Goal: Information Seeking & Learning: Learn about a topic

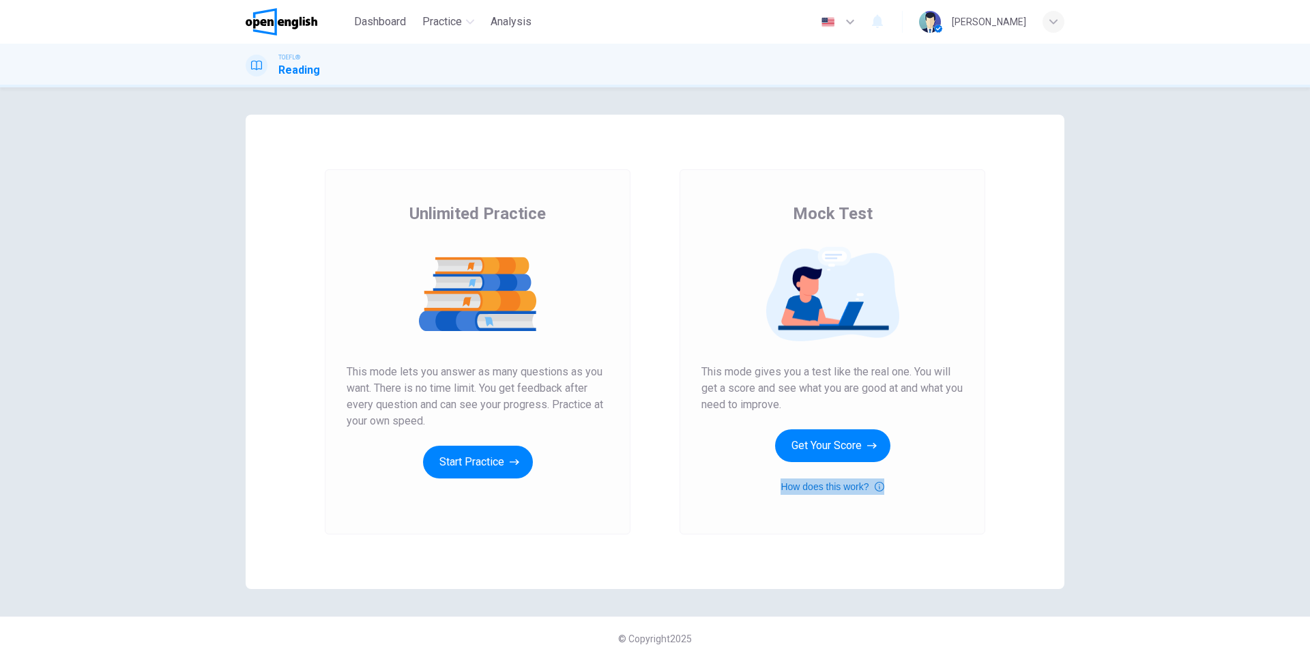
click at [875, 485] on icon "button" at bounding box center [880, 486] width 10 height 16
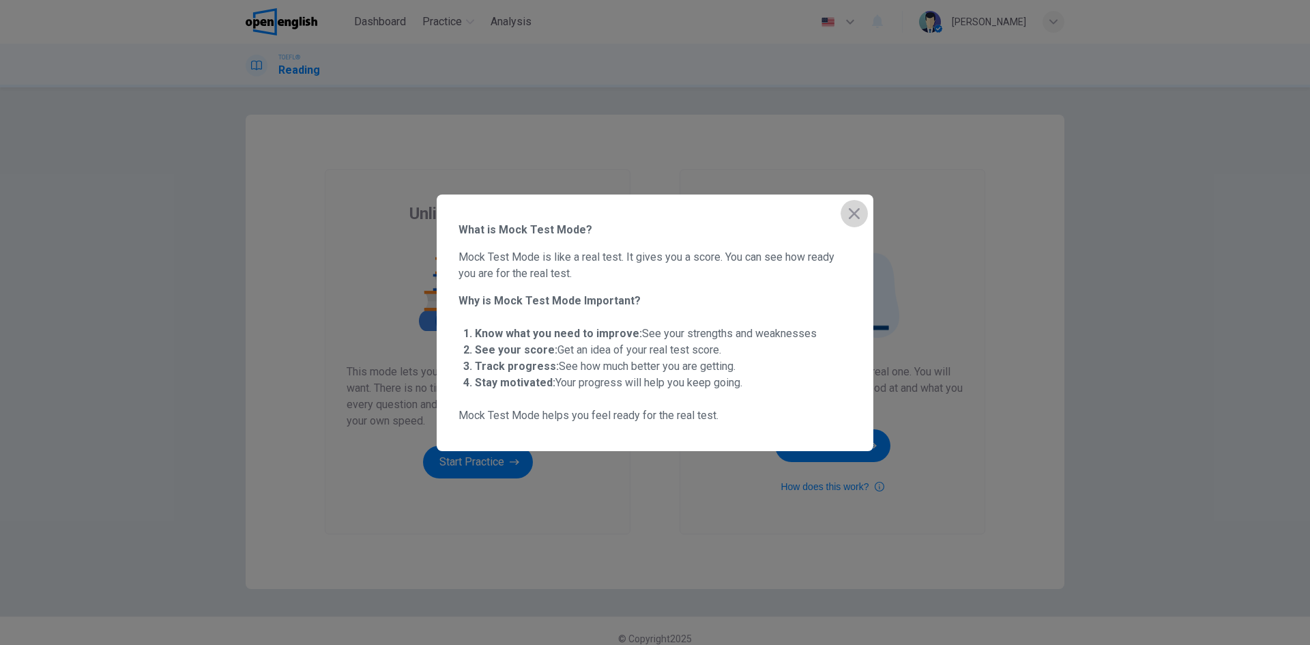
click at [856, 214] on icon "button" at bounding box center [854, 213] width 11 height 11
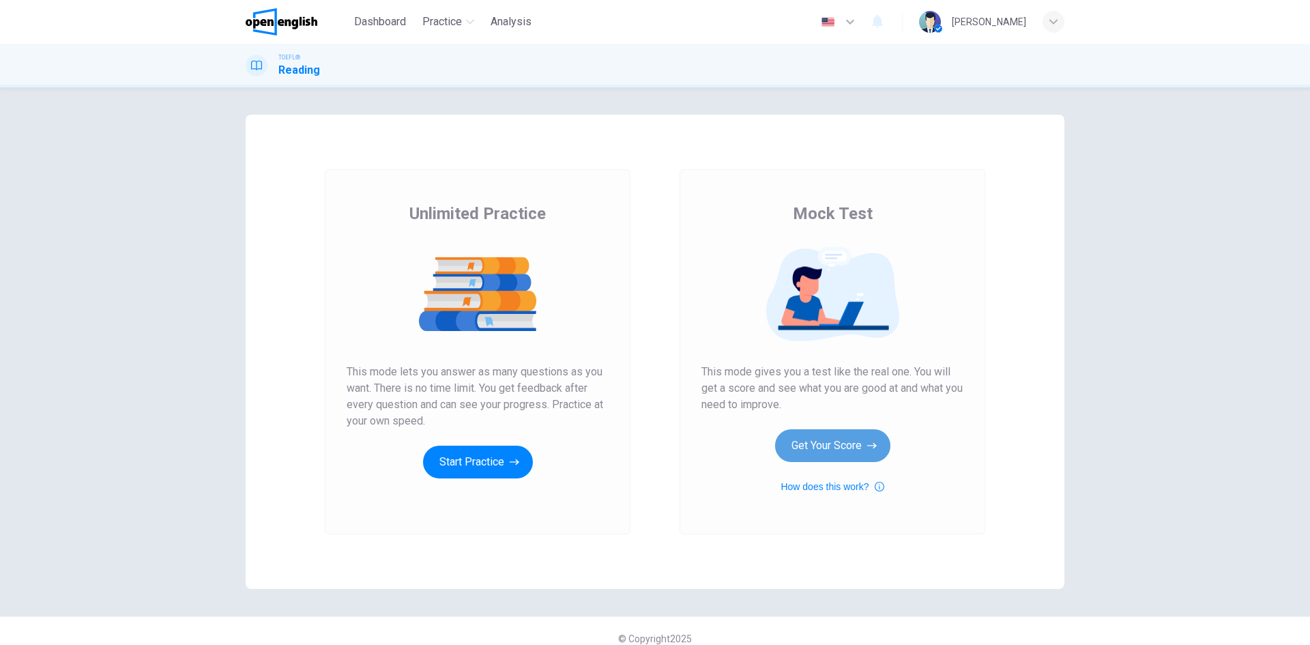
click at [850, 433] on button "Get Your Score" at bounding box center [832, 445] width 115 height 33
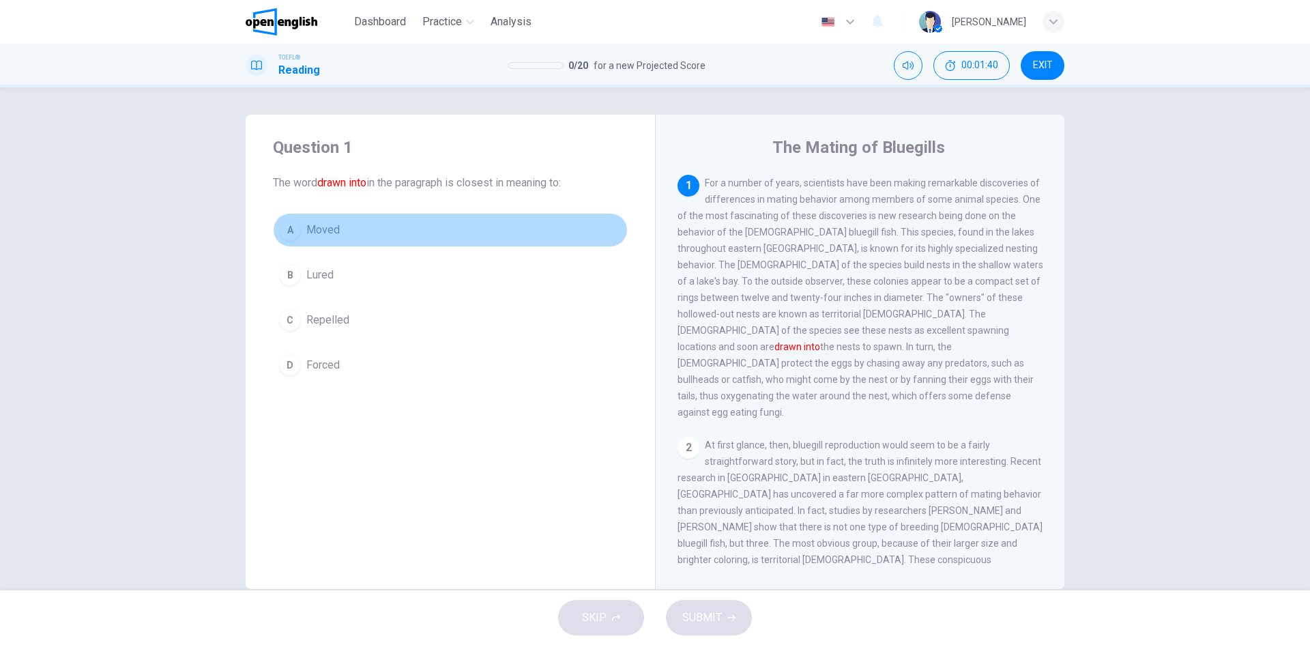
click at [281, 237] on div "A" at bounding box center [290, 230] width 22 height 22
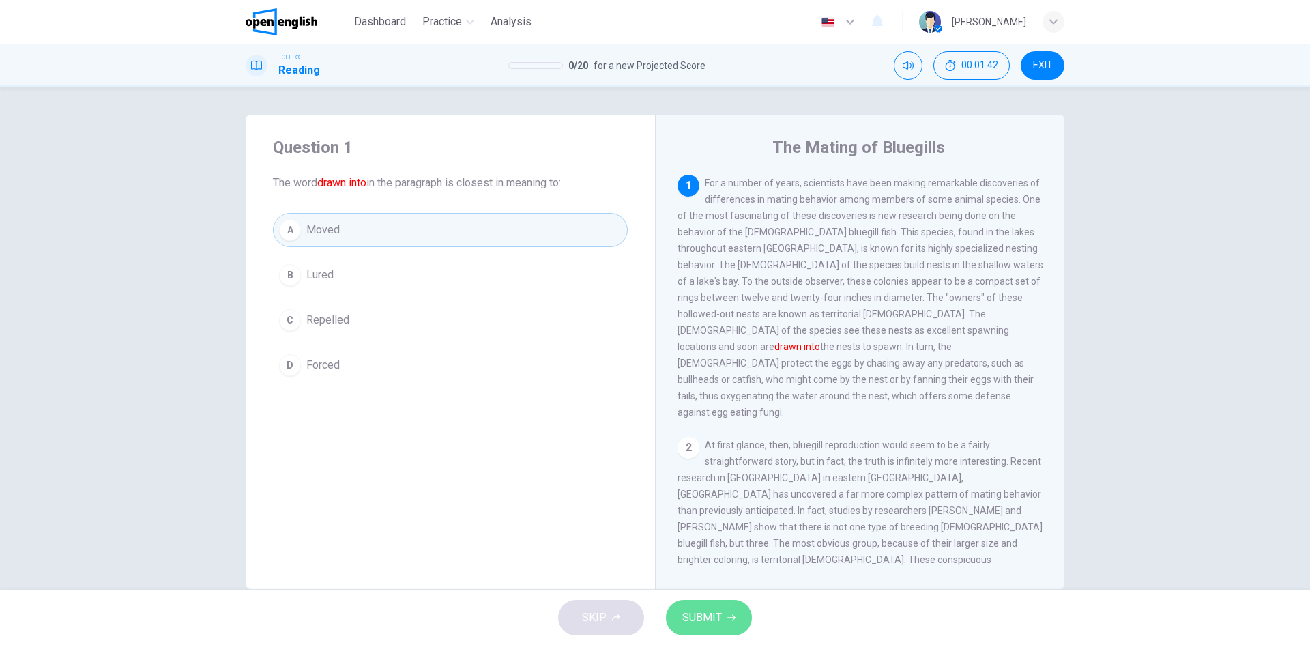
click at [697, 618] on span "SUBMIT" at bounding box center [702, 617] width 40 height 19
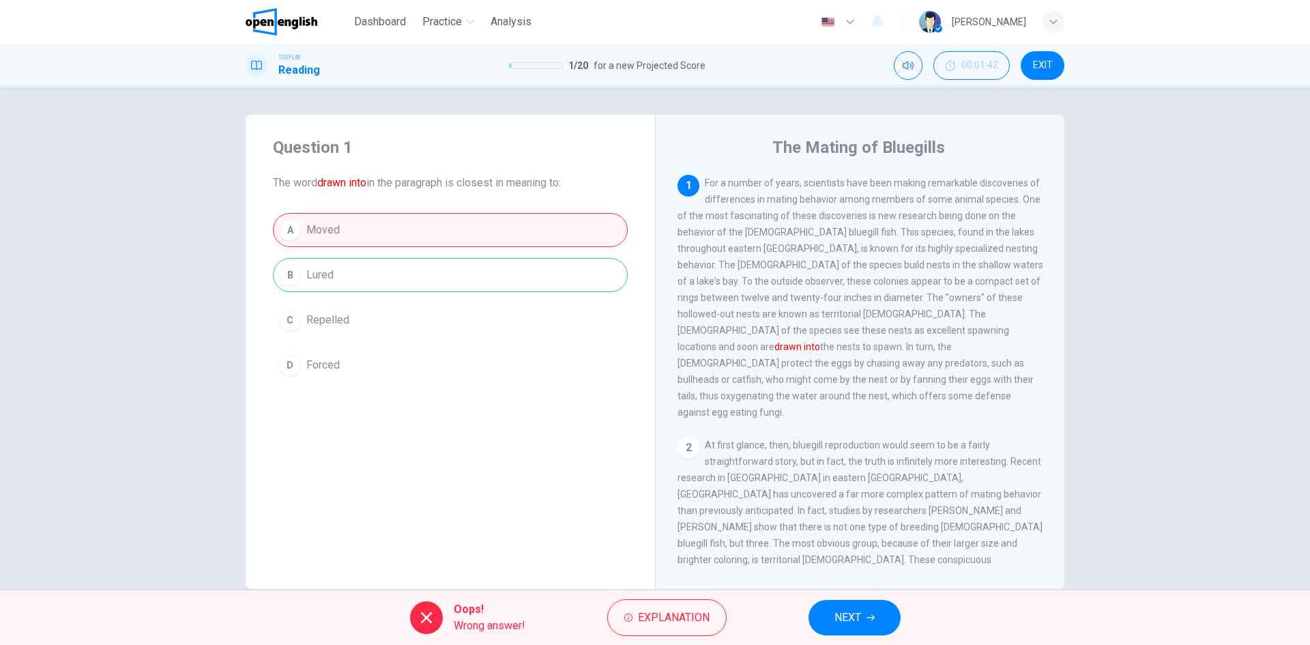
drag, startPoint x: 302, startPoint y: 275, endPoint x: 354, endPoint y: 285, distance: 52.9
click at [354, 280] on div "A Moved B Lured C Repelled D Forced" at bounding box center [450, 297] width 355 height 169
click at [679, 617] on span "Explanation" at bounding box center [674, 617] width 72 height 19
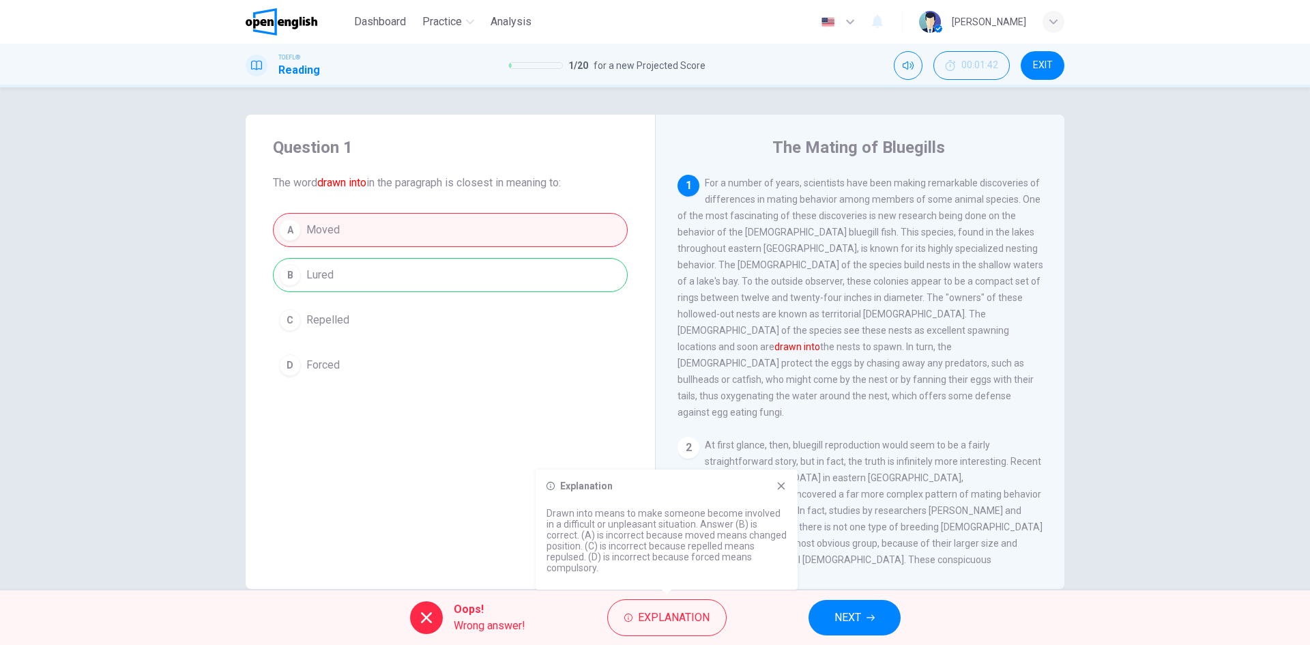
click at [782, 489] on icon at bounding box center [781, 485] width 11 height 11
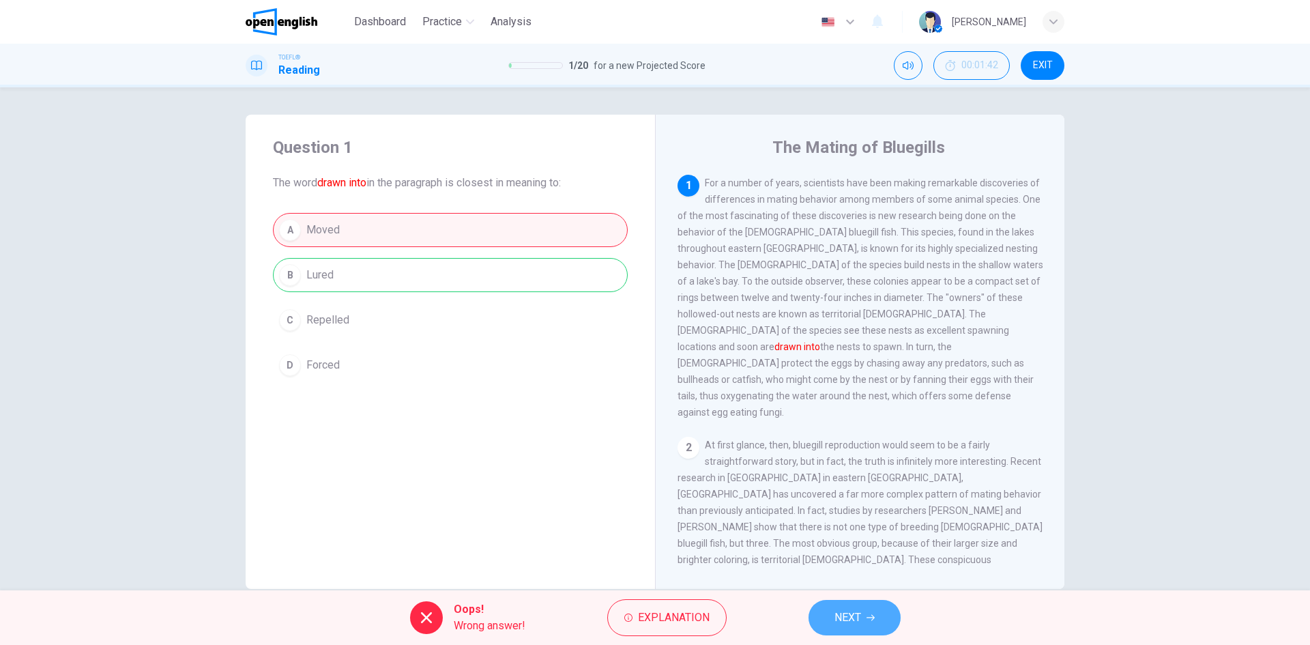
click at [872, 621] on icon "button" at bounding box center [871, 618] width 8 height 8
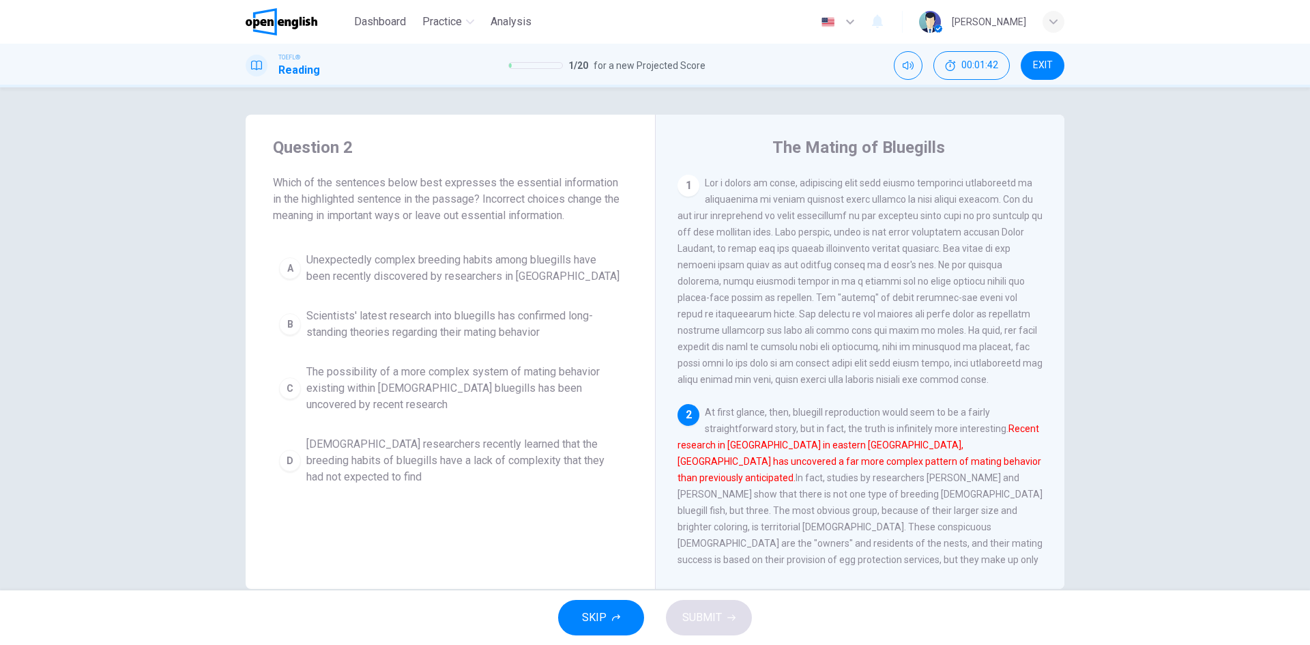
scroll to position [170, 0]
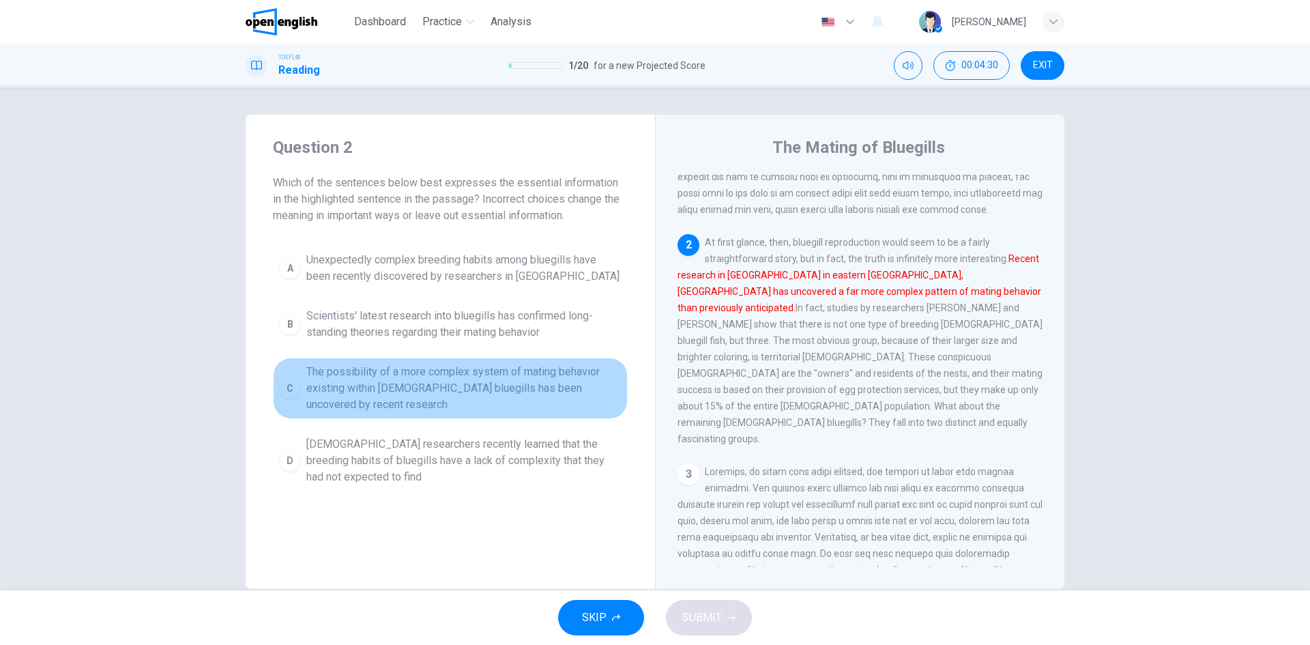
click at [284, 392] on div "C" at bounding box center [290, 388] width 22 height 22
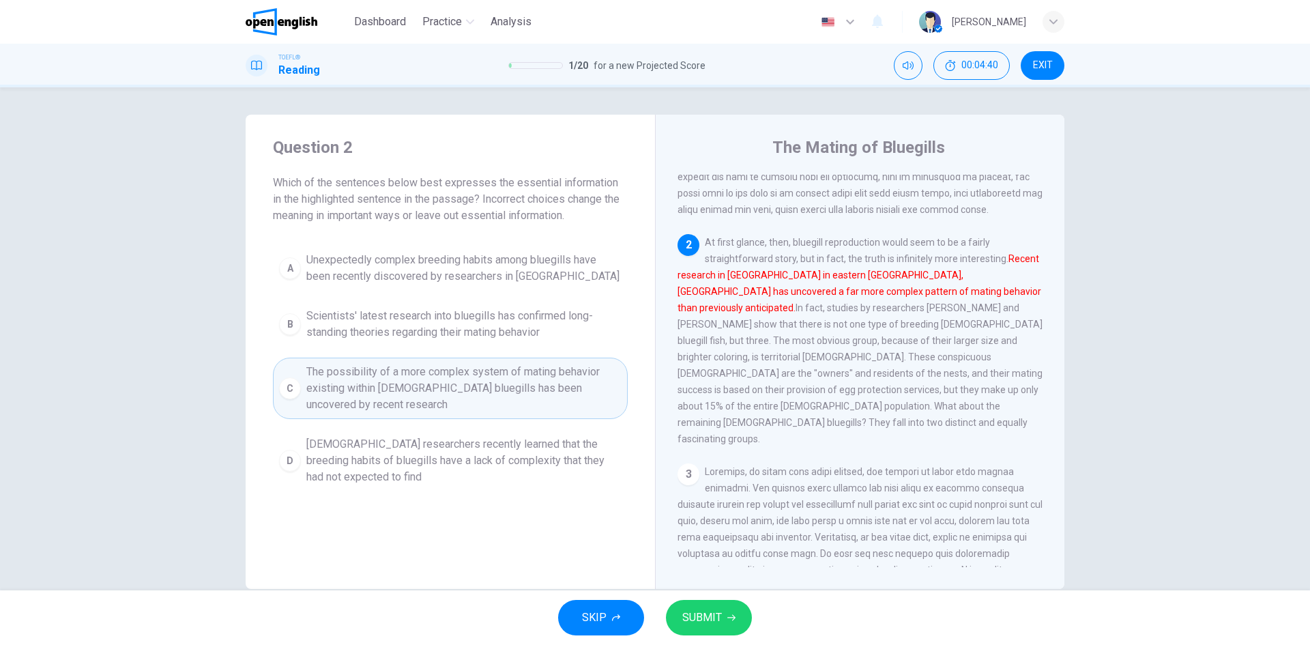
click at [736, 607] on button "SUBMIT" at bounding box center [709, 617] width 86 height 35
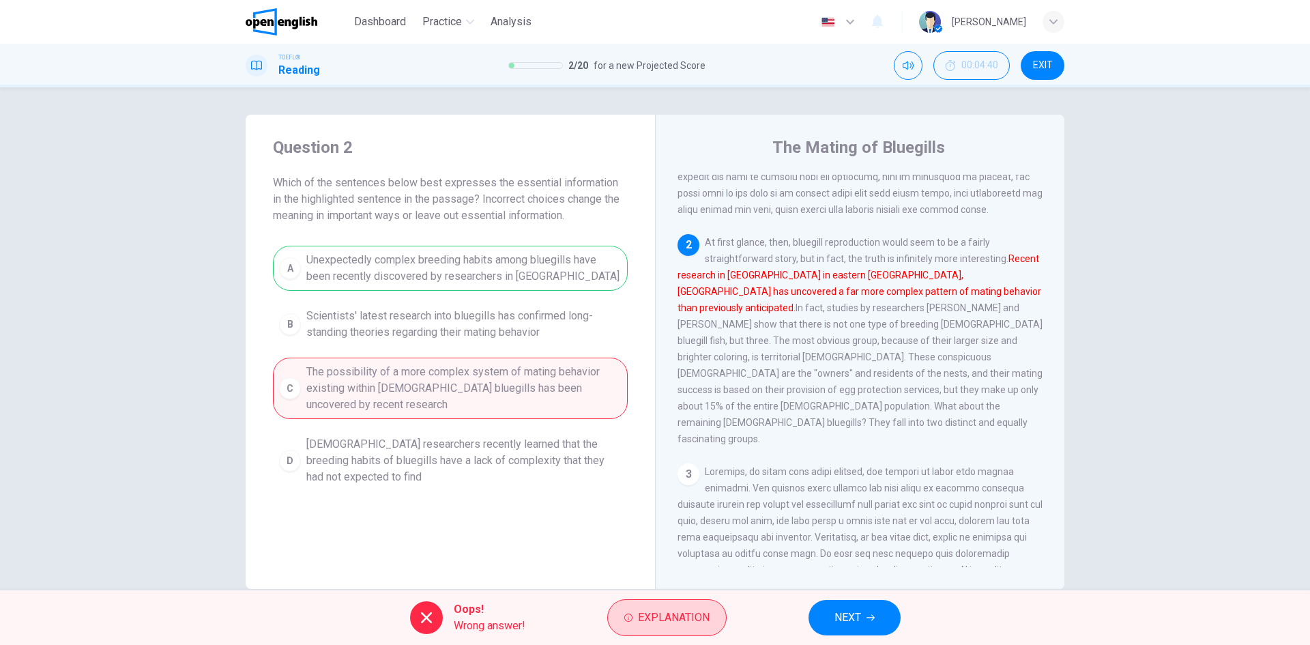
click at [673, 621] on span "Explanation" at bounding box center [674, 617] width 72 height 19
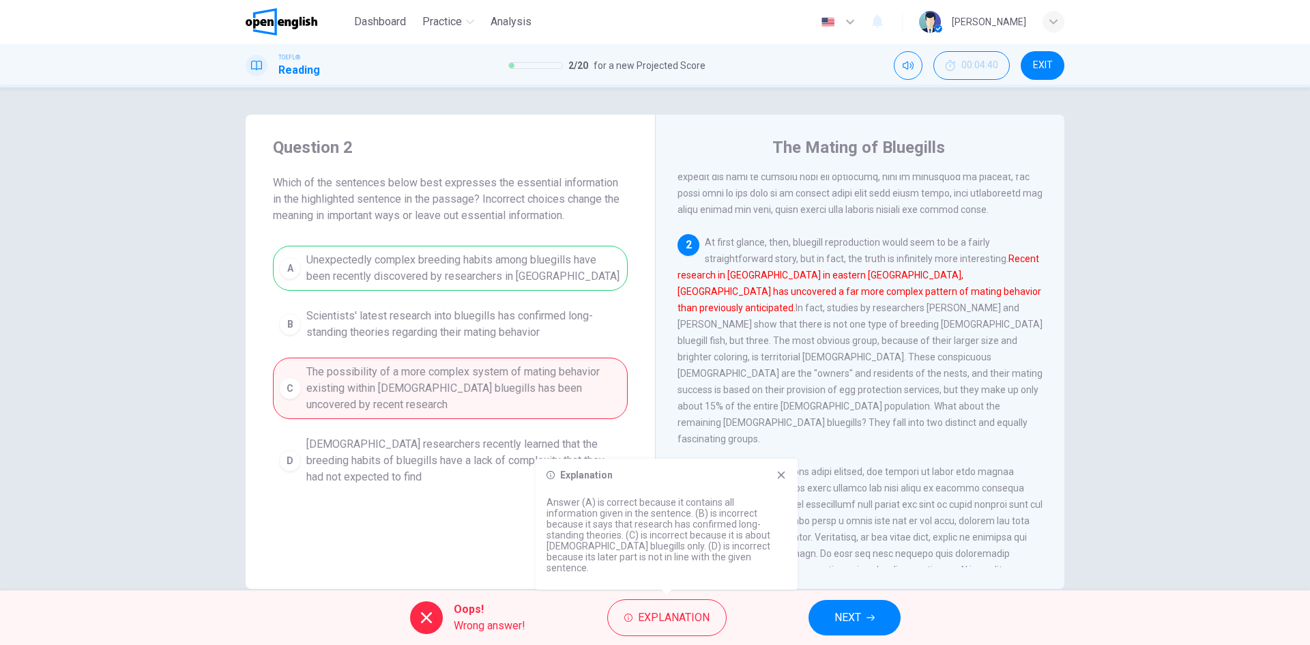
click at [788, 483] on div "Explanation Answer (A) is correct because it contains all information given in …" at bounding box center [667, 524] width 262 height 131
click at [781, 479] on icon at bounding box center [782, 476] width 8 height 8
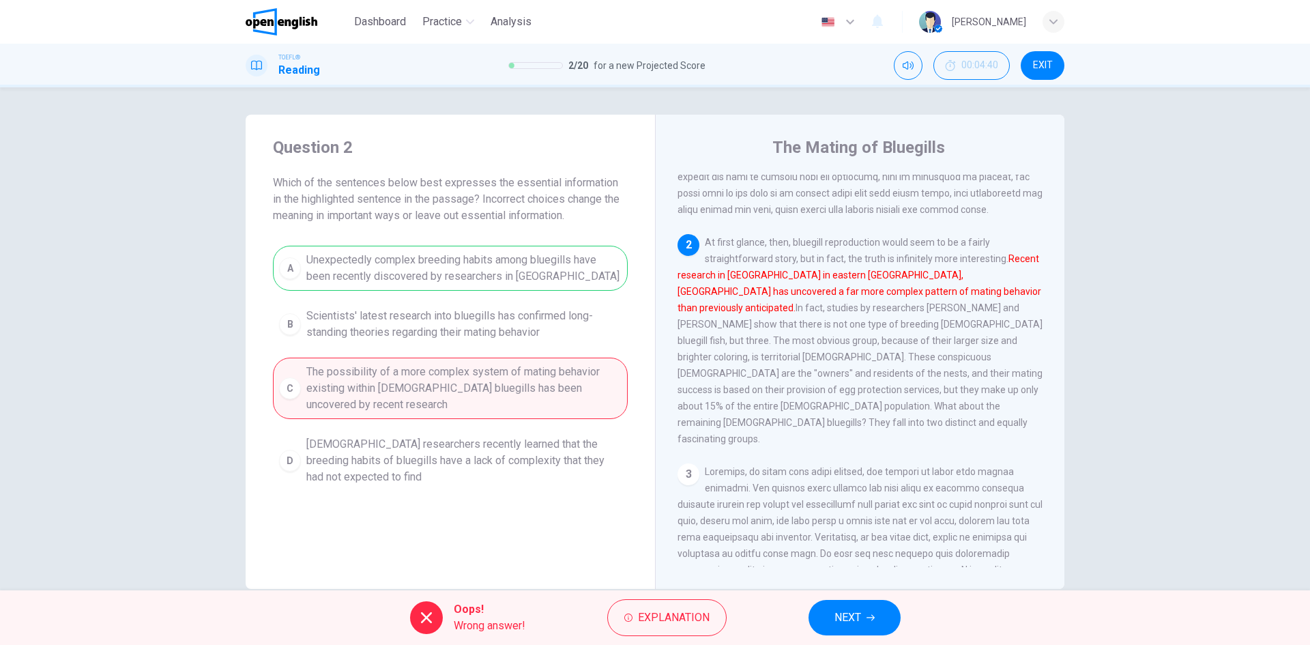
click at [855, 625] on span "NEXT" at bounding box center [848, 617] width 27 height 19
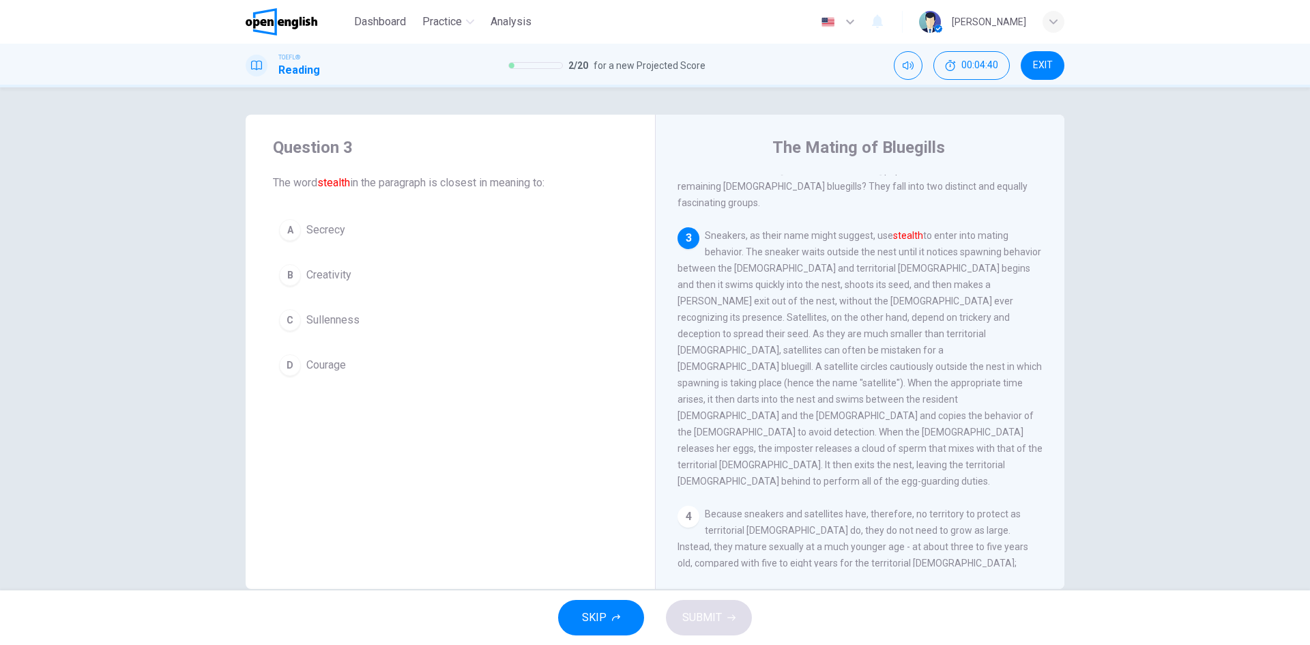
scroll to position [408, 0]
click at [323, 320] on span "Sullenness" at bounding box center [332, 320] width 53 height 16
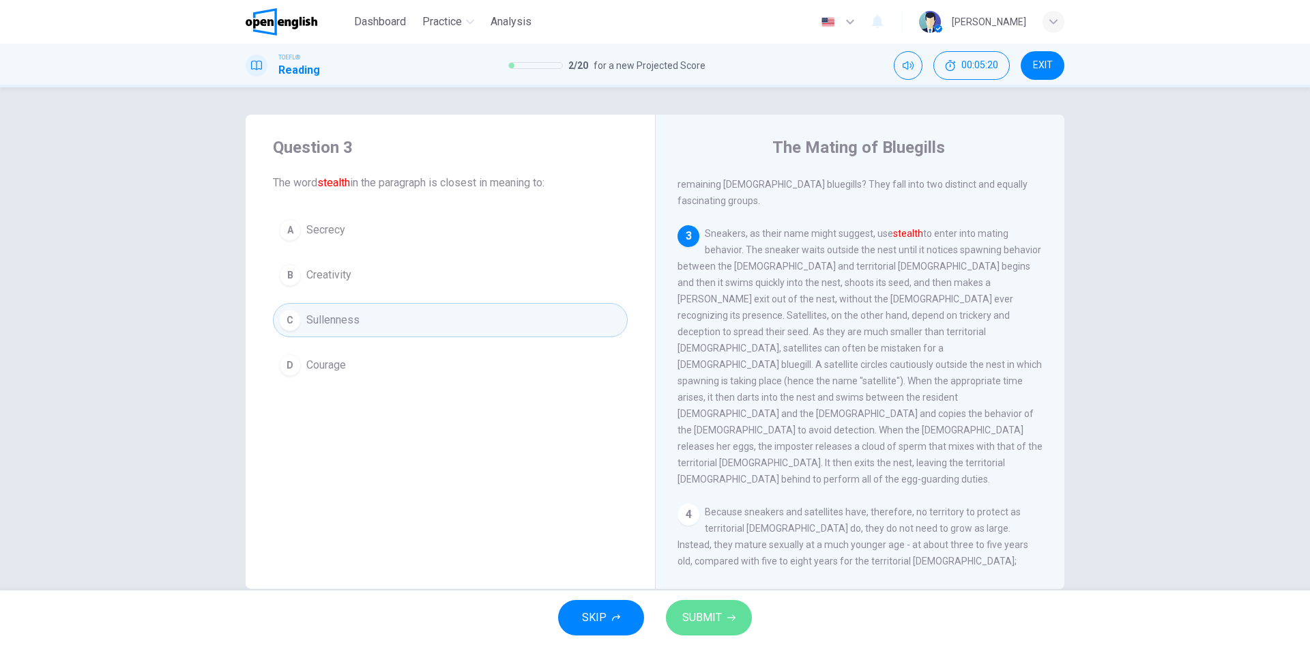
click at [676, 616] on button "SUBMIT" at bounding box center [709, 617] width 86 height 35
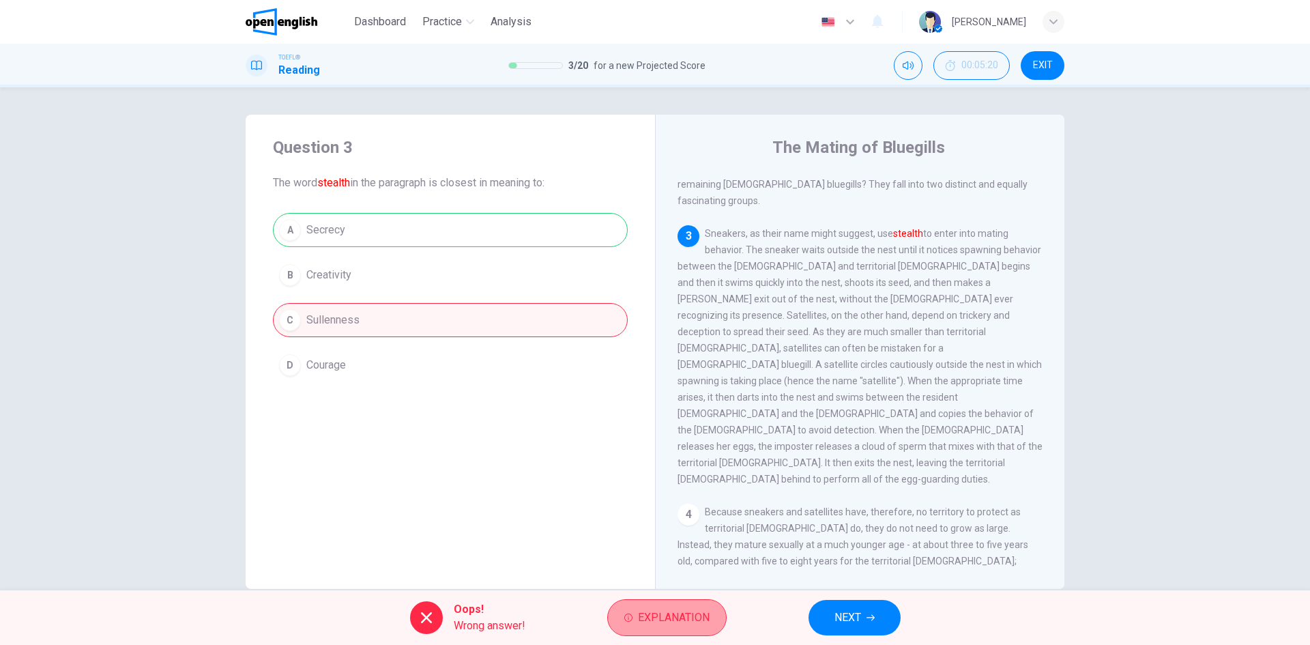
click at [626, 622] on button "Explanation" at bounding box center [666, 617] width 119 height 37
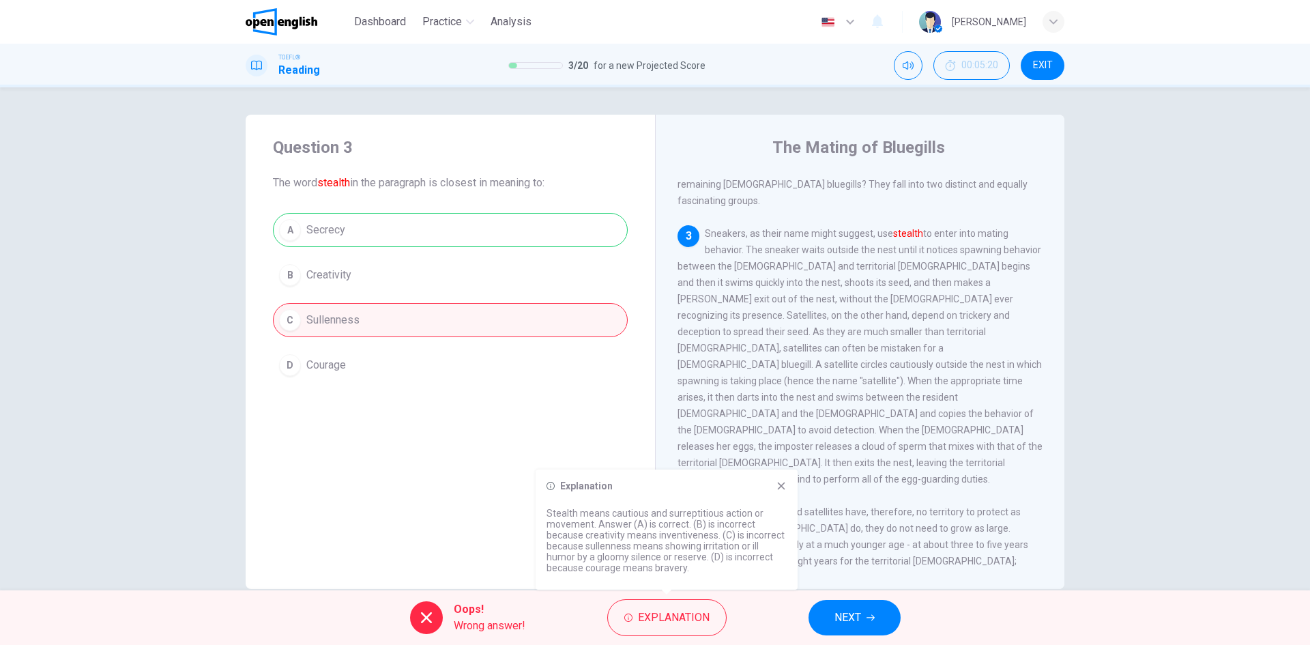
click at [856, 616] on span "NEXT" at bounding box center [848, 617] width 27 height 19
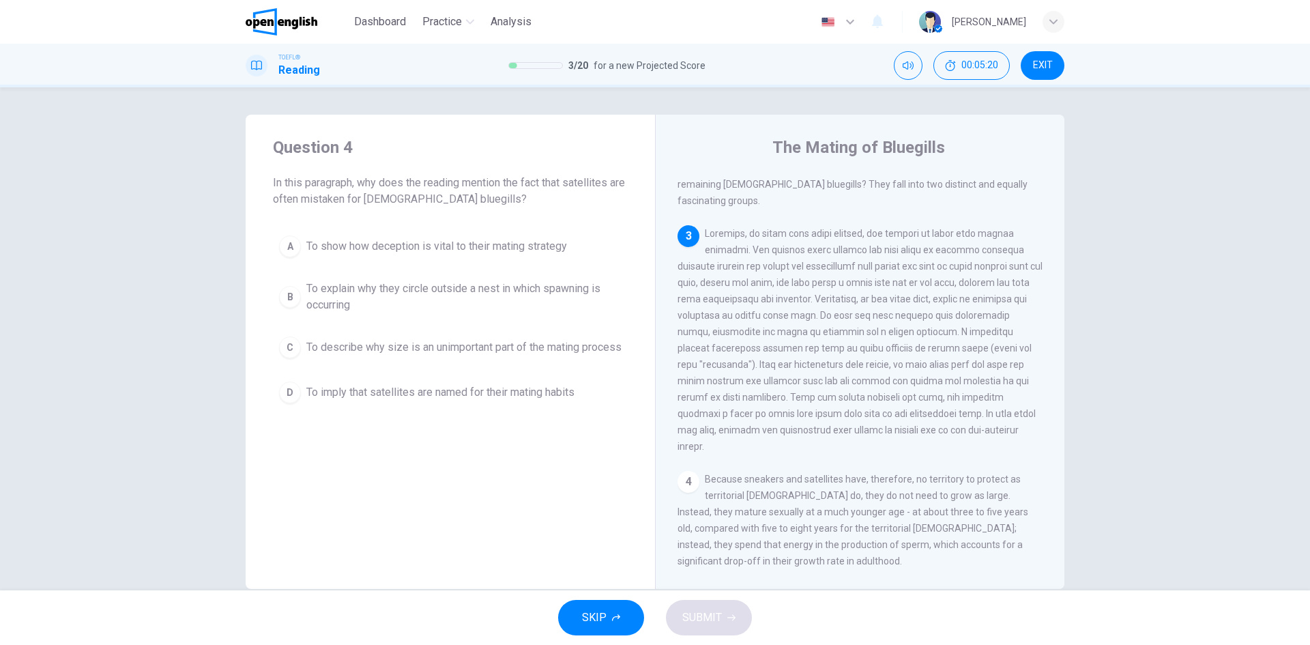
scroll to position [442, 0]
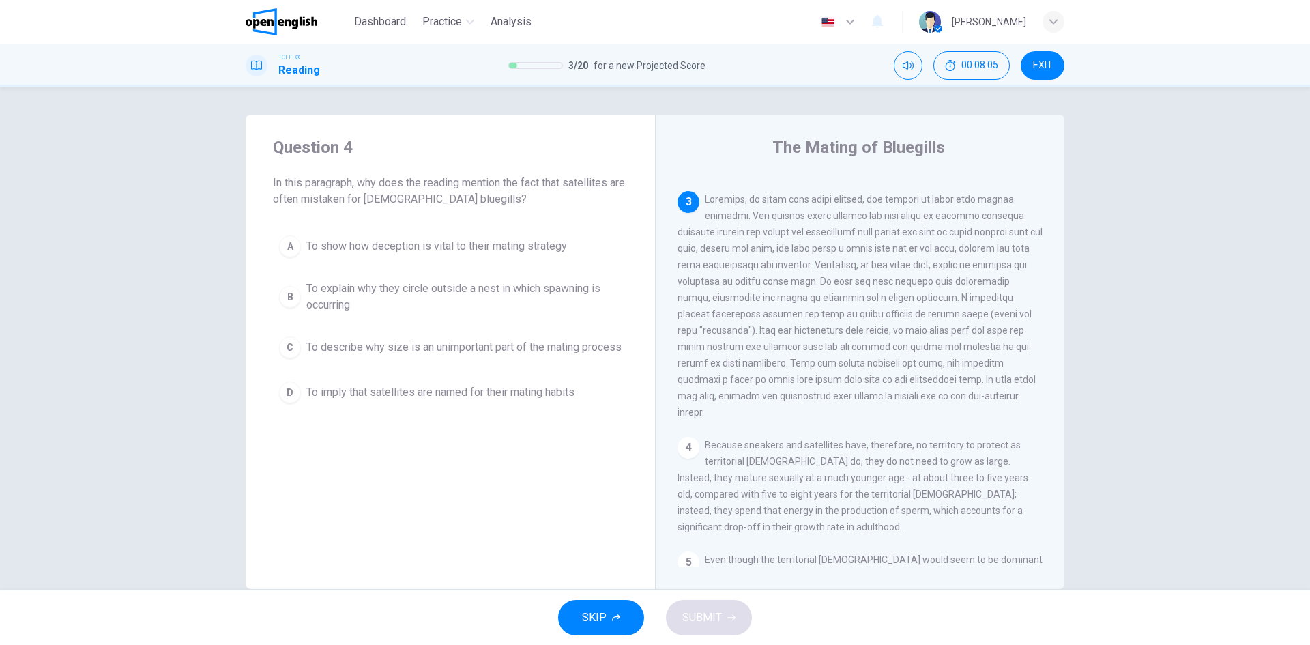
click at [289, 300] on div "B" at bounding box center [290, 297] width 22 height 22
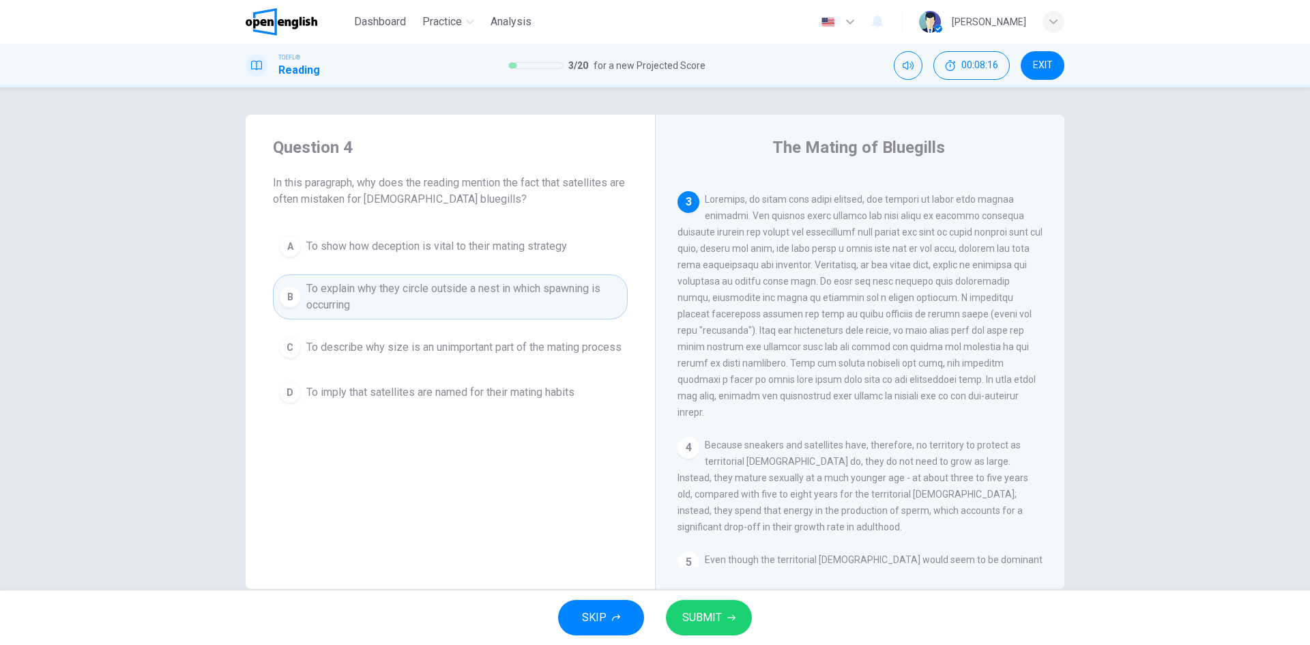
click at [702, 622] on span "SUBMIT" at bounding box center [702, 617] width 40 height 19
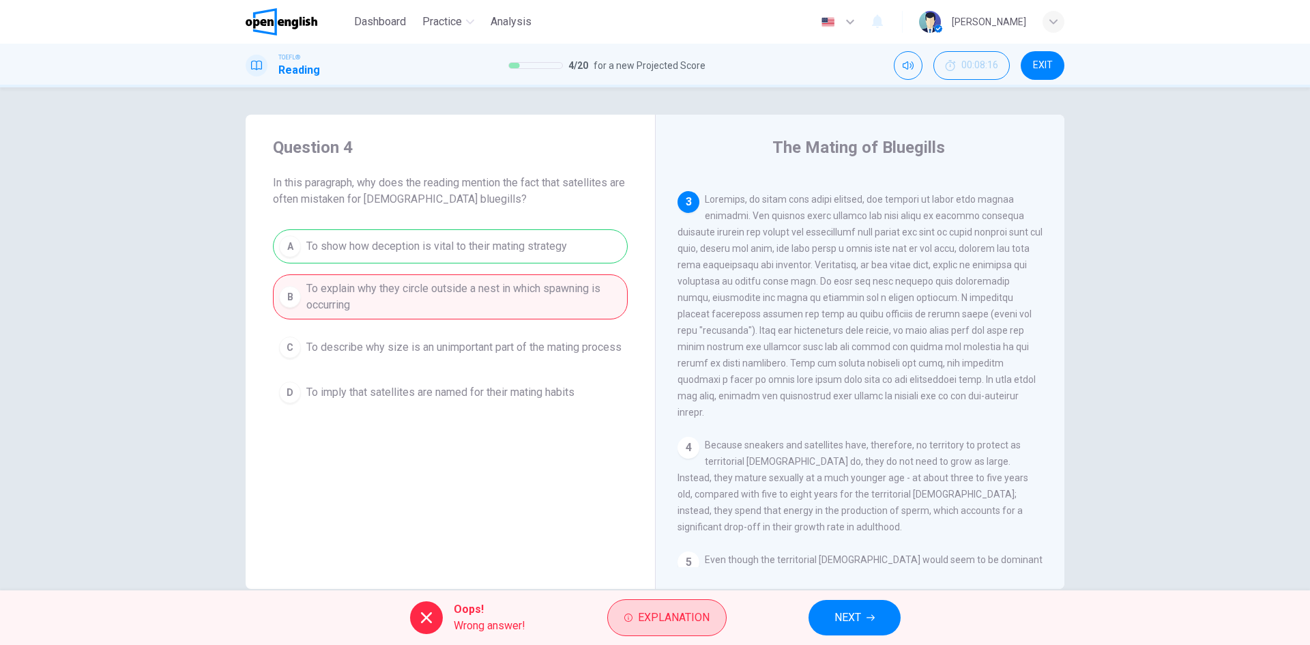
click at [637, 623] on button "Explanation" at bounding box center [666, 617] width 119 height 37
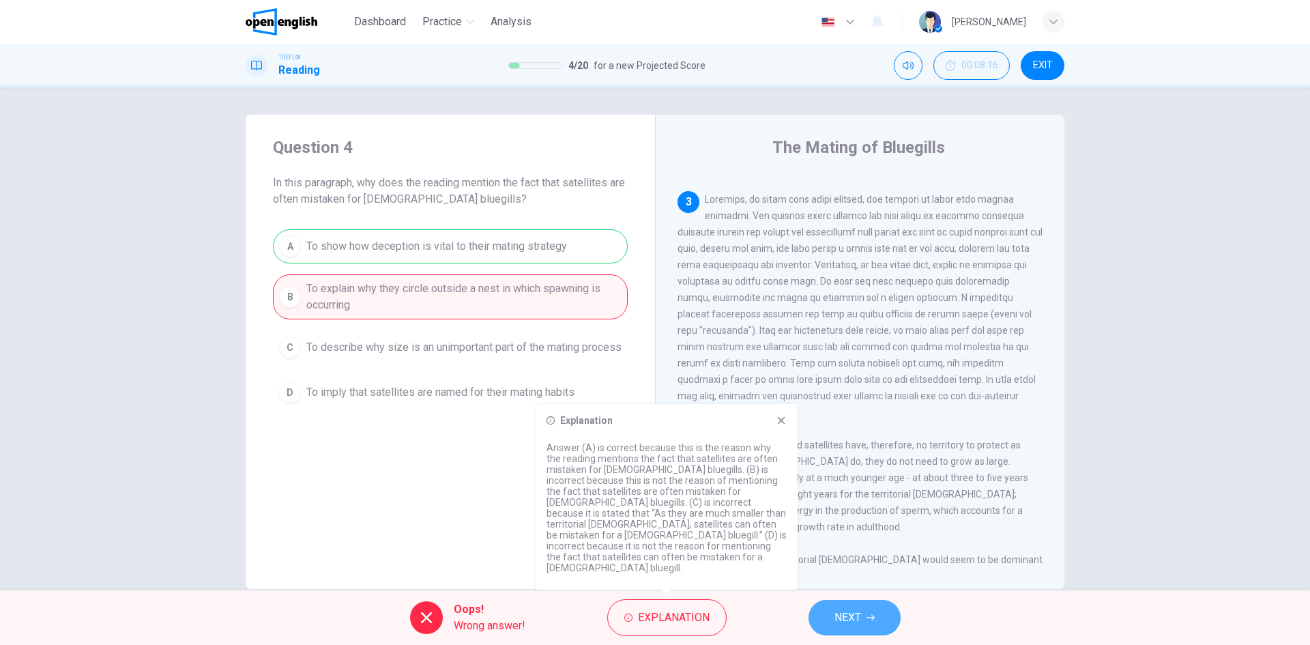
click at [842, 625] on span "NEXT" at bounding box center [848, 617] width 27 height 19
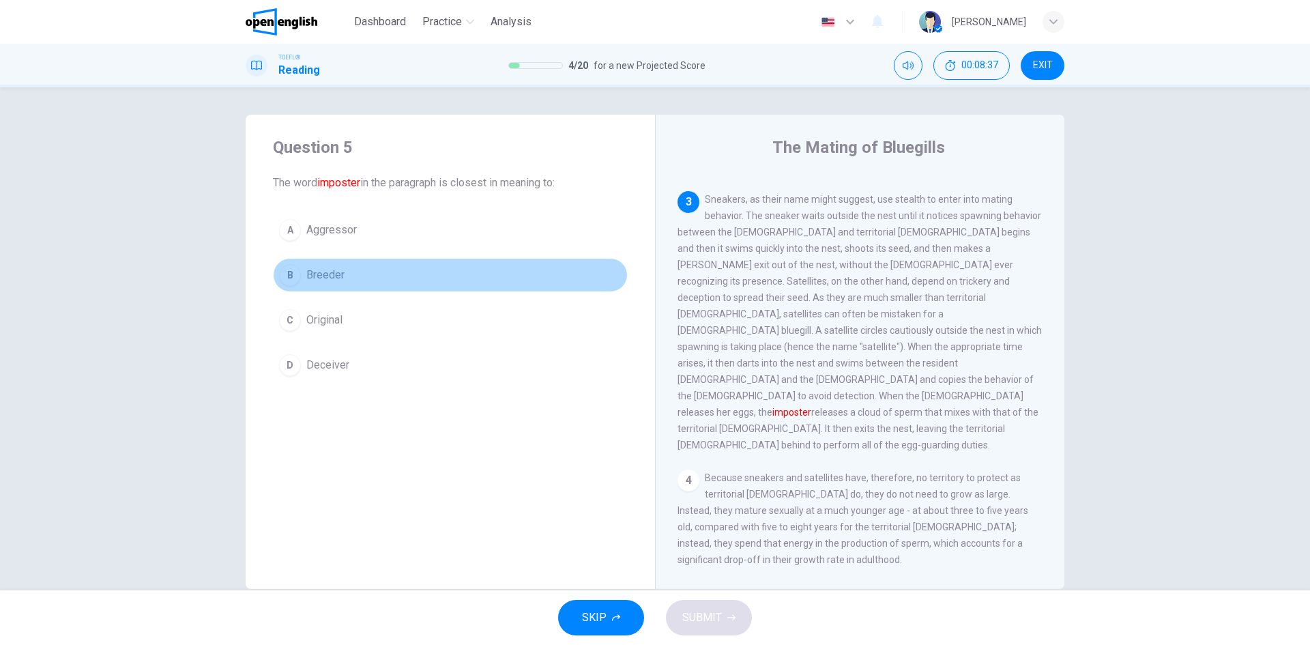
click at [298, 273] on button "B Breeder" at bounding box center [450, 275] width 355 height 34
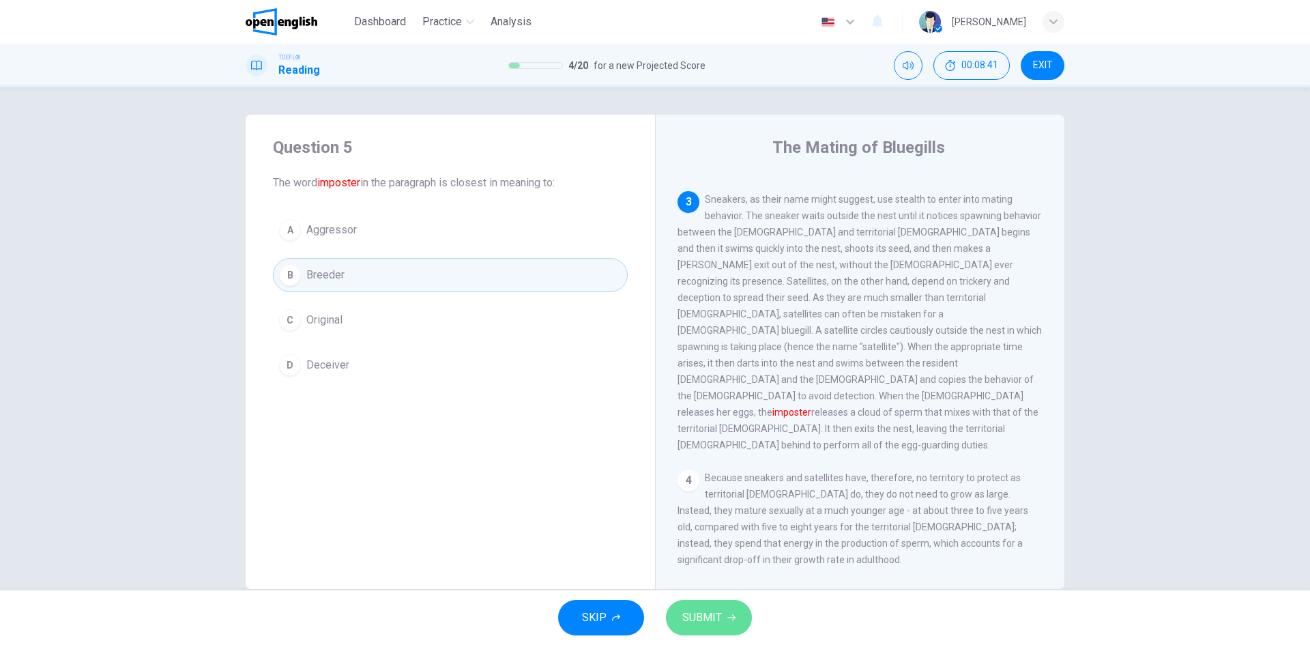
click at [711, 614] on span "SUBMIT" at bounding box center [702, 617] width 40 height 19
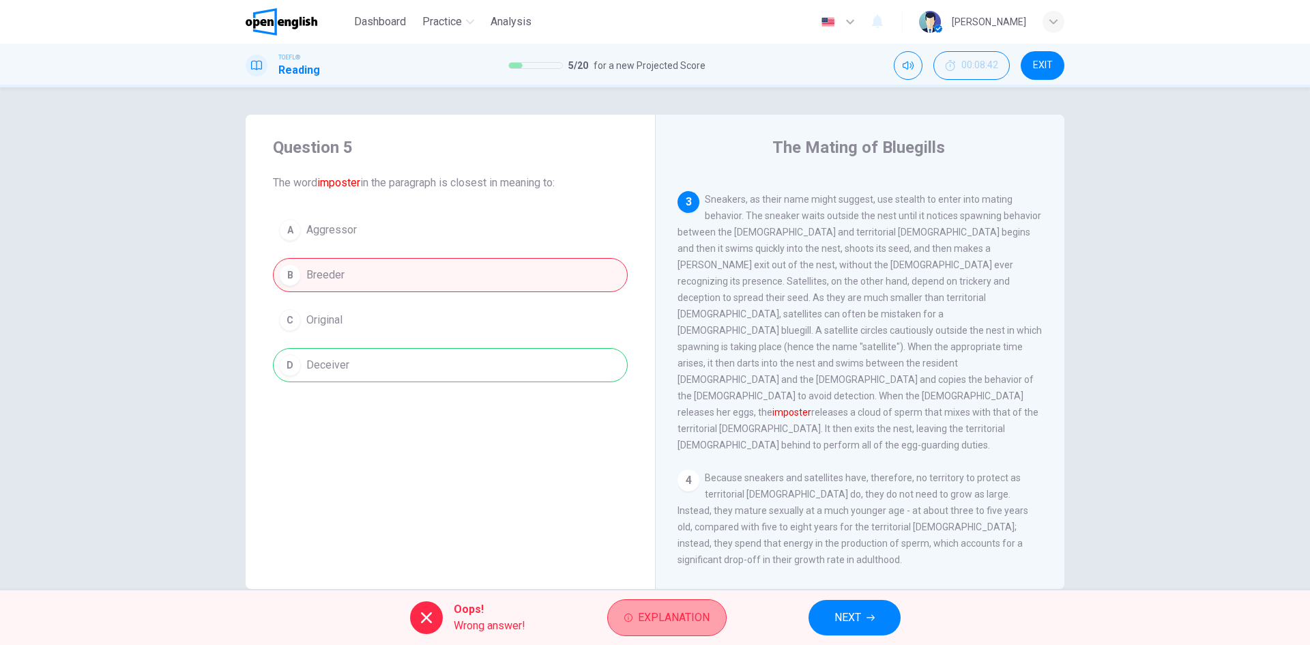
click at [639, 619] on span "Explanation" at bounding box center [674, 617] width 72 height 19
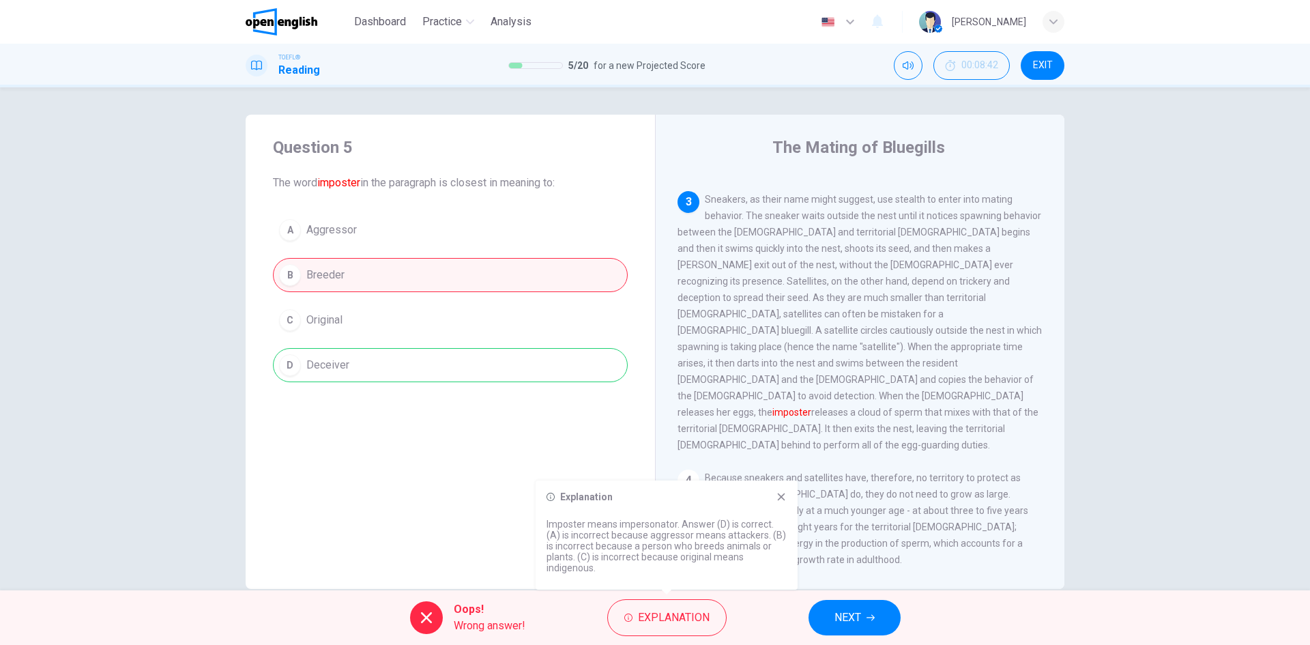
click at [872, 626] on button "NEXT" at bounding box center [855, 617] width 92 height 35
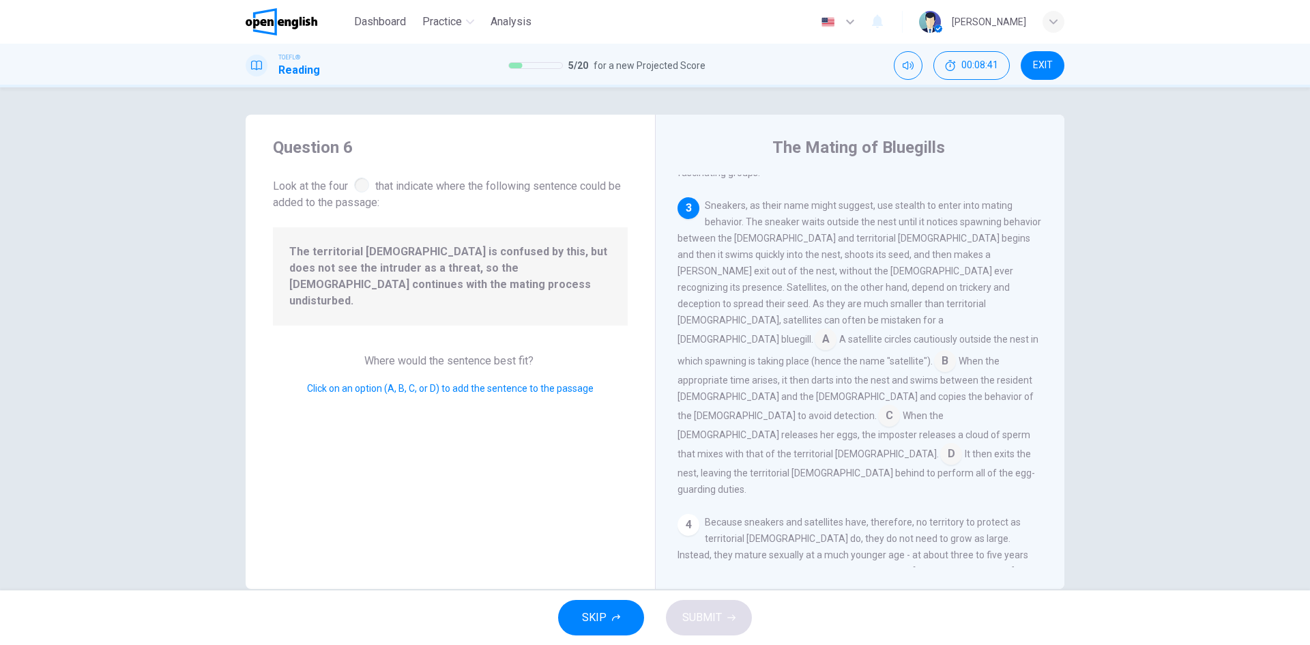
scroll to position [437, 0]
click at [837, 328] on input at bounding box center [826, 339] width 22 height 22
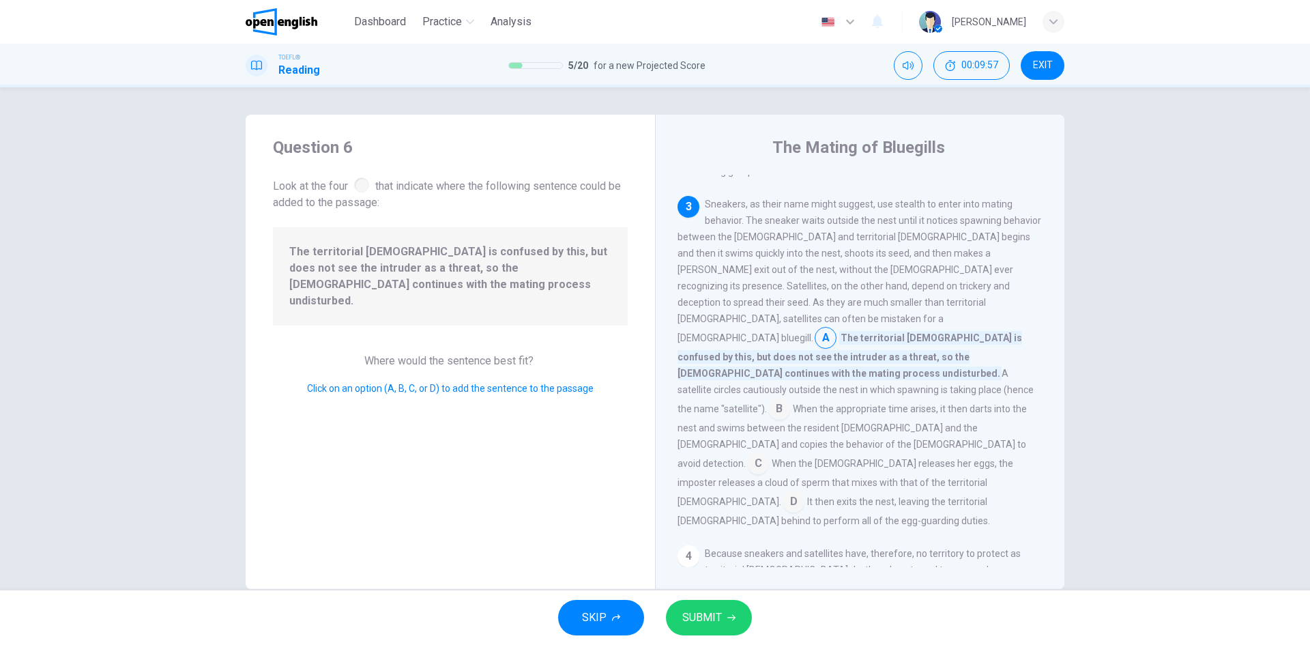
click at [706, 631] on button "SUBMIT" at bounding box center [709, 617] width 86 height 35
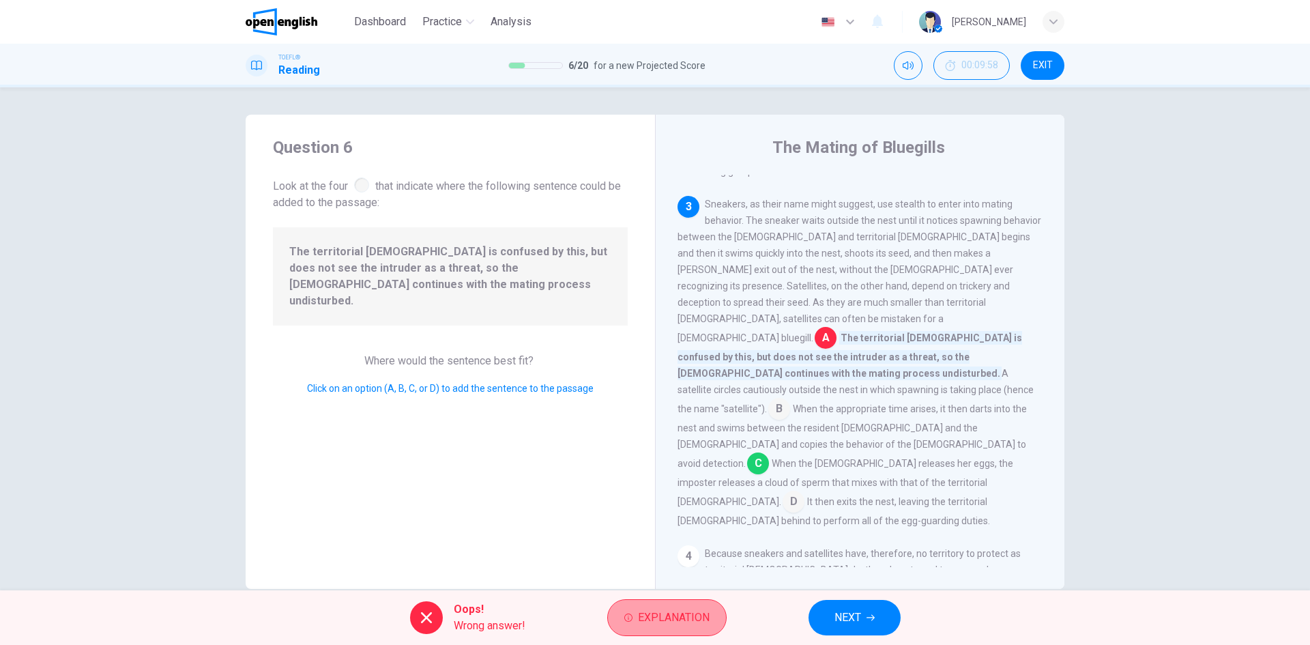
click at [691, 619] on span "Explanation" at bounding box center [674, 617] width 72 height 19
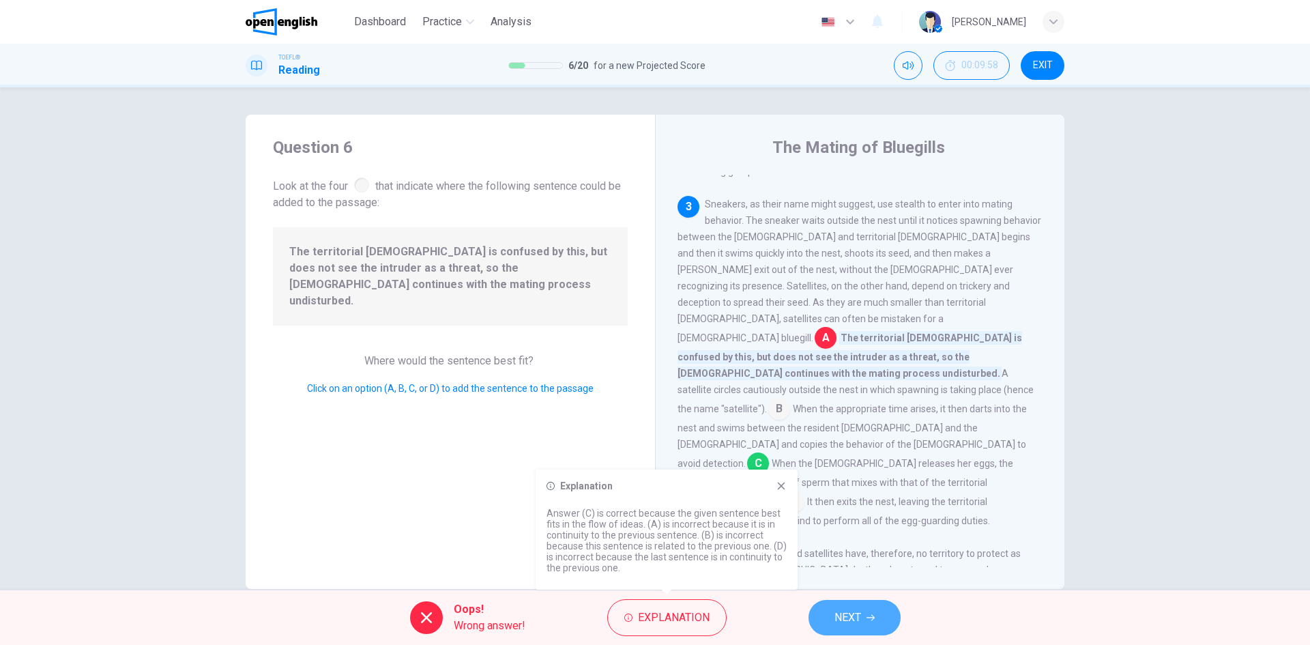
click at [837, 623] on span "NEXT" at bounding box center [848, 617] width 27 height 19
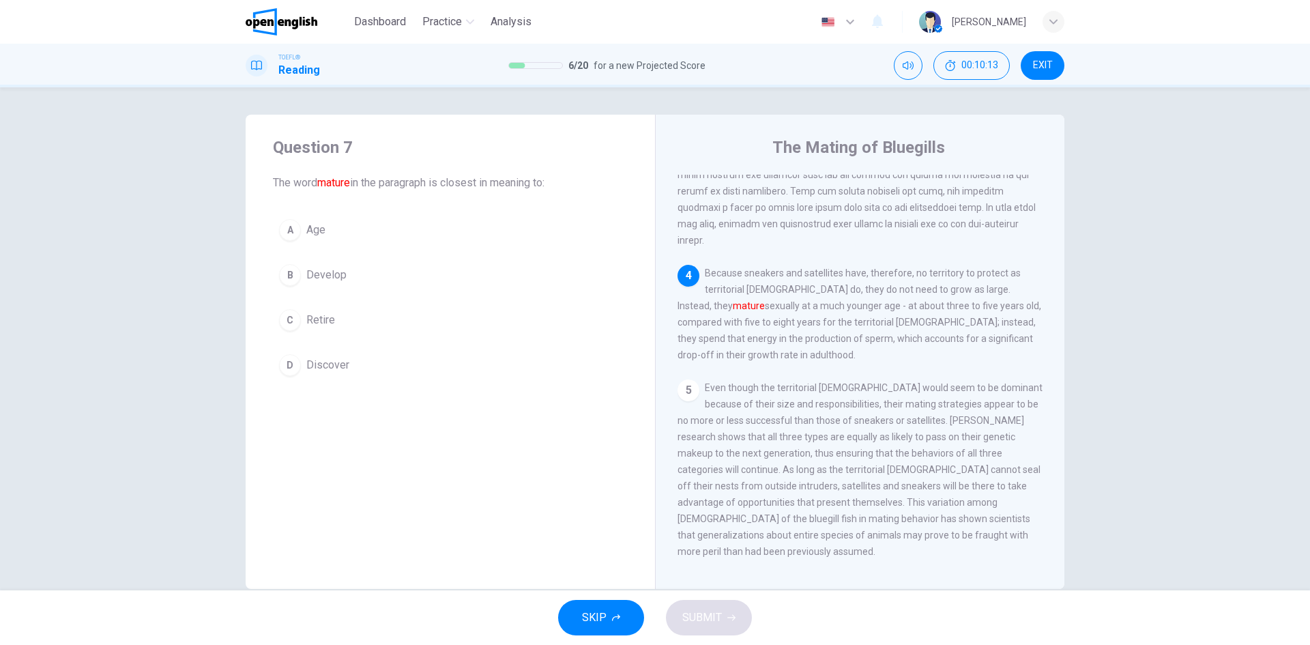
scroll to position [546, 0]
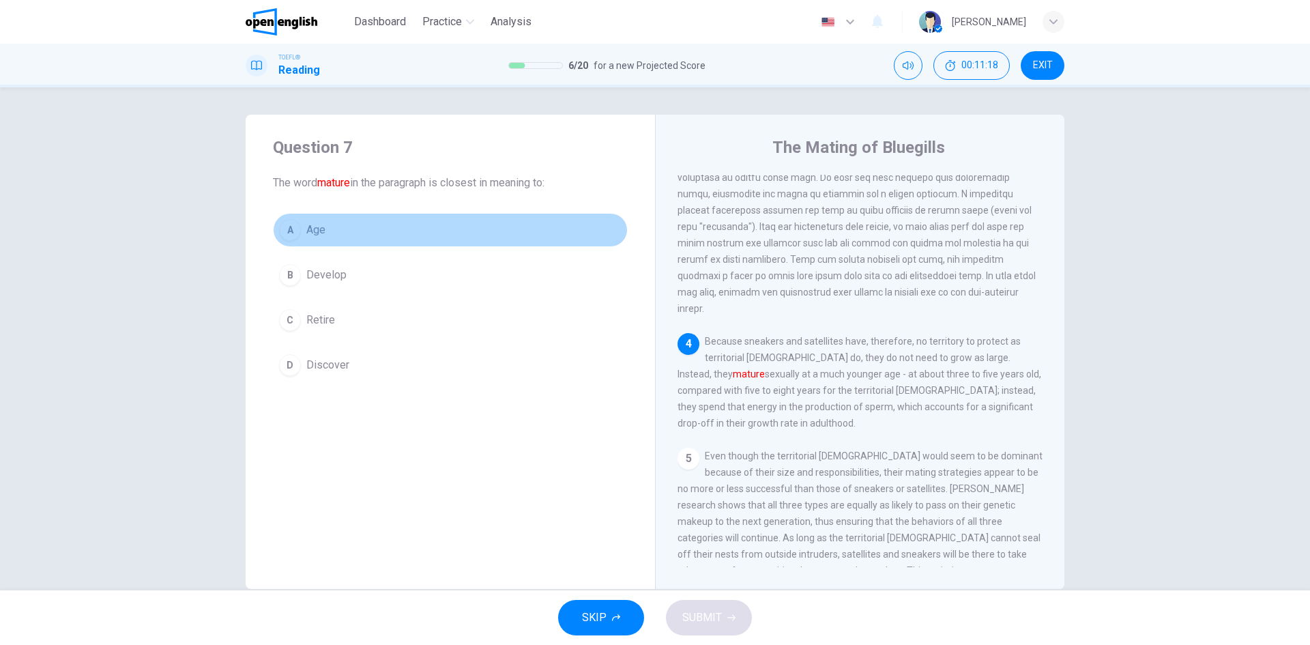
click at [280, 232] on div "A" at bounding box center [290, 230] width 22 height 22
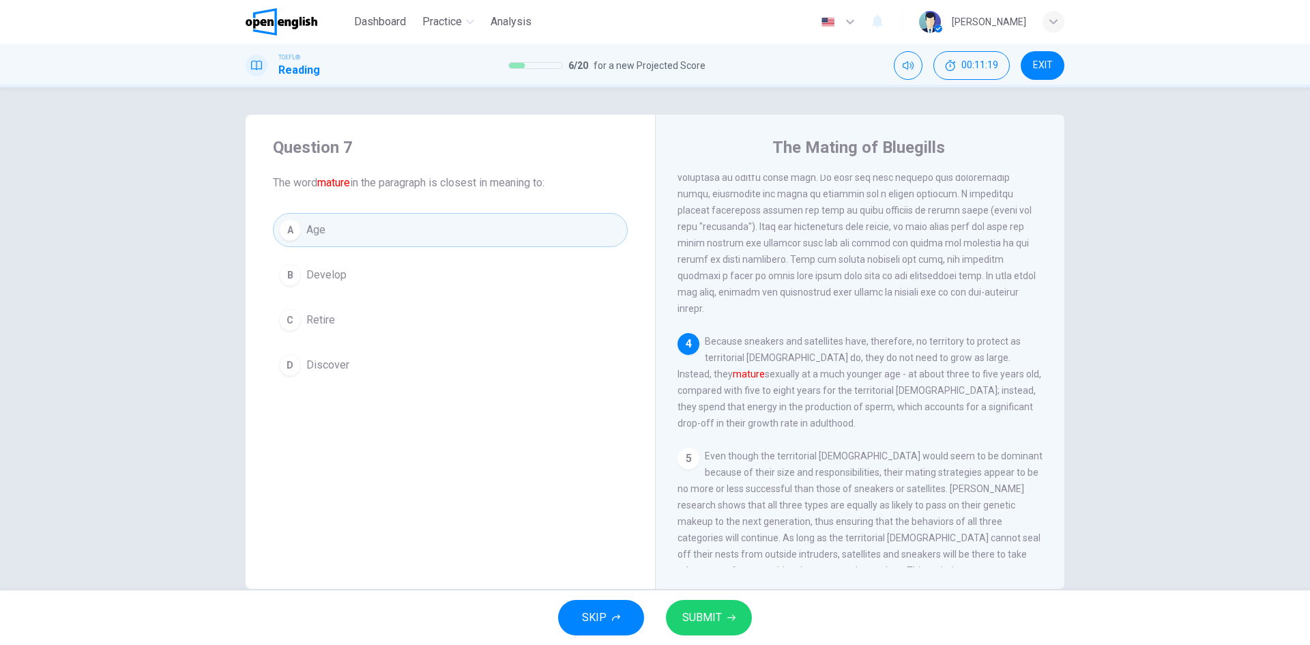
click at [730, 616] on icon "button" at bounding box center [732, 618] width 8 height 8
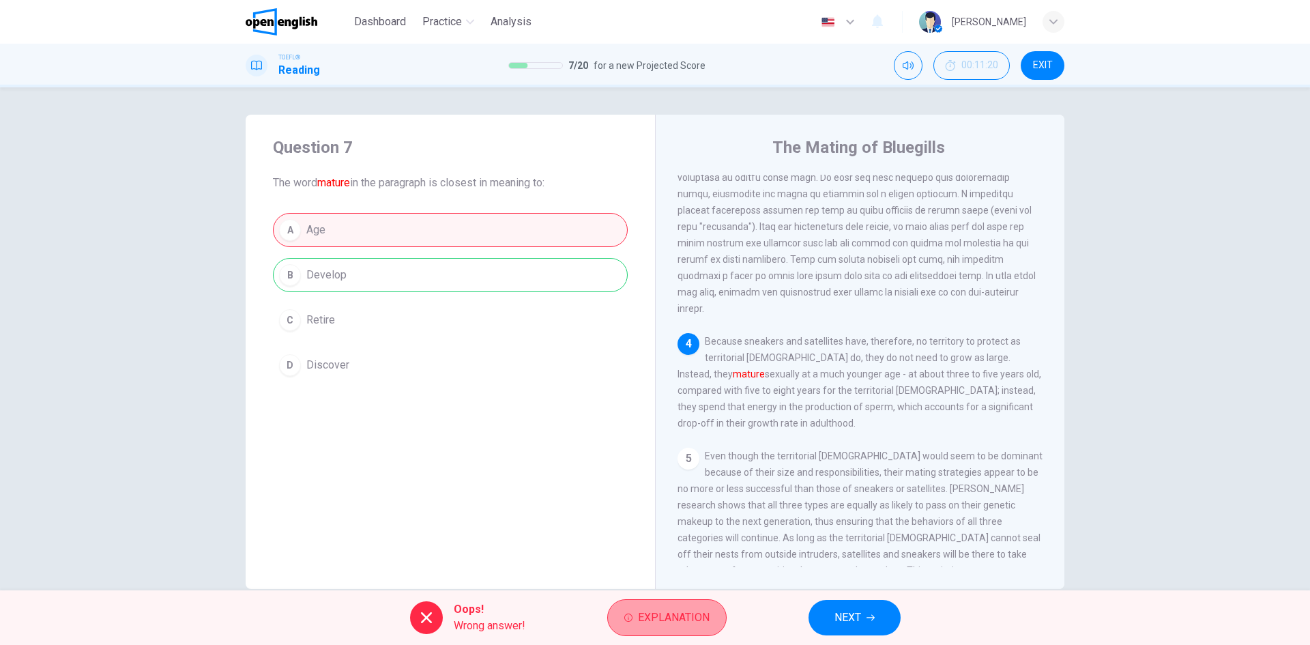
click at [692, 614] on span "Explanation" at bounding box center [674, 617] width 72 height 19
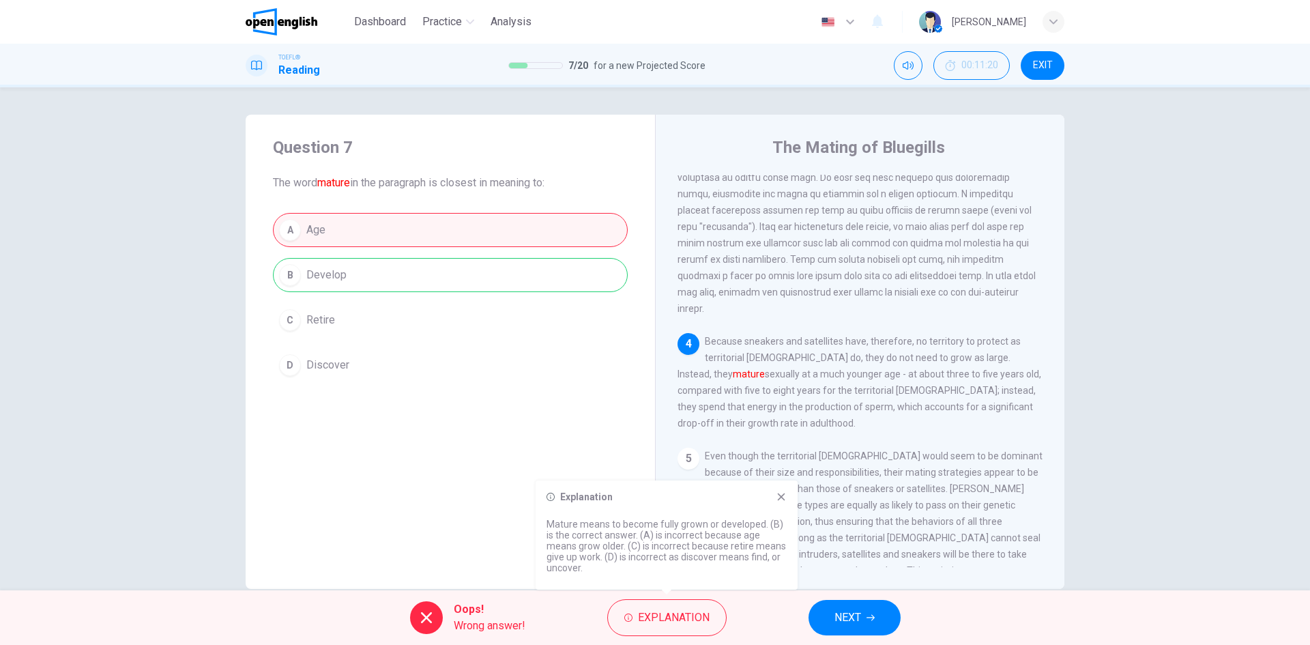
click at [847, 642] on div "Oops! Wrong answer! Explanation NEXT" at bounding box center [655, 617] width 1310 height 55
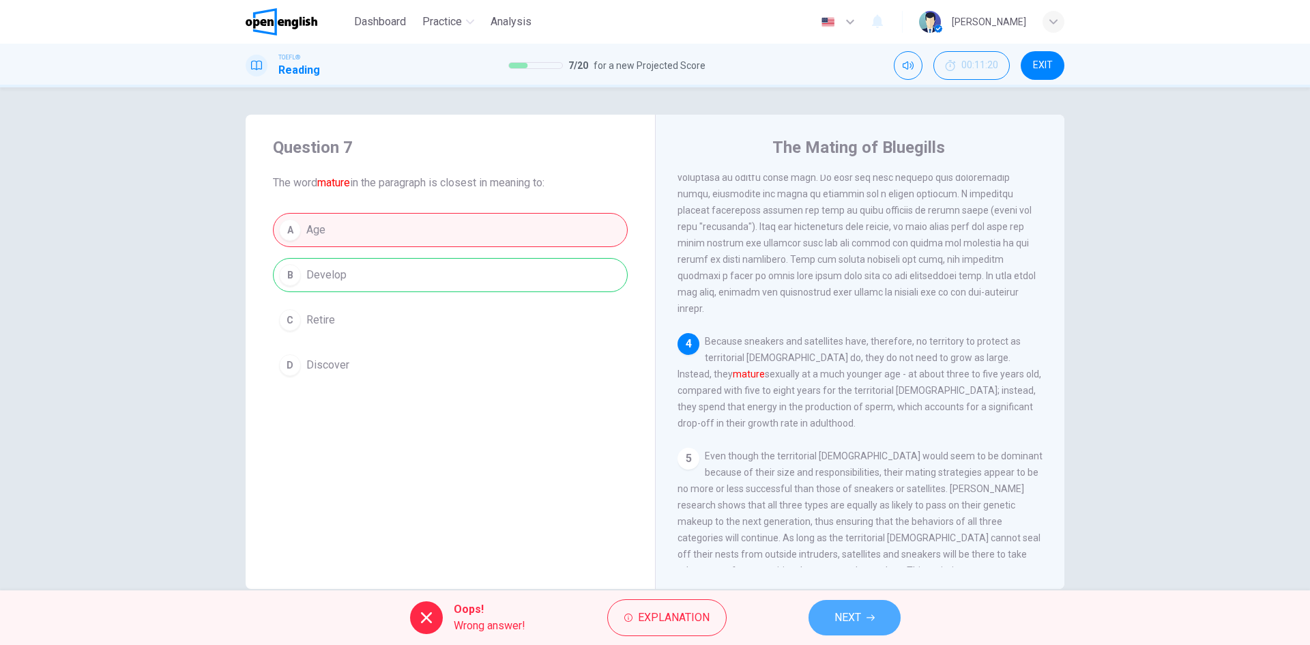
click at [856, 621] on span "NEXT" at bounding box center [848, 617] width 27 height 19
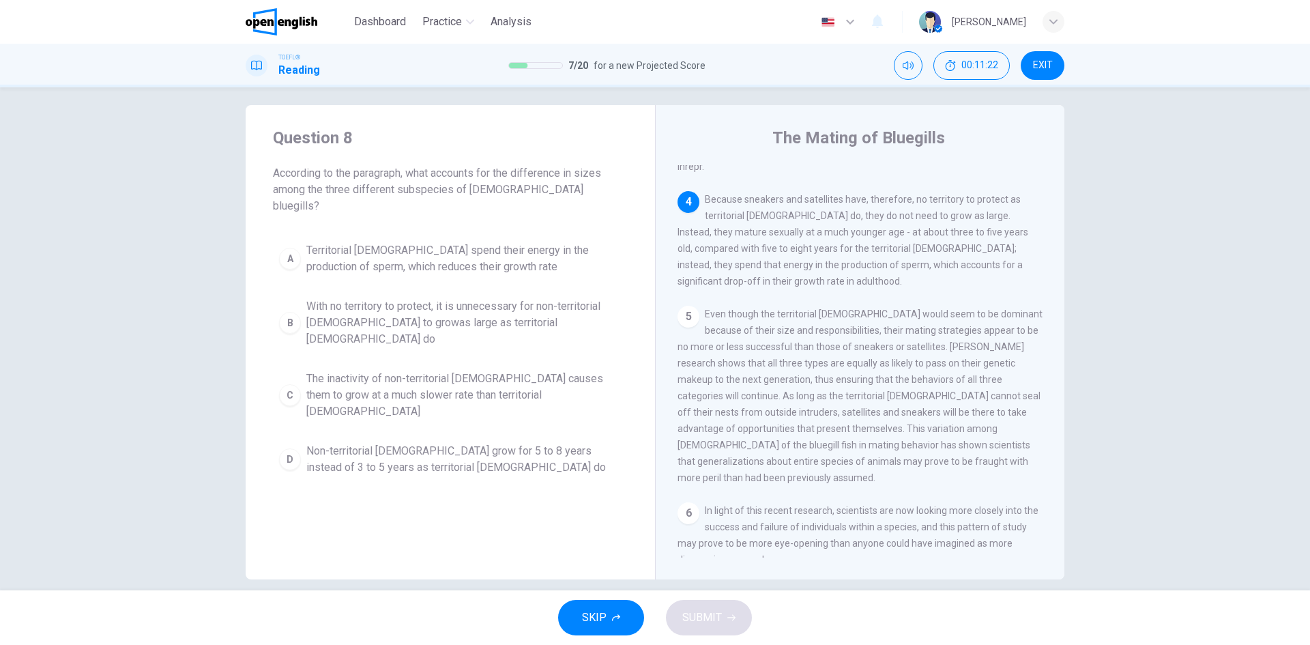
scroll to position [0, 0]
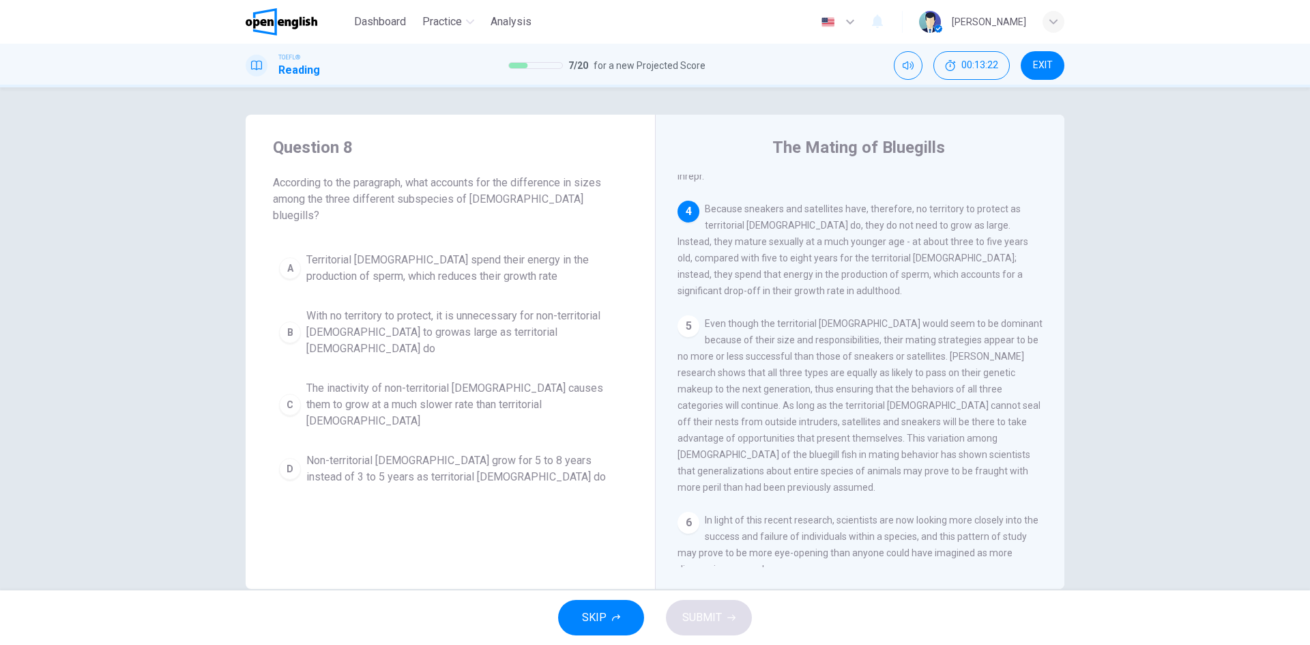
click at [279, 458] on div "D" at bounding box center [290, 469] width 22 height 22
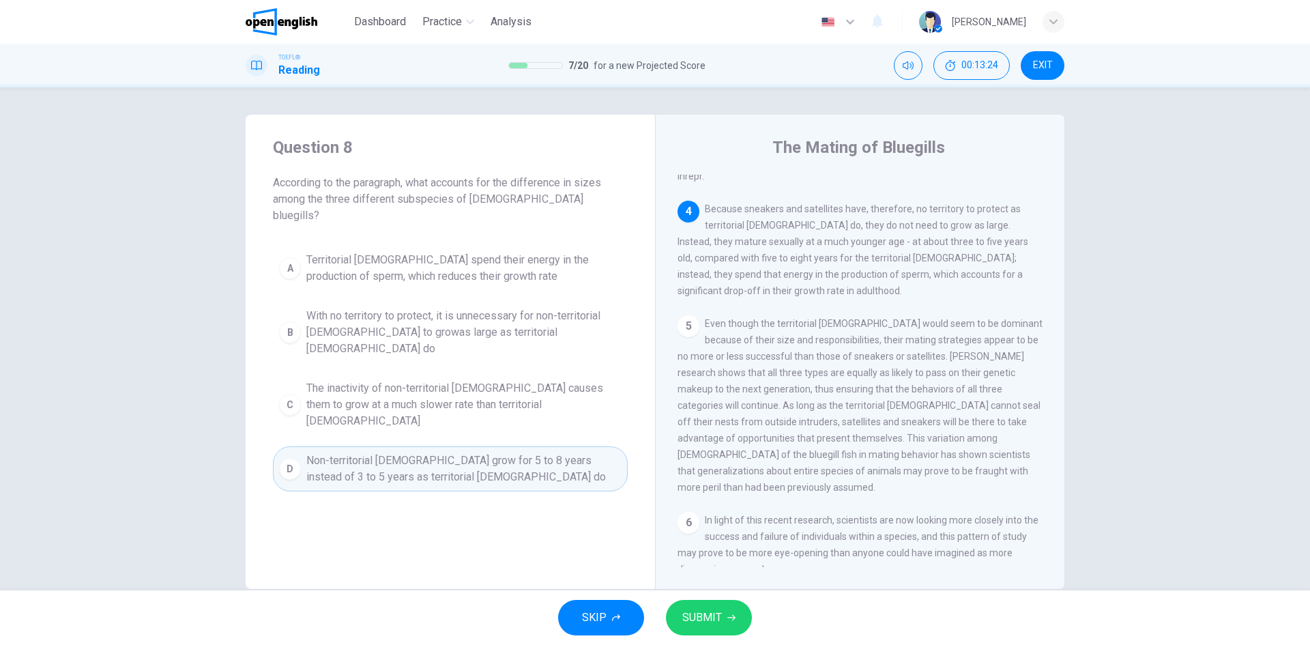
click at [722, 626] on button "SUBMIT" at bounding box center [709, 617] width 86 height 35
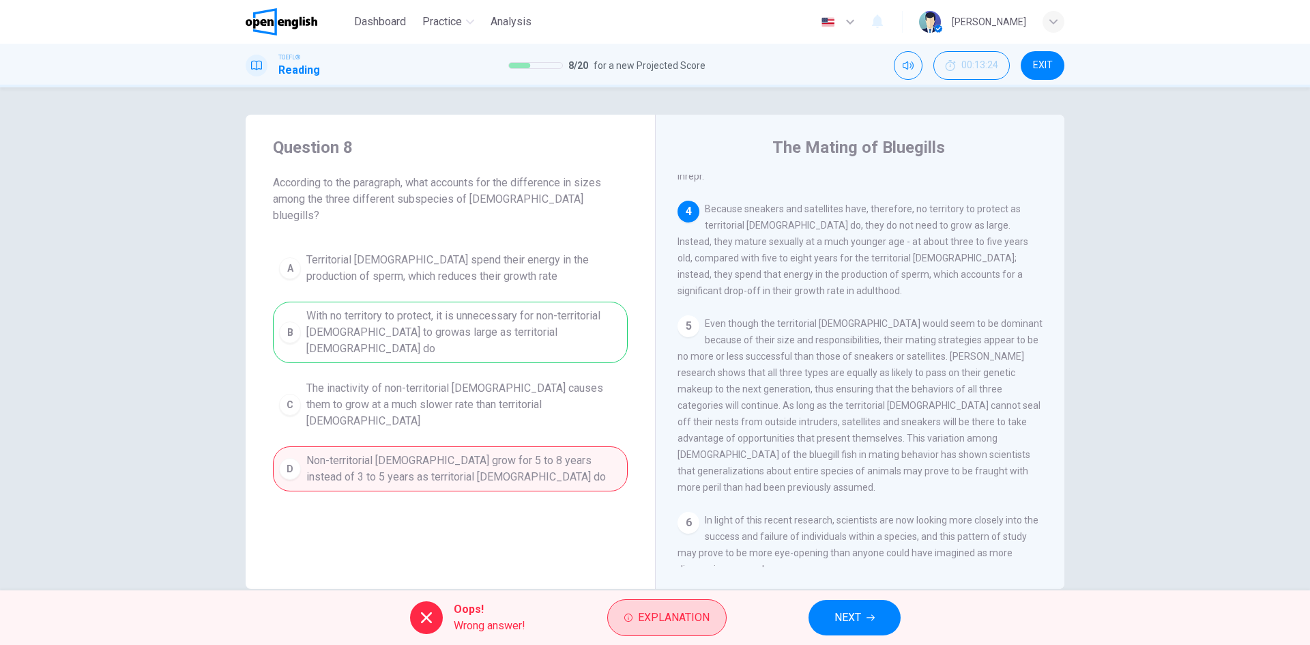
click at [685, 615] on span "Explanation" at bounding box center [674, 617] width 72 height 19
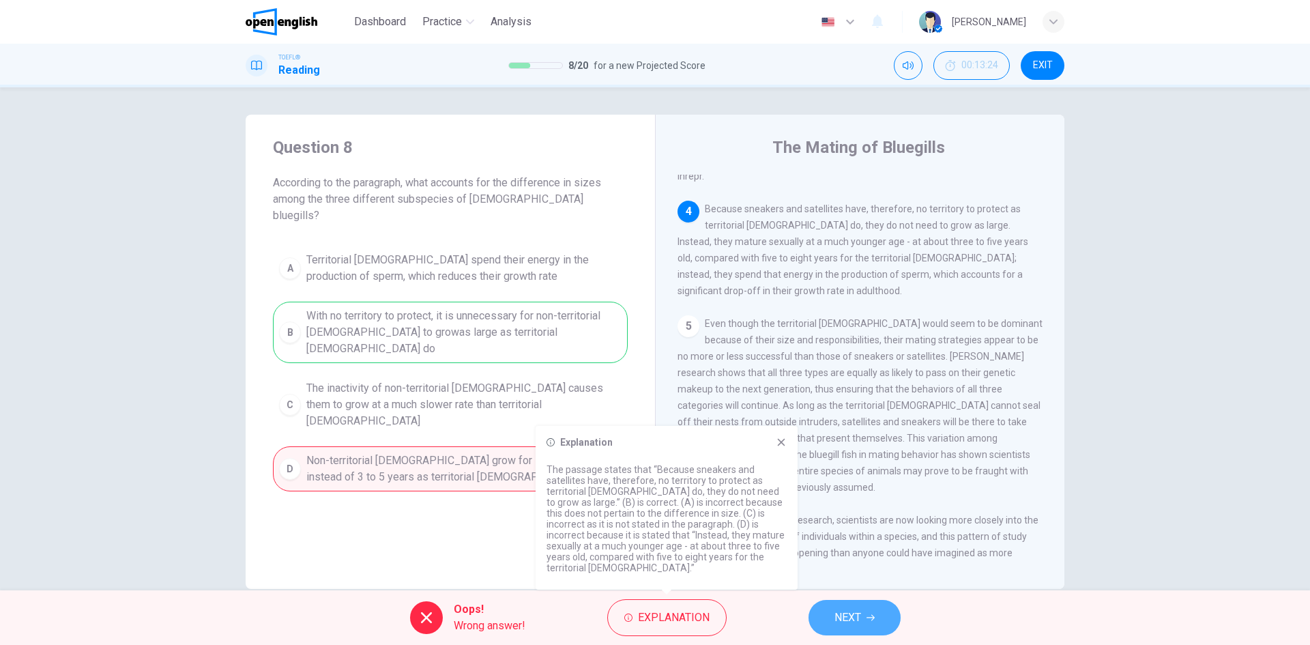
click at [885, 632] on button "NEXT" at bounding box center [855, 617] width 92 height 35
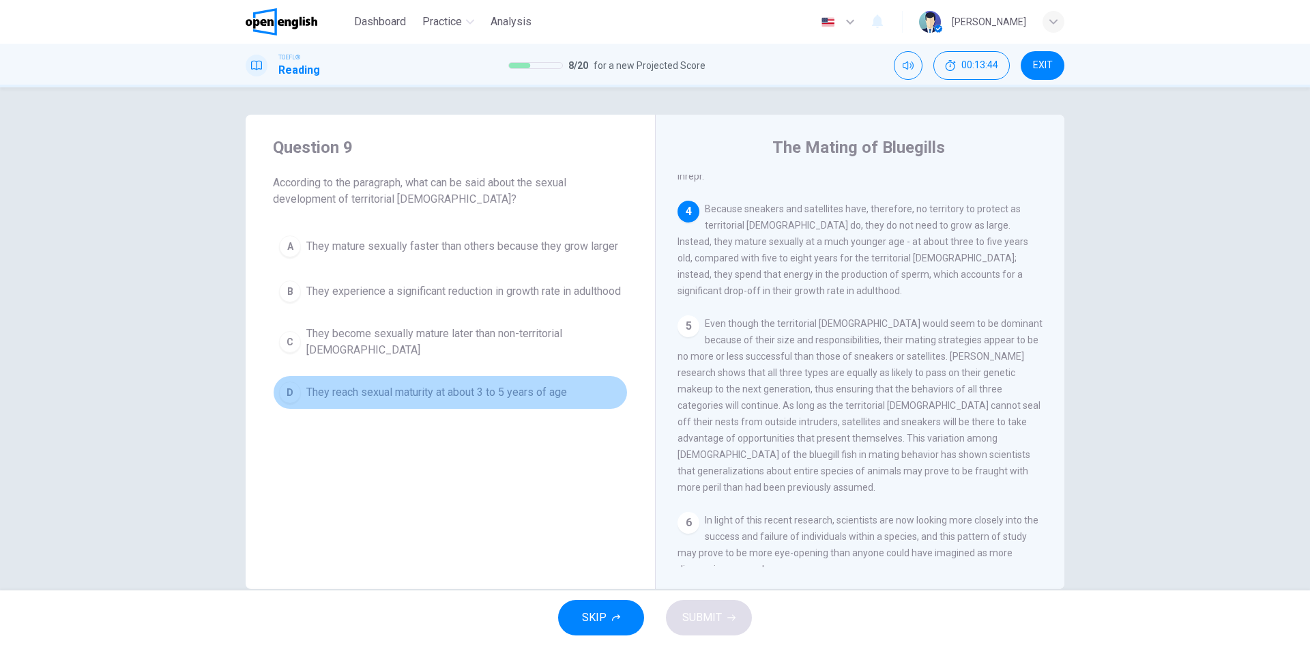
click at [519, 401] on span "They reach sexual maturity at about 3 to 5 years of age" at bounding box center [436, 392] width 261 height 16
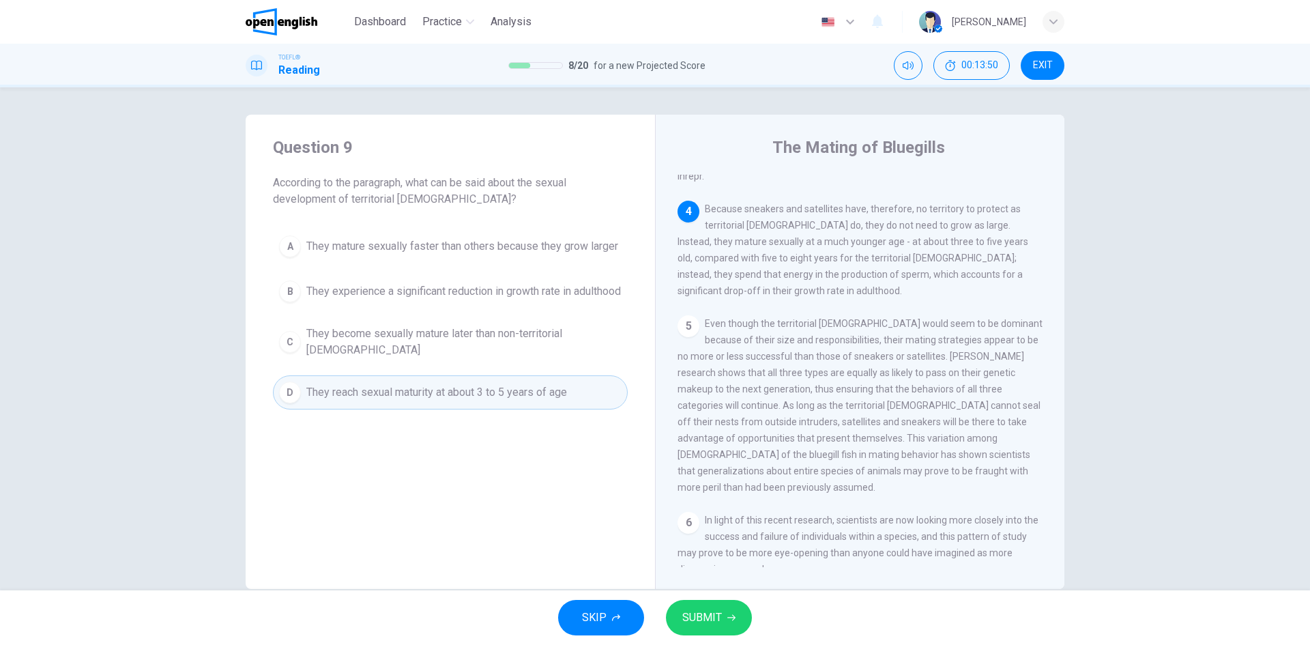
click at [712, 613] on span "SUBMIT" at bounding box center [702, 617] width 40 height 19
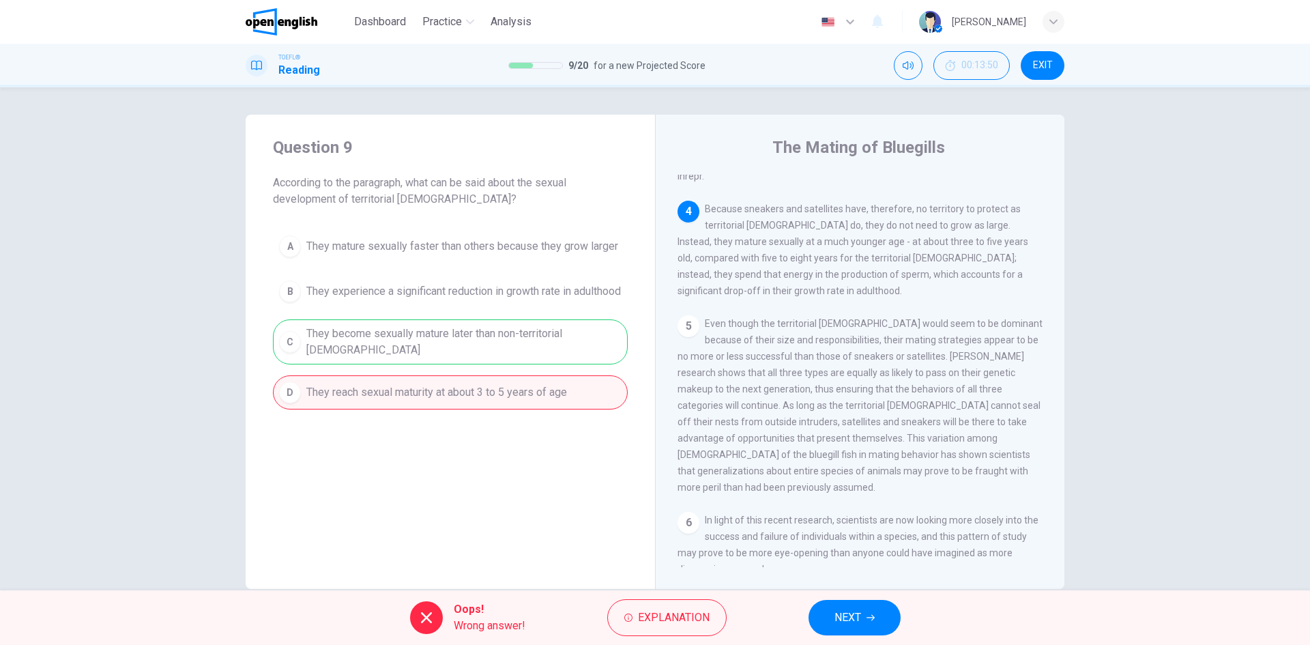
click at [238, 450] on div "Question 9 According to the paragraph, what can be said about the sexual develo…" at bounding box center [655, 352] width 863 height 474
click at [669, 614] on span "Explanation" at bounding box center [674, 617] width 72 height 19
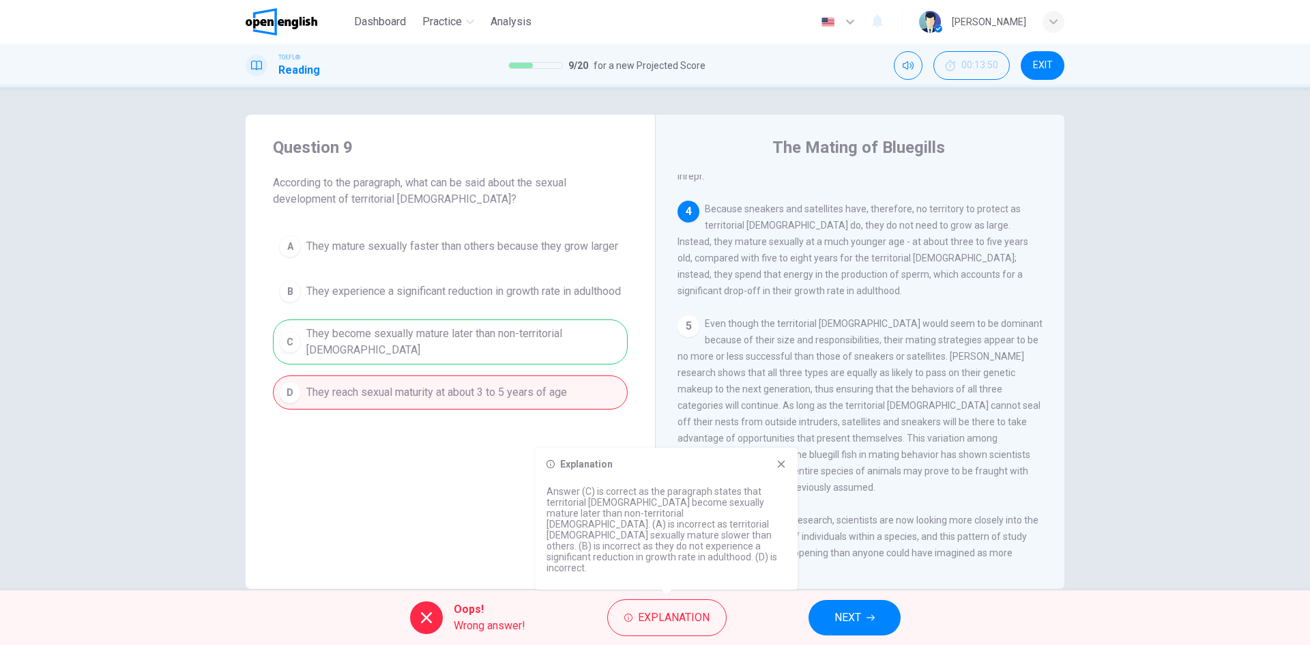
click at [817, 622] on button "NEXT" at bounding box center [855, 617] width 92 height 35
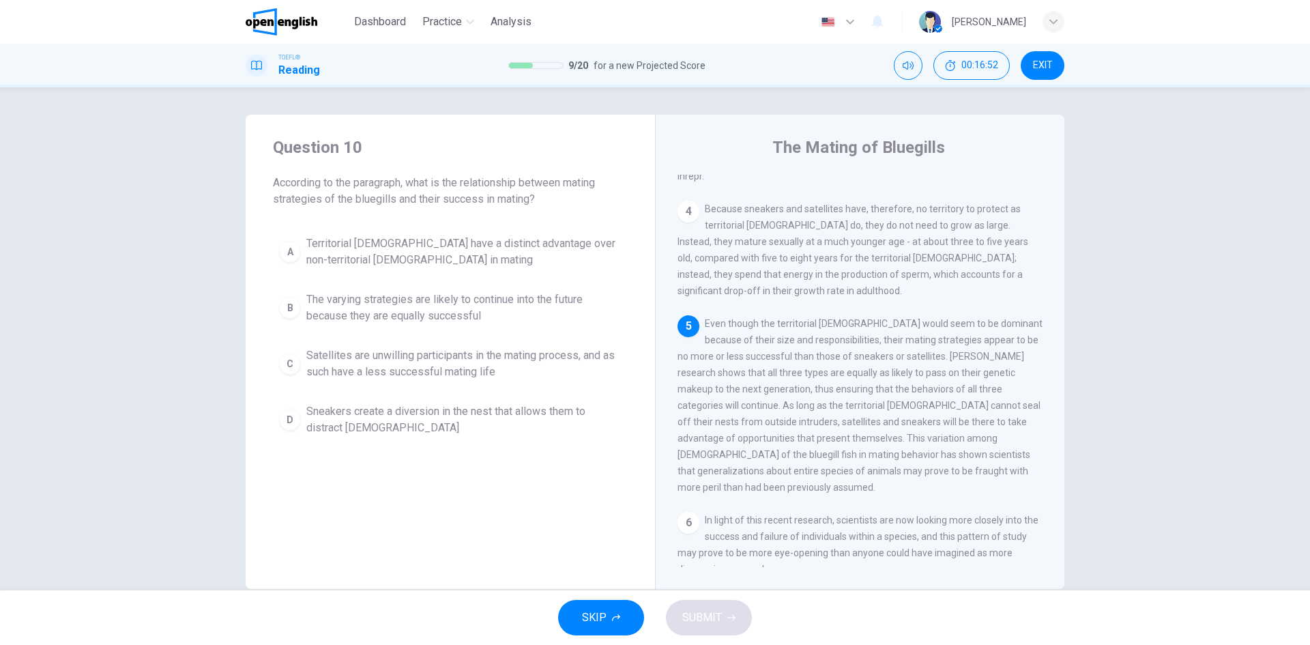
click at [279, 358] on div "C" at bounding box center [290, 364] width 22 height 22
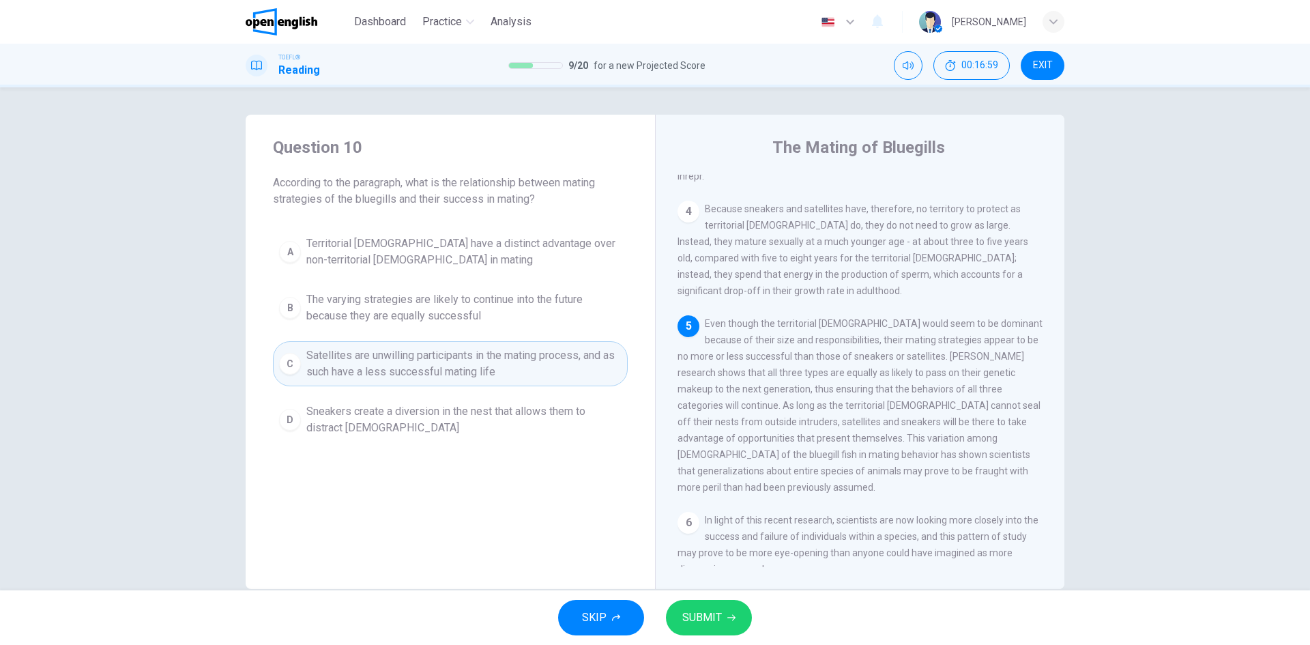
click at [347, 319] on span "The varying strategies are likely to continue into the future because they are …" at bounding box center [463, 307] width 315 height 33
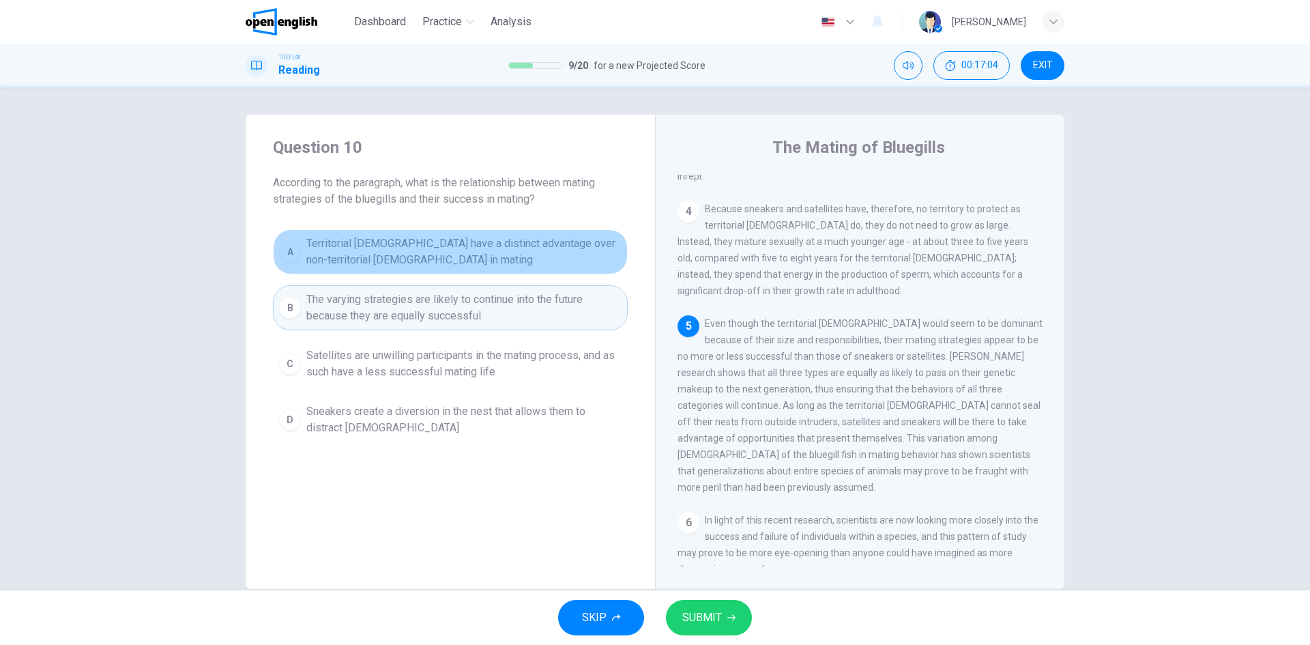
click at [341, 256] on span "Territorial males have a distinct advantage over non-territorial males in mating" at bounding box center [463, 251] width 315 height 33
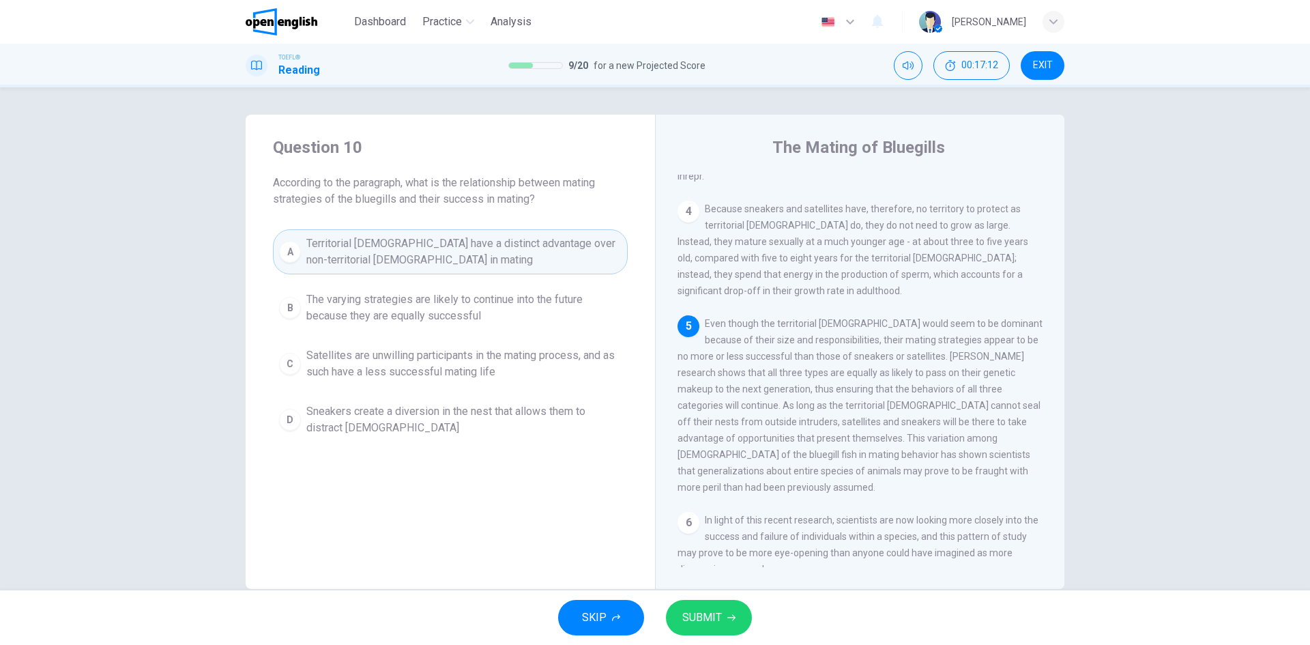
click at [687, 611] on span "SUBMIT" at bounding box center [702, 617] width 40 height 19
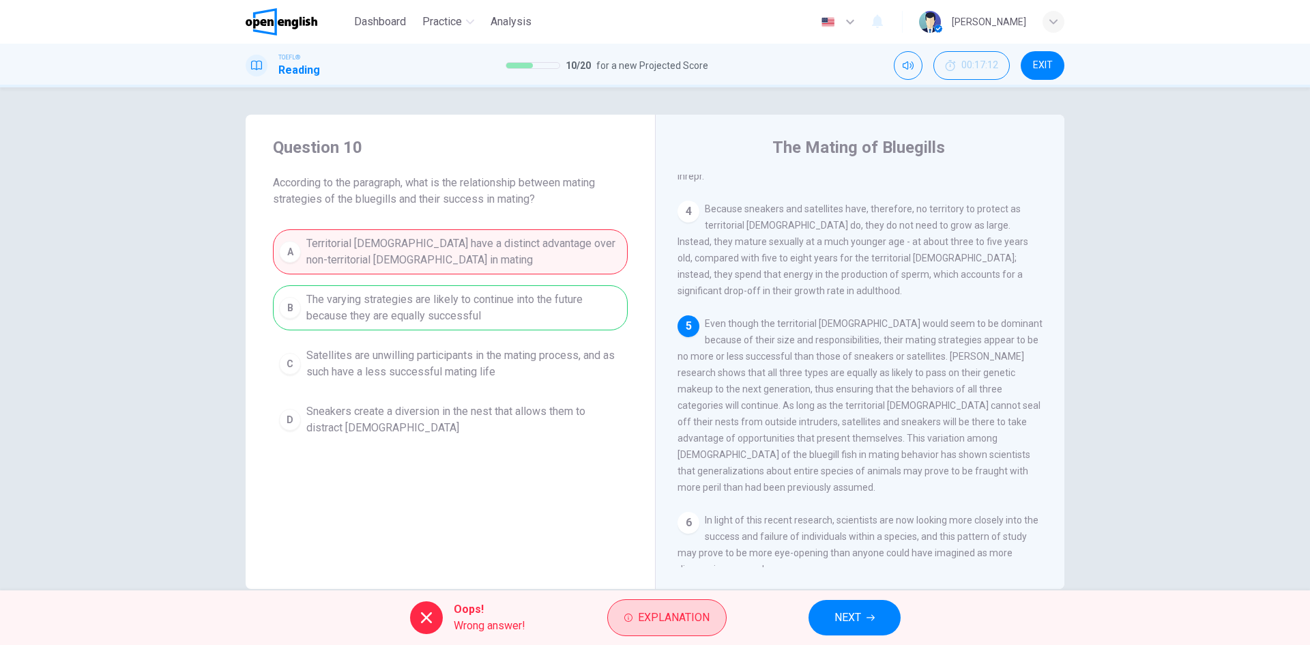
click at [682, 611] on span "Explanation" at bounding box center [674, 617] width 72 height 19
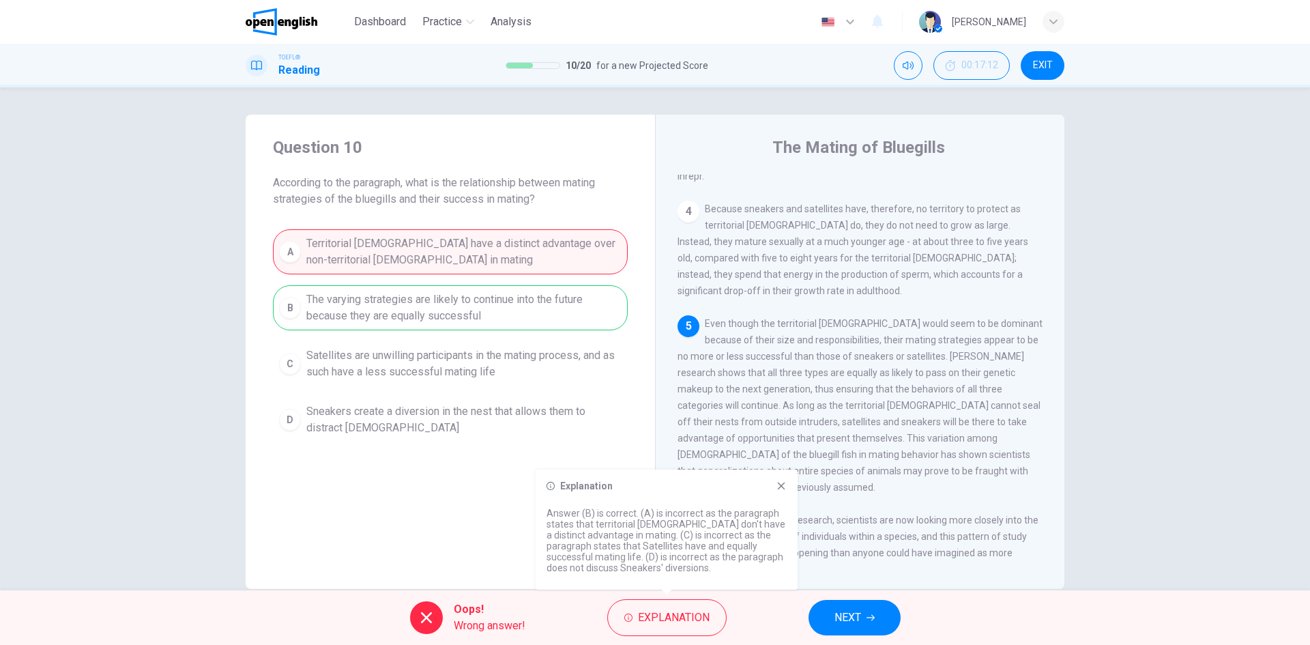
click at [857, 619] on span "NEXT" at bounding box center [848, 617] width 27 height 19
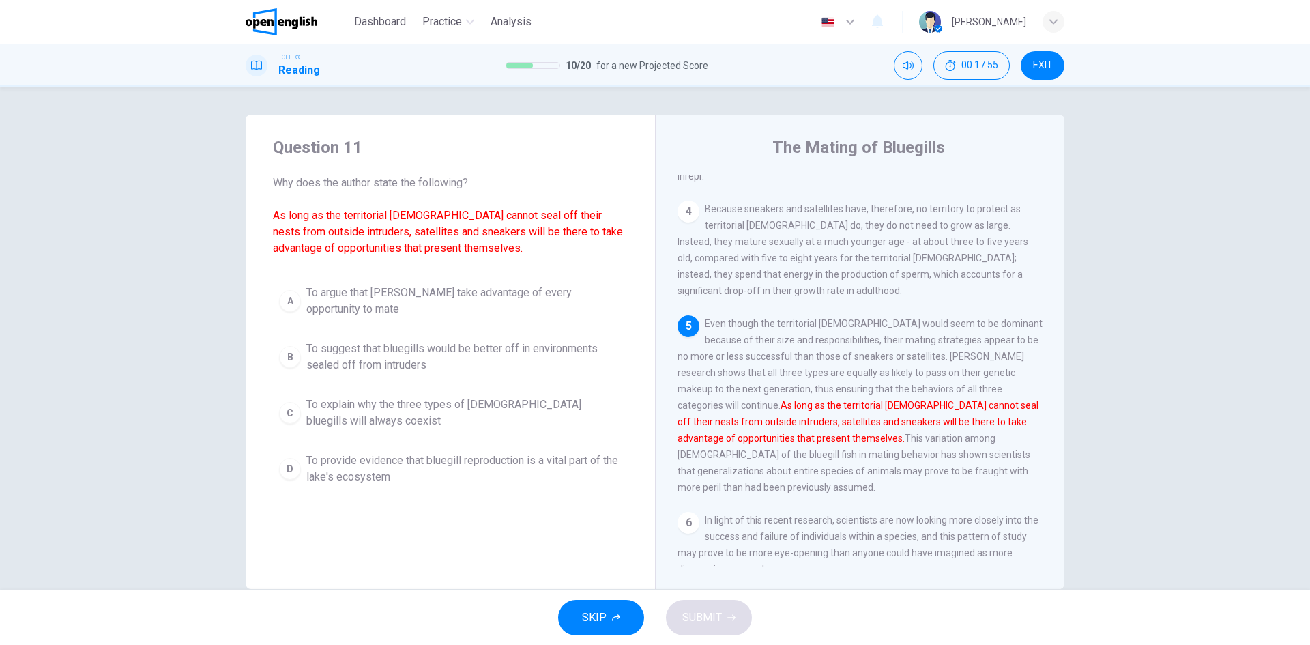
click at [316, 300] on span "To argue that bluegills take advantage of every opportunity to mate" at bounding box center [463, 301] width 315 height 33
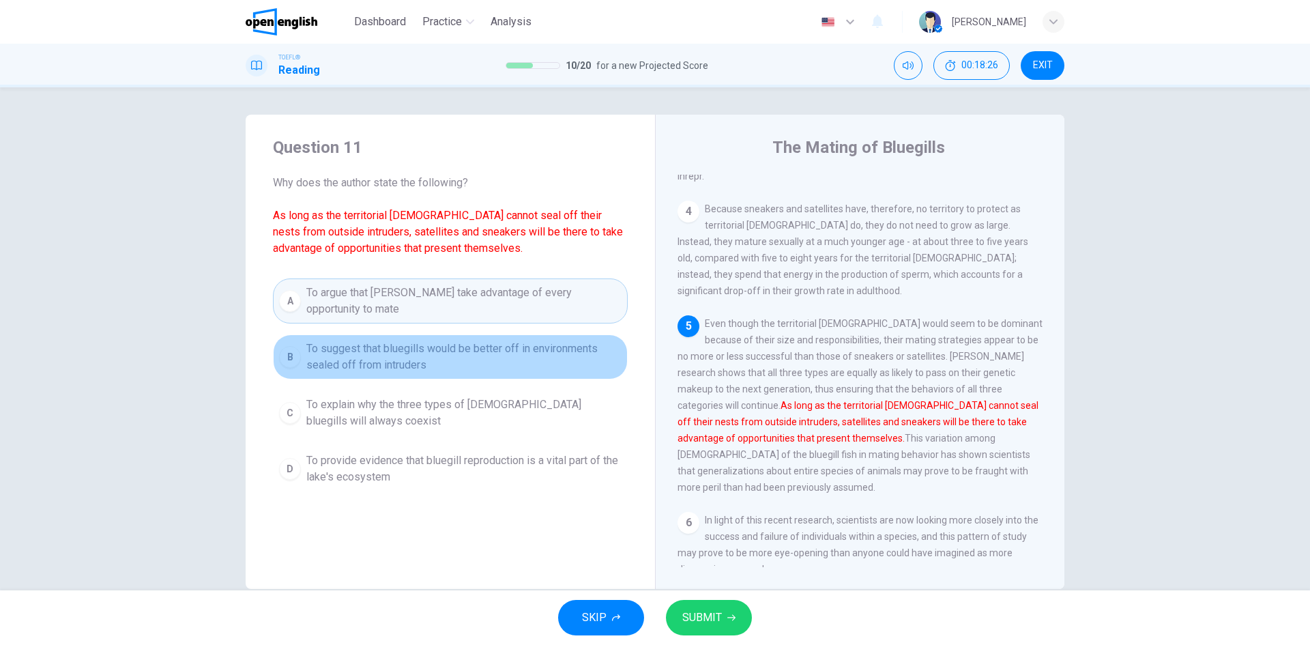
click at [332, 372] on span "To suggest that bluegills would be better off in environments sealed off from i…" at bounding box center [463, 357] width 315 height 33
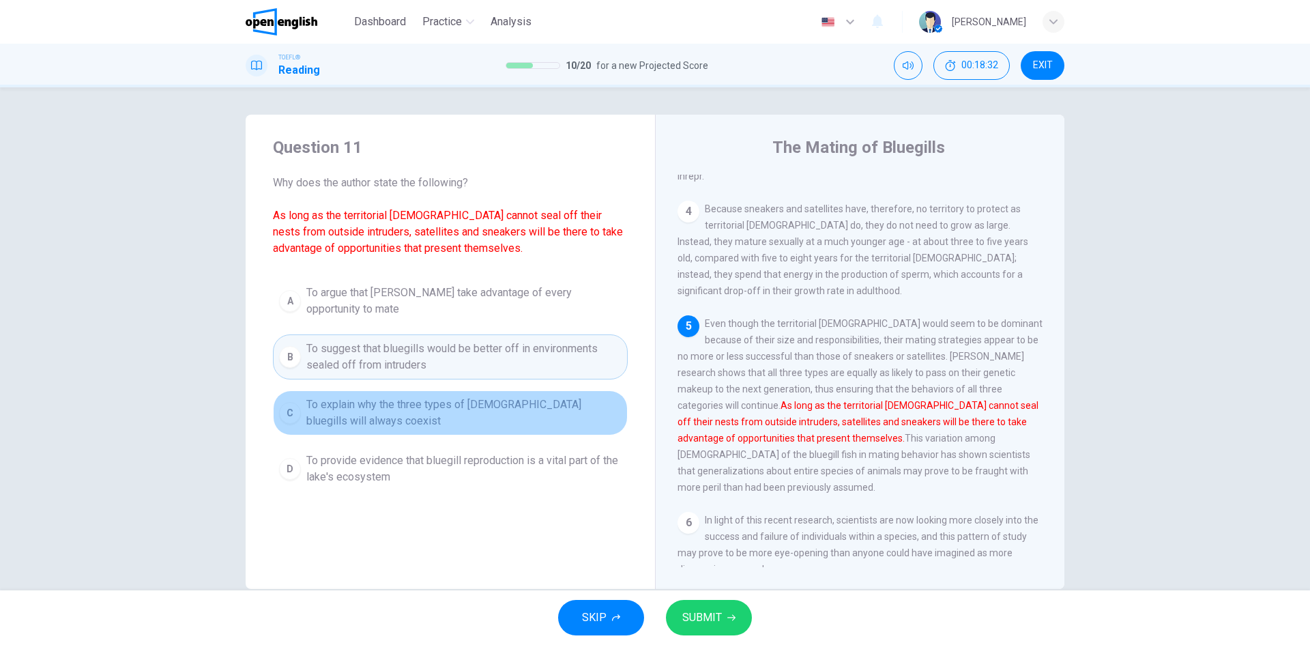
click at [384, 420] on span "To explain why the three types of male bluegills will always coexist" at bounding box center [463, 413] width 315 height 33
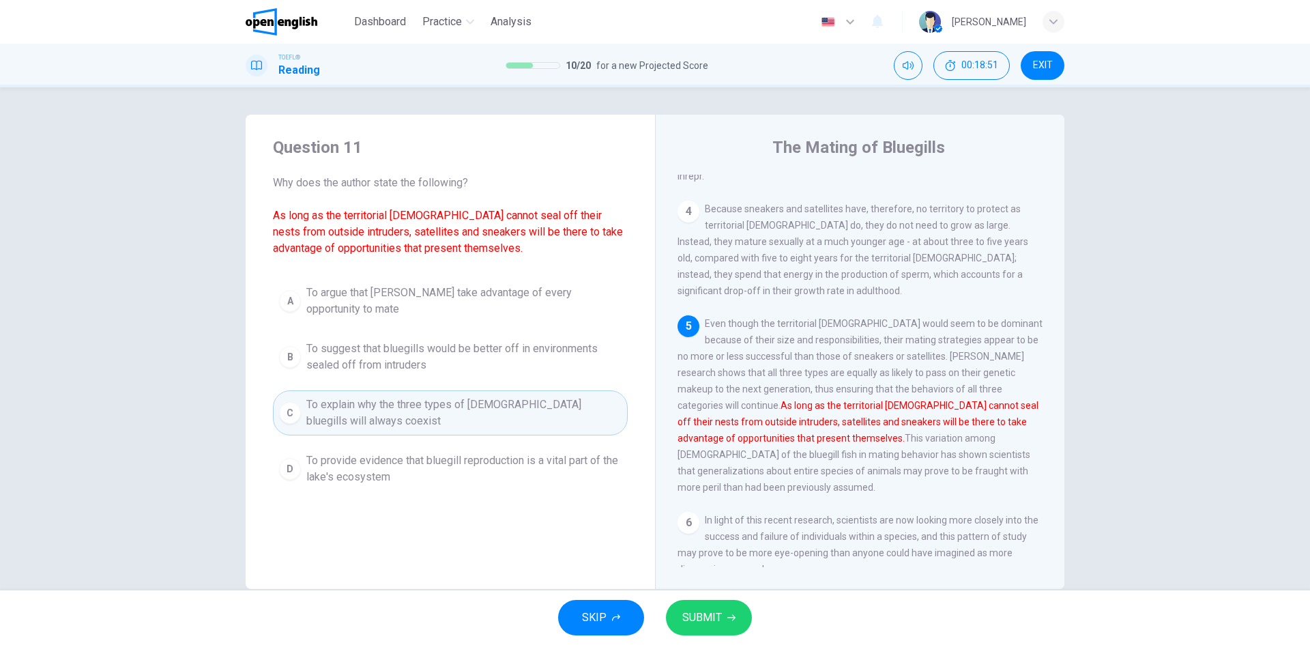
click at [697, 625] on span "SUBMIT" at bounding box center [702, 617] width 40 height 19
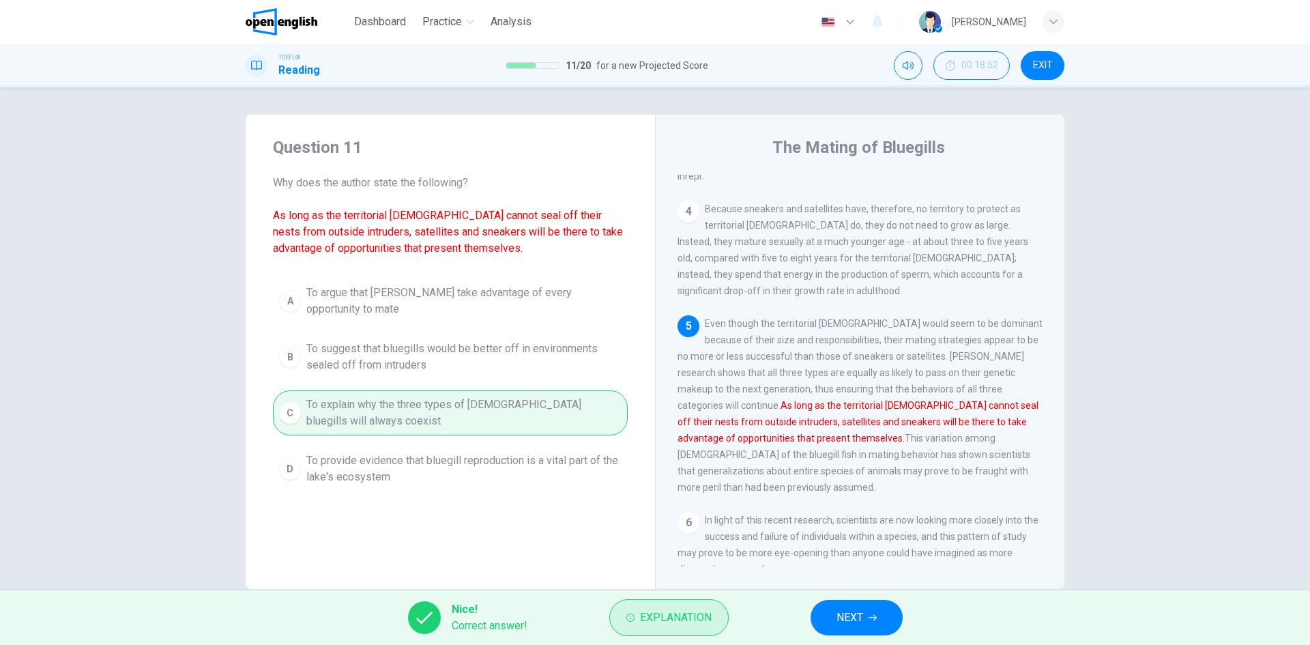
click at [682, 617] on span "Explanation" at bounding box center [676, 617] width 72 height 19
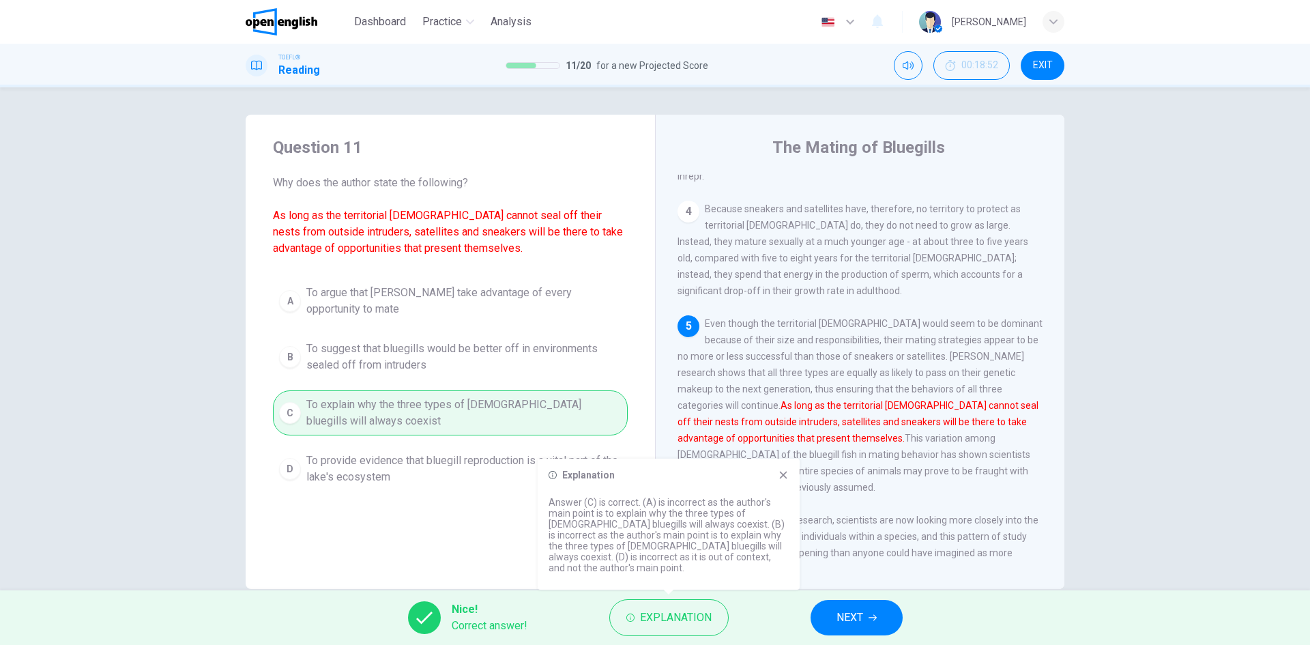
click at [855, 619] on span "NEXT" at bounding box center [850, 617] width 27 height 19
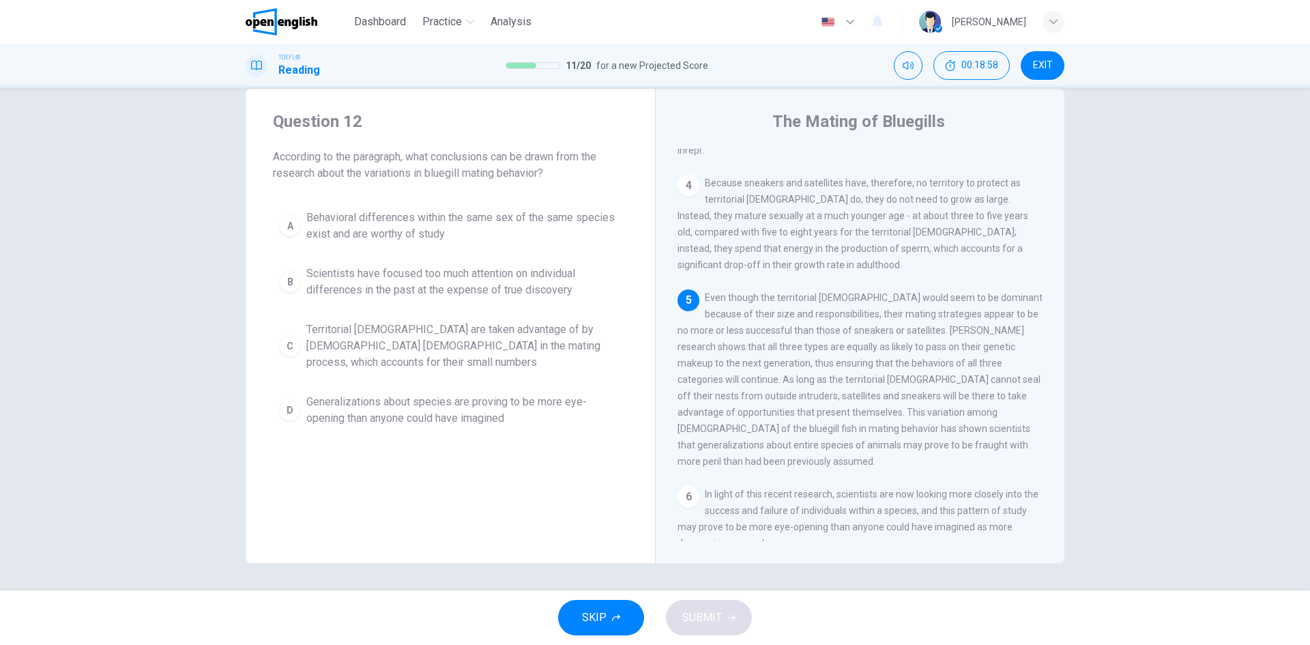
scroll to position [610, 0]
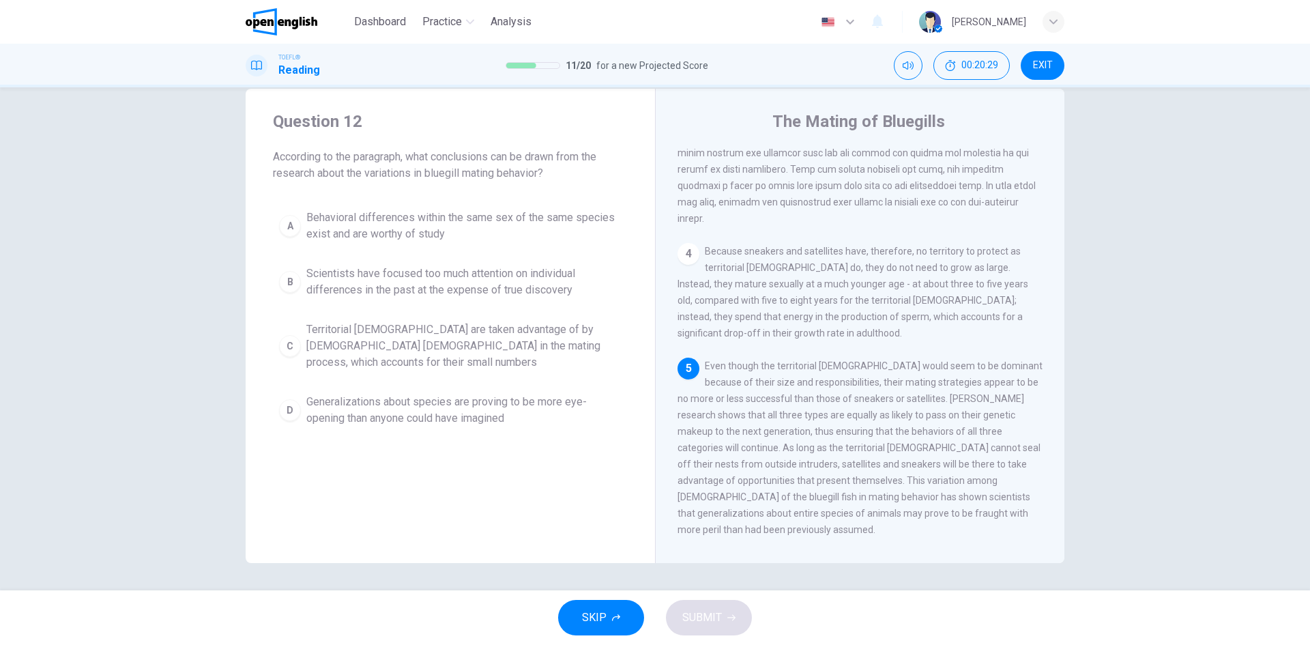
click at [409, 407] on span "Generalizations about species are proving to be more eye-opening than anyone co…" at bounding box center [463, 410] width 315 height 33
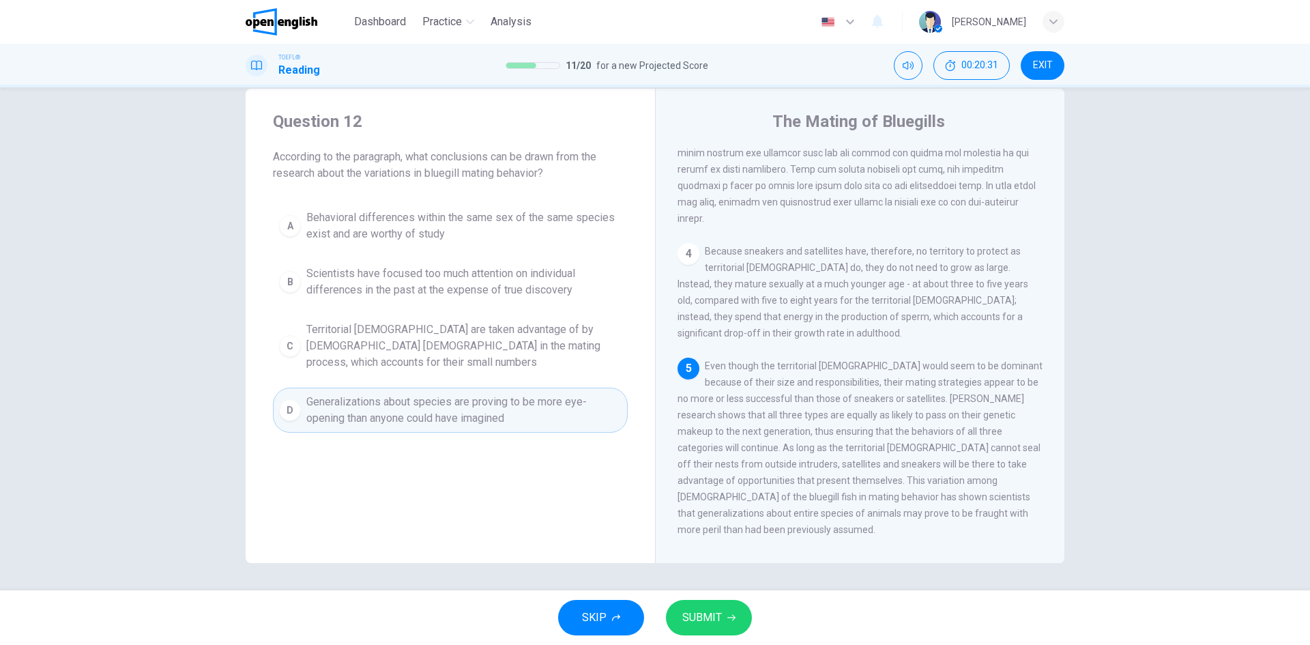
click at [729, 609] on button "SUBMIT" at bounding box center [709, 617] width 86 height 35
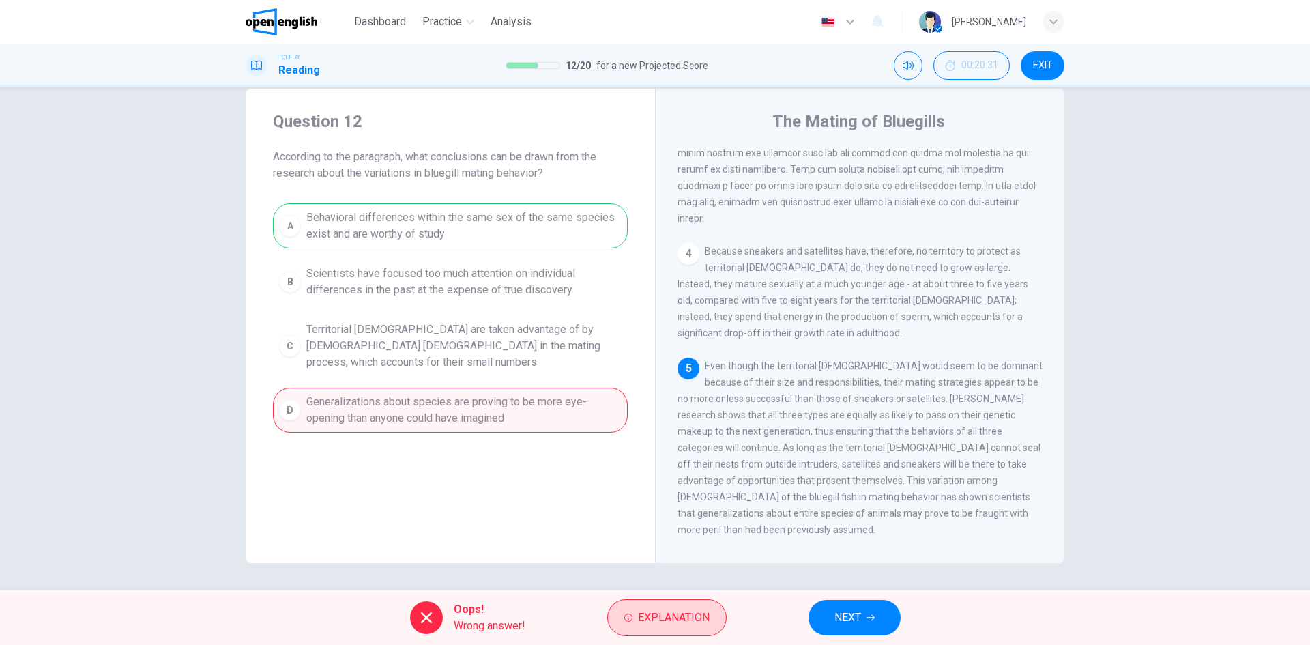
click at [697, 611] on span "Explanation" at bounding box center [674, 617] width 72 height 19
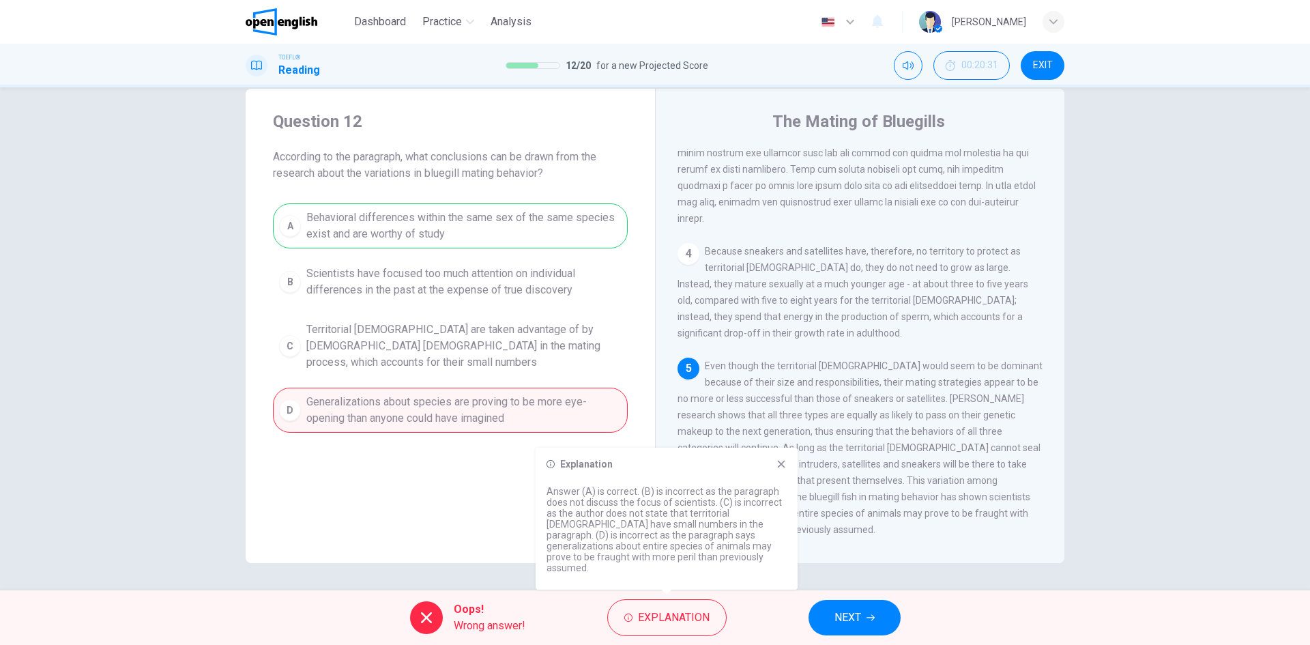
click at [883, 627] on button "NEXT" at bounding box center [855, 617] width 92 height 35
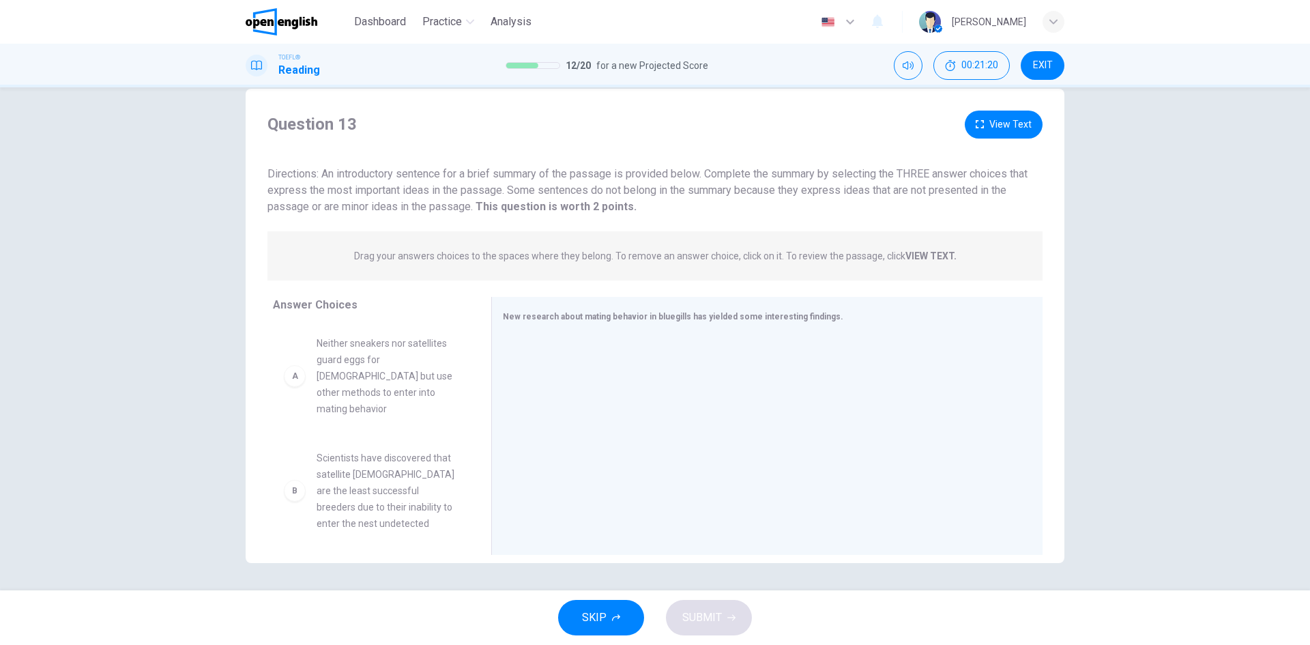
drag, startPoint x: 267, startPoint y: 171, endPoint x: 349, endPoint y: 268, distance: 126.4
click at [386, 276] on div "Question 13 View Text Directions: An introductory sentence for a brief summary …" at bounding box center [655, 336] width 819 height 451
drag, startPoint x: 354, startPoint y: 252, endPoint x: 945, endPoint y: 199, distance: 593.4
click at [945, 199] on div "Question 13 View Text Directions: An introductory sentence for a brief summary …" at bounding box center [655, 336] width 819 height 451
click at [923, 250] on strong "VIEW TEXT." at bounding box center [931, 255] width 51 height 11
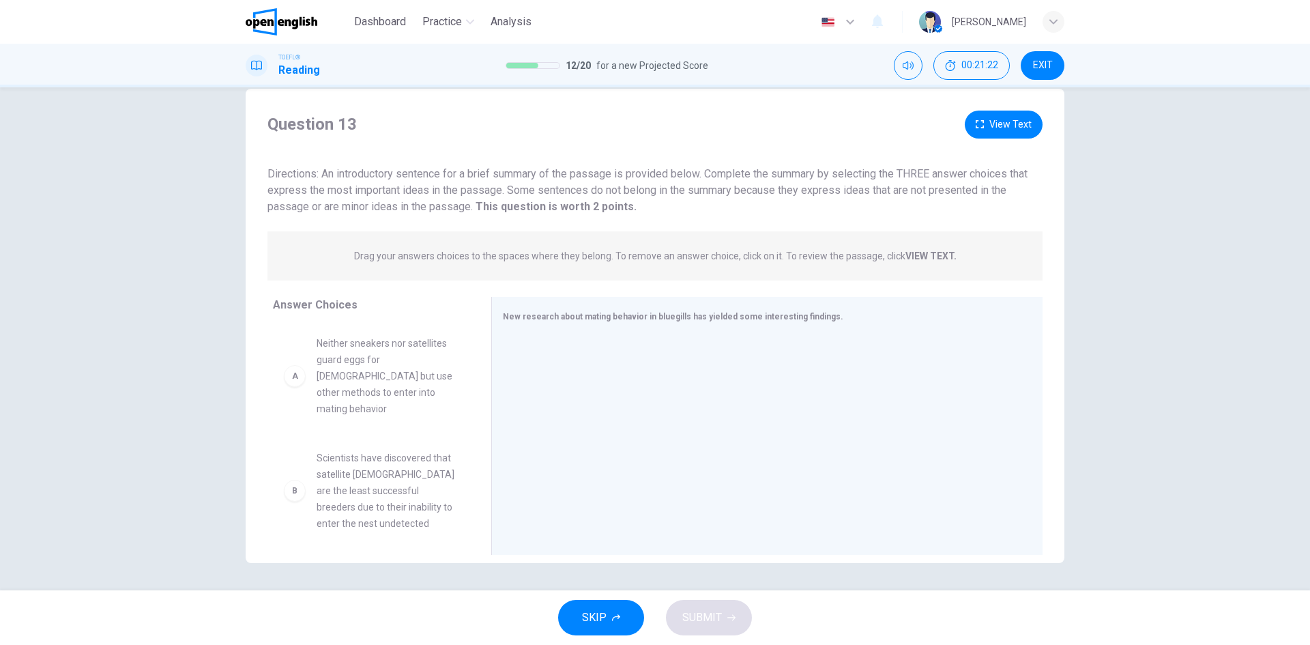
click at [921, 250] on strong "VIEW TEXT." at bounding box center [931, 255] width 51 height 11
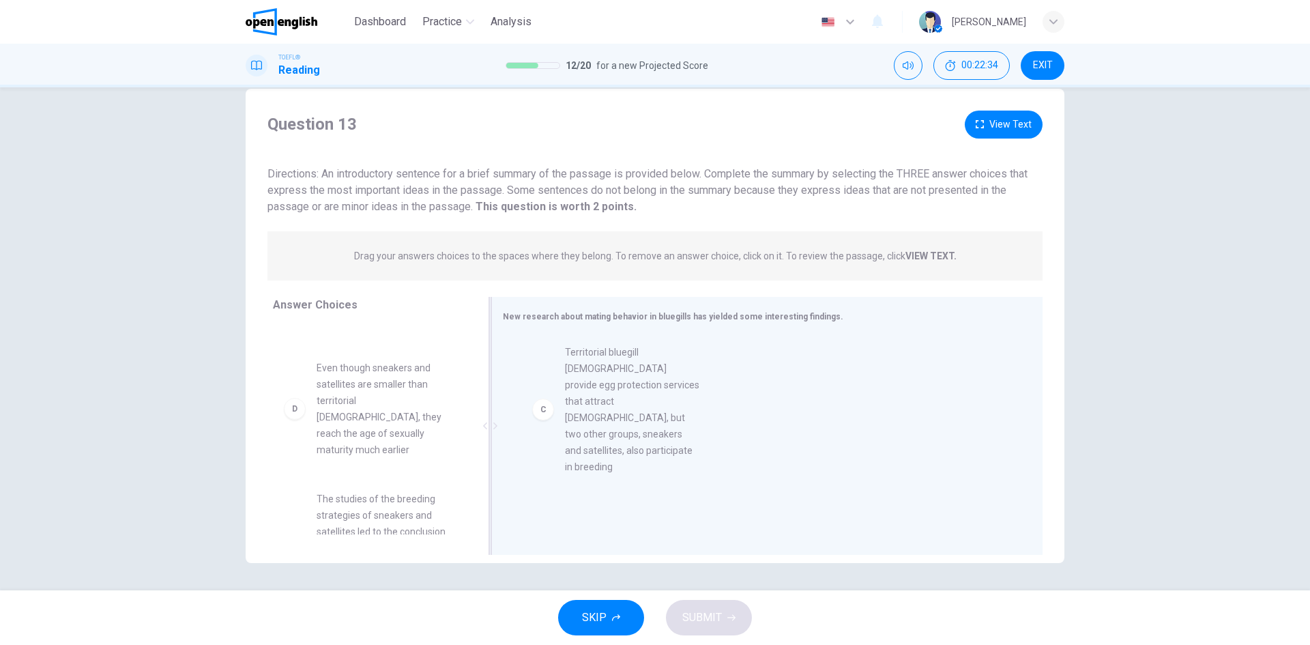
drag, startPoint x: 332, startPoint y: 399, endPoint x: 588, endPoint y: 398, distance: 255.2
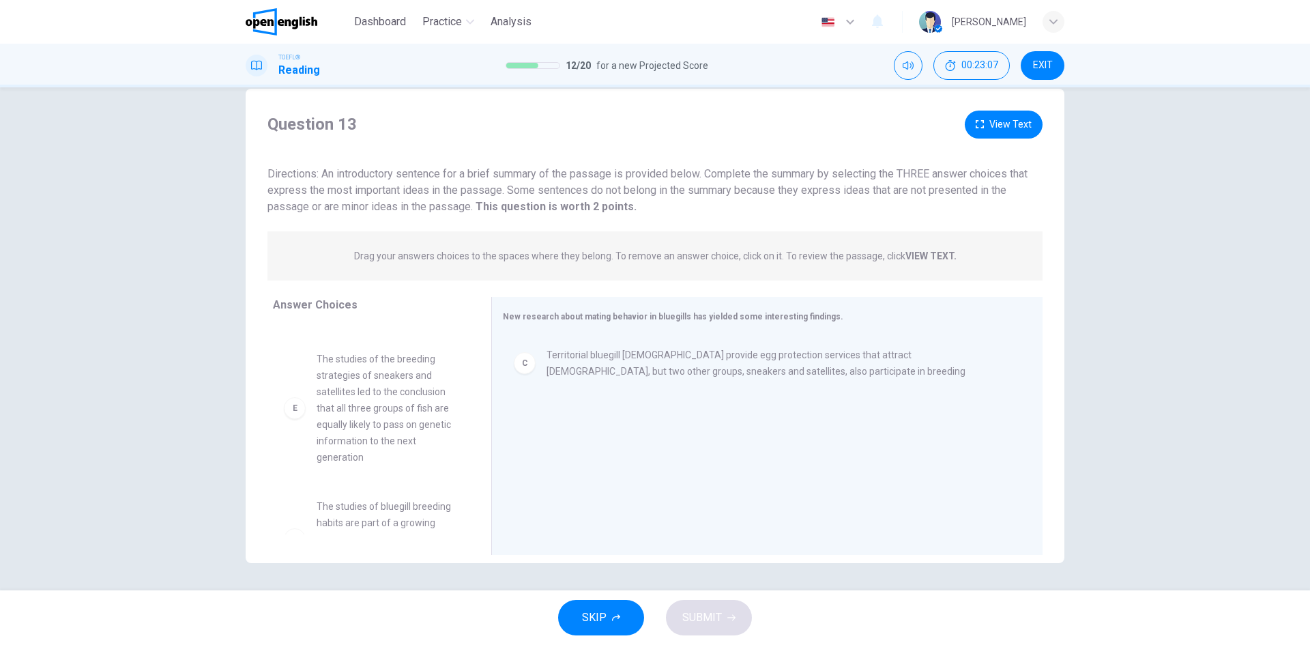
scroll to position [369, 0]
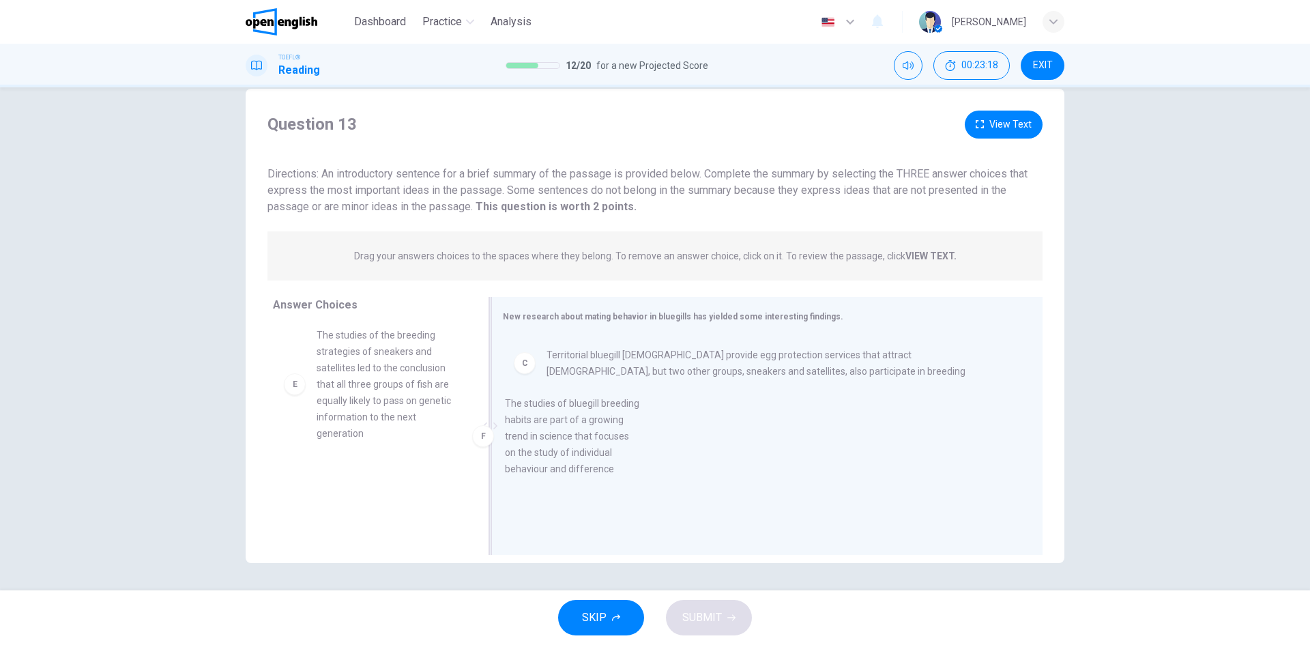
drag, startPoint x: 362, startPoint y: 500, endPoint x: 558, endPoint y: 453, distance: 200.8
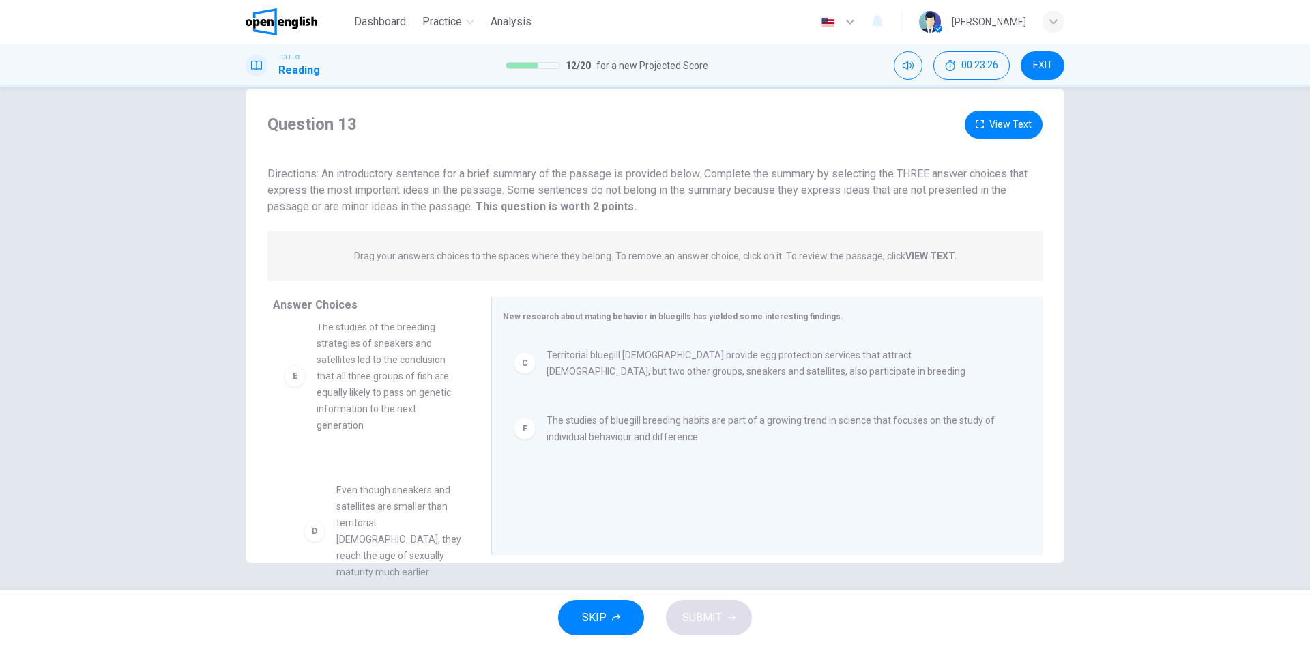
scroll to position [254, 0]
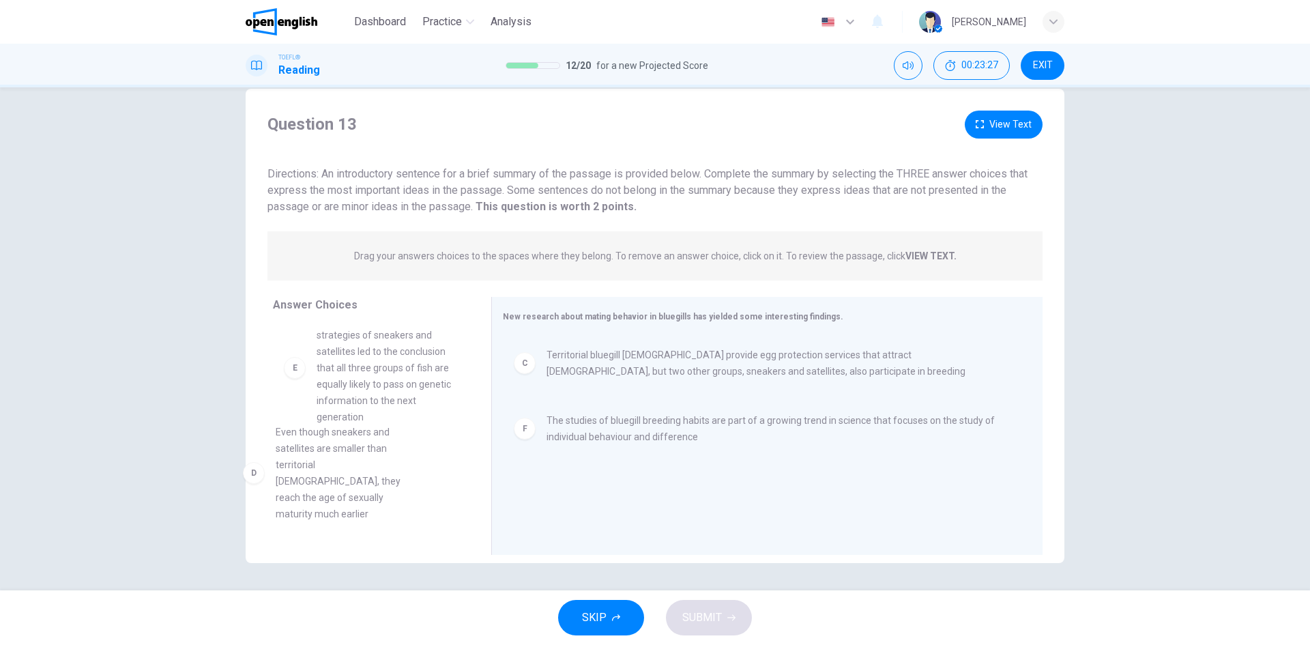
drag, startPoint x: 362, startPoint y: 508, endPoint x: 351, endPoint y: 451, distance: 58.4
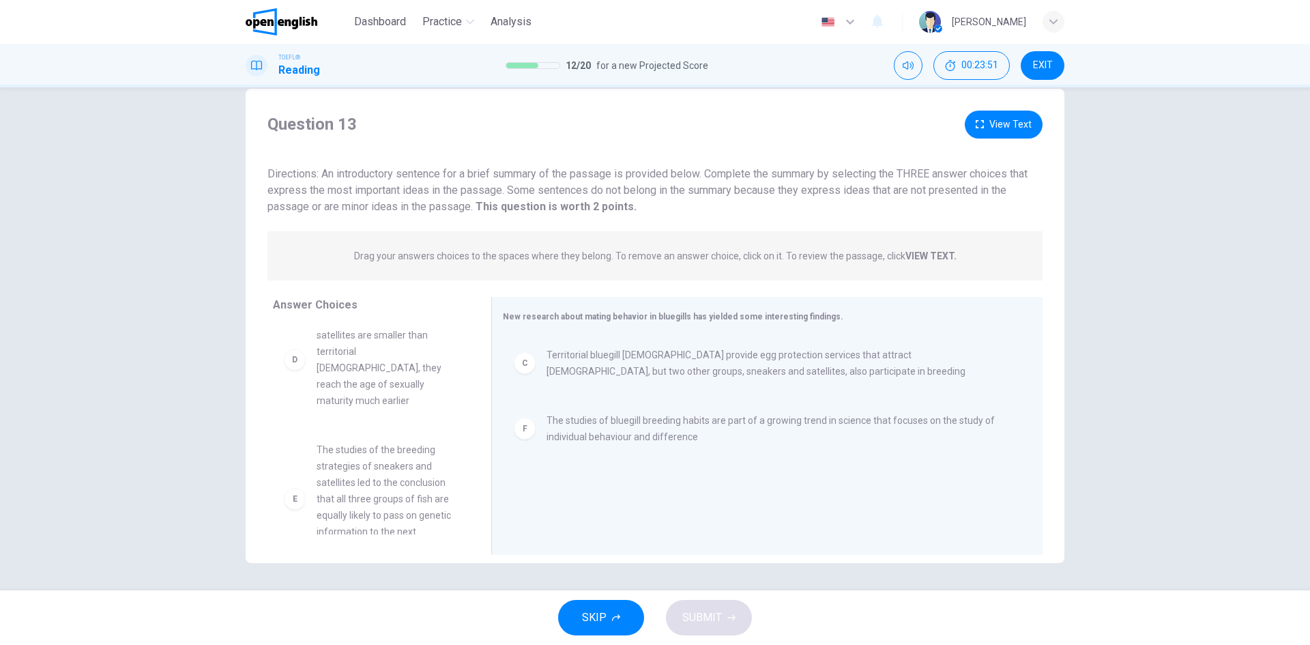
drag, startPoint x: 339, startPoint y: 493, endPoint x: 332, endPoint y: 493, distance: 7.5
click at [335, 493] on div "A Neither sneakers nor satellites guard eggs for females but use other methods …" at bounding box center [376, 429] width 207 height 210
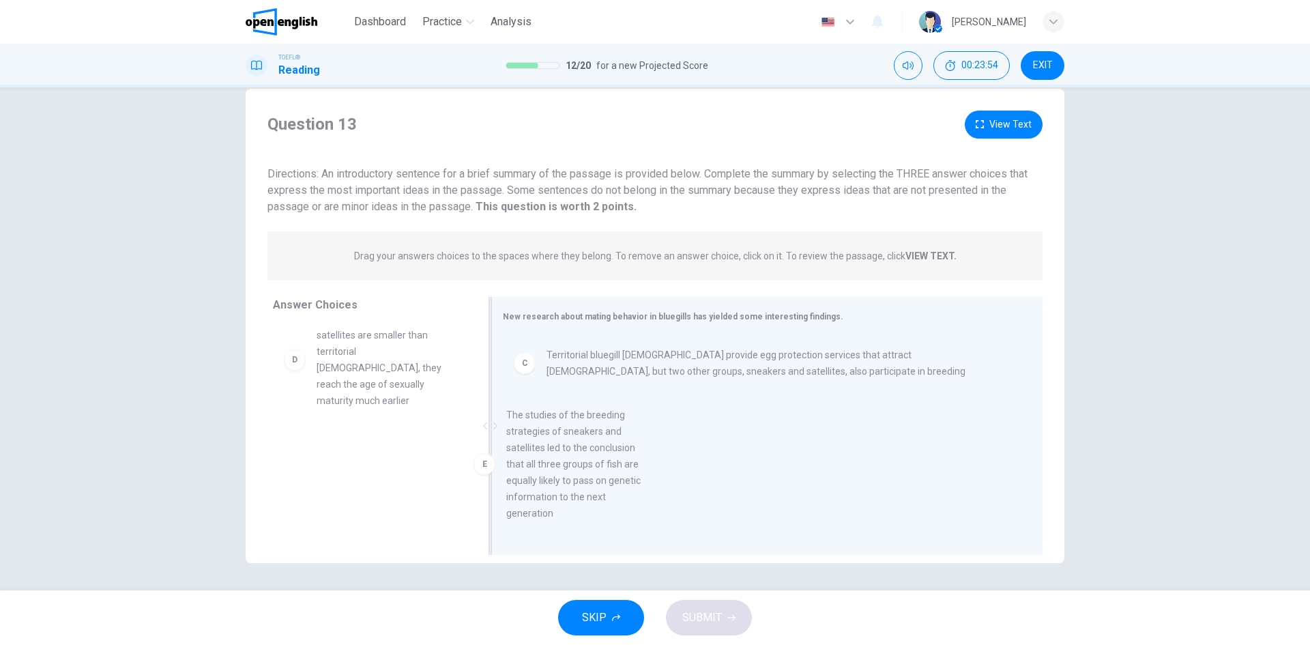
drag, startPoint x: 326, startPoint y: 516, endPoint x: 527, endPoint y: 514, distance: 201.3
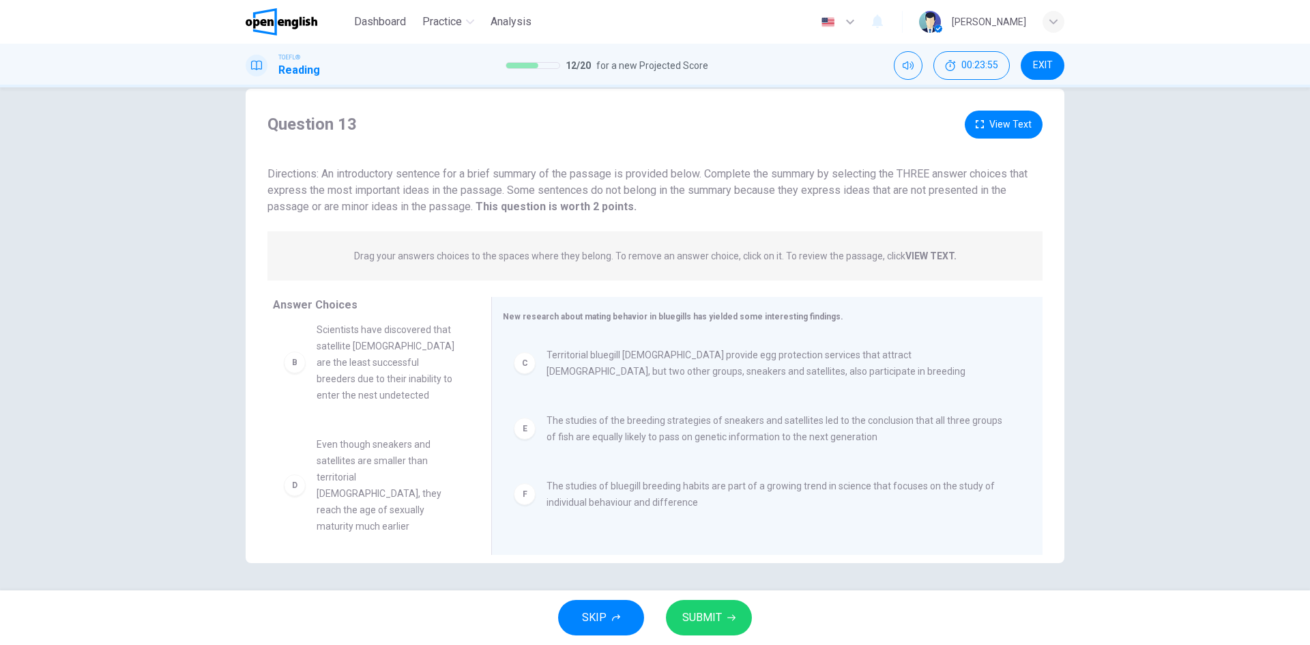
scroll to position [106, 0]
click at [716, 616] on span "SUBMIT" at bounding box center [702, 617] width 40 height 19
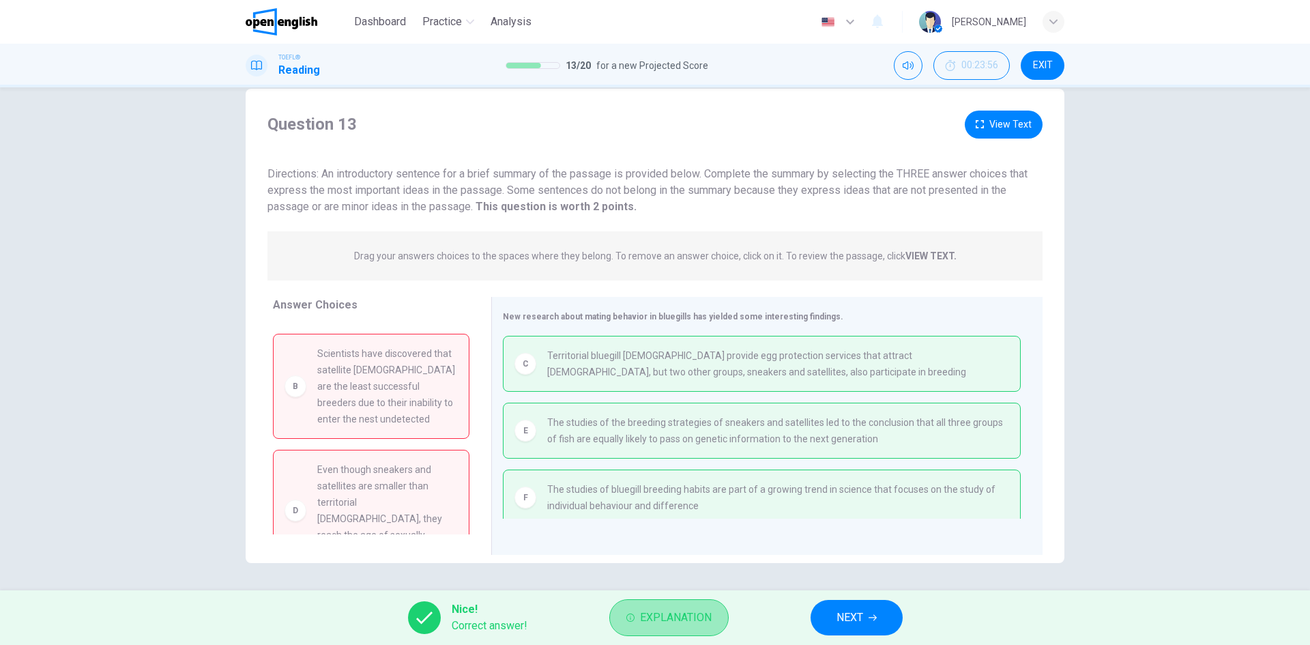
click at [684, 619] on span "Explanation" at bounding box center [676, 617] width 72 height 19
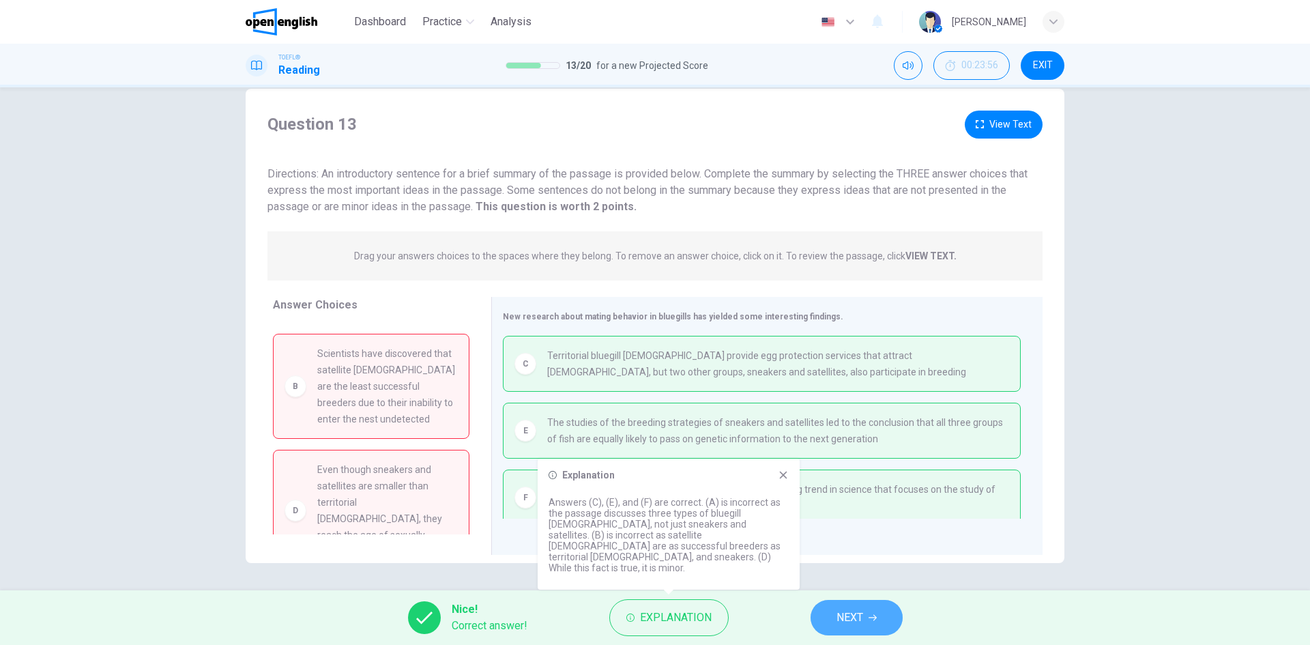
click at [841, 619] on span "NEXT" at bounding box center [850, 617] width 27 height 19
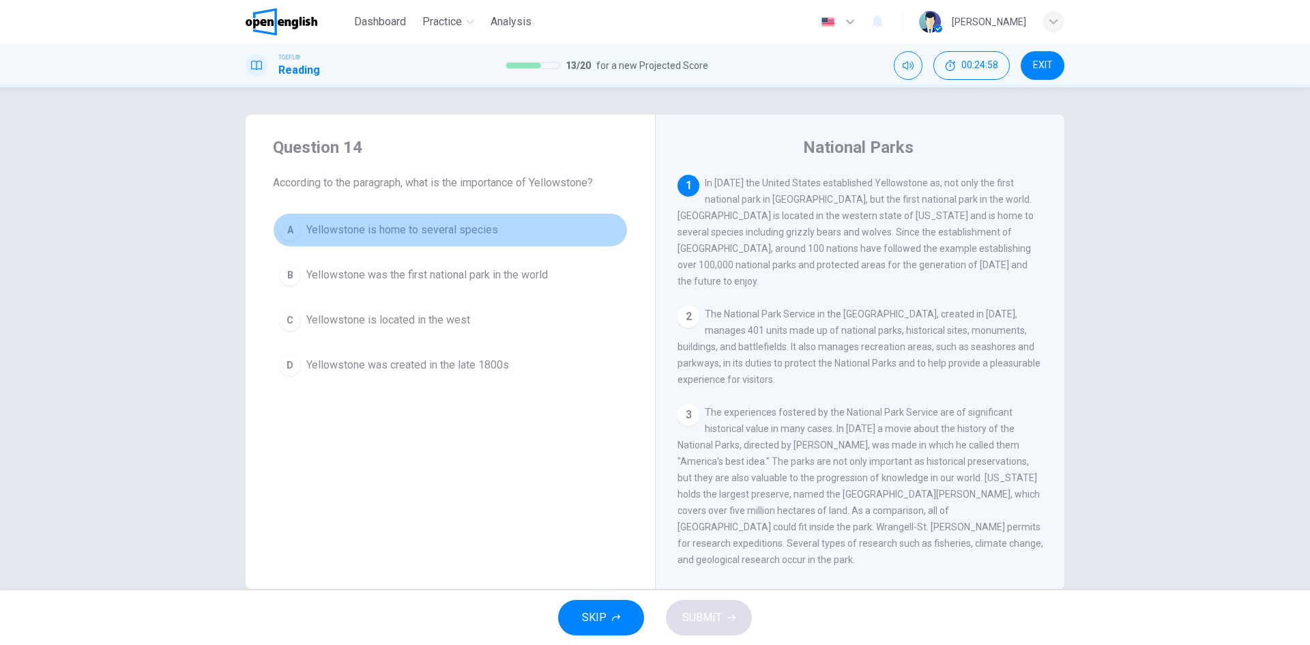
click at [293, 230] on div "A" at bounding box center [290, 230] width 22 height 22
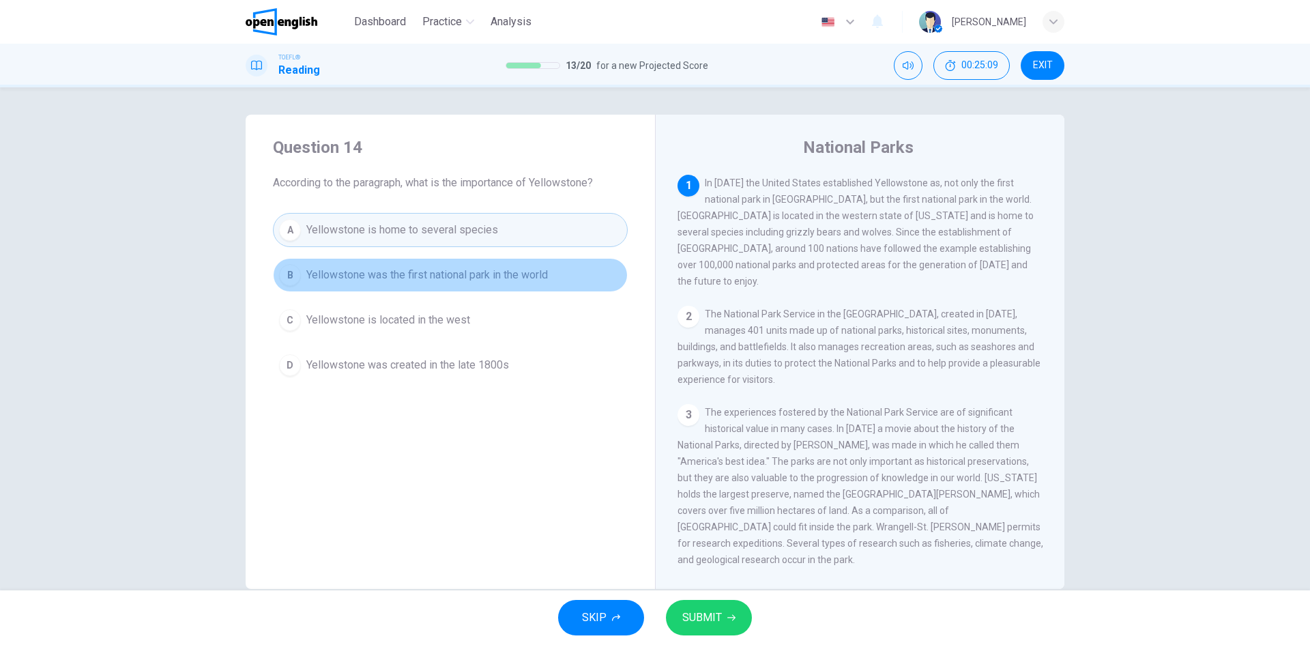
click at [537, 278] on span "Yellowstone was the first national park in the world" at bounding box center [427, 275] width 242 height 16
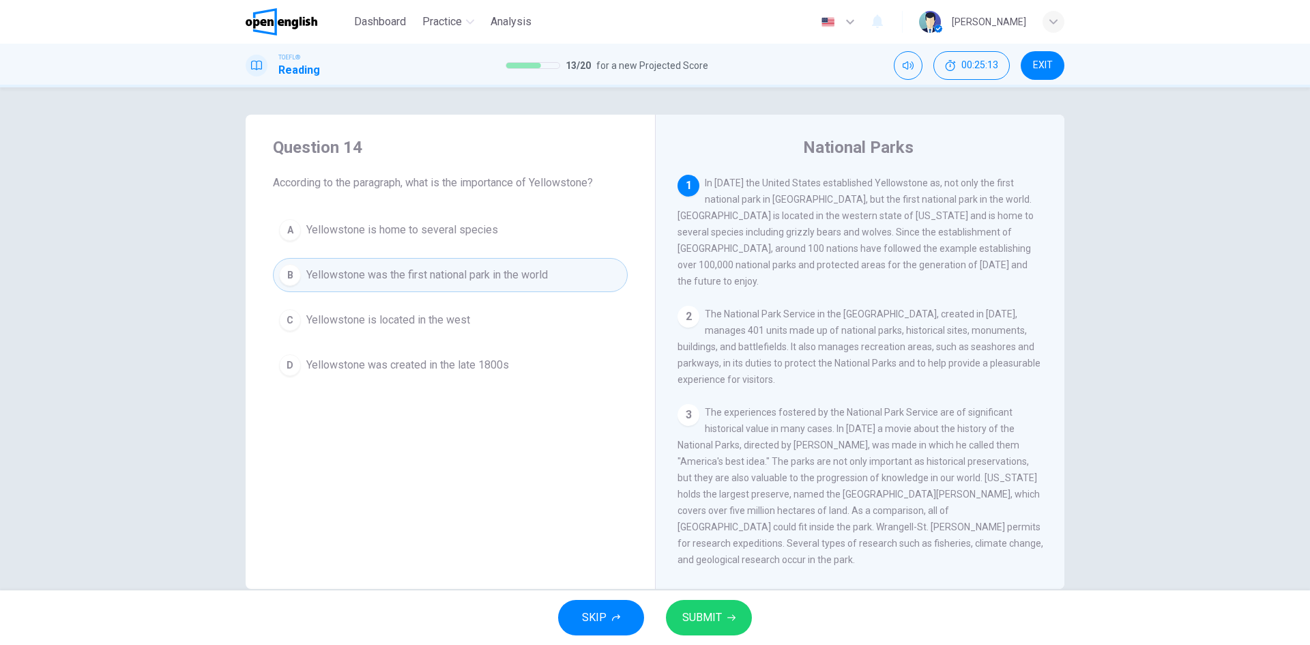
click at [721, 631] on button "SUBMIT" at bounding box center [709, 617] width 86 height 35
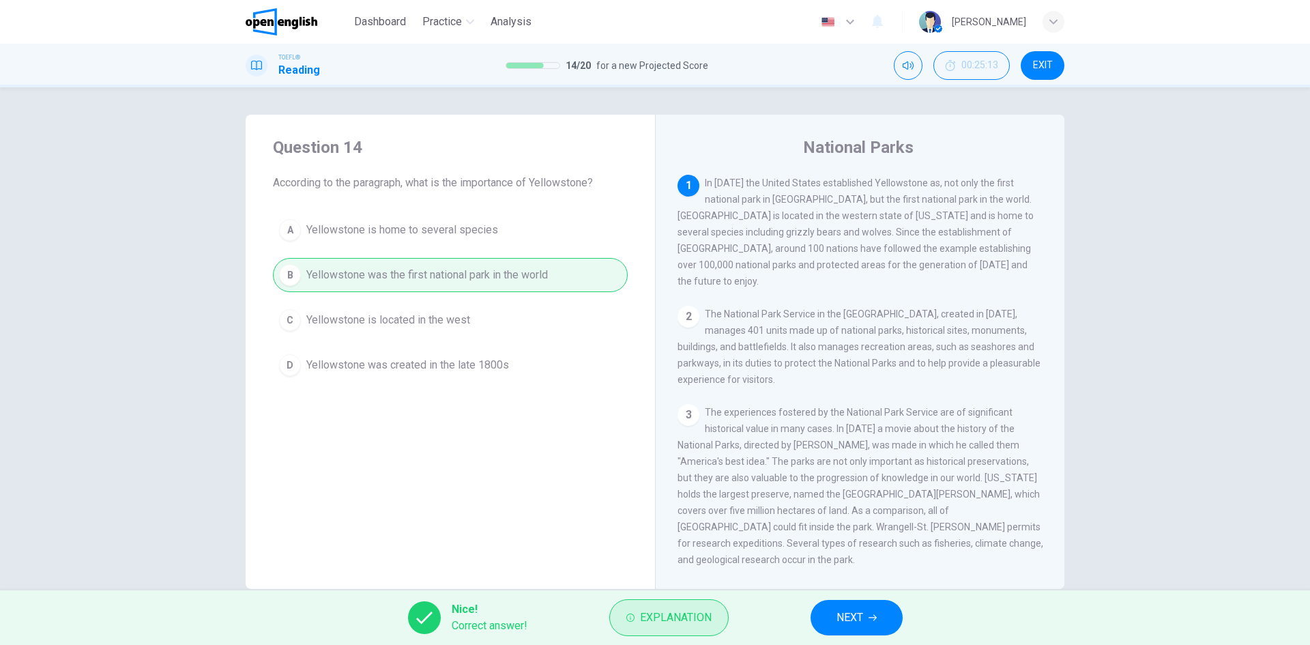
click at [650, 627] on button "Explanation" at bounding box center [668, 617] width 119 height 37
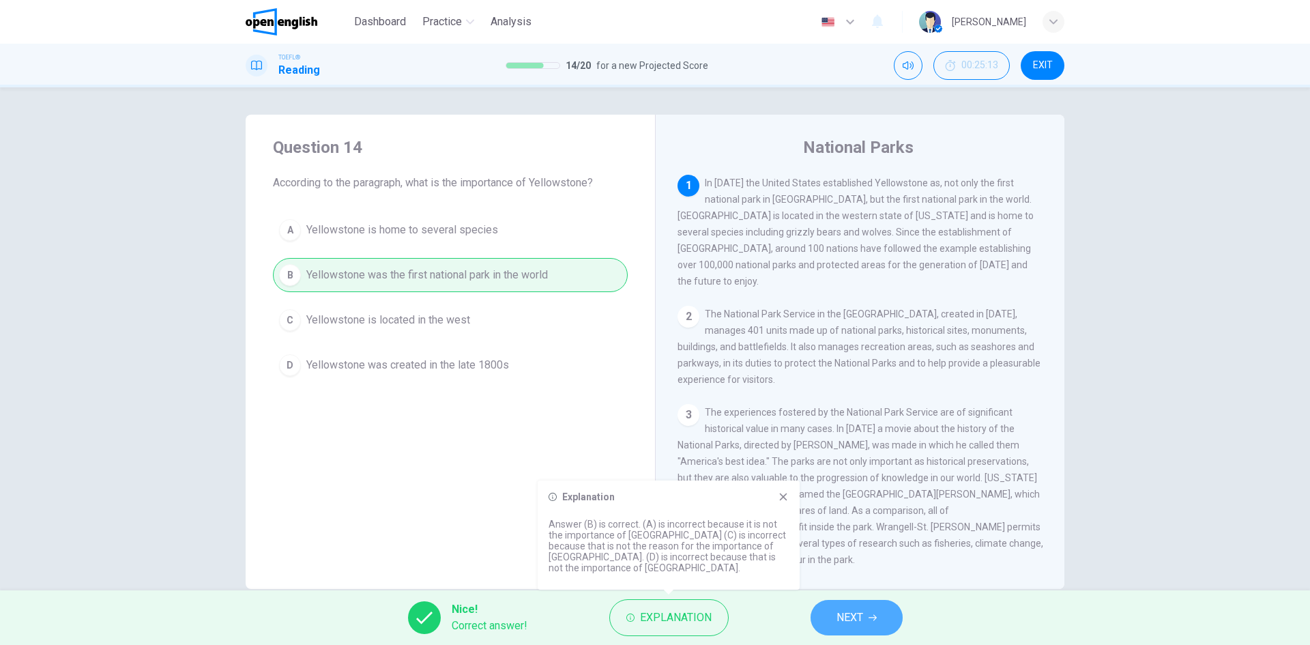
click at [838, 620] on span "NEXT" at bounding box center [850, 617] width 27 height 19
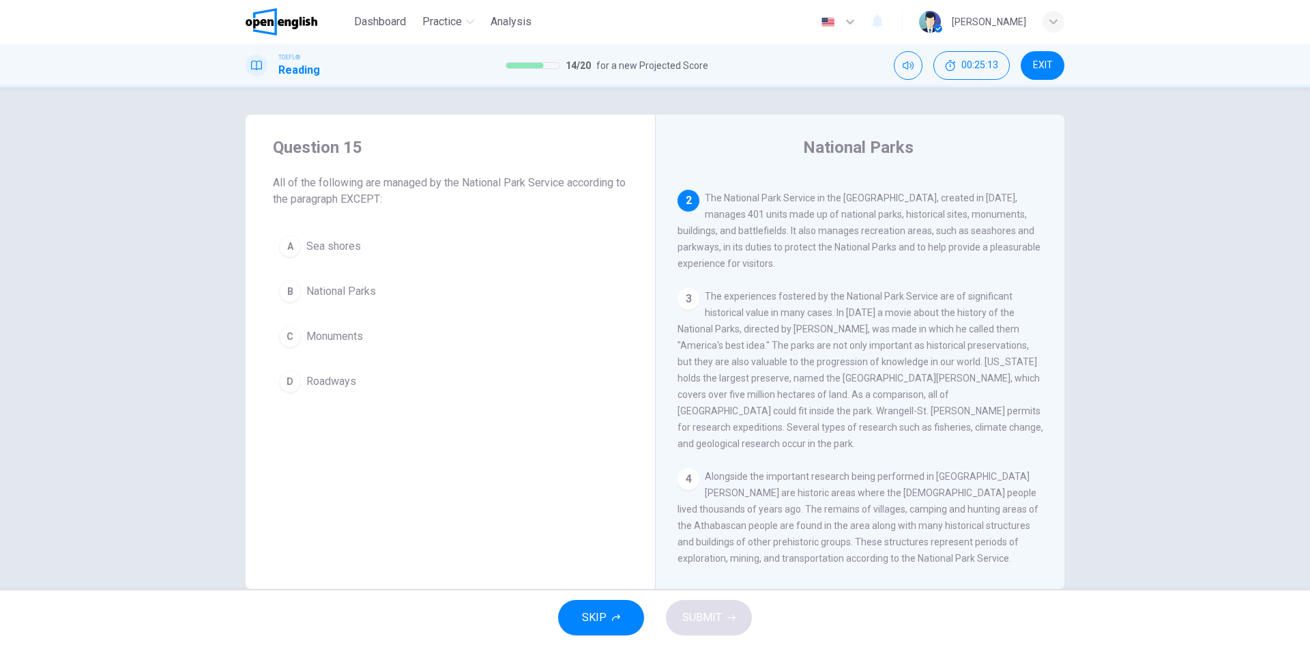
scroll to position [119, 0]
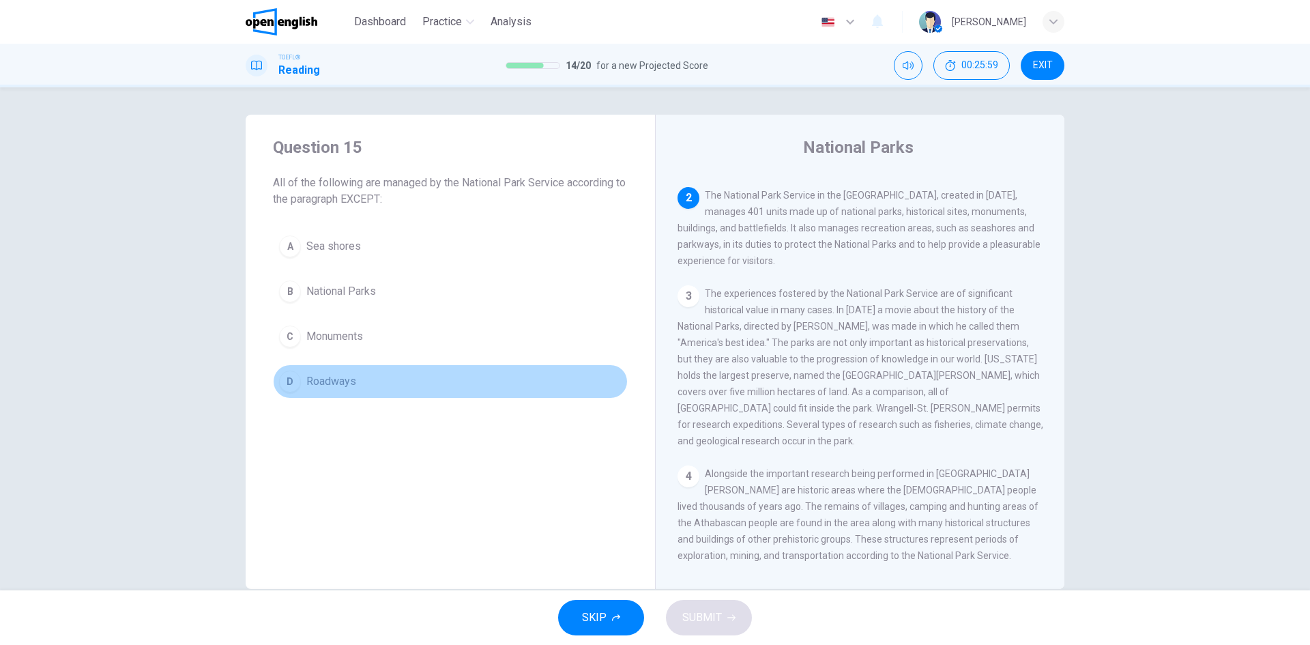
click at [330, 384] on span "Roadways" at bounding box center [331, 381] width 50 height 16
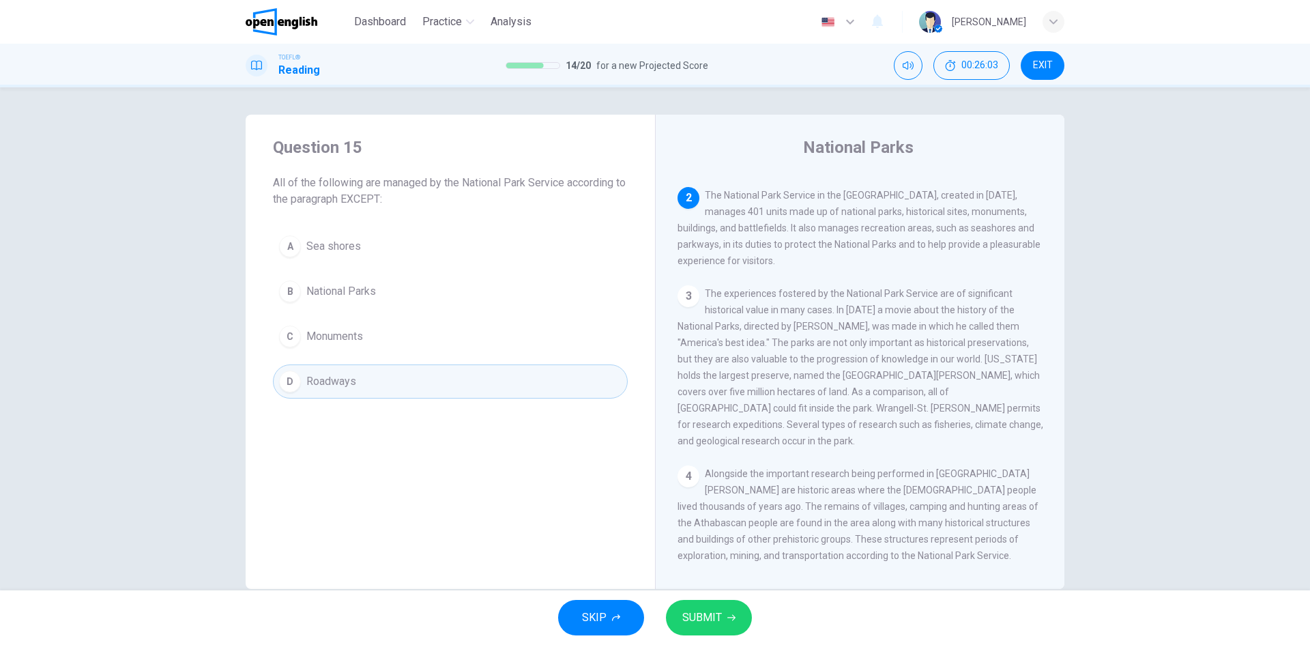
click at [720, 616] on span "SUBMIT" at bounding box center [702, 617] width 40 height 19
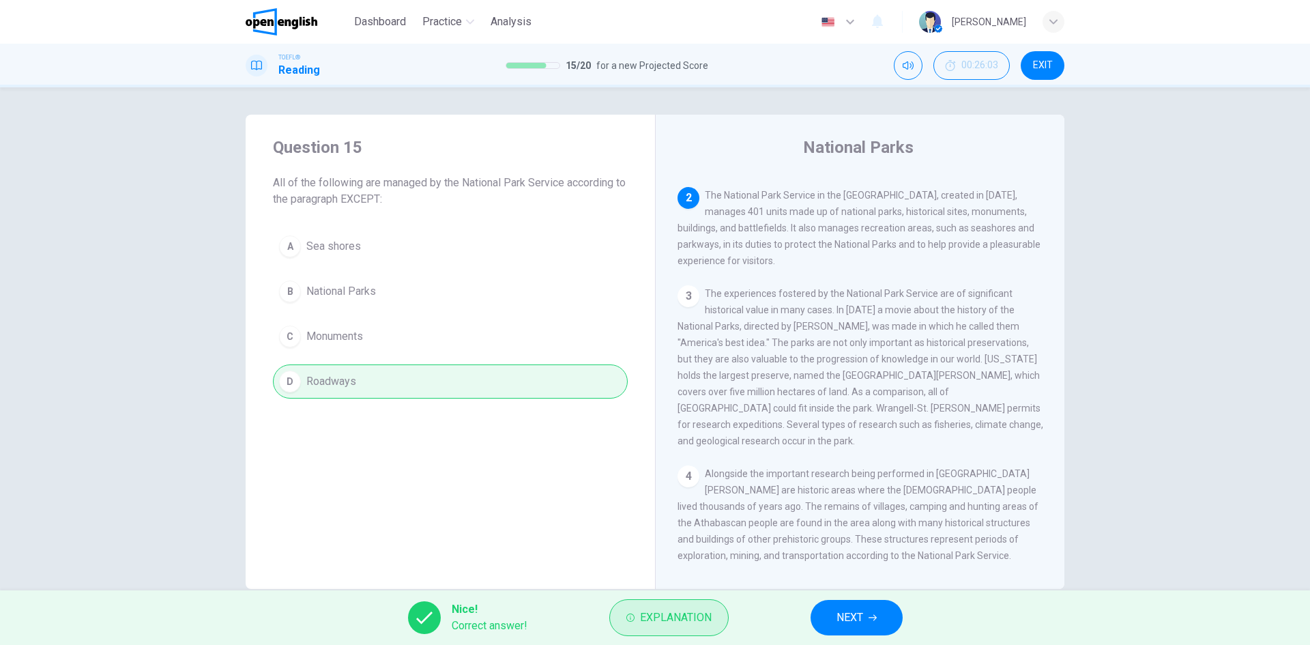
click at [668, 624] on span "Explanation" at bounding box center [676, 617] width 72 height 19
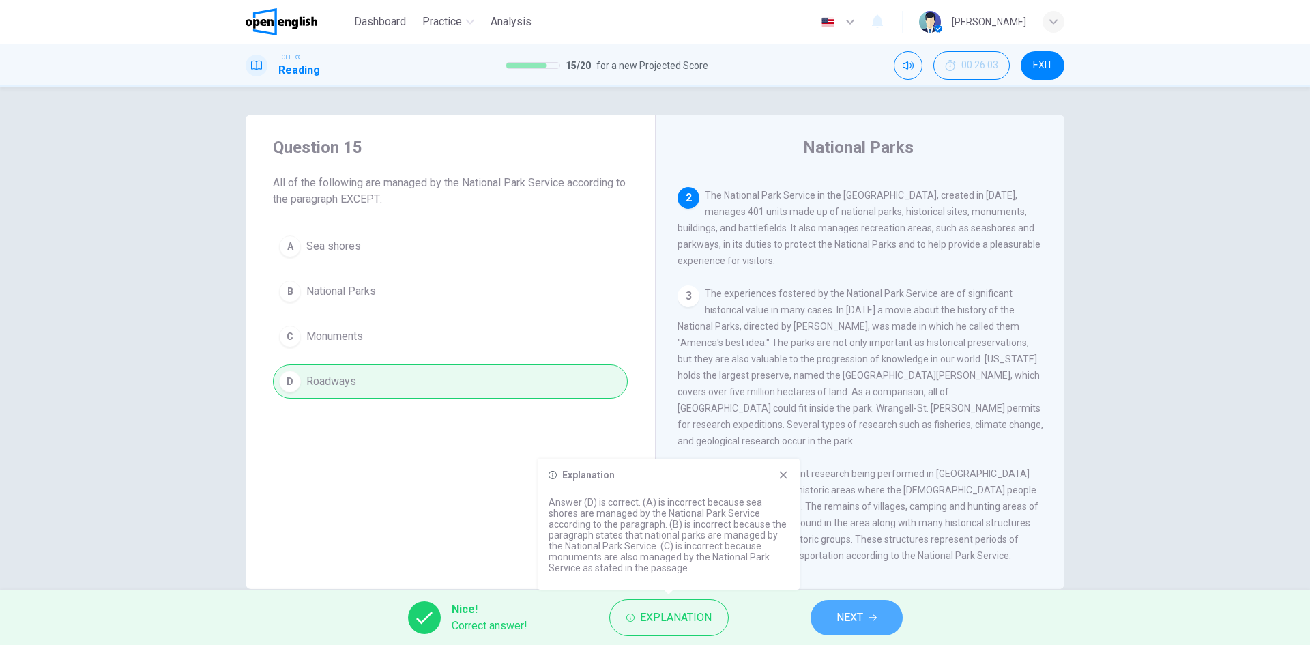
click at [864, 609] on button "NEXT" at bounding box center [857, 617] width 92 height 35
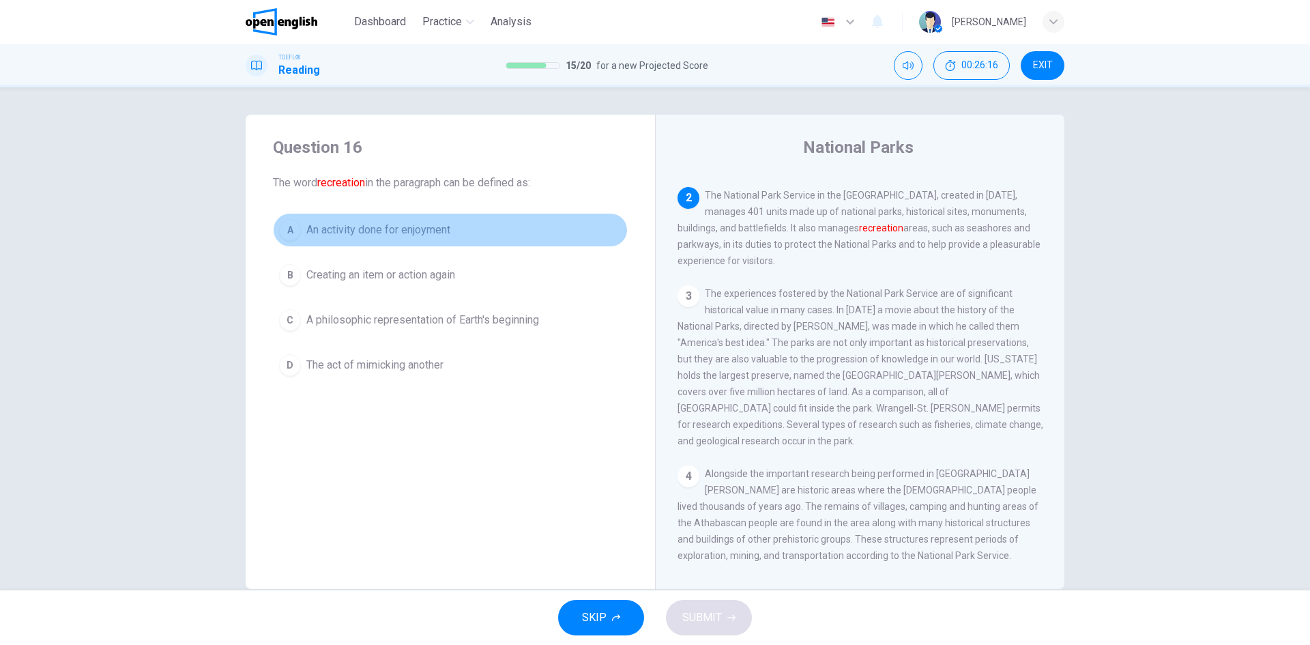
click at [338, 229] on span "An activity done for enjoyment" at bounding box center [378, 230] width 144 height 16
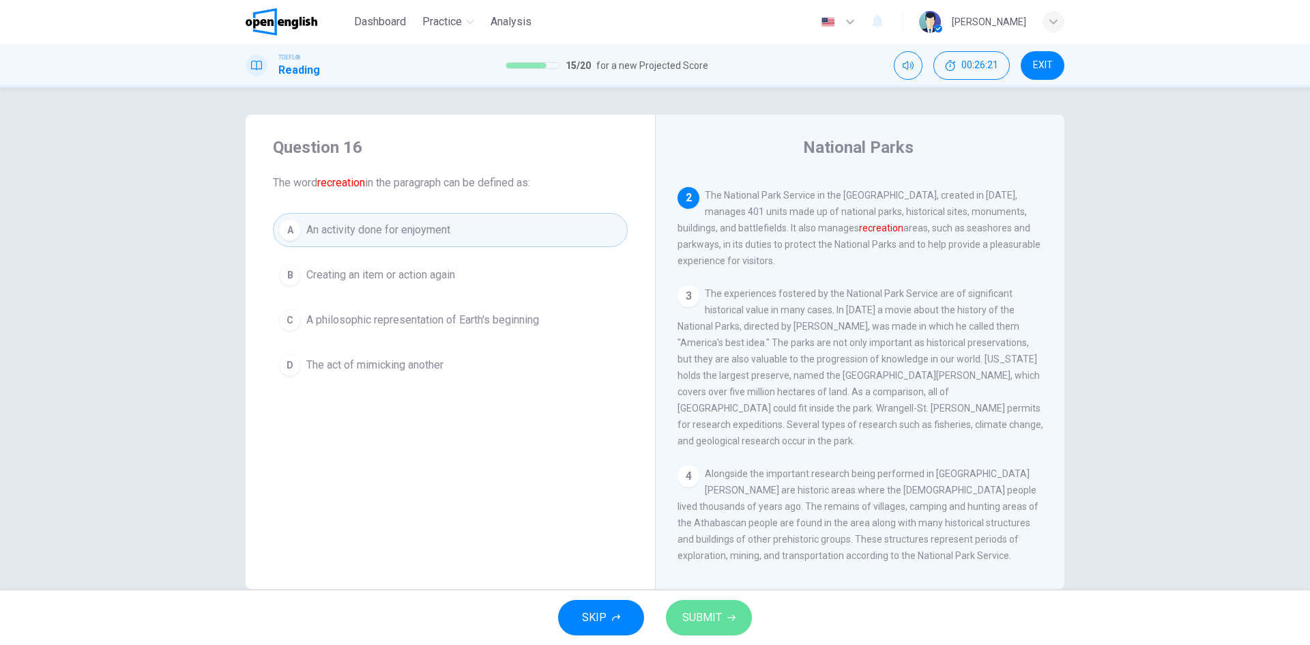
click at [710, 629] on button "SUBMIT" at bounding box center [709, 617] width 86 height 35
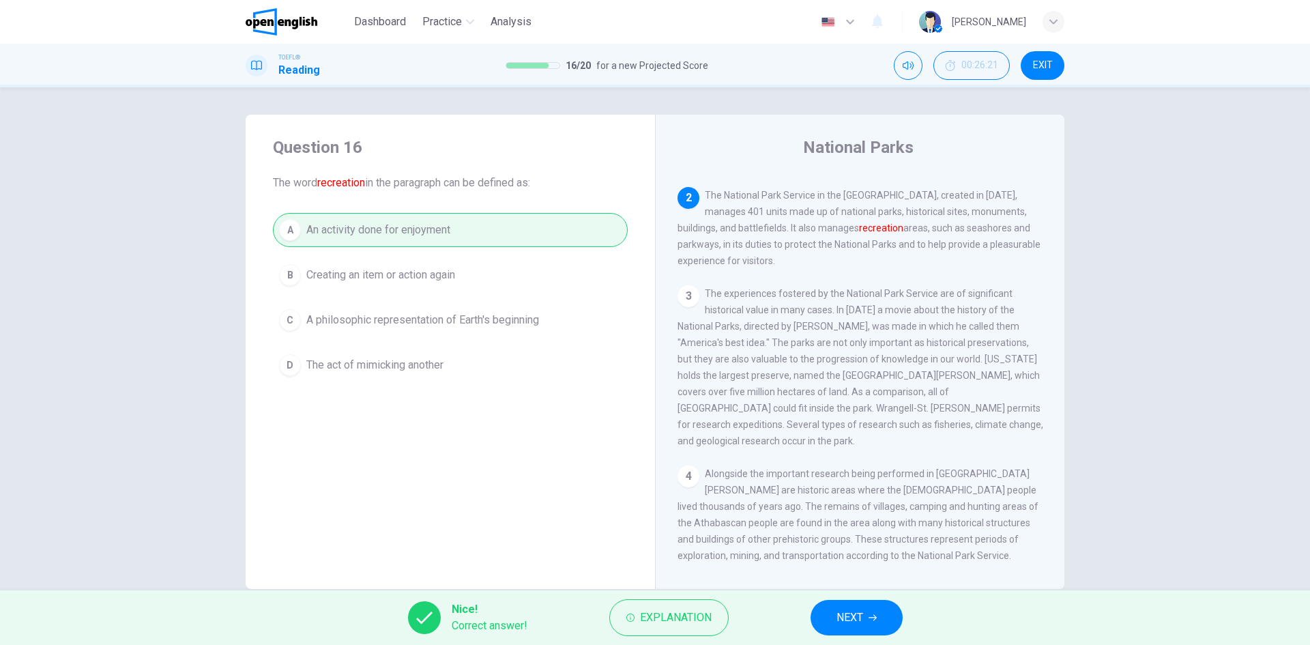
click at [859, 614] on span "NEXT" at bounding box center [850, 617] width 27 height 19
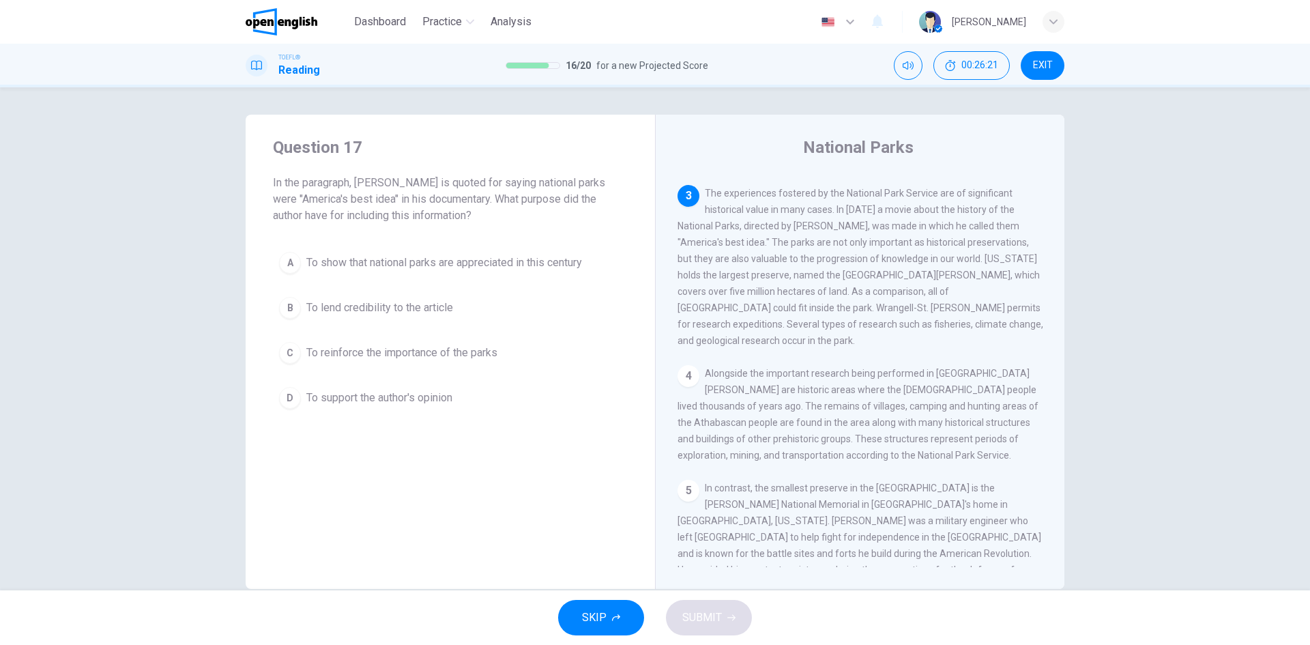
scroll to position [220, 0]
click at [382, 331] on div "A To show that national parks are appreciated in this century B To lend credibi…" at bounding box center [450, 330] width 355 height 169
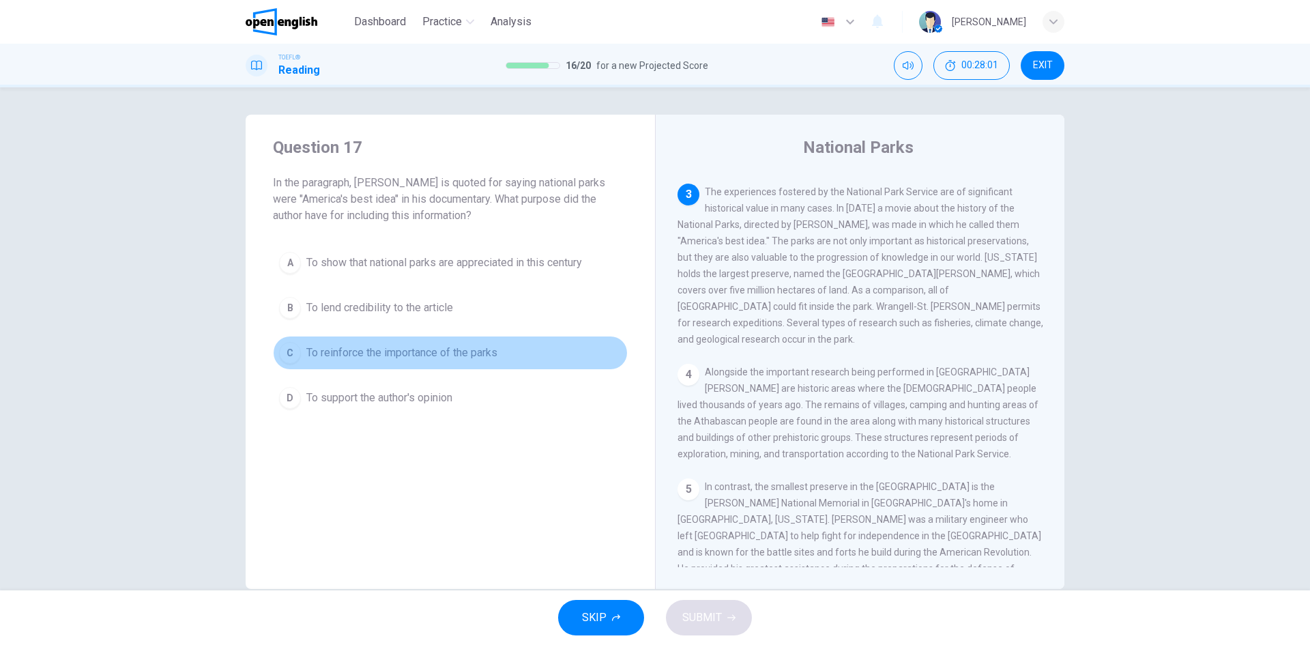
click at [366, 360] on span "To reinforce the importance of the parks" at bounding box center [401, 353] width 191 height 16
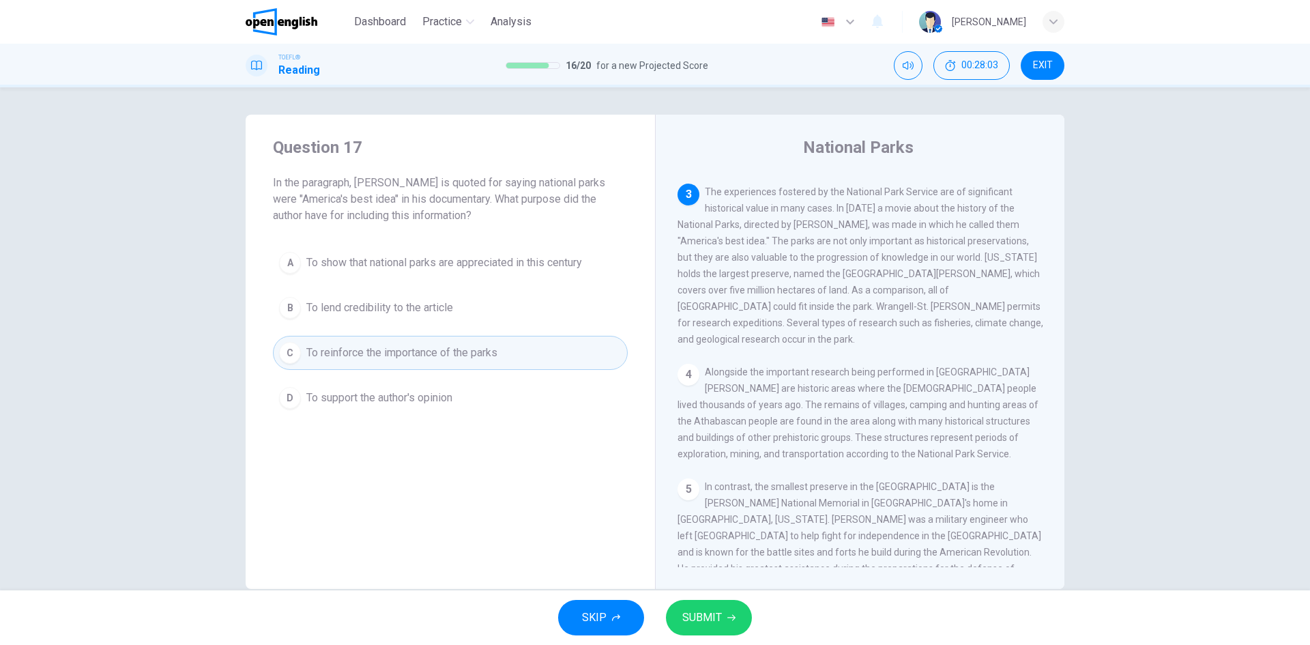
click at [722, 620] on button "SUBMIT" at bounding box center [709, 617] width 86 height 35
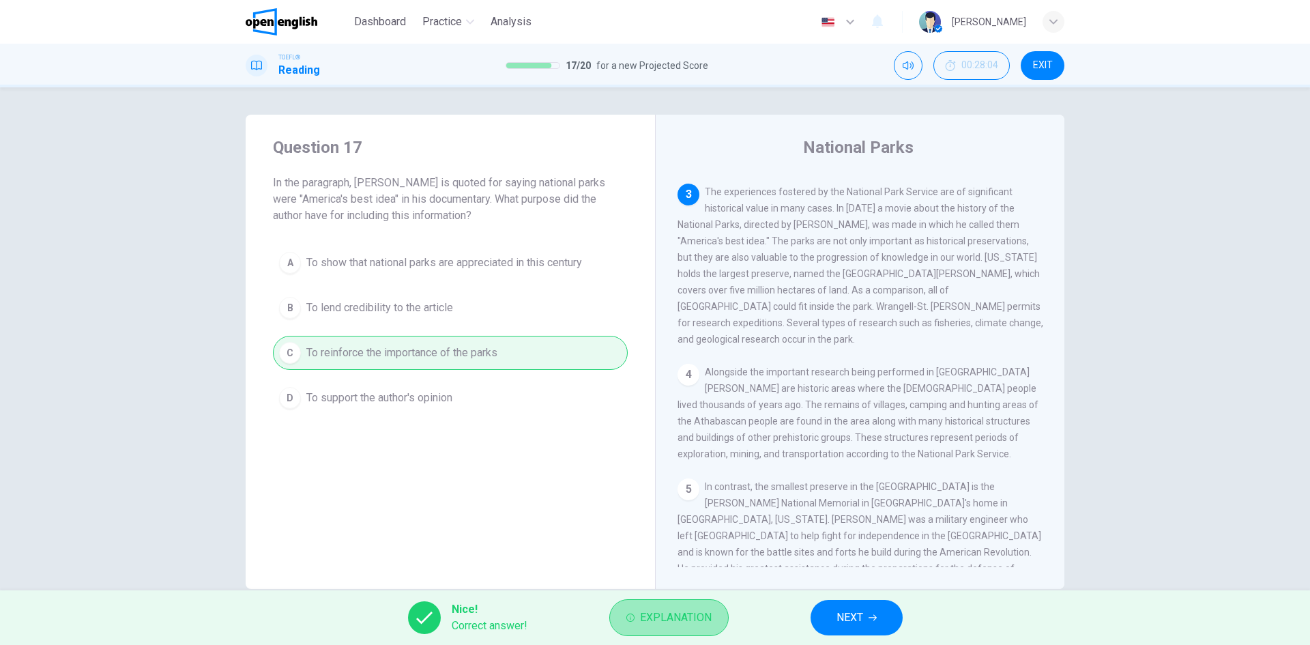
click at [697, 620] on span "Explanation" at bounding box center [676, 617] width 72 height 19
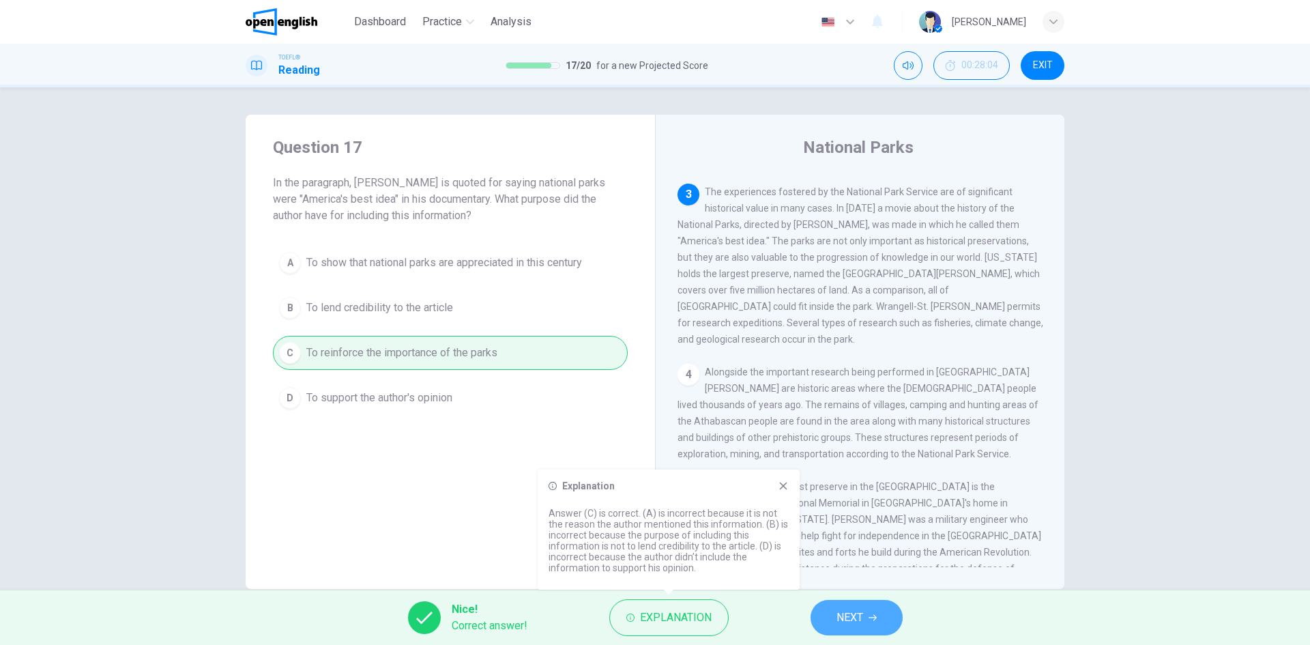
click at [859, 612] on span "NEXT" at bounding box center [850, 617] width 27 height 19
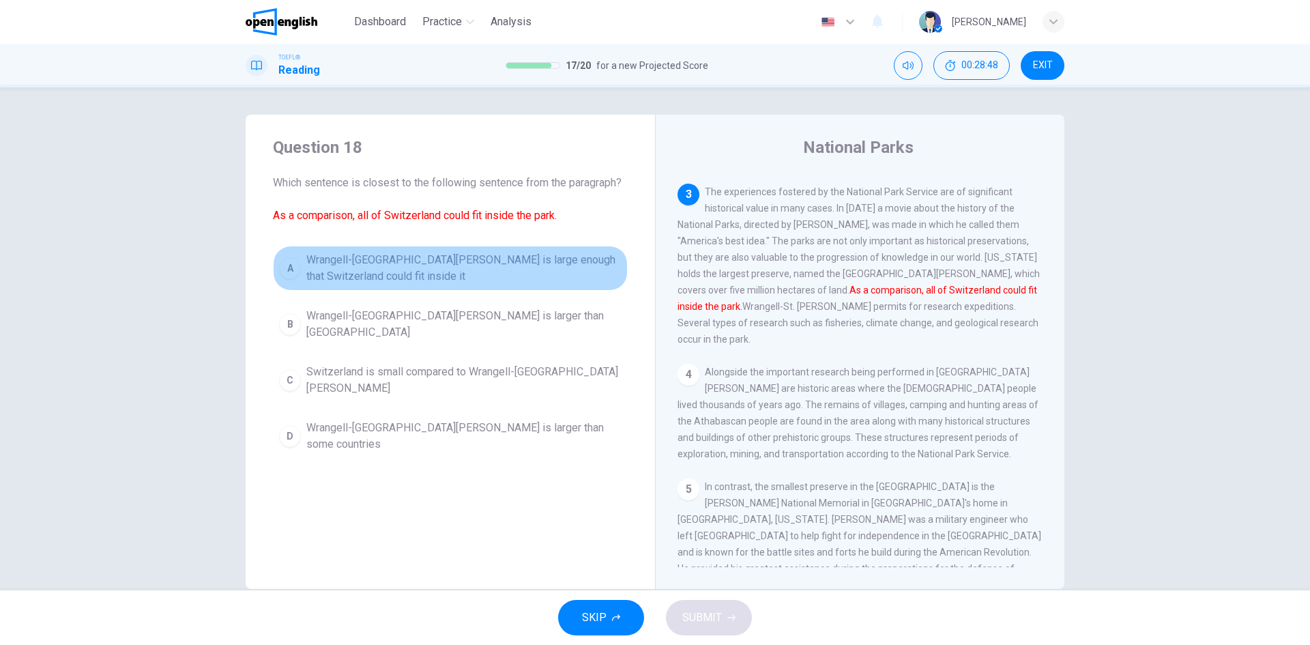
click at [444, 286] on button "A Wrangell-St. Elias National Park is large enough that Switzerland could fit i…" at bounding box center [450, 268] width 355 height 45
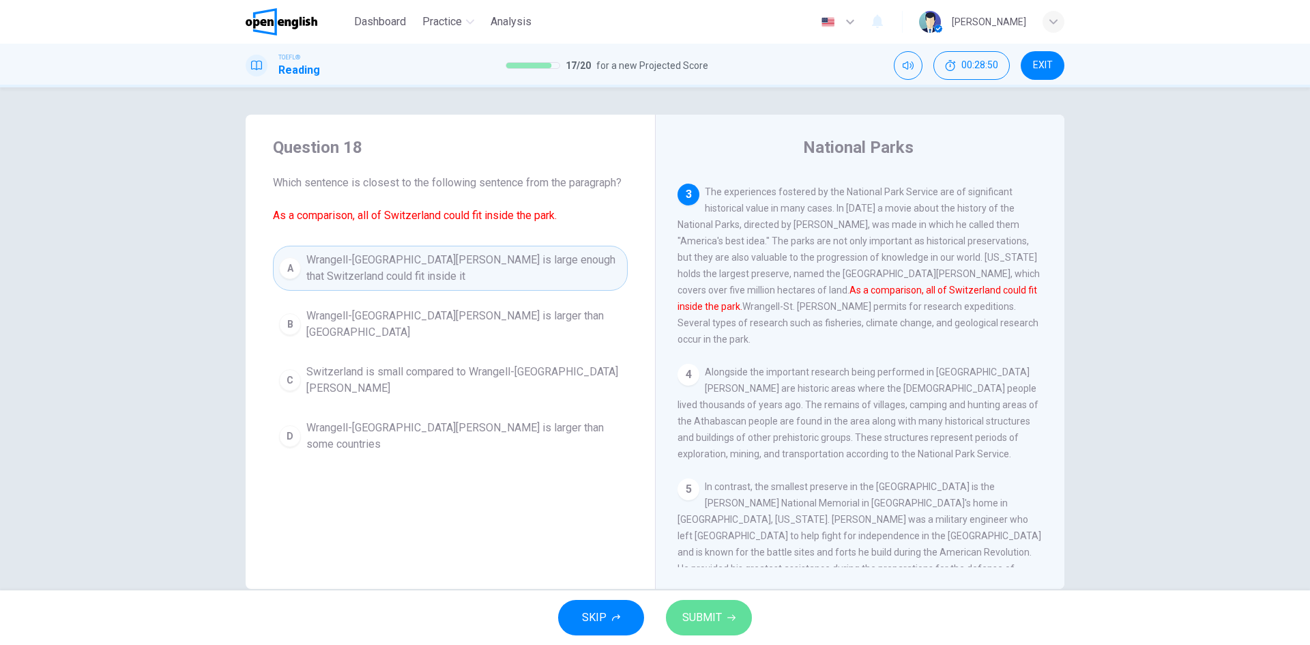
click at [715, 609] on span "SUBMIT" at bounding box center [702, 617] width 40 height 19
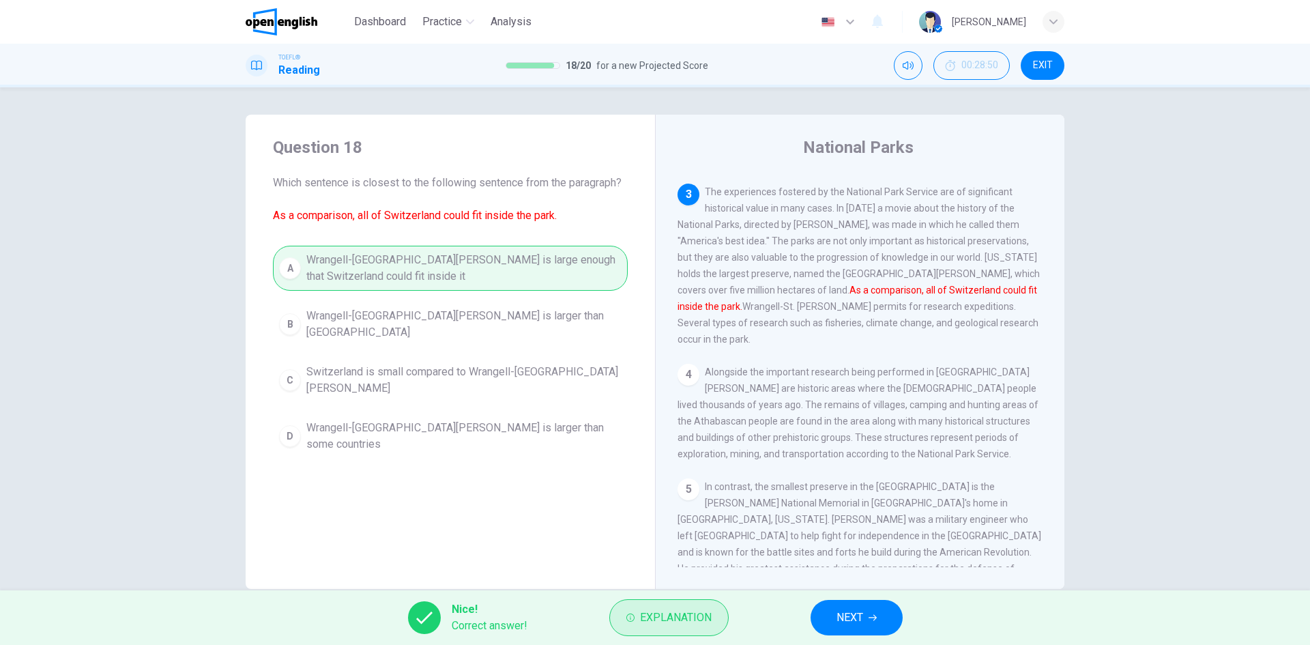
click at [629, 618] on icon "button" at bounding box center [630, 618] width 8 height 8
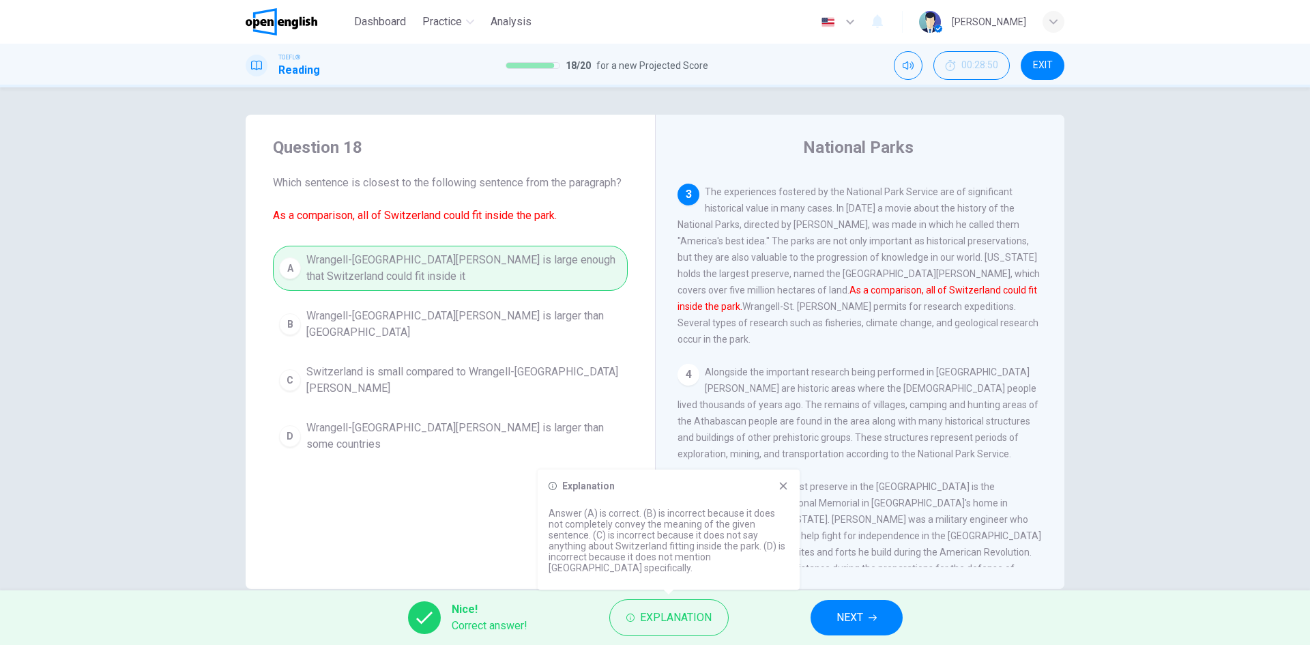
click at [873, 611] on button "NEXT" at bounding box center [857, 617] width 92 height 35
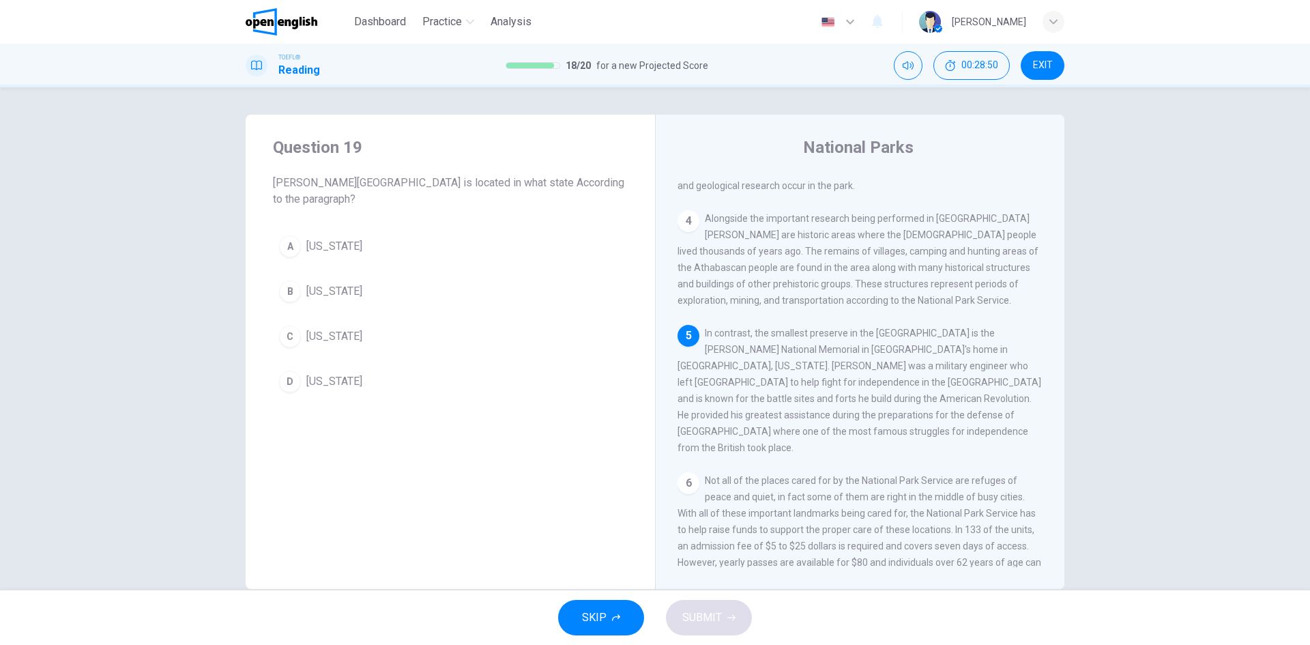
scroll to position [390, 0]
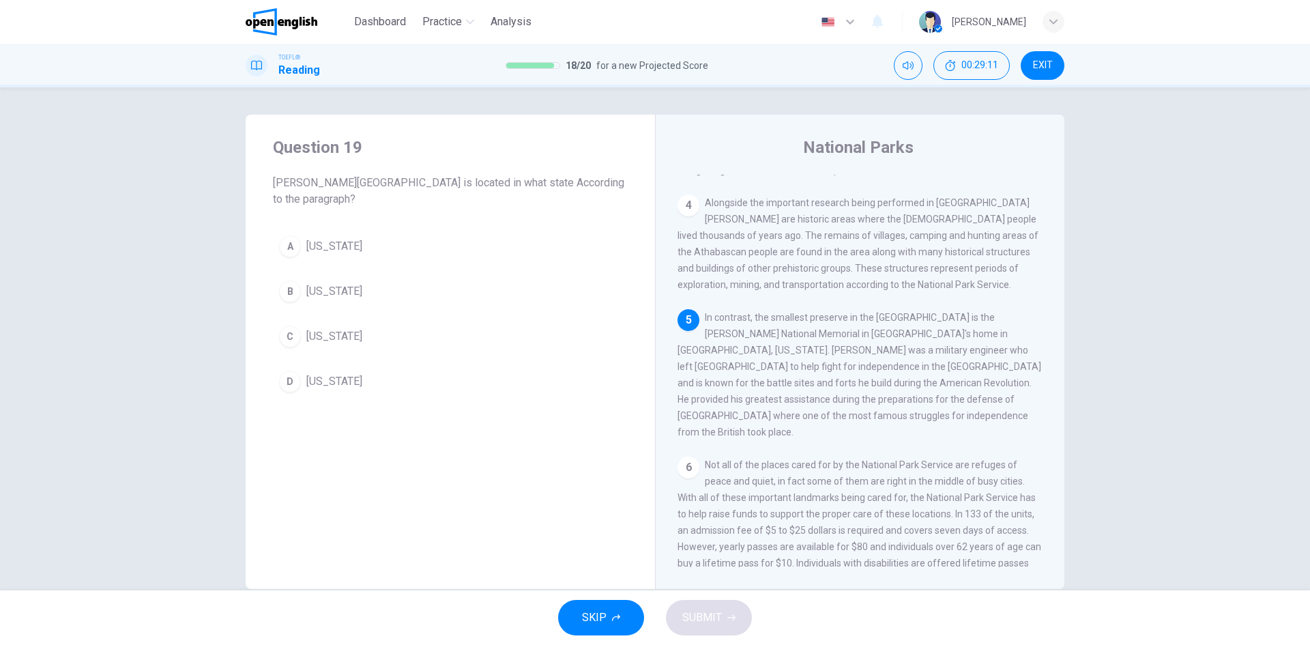
click at [343, 258] on button "A Pennsylvania" at bounding box center [450, 246] width 355 height 34
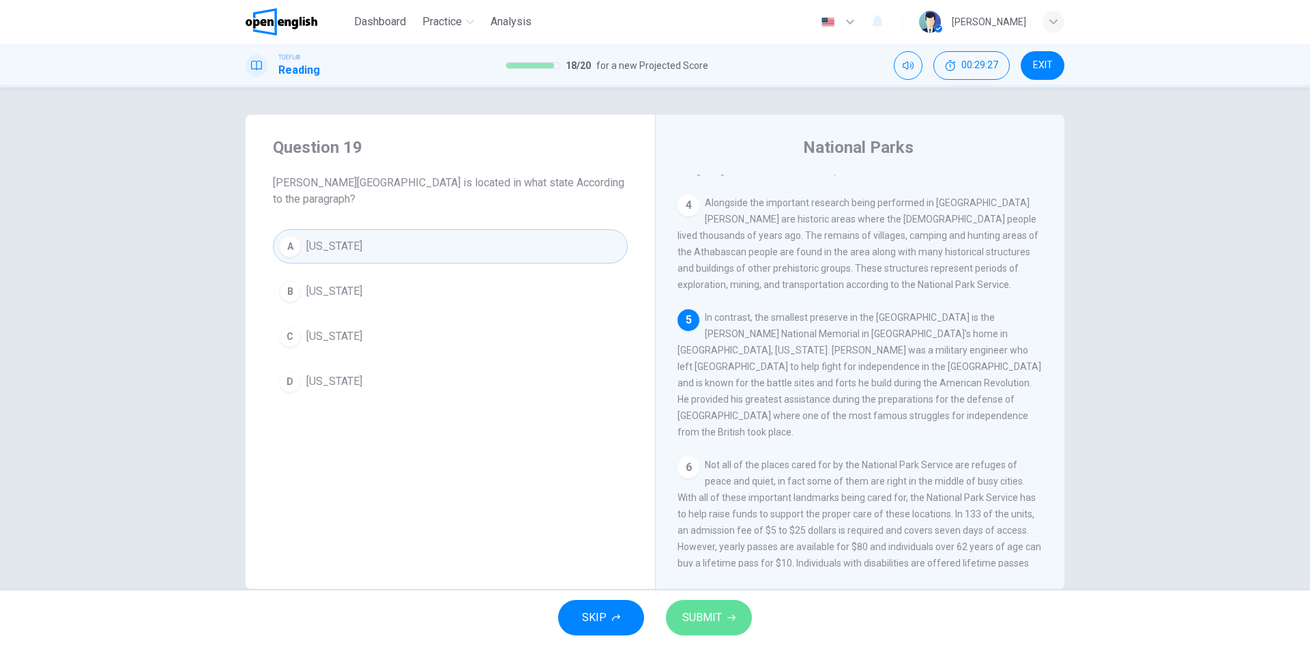
click at [726, 626] on button "SUBMIT" at bounding box center [709, 617] width 86 height 35
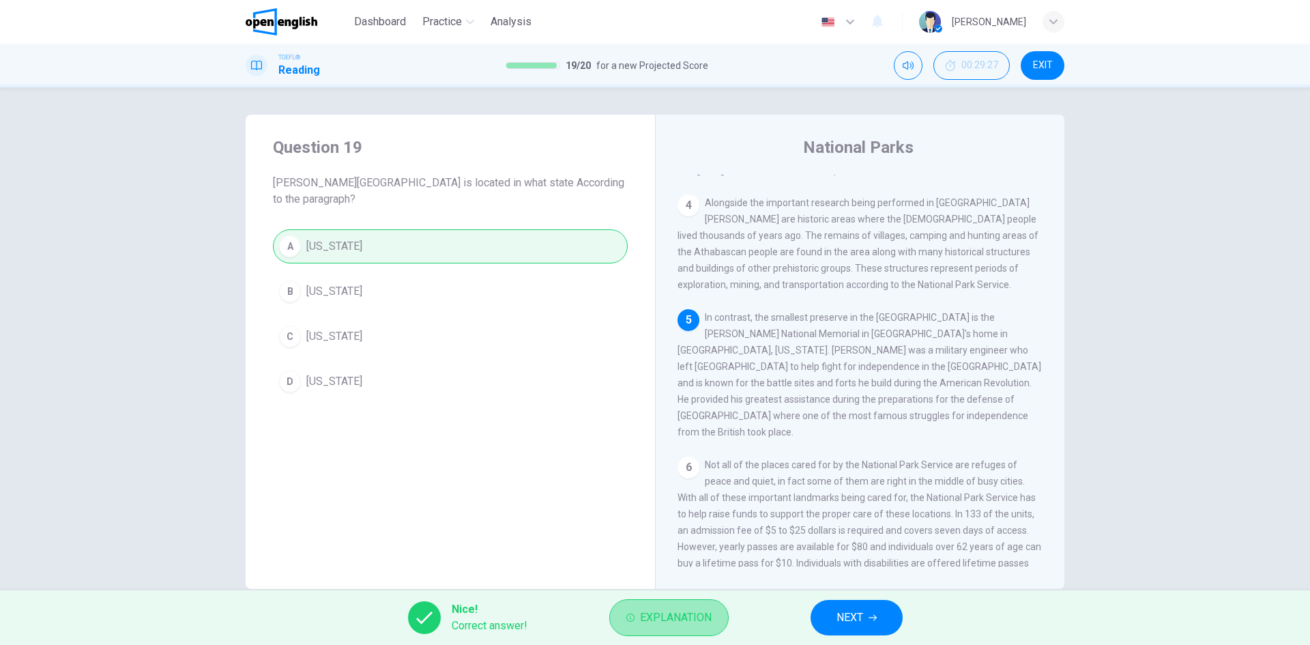
click at [704, 619] on span "Explanation" at bounding box center [676, 617] width 72 height 19
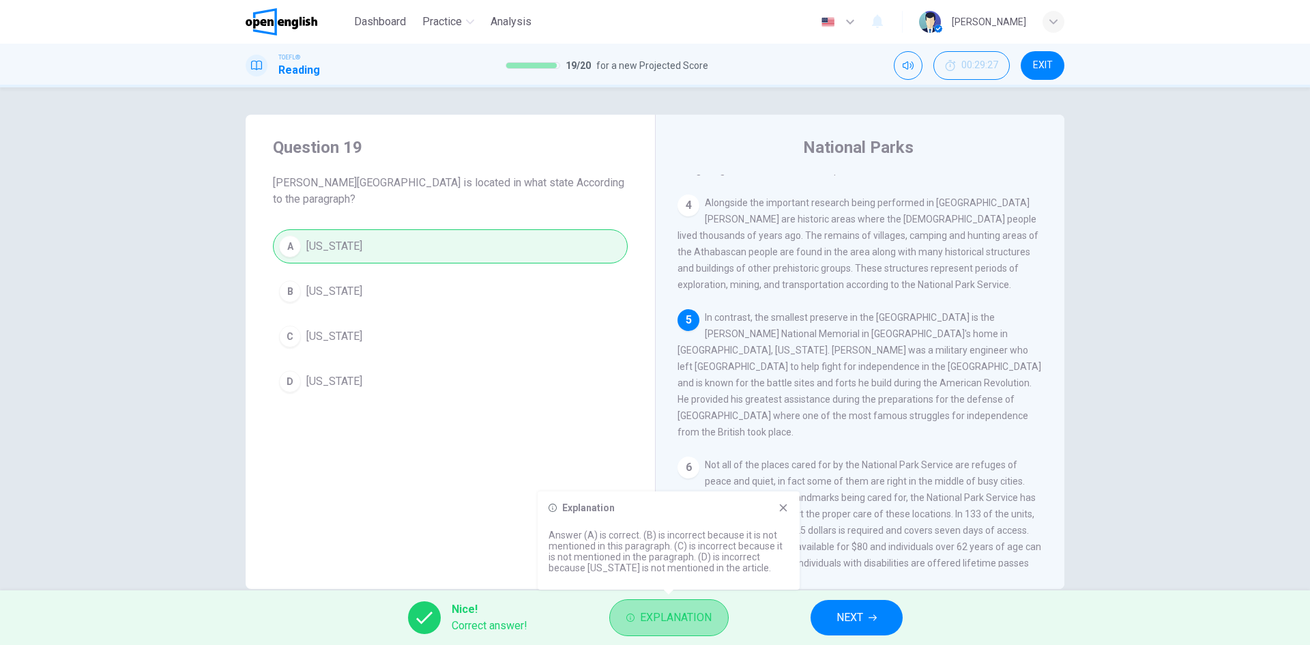
click at [702, 619] on span "Explanation" at bounding box center [676, 617] width 72 height 19
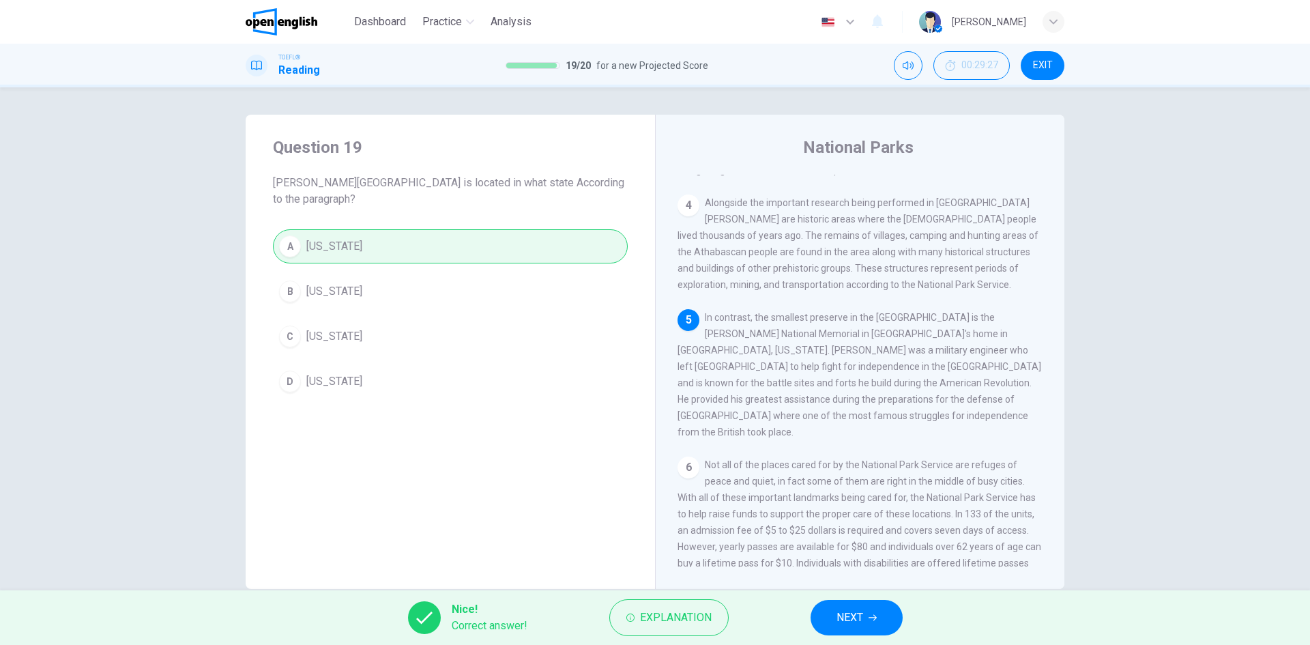
click at [798, 600] on div "Nice! Correct answer! Explanation NEXT" at bounding box center [655, 617] width 1310 height 55
click at [824, 603] on button "NEXT" at bounding box center [857, 617] width 92 height 35
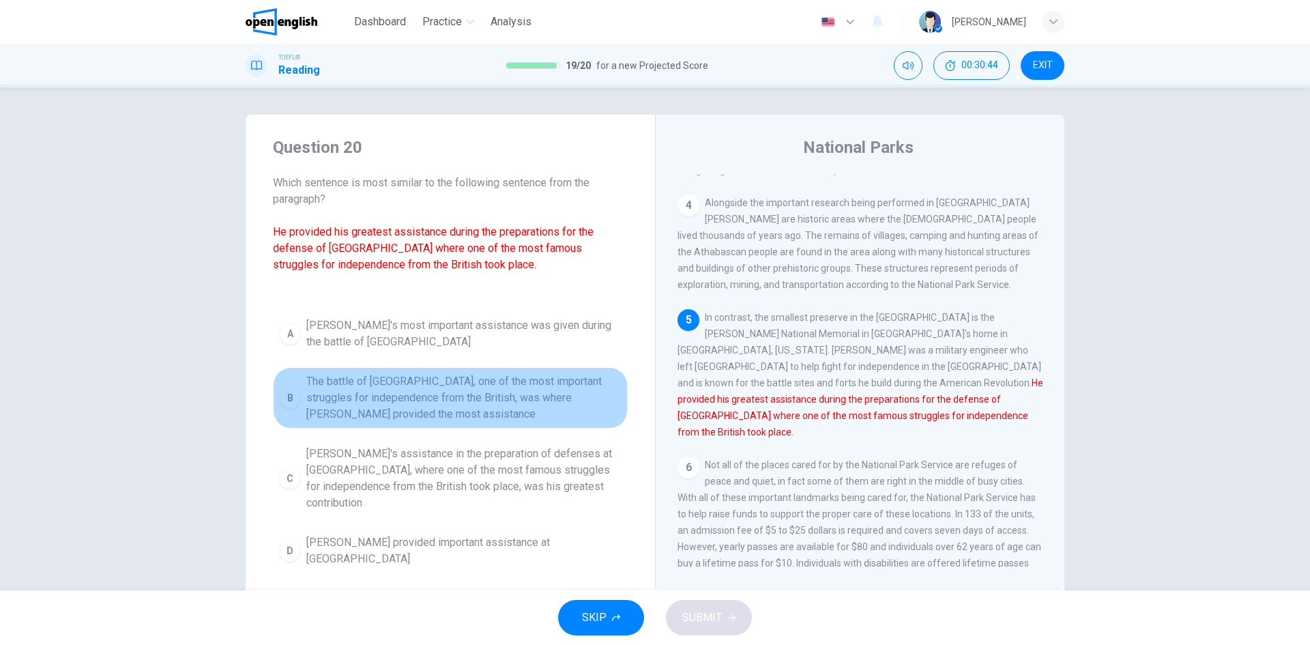
click at [386, 416] on span "The battle of Saratoga, one of the most important struggles for independence fr…" at bounding box center [463, 397] width 315 height 49
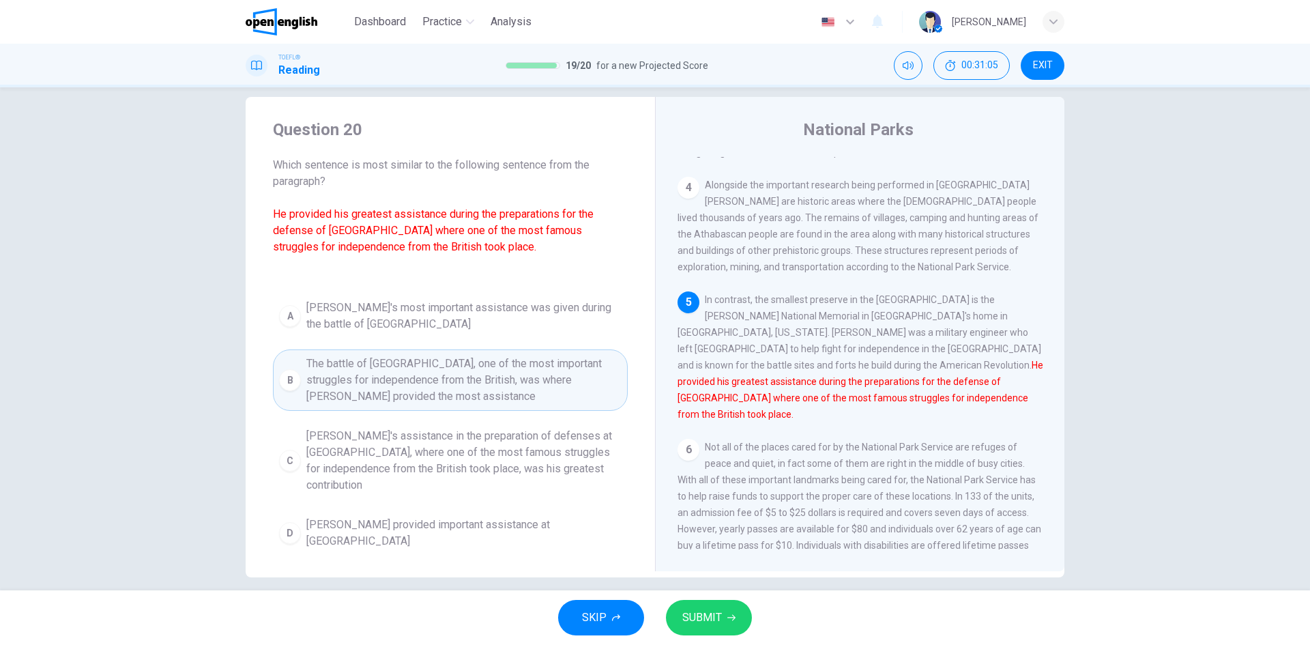
scroll to position [26, 0]
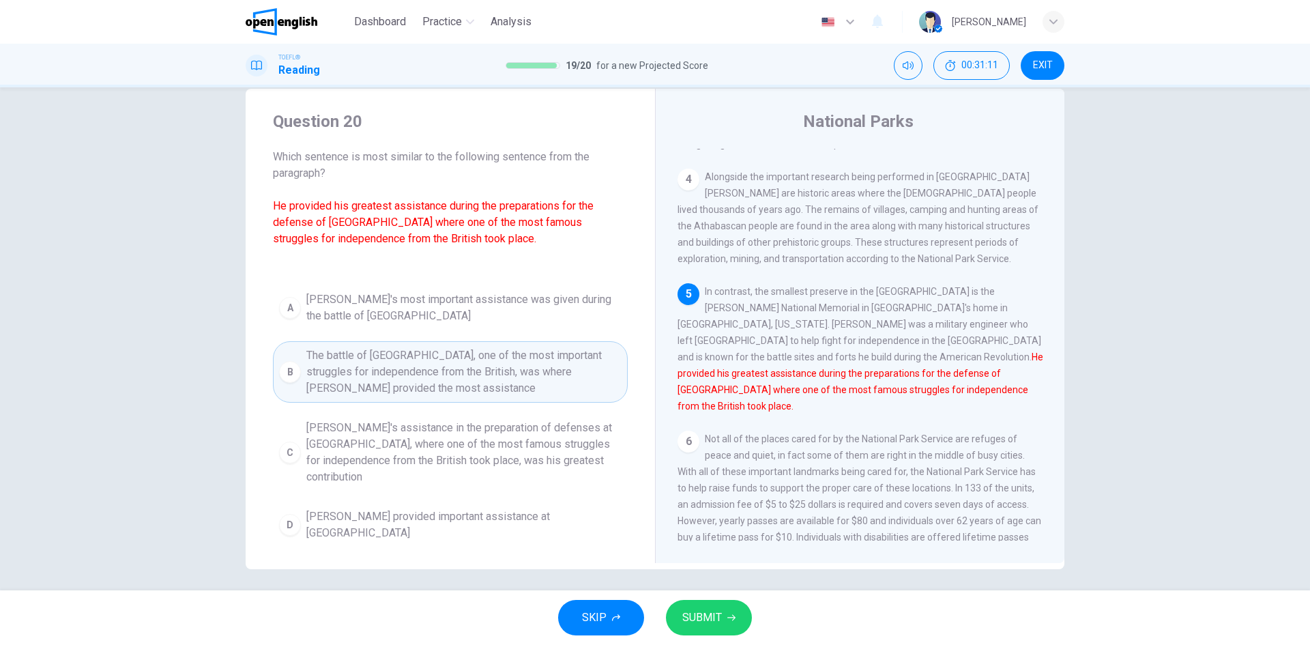
click at [355, 470] on span "Kosciuszko's assistance in the preparation of defenses at Saratoga, where one o…" at bounding box center [463, 453] width 315 height 66
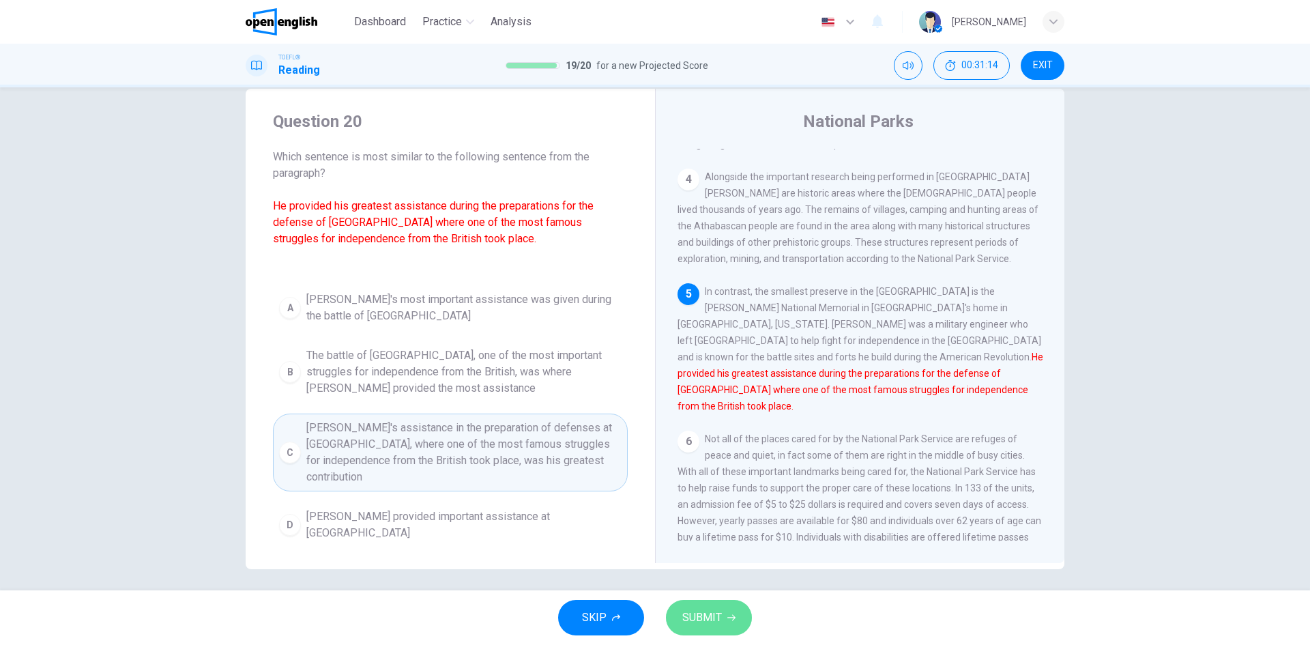
click at [714, 614] on span "SUBMIT" at bounding box center [702, 617] width 40 height 19
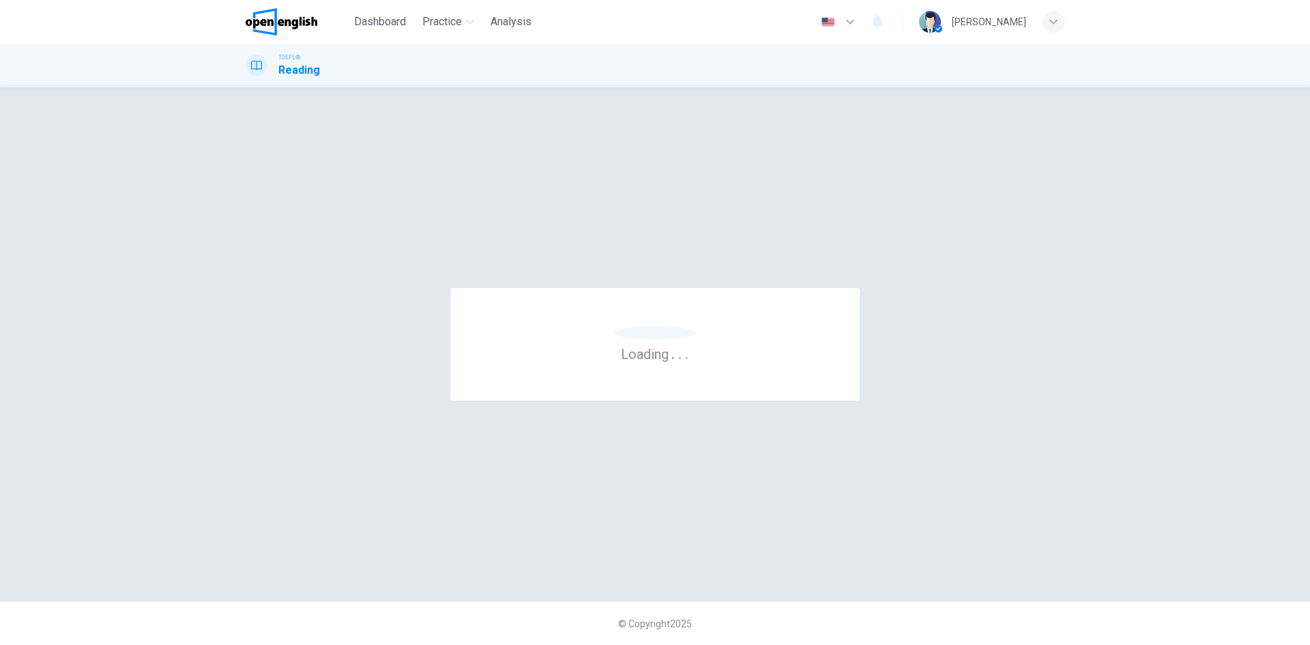
scroll to position [0, 0]
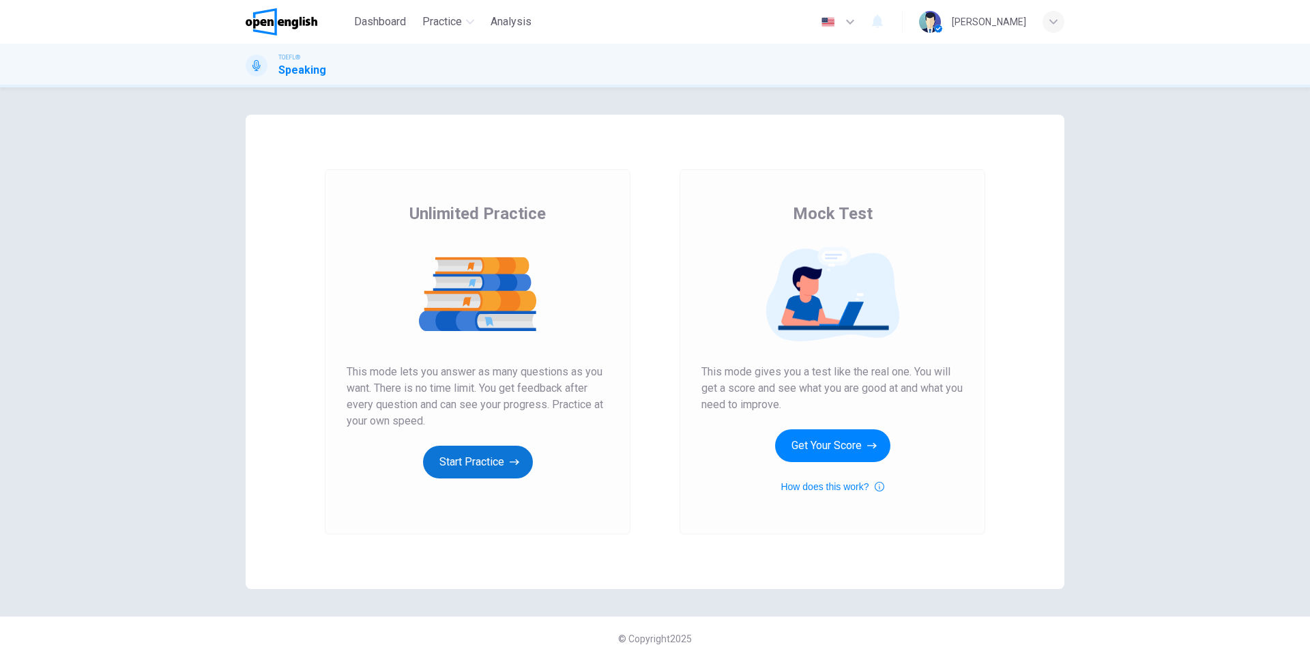
click at [498, 463] on button "Start Practice" at bounding box center [478, 462] width 110 height 33
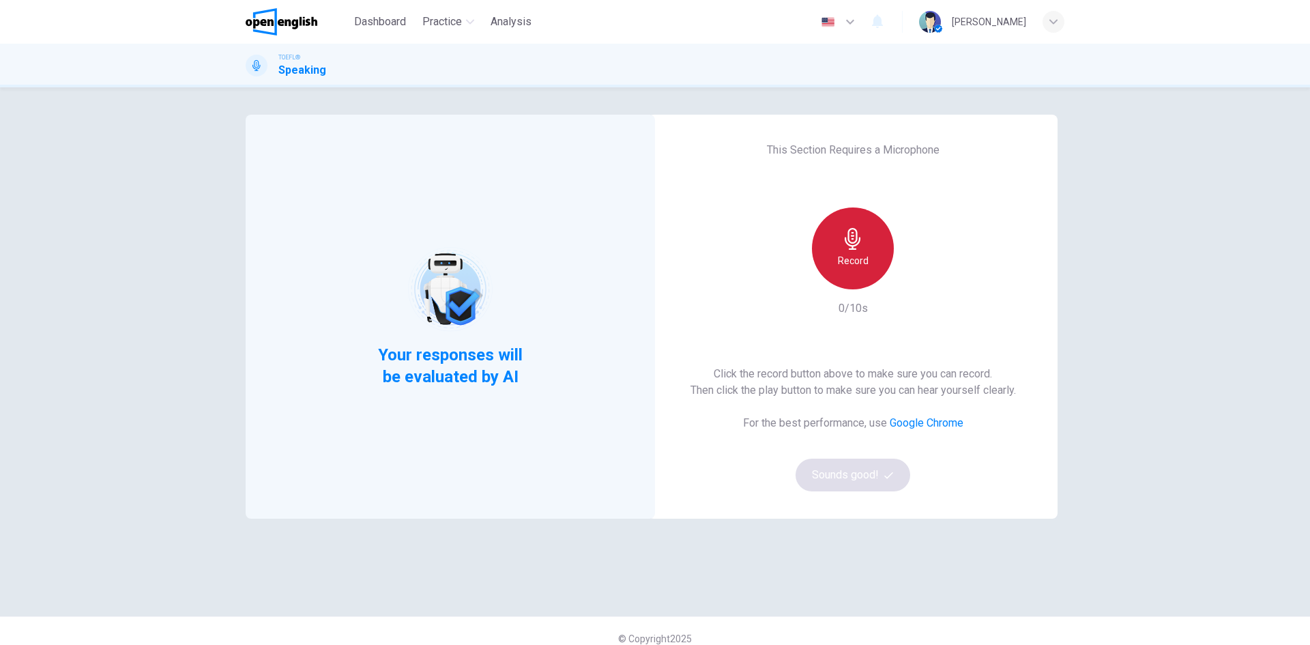
click at [845, 268] on h6 "Record" at bounding box center [853, 261] width 31 height 16
click at [909, 283] on icon "button" at bounding box center [916, 279] width 14 height 14
click at [844, 258] on h6 "Record" at bounding box center [853, 261] width 31 height 16
click at [833, 258] on div "Record" at bounding box center [853, 248] width 82 height 82
click at [831, 256] on div "Stop" at bounding box center [853, 248] width 82 height 82
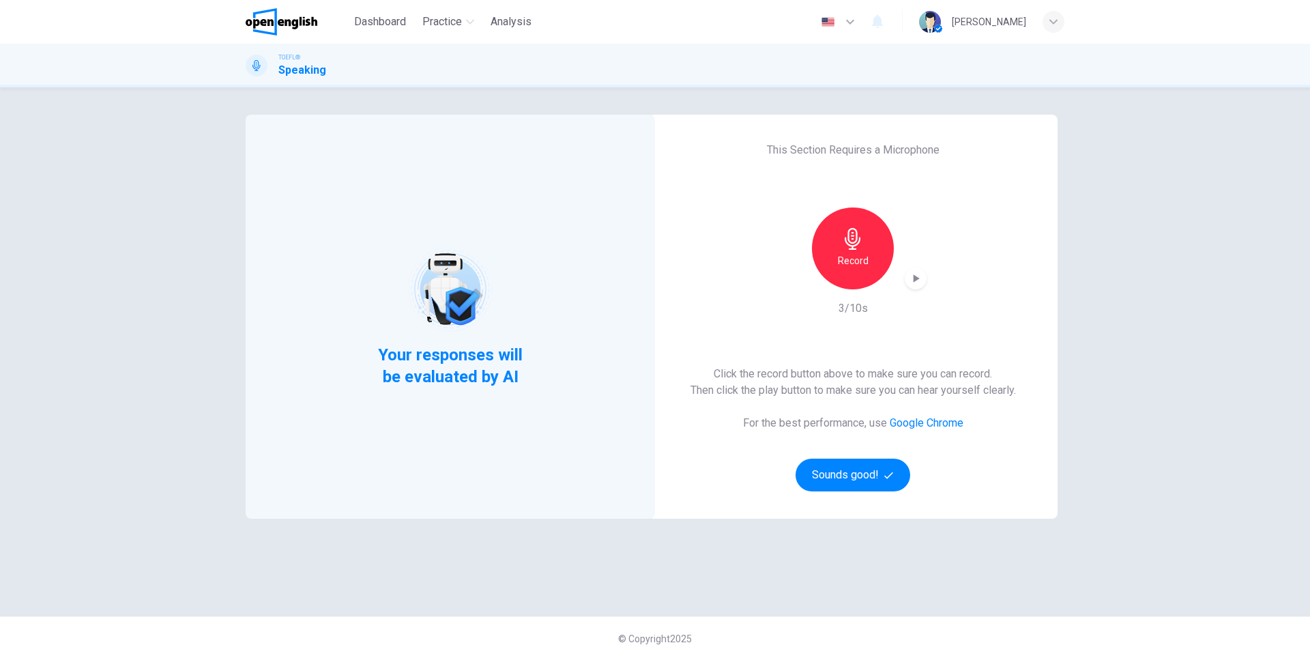
click at [909, 280] on icon "button" at bounding box center [916, 279] width 14 height 14
click at [864, 253] on h6 "Record" at bounding box center [853, 261] width 31 height 16
click at [918, 280] on icon "button" at bounding box center [916, 279] width 14 height 14
click at [861, 460] on button "Sounds good!" at bounding box center [853, 475] width 115 height 33
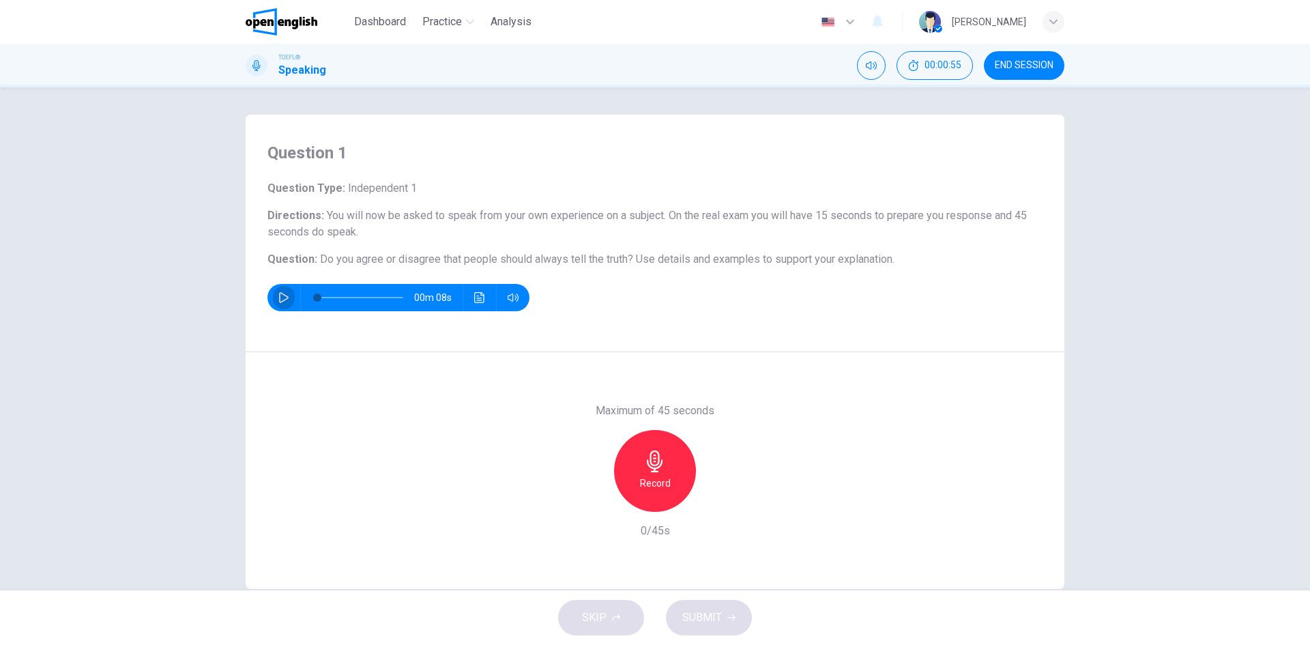
click at [283, 296] on icon "button" at bounding box center [284, 297] width 10 height 11
type input "*"
click at [657, 489] on h6 "Record" at bounding box center [655, 483] width 31 height 16
click at [656, 478] on h6 "Stop" at bounding box center [655, 483] width 20 height 16
click at [716, 499] on icon "button" at bounding box center [719, 501] width 6 height 8
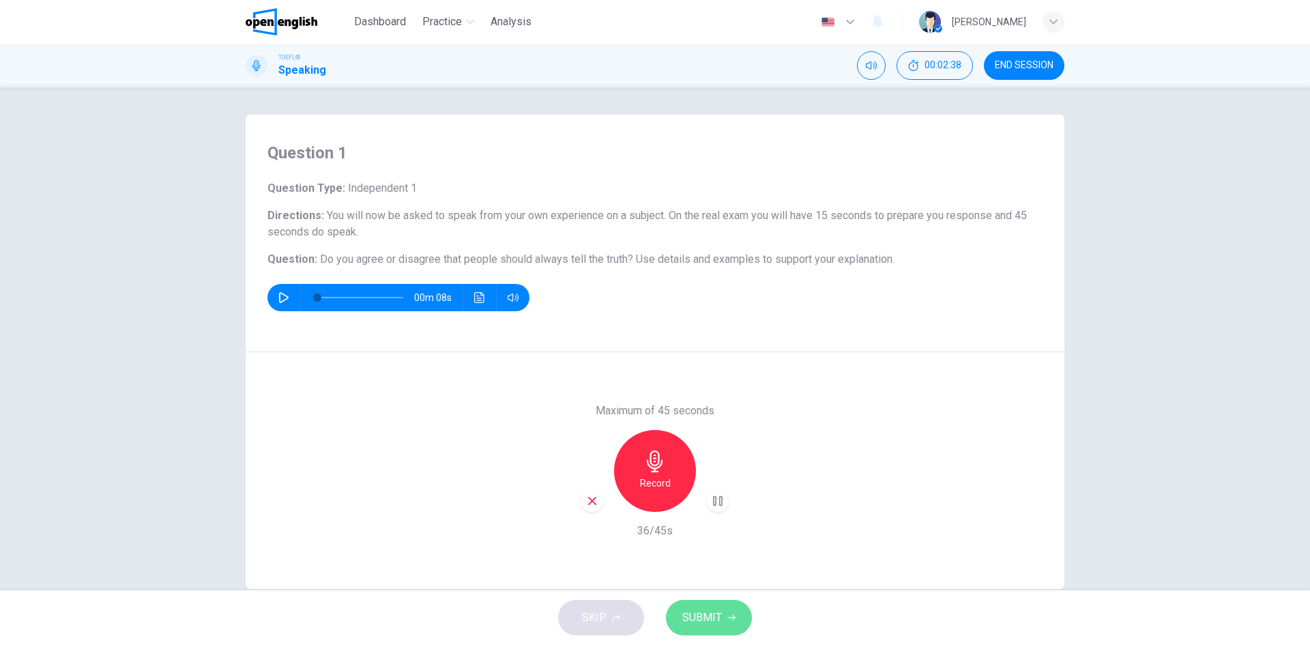
click at [728, 619] on icon "button" at bounding box center [732, 618] width 8 height 8
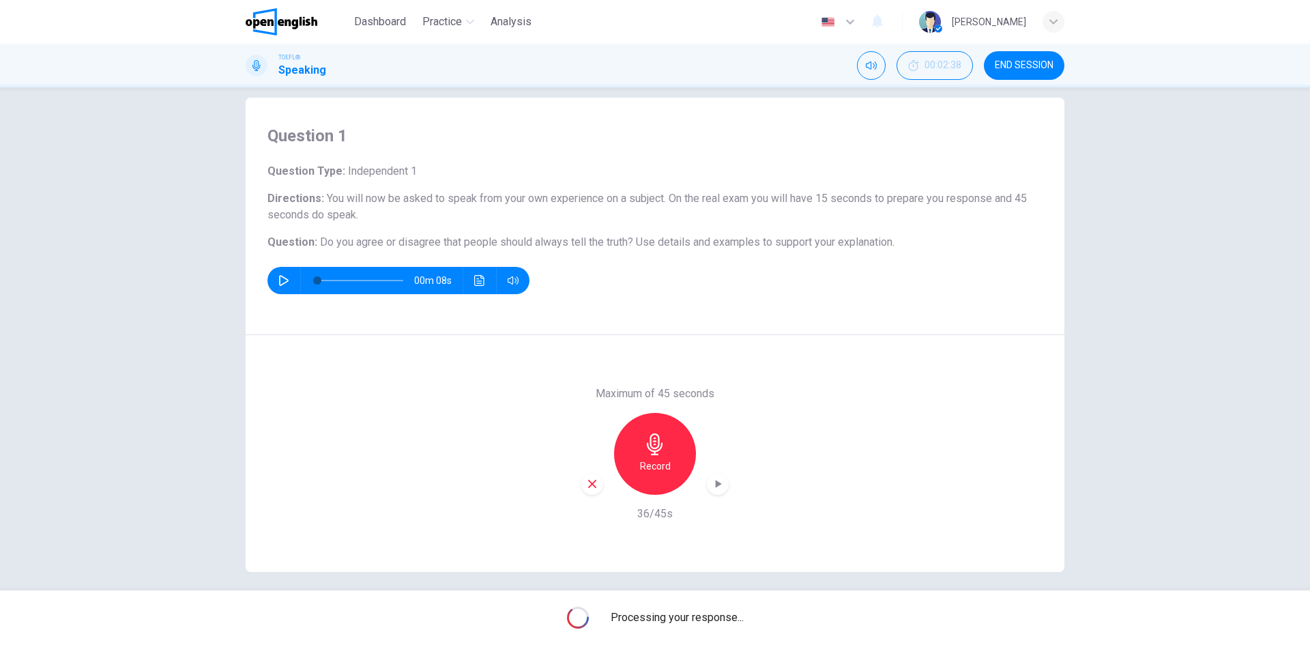
scroll to position [26, 0]
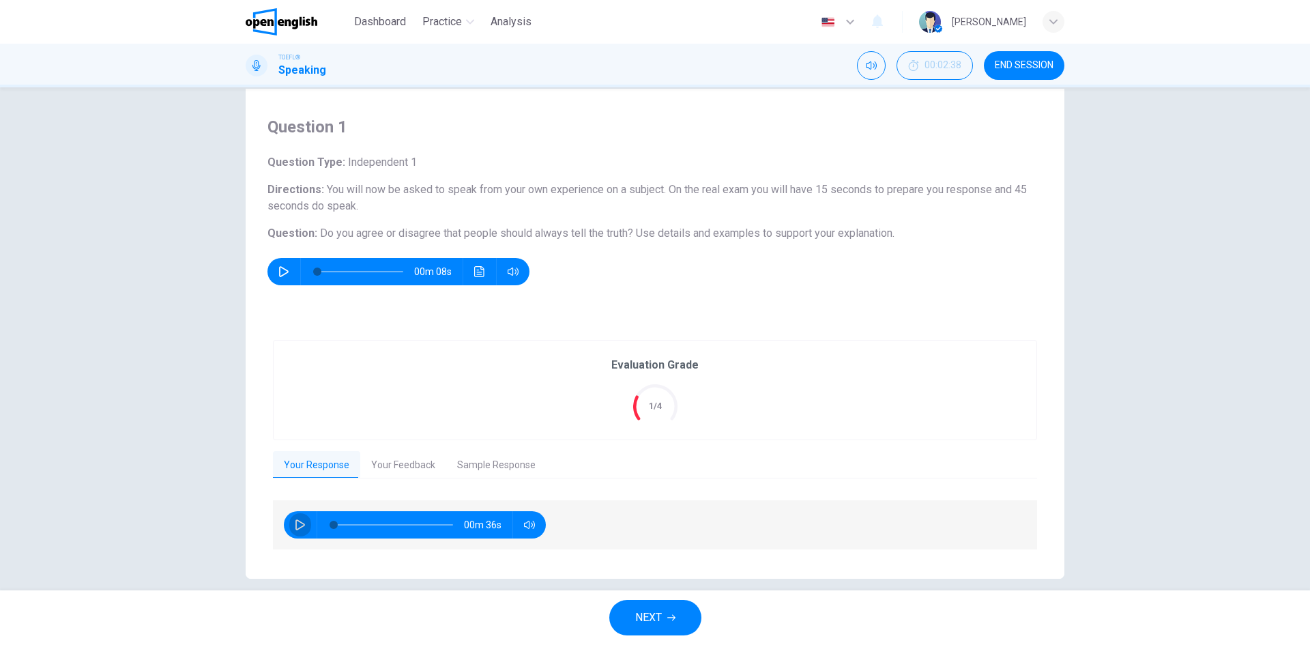
click at [295, 526] on icon "button" at bounding box center [300, 524] width 11 height 11
type input "*"
click at [393, 470] on button "Your Feedback" at bounding box center [403, 465] width 86 height 29
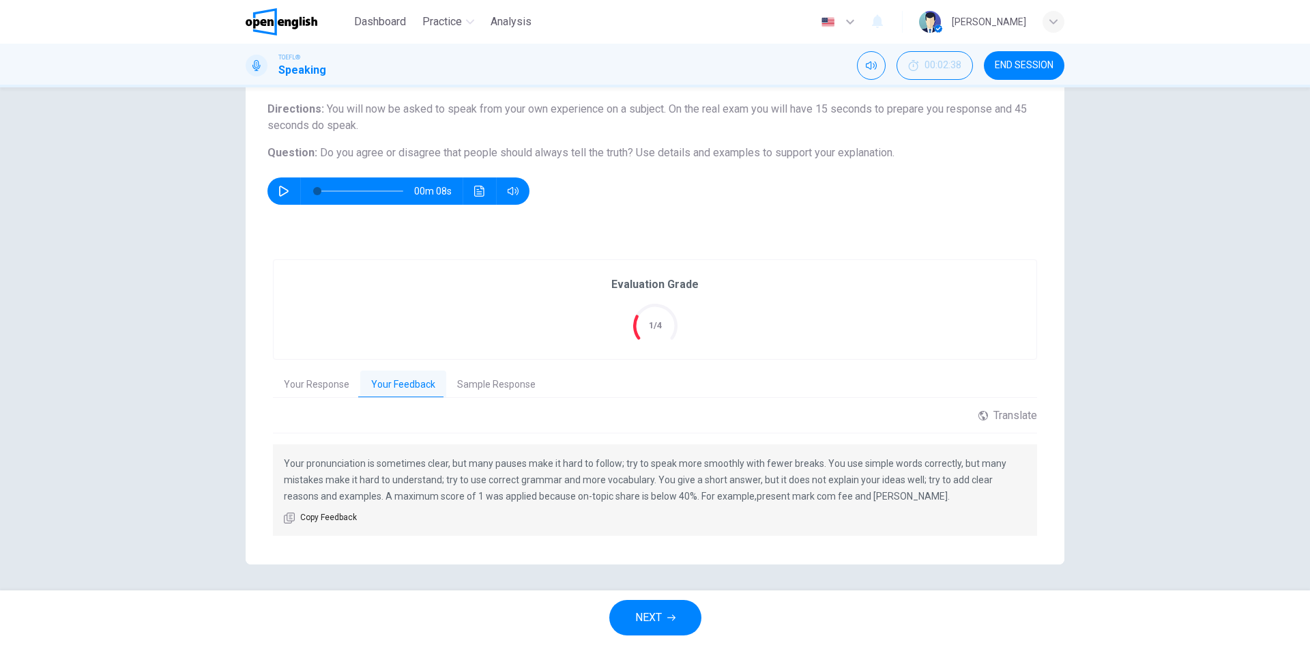
scroll to position [108, 0]
drag, startPoint x: 283, startPoint y: 459, endPoint x: 819, endPoint y: 483, distance: 536.3
click at [829, 479] on p "Your pronunciation is sometimes clear, but many pauses make it hard to follow; …" at bounding box center [655, 478] width 743 height 49
drag, startPoint x: 762, startPoint y: 462, endPoint x: 690, endPoint y: 515, distance: 89.4
click at [899, 466] on p "Your pronunciation is sometimes clear, but many pauses make it hard to follow; …" at bounding box center [655, 478] width 743 height 49
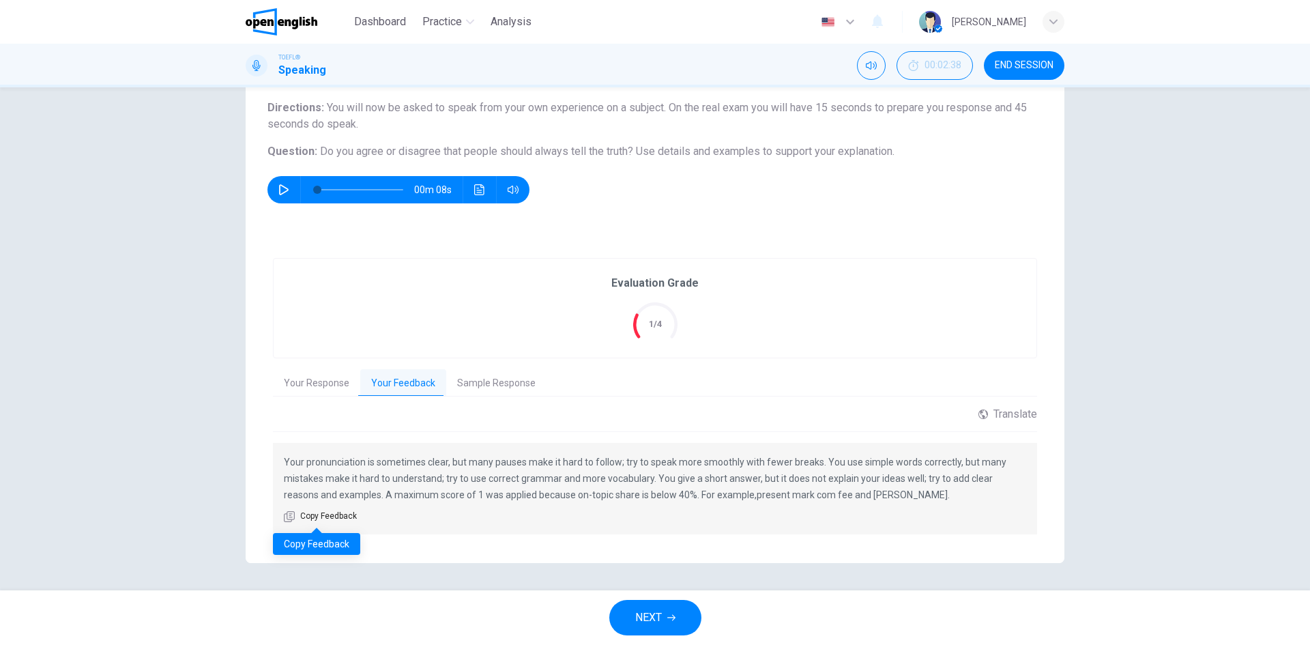
click at [325, 516] on span "Copy Feedback" at bounding box center [328, 517] width 57 height 14
click at [483, 376] on button "Sample Response" at bounding box center [496, 383] width 100 height 29
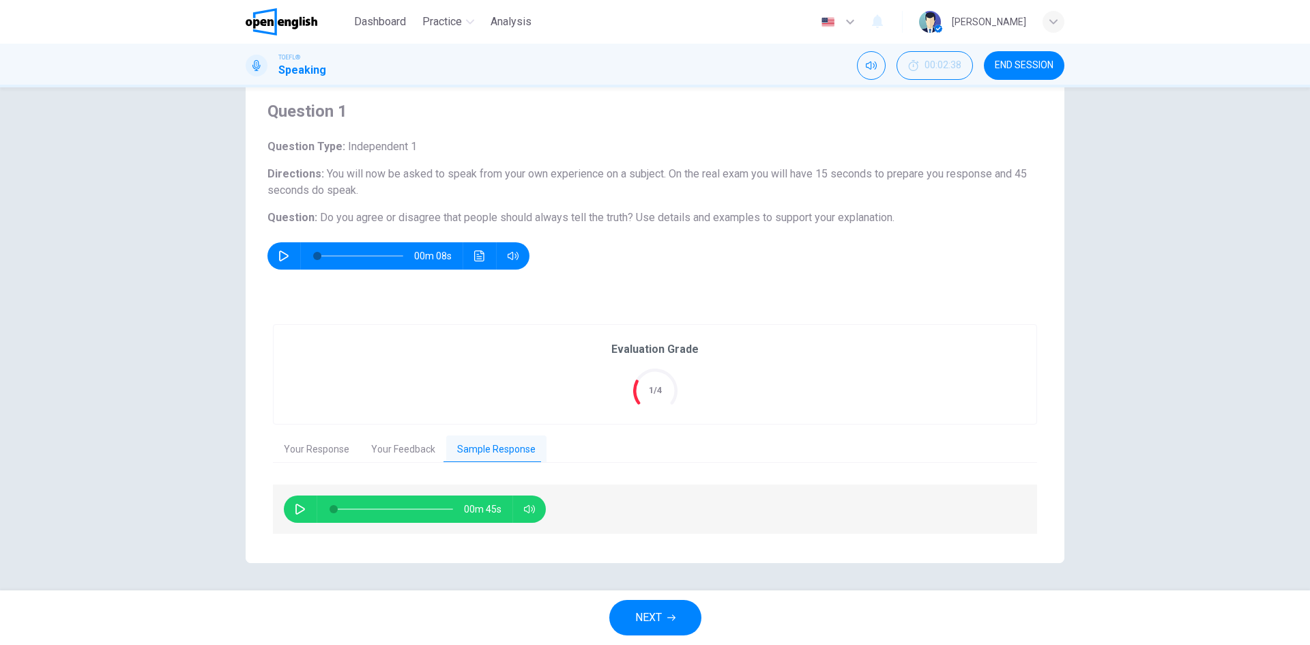
scroll to position [42, 0]
click at [298, 510] on icon "button" at bounding box center [300, 509] width 11 height 11
type input "*"
click at [684, 612] on button "NEXT" at bounding box center [655, 617] width 92 height 35
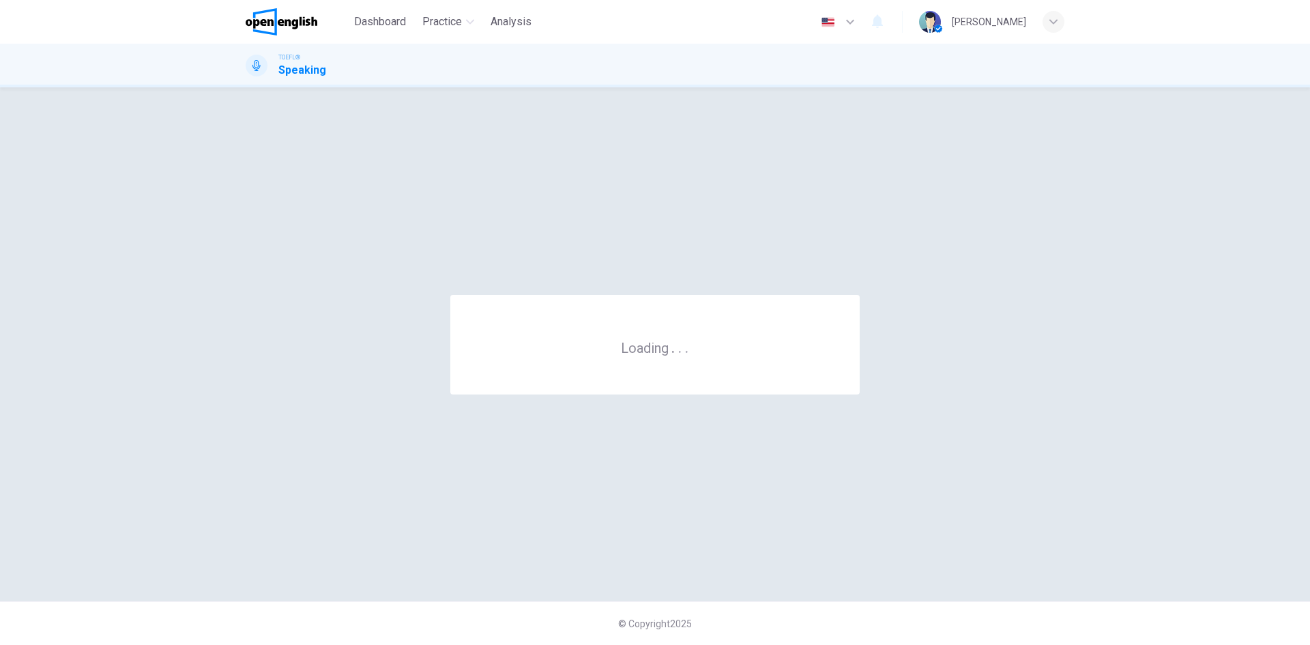
scroll to position [0, 0]
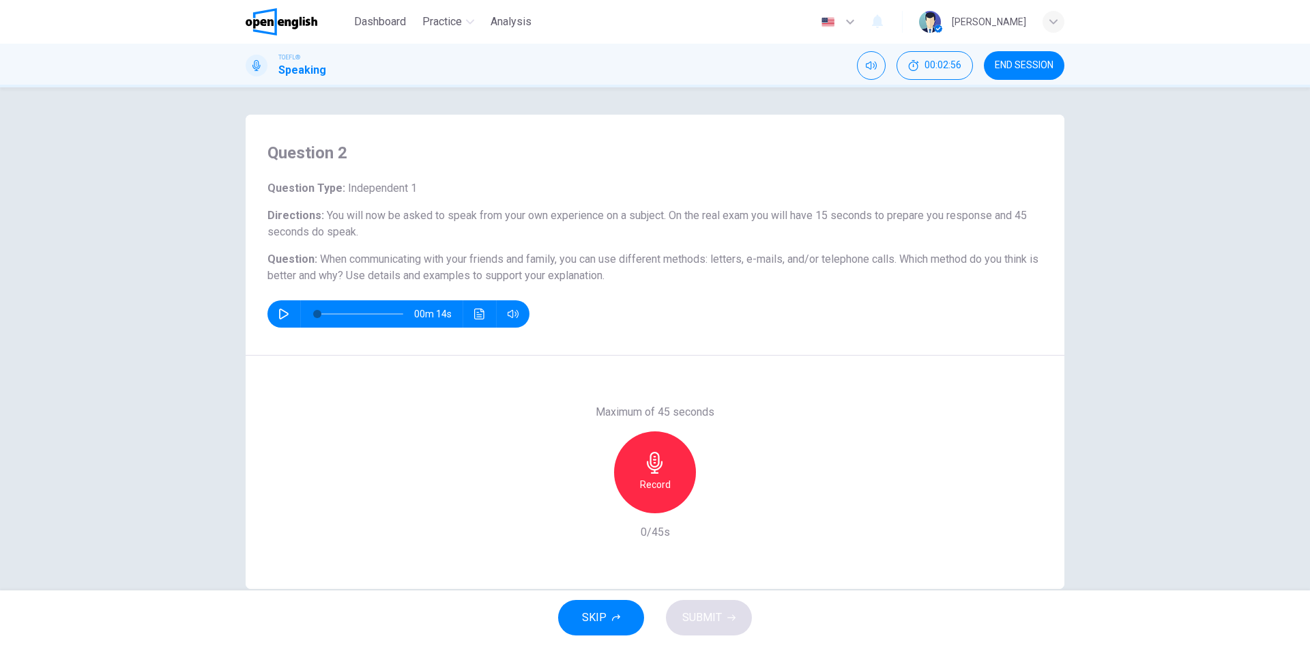
click at [278, 313] on icon "button" at bounding box center [283, 313] width 11 height 11
type input "*"
click at [657, 485] on h6 "Record" at bounding box center [655, 484] width 31 height 16
click at [706, 620] on span "SUBMIT" at bounding box center [702, 617] width 40 height 19
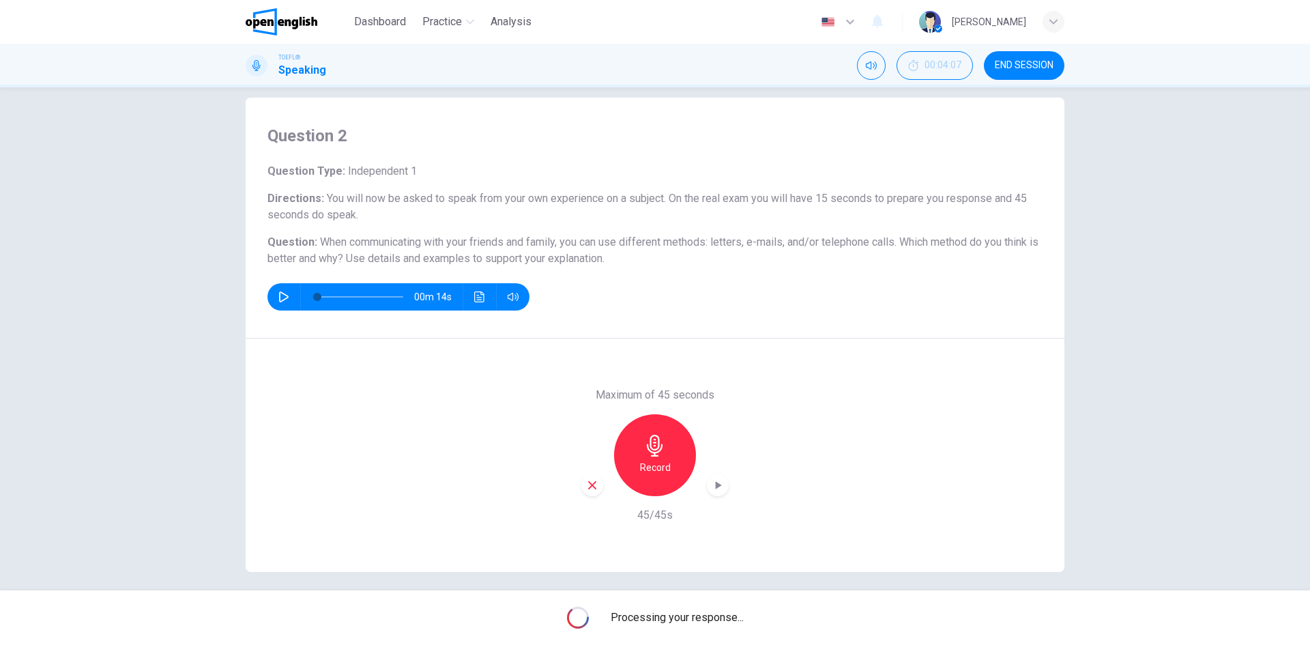
scroll to position [26, 0]
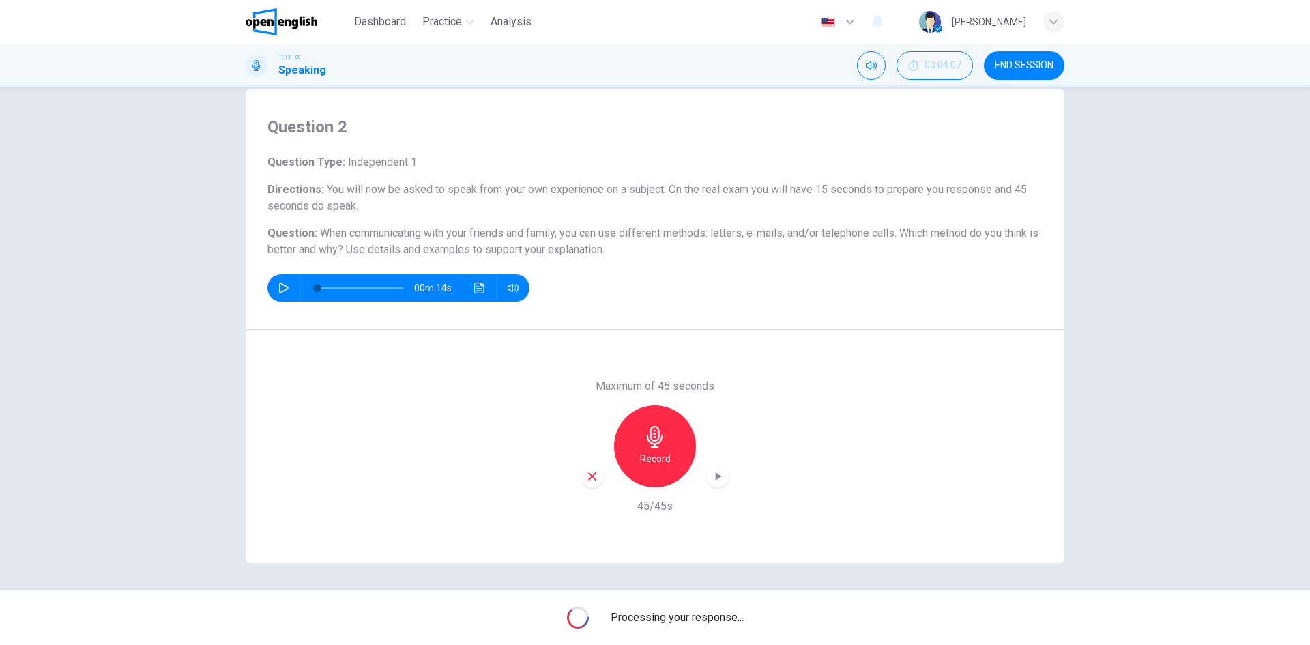
click at [716, 476] on icon "button" at bounding box center [719, 476] width 6 height 8
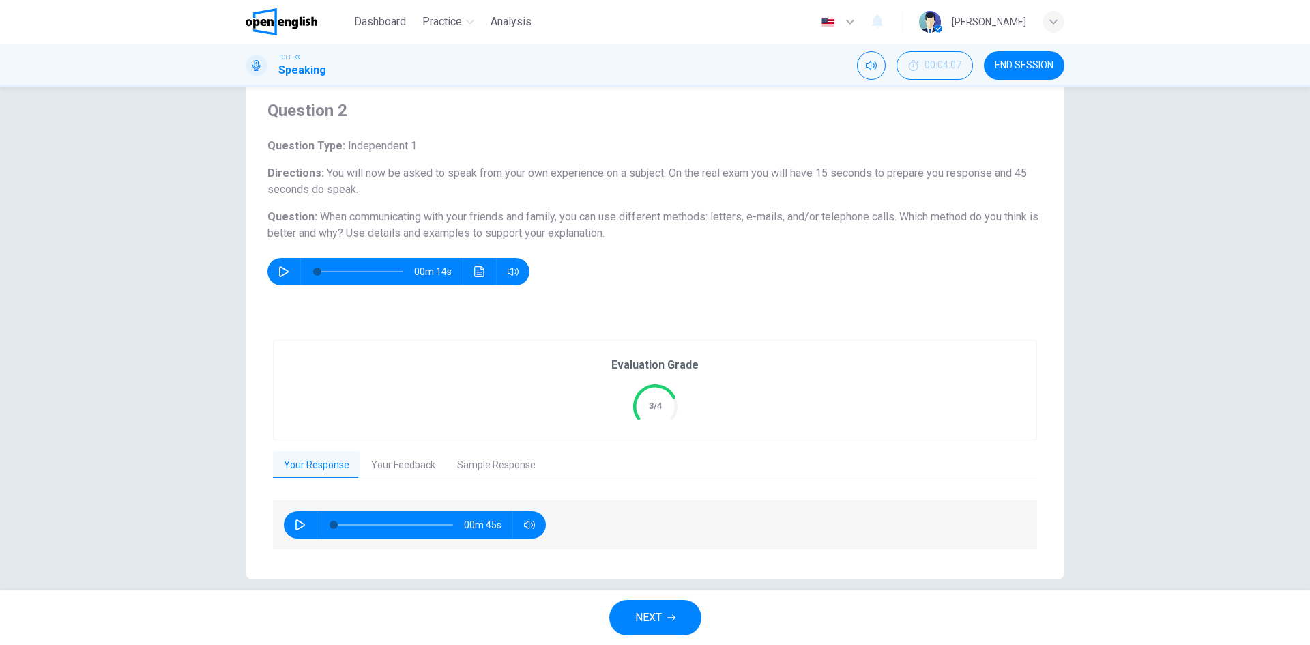
scroll to position [58, 0]
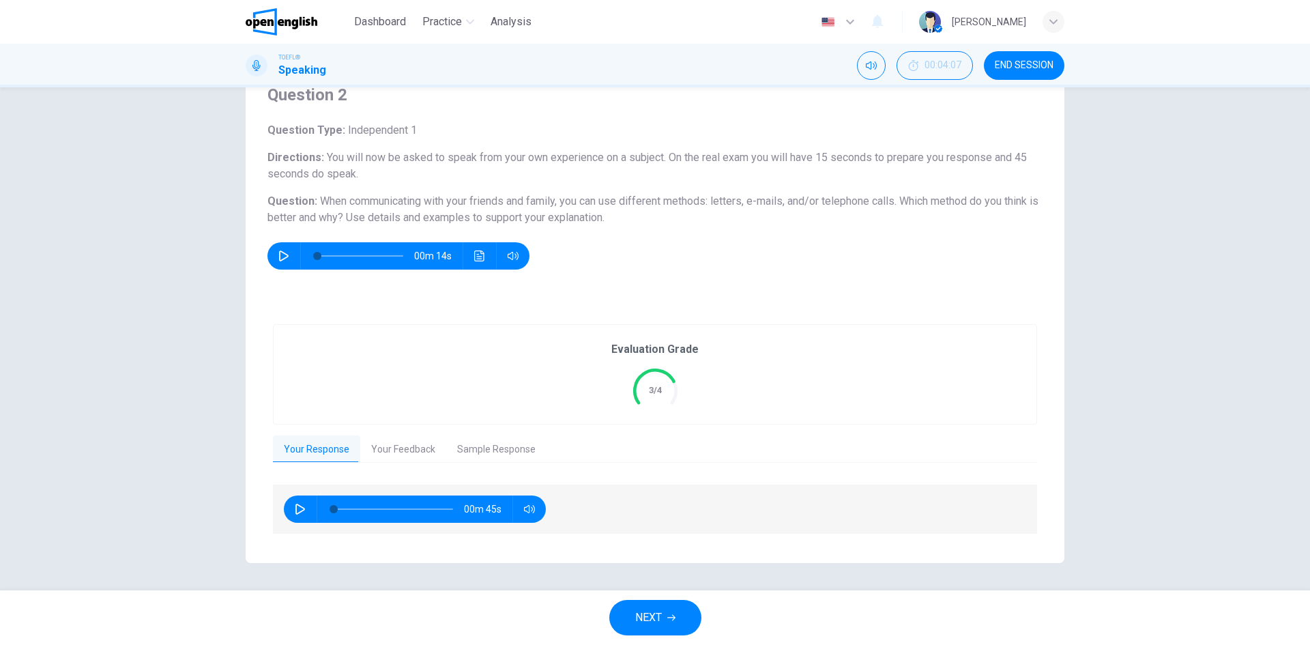
click at [296, 509] on icon "button" at bounding box center [300, 509] width 11 height 11
type input "*"
click at [390, 448] on button "Your Feedback" at bounding box center [403, 449] width 86 height 29
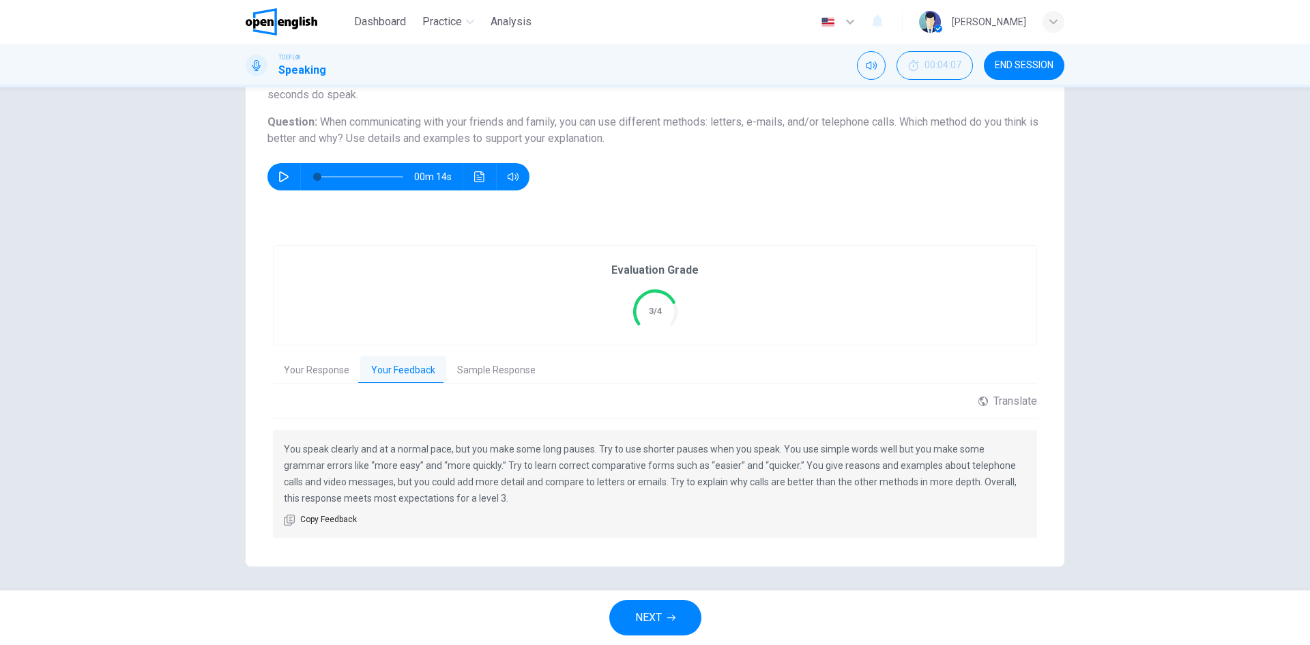
scroll to position [141, 0]
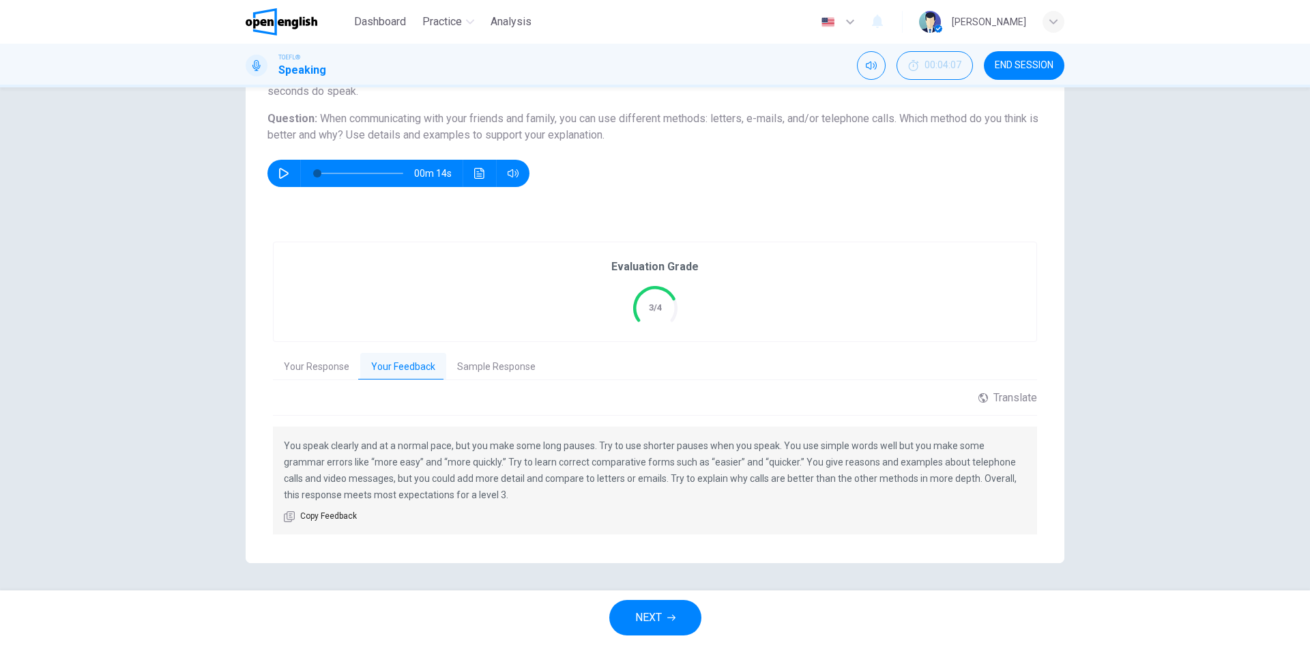
drag, startPoint x: 489, startPoint y: 496, endPoint x: 328, endPoint y: 463, distance: 164.4
click at [328, 463] on p "You speak clearly and at a normal pace, but you make some long pauses. Try to u…" at bounding box center [655, 470] width 743 height 66
drag, startPoint x: 282, startPoint y: 445, endPoint x: 472, endPoint y: 496, distance: 197.2
click at [472, 504] on div "You speak clearly and at a normal pace, but you make some long pauses. Try to u…" at bounding box center [655, 481] width 764 height 108
click at [341, 513] on span "Copy Feedback" at bounding box center [328, 517] width 57 height 14
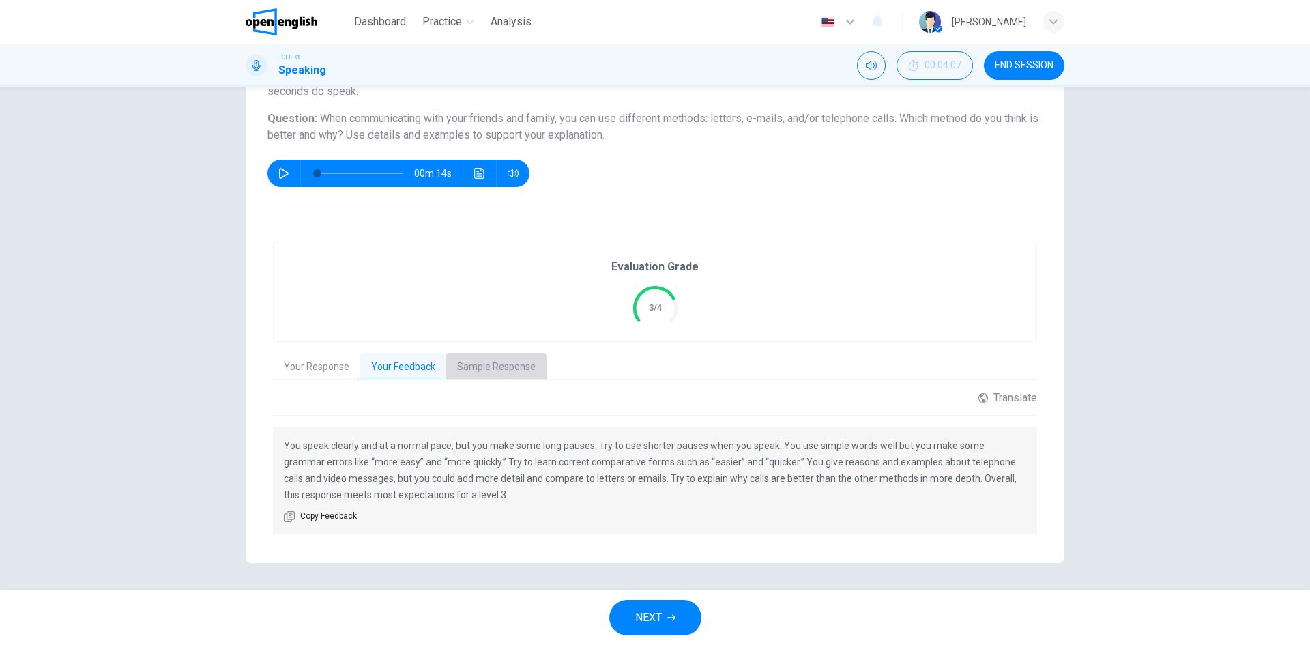
click at [513, 361] on button "Sample Response" at bounding box center [496, 367] width 100 height 29
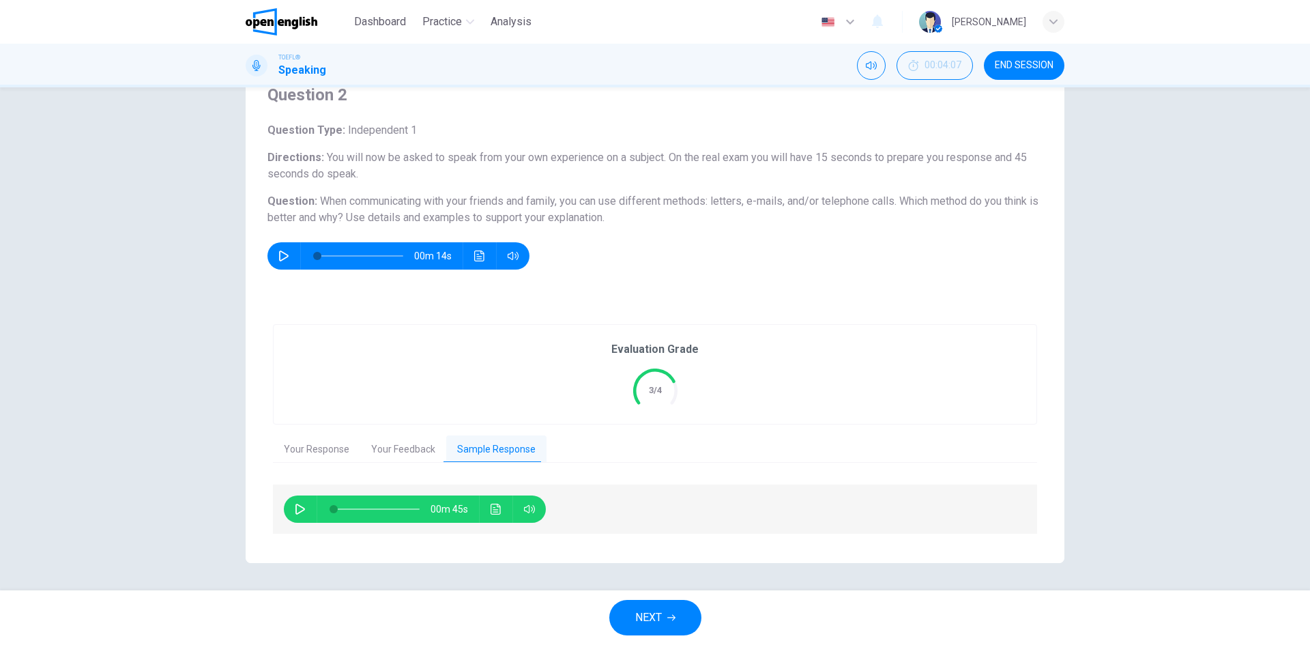
scroll to position [58, 0]
click at [296, 512] on icon "button" at bounding box center [301, 509] width 10 height 11
type input "*"
click at [633, 616] on button "NEXT" at bounding box center [655, 617] width 92 height 35
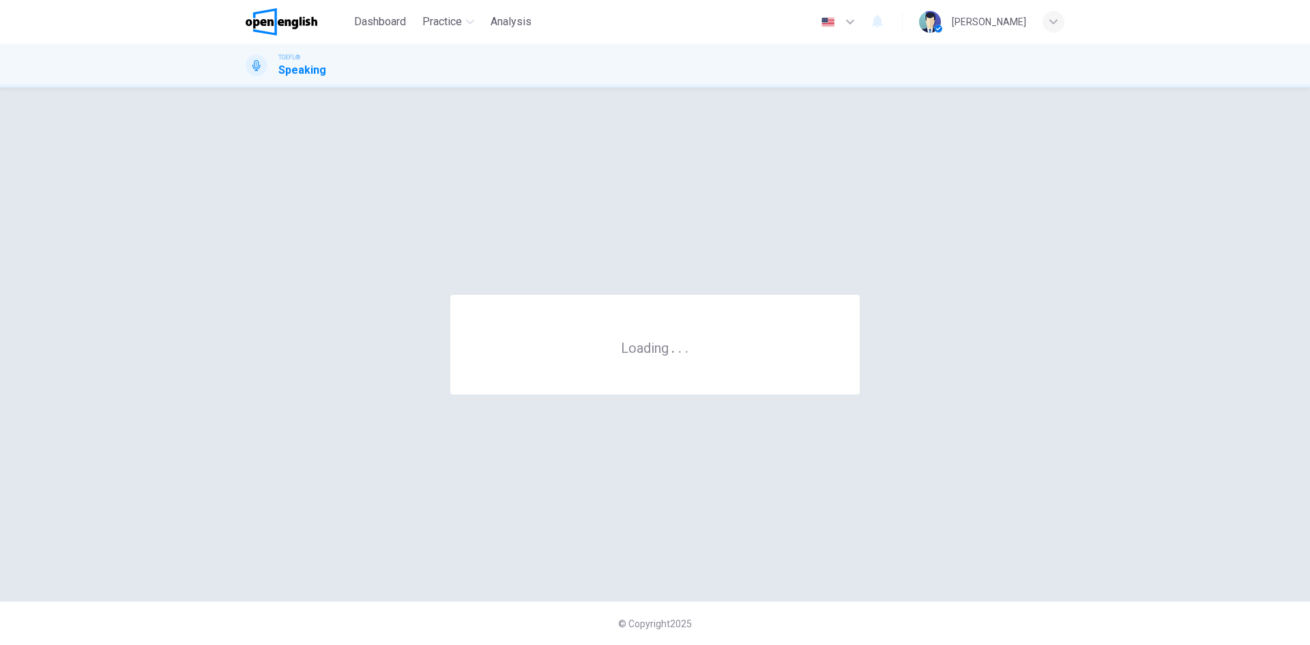
scroll to position [0, 0]
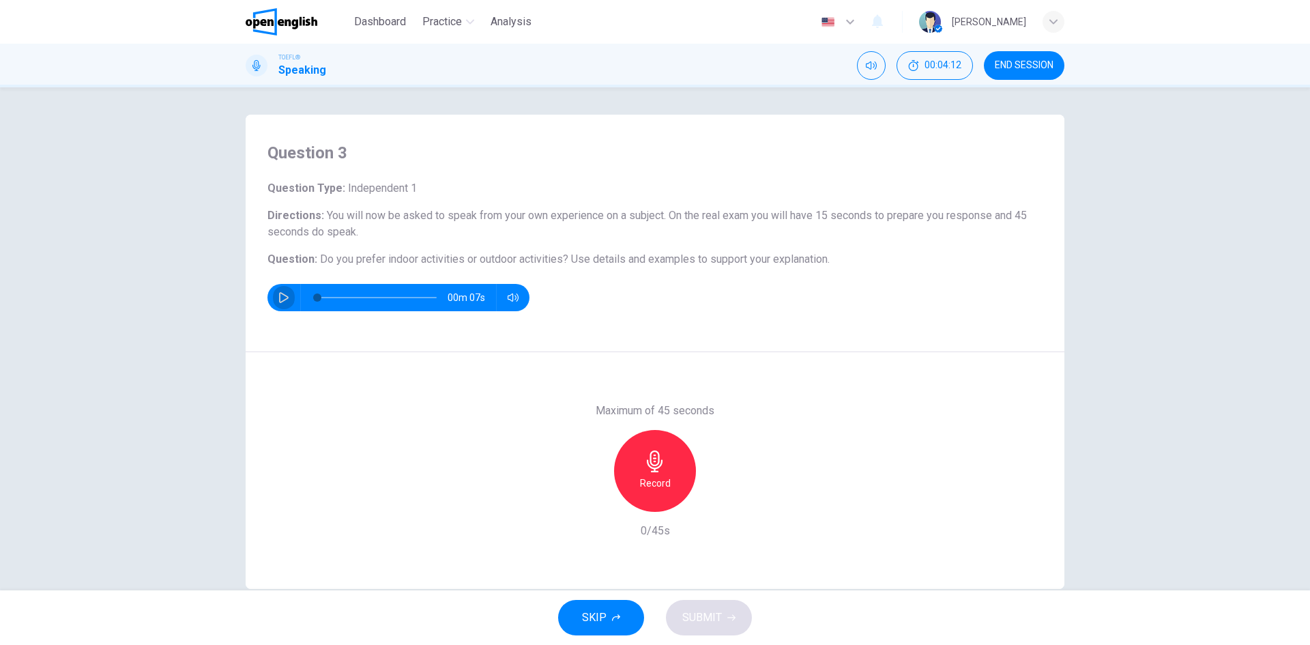
click at [281, 293] on icon "button" at bounding box center [283, 297] width 11 height 11
type input "*"
click at [667, 484] on div "Record" at bounding box center [655, 471] width 82 height 82
click at [590, 505] on icon "button" at bounding box center [592, 501] width 12 height 12
click at [652, 478] on h6 "Record" at bounding box center [655, 483] width 31 height 16
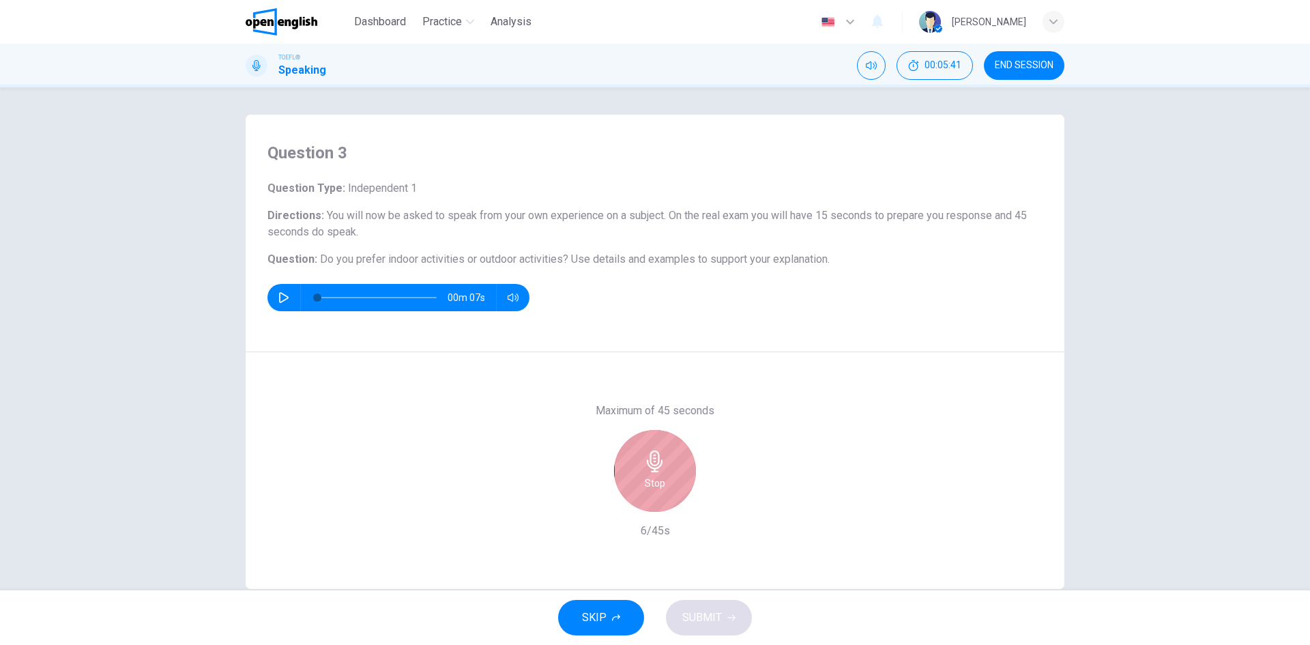
click at [651, 481] on h6 "Stop" at bounding box center [655, 483] width 20 height 16
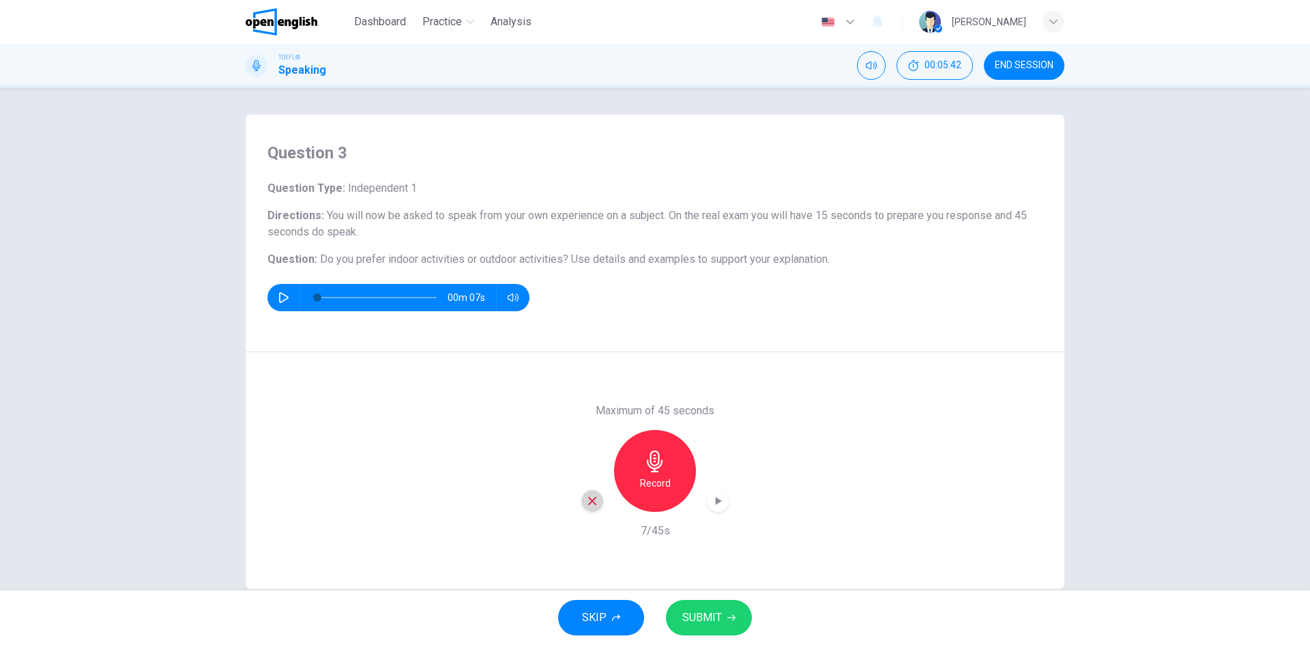
click at [586, 498] on icon "button" at bounding box center [592, 501] width 12 height 12
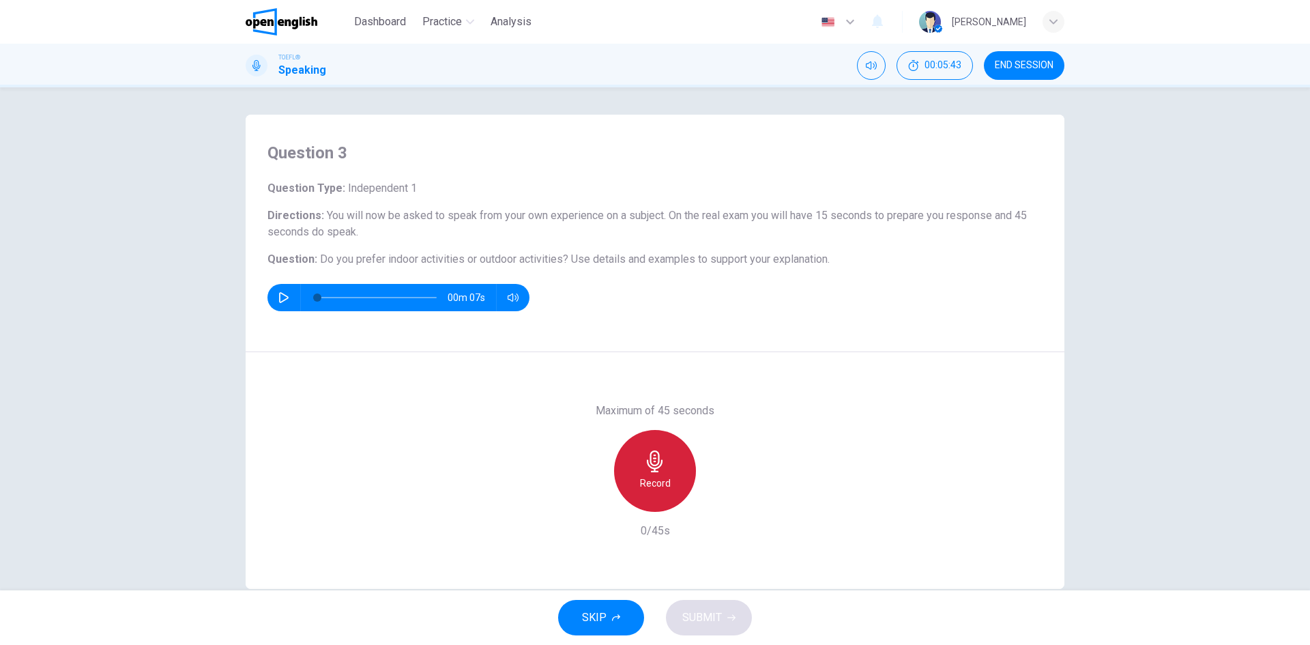
click at [650, 475] on h6 "Record" at bounding box center [655, 483] width 31 height 16
click at [667, 484] on div "Stop" at bounding box center [655, 471] width 82 height 82
click at [709, 618] on span "SUBMIT" at bounding box center [702, 617] width 40 height 19
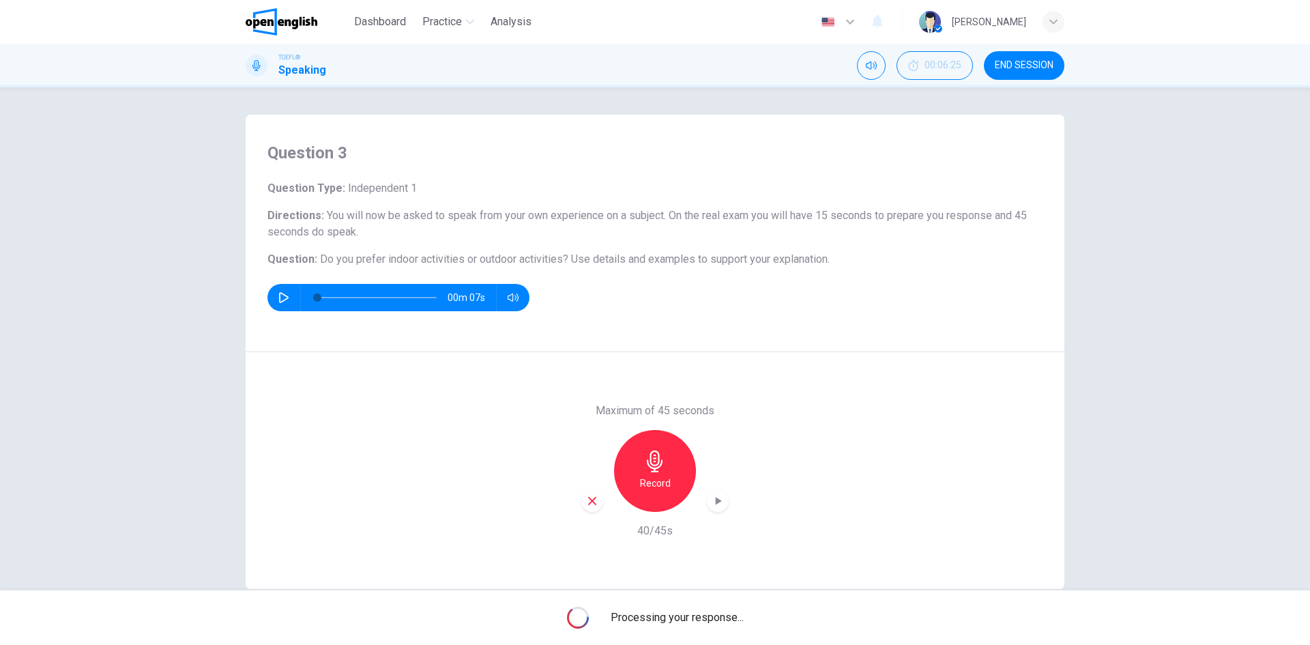
scroll to position [26, 0]
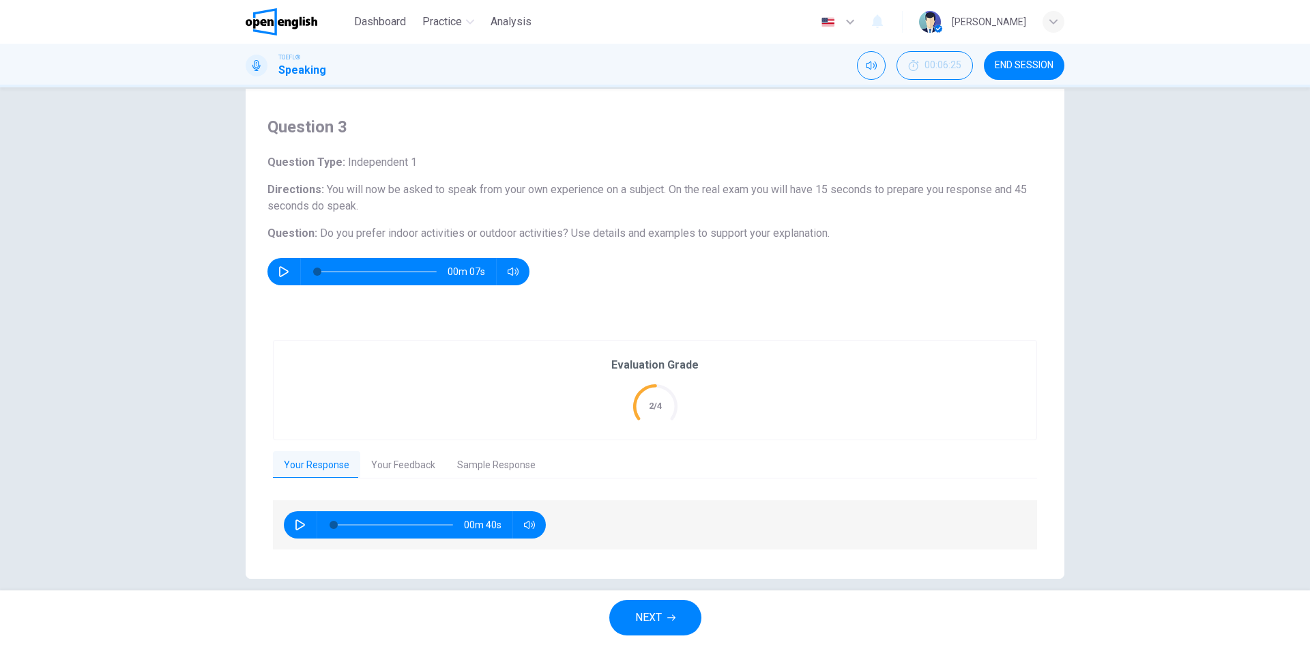
click at [298, 520] on icon "button" at bounding box center [300, 524] width 11 height 11
type input "*"
click at [408, 461] on button "Your Feedback" at bounding box center [403, 465] width 86 height 29
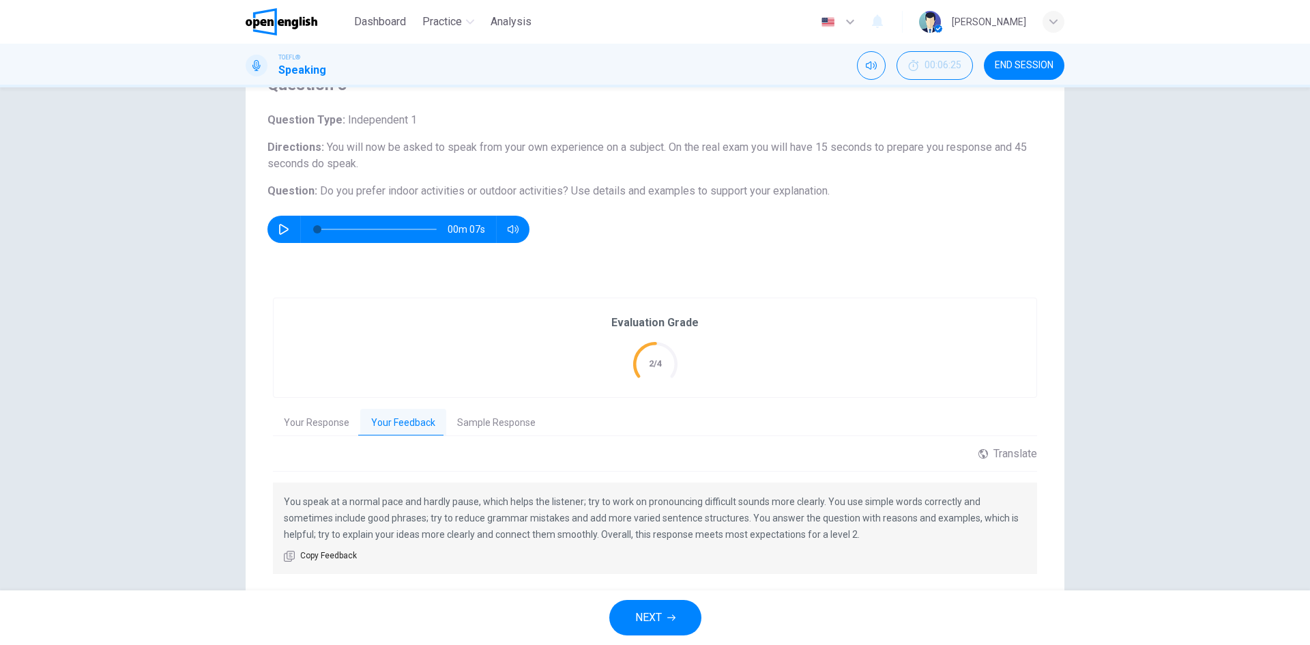
scroll to position [108, 0]
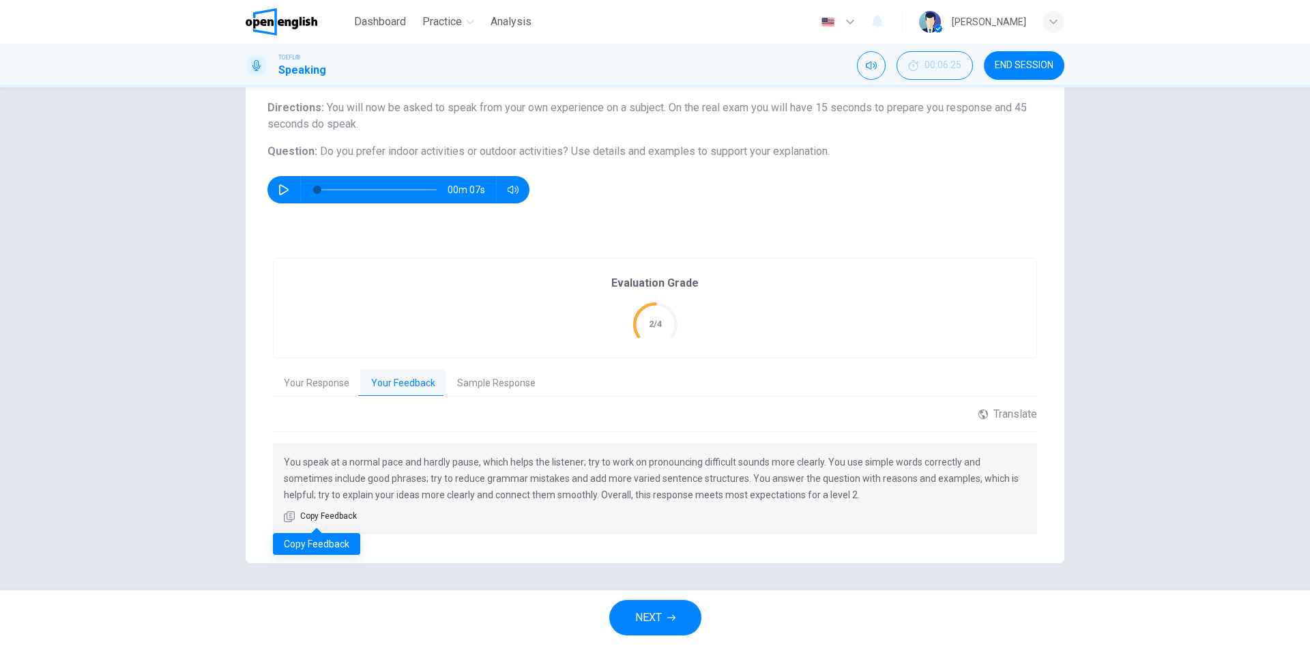
click at [330, 515] on span "Copy Feedback" at bounding box center [328, 517] width 57 height 14
click at [485, 386] on button "Sample Response" at bounding box center [496, 383] width 100 height 29
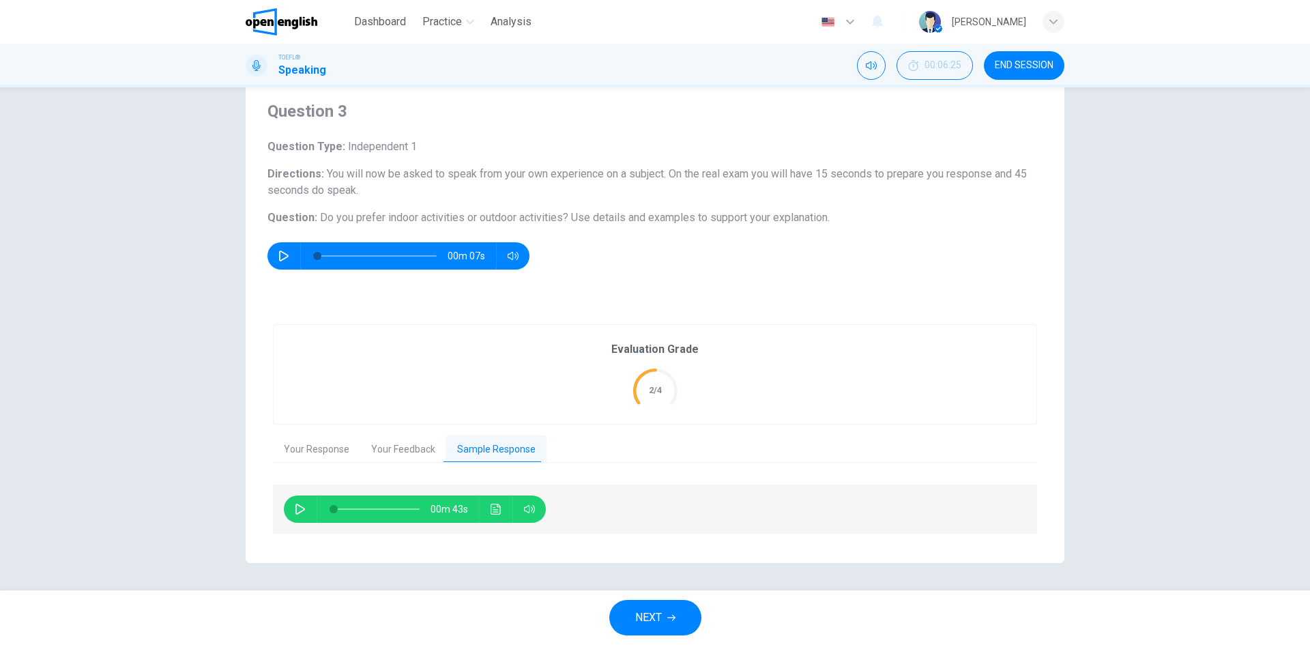
scroll to position [42, 0]
click at [296, 513] on icon "button" at bounding box center [301, 509] width 10 height 11
type input "*"
click at [663, 622] on button "NEXT" at bounding box center [655, 617] width 92 height 35
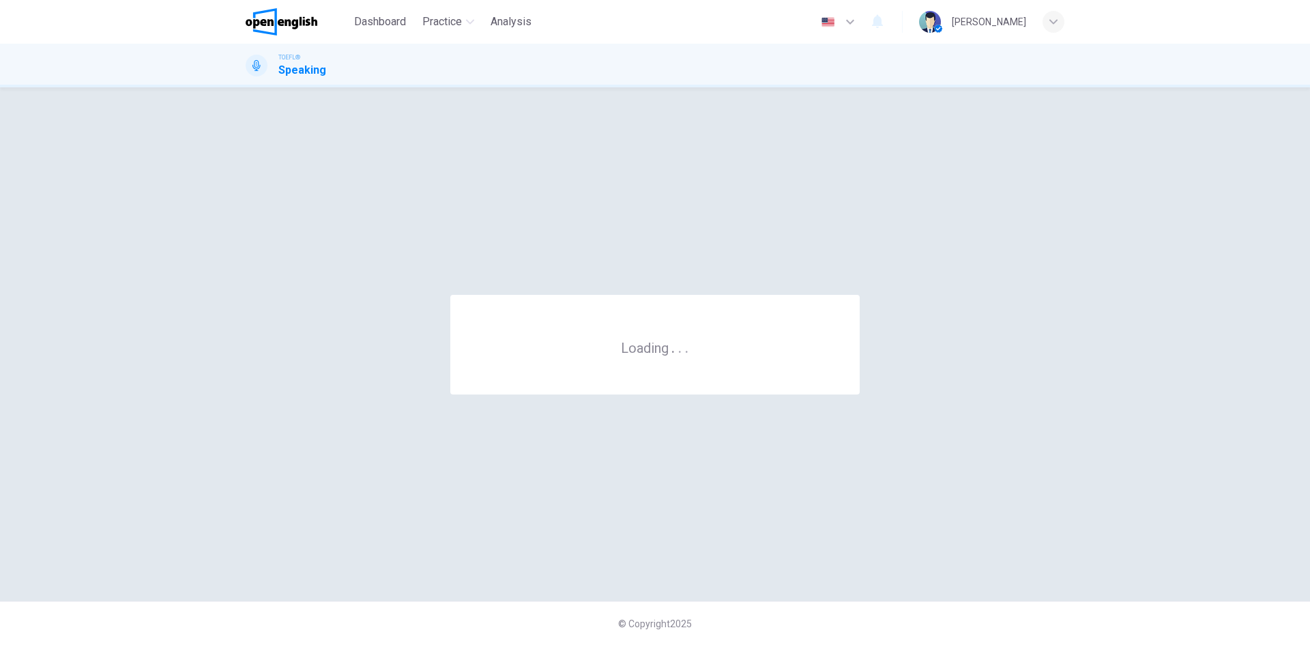
scroll to position [0, 0]
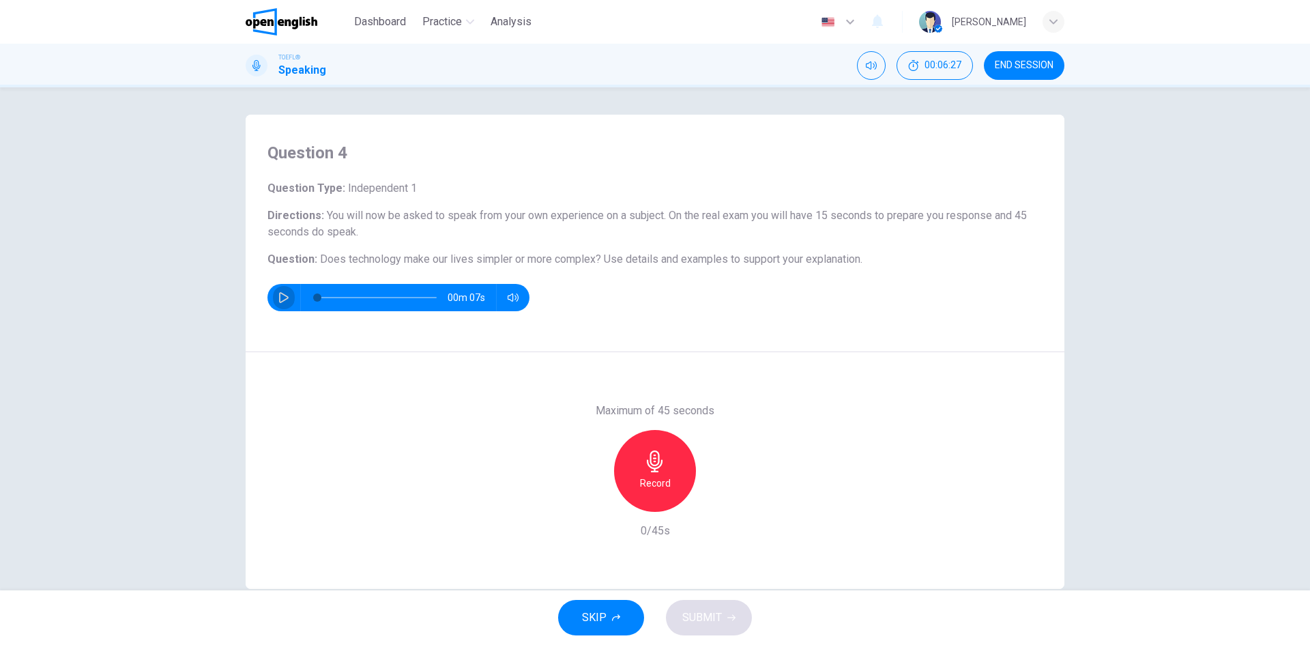
click at [278, 295] on icon "button" at bounding box center [283, 297] width 11 height 11
type input "*"
click at [652, 467] on icon "button" at bounding box center [655, 461] width 16 height 22
click at [645, 466] on icon "button" at bounding box center [655, 461] width 22 height 22
click at [708, 612] on span "SUBMIT" at bounding box center [702, 617] width 40 height 19
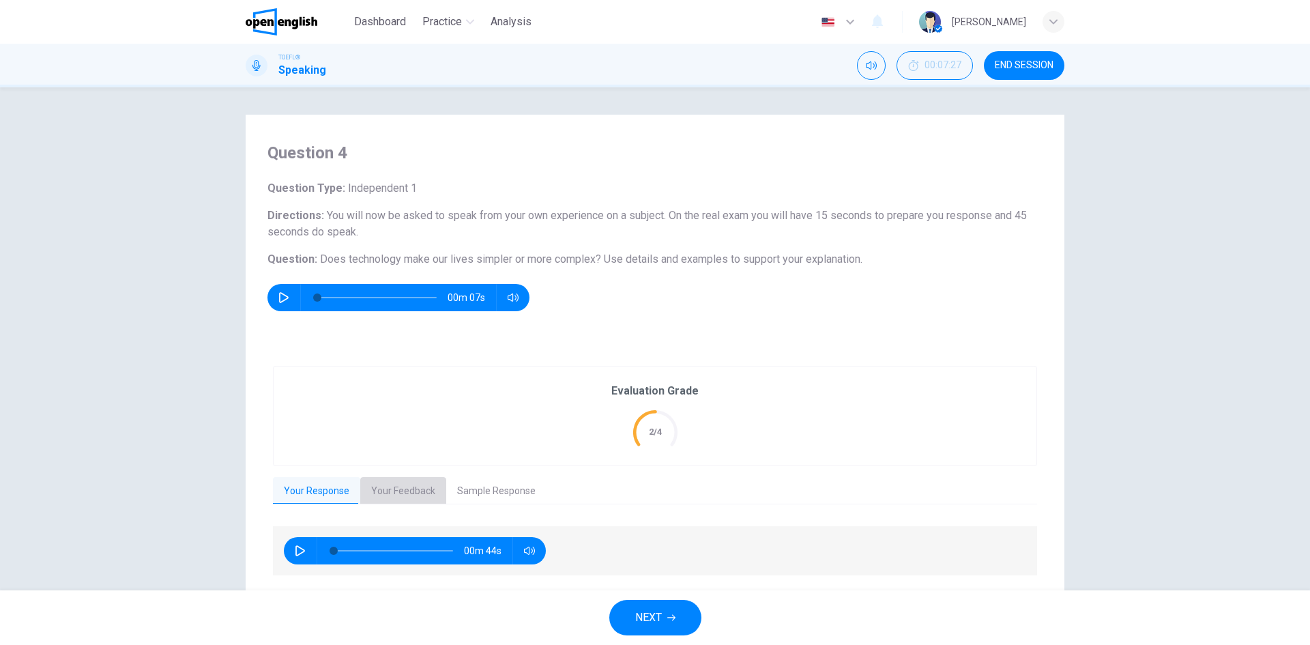
click at [394, 497] on button "Your Feedback" at bounding box center [403, 491] width 86 height 29
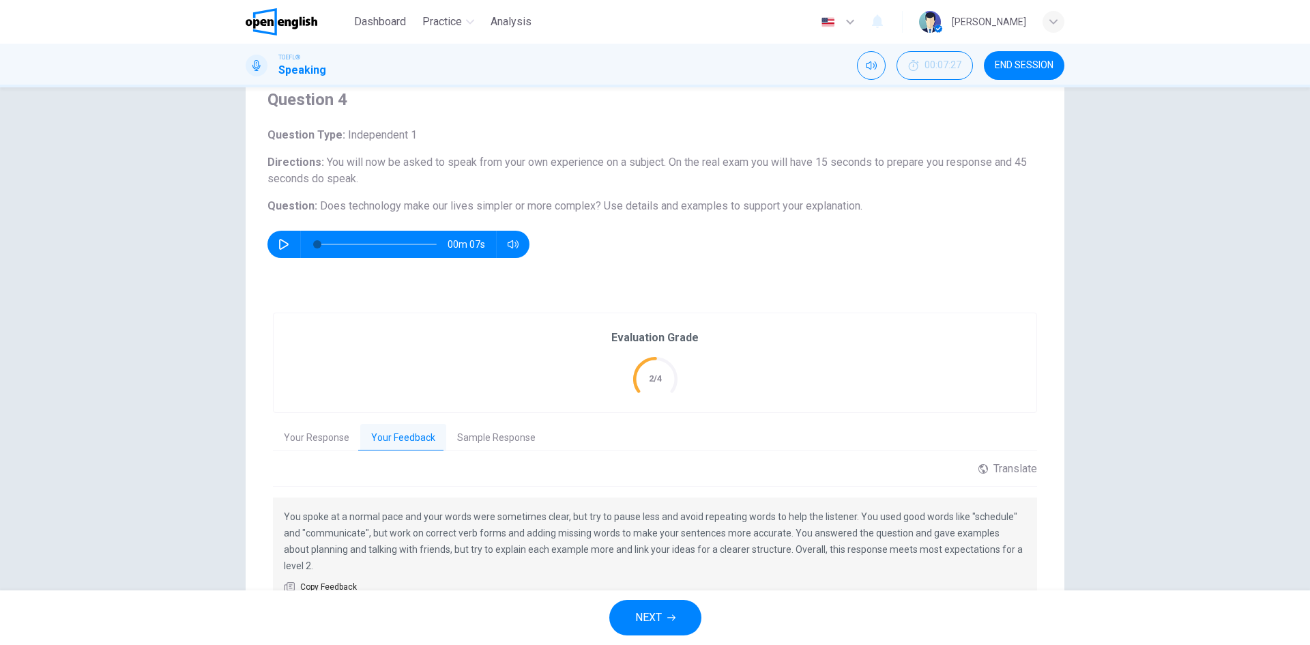
scroll to position [108, 0]
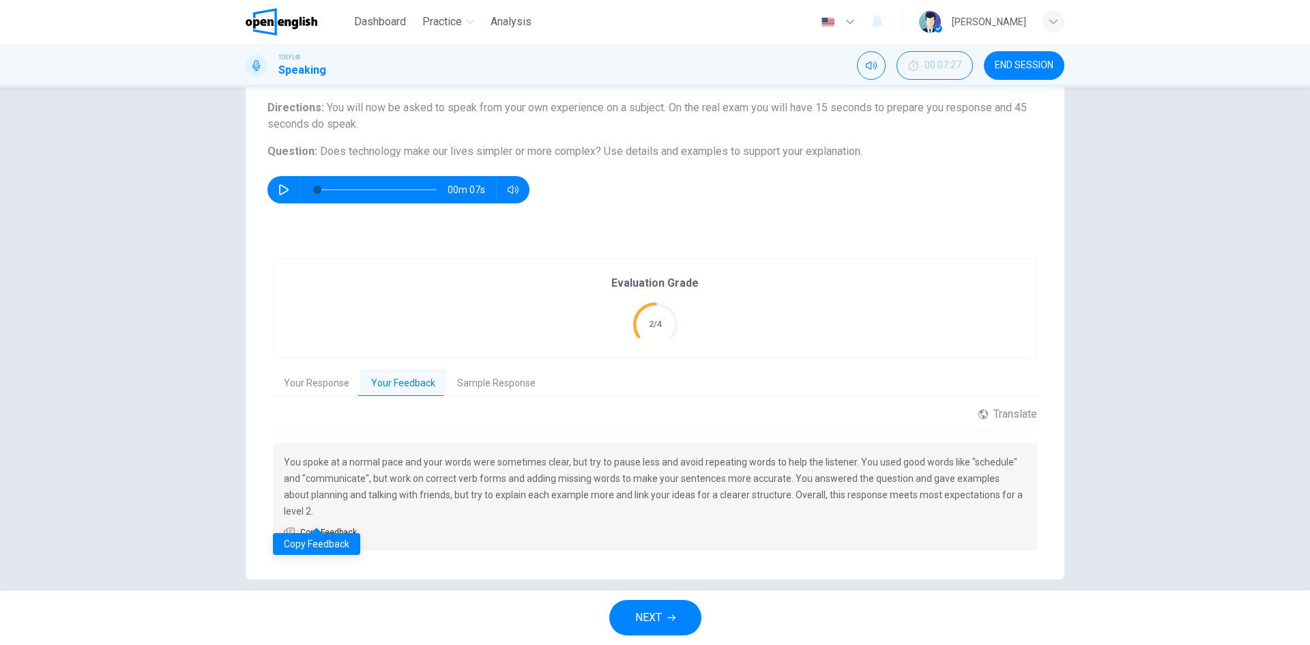
click at [317, 526] on span "Copy Feedback" at bounding box center [328, 533] width 57 height 14
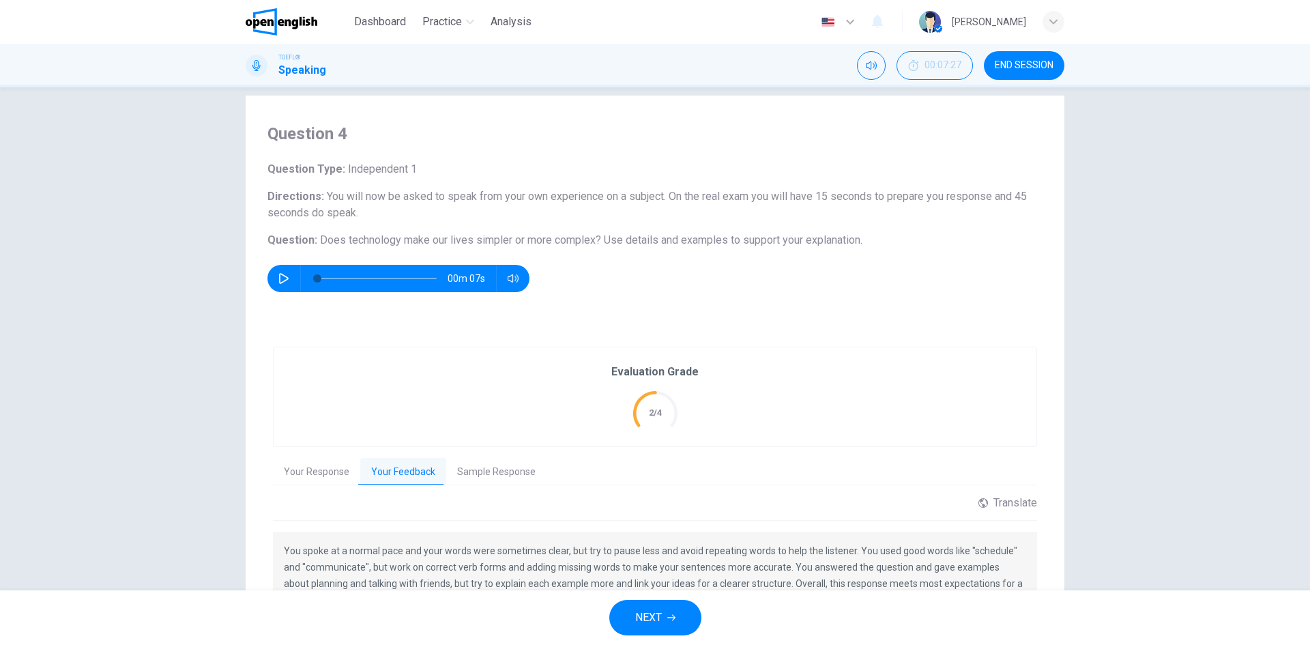
scroll to position [0, 0]
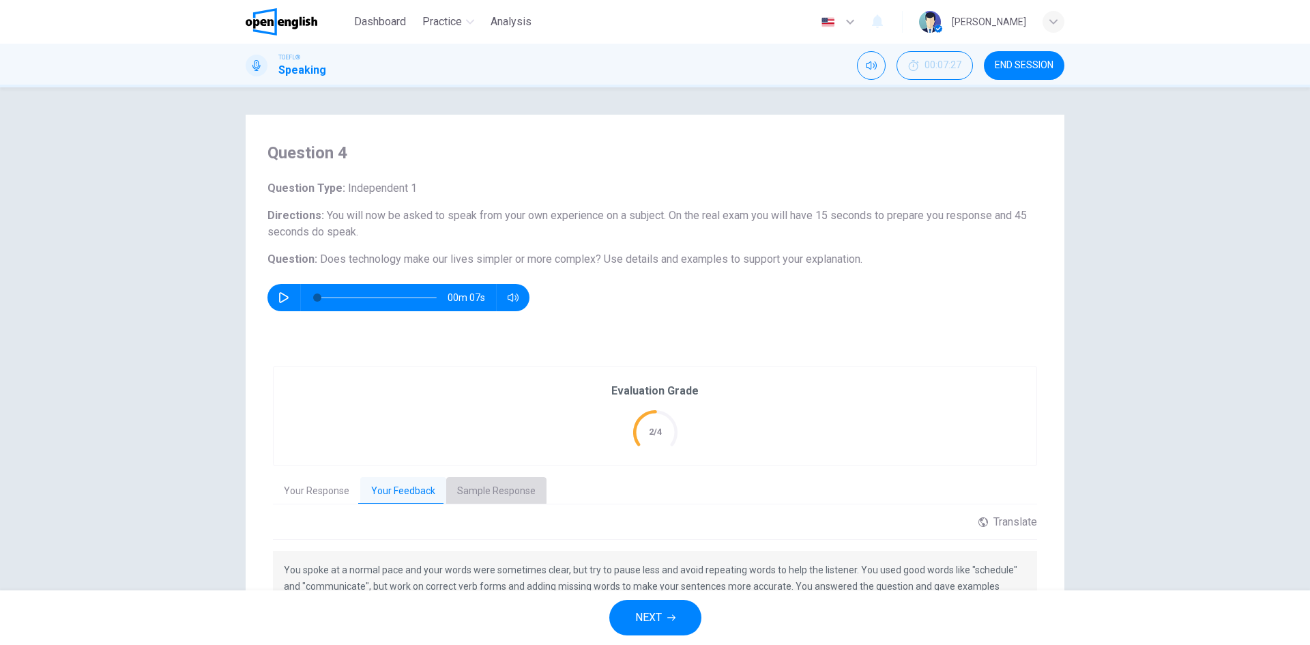
click at [483, 487] on button "Sample Response" at bounding box center [496, 491] width 100 height 29
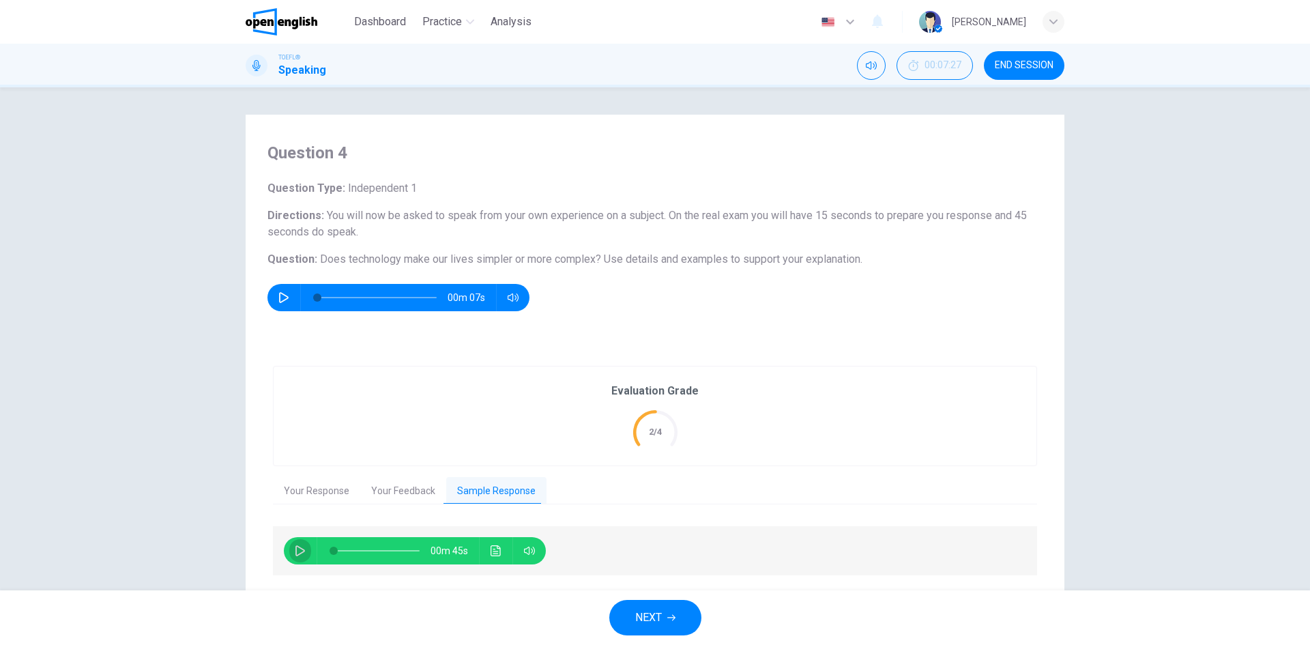
click at [295, 549] on icon "button" at bounding box center [300, 550] width 11 height 11
type input "*"
click at [633, 622] on button "NEXT" at bounding box center [655, 617] width 92 height 35
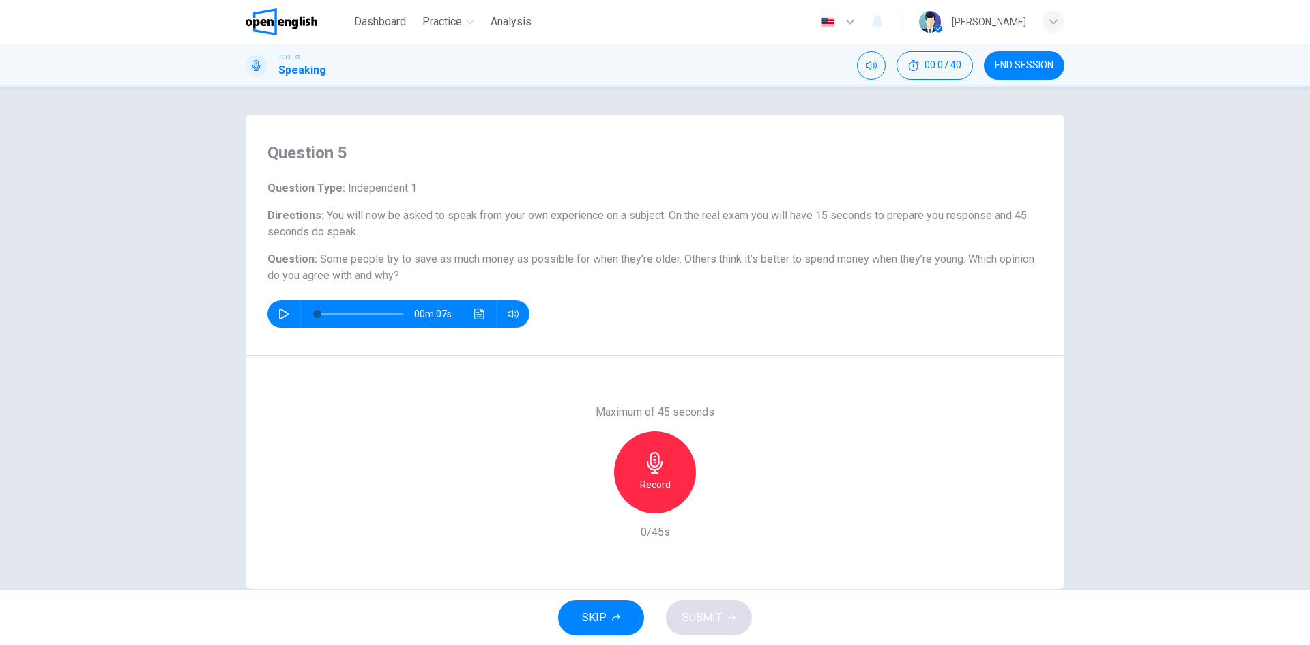
click at [279, 309] on icon "button" at bounding box center [284, 313] width 10 height 11
type input "*"
click at [673, 481] on div "Record" at bounding box center [655, 472] width 82 height 82
click at [586, 506] on icon "button" at bounding box center [592, 502] width 12 height 12
click at [661, 483] on h6 "Record" at bounding box center [655, 484] width 31 height 16
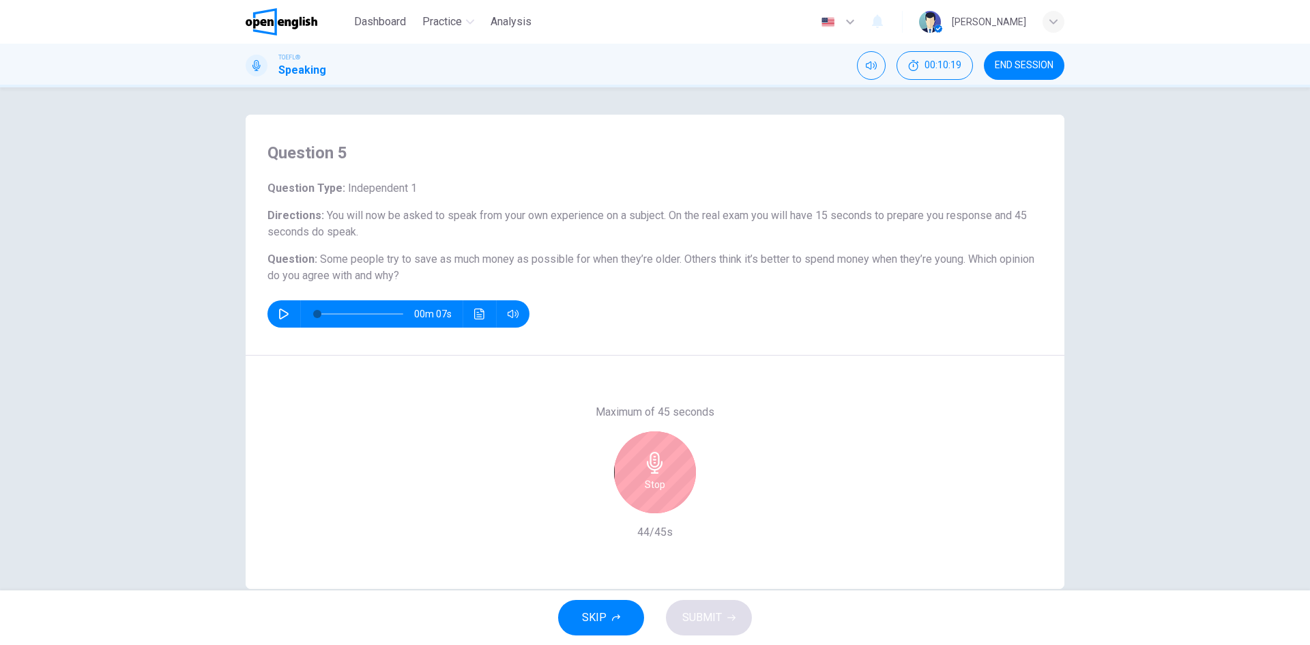
click at [681, 477] on div "Stop" at bounding box center [655, 472] width 82 height 82
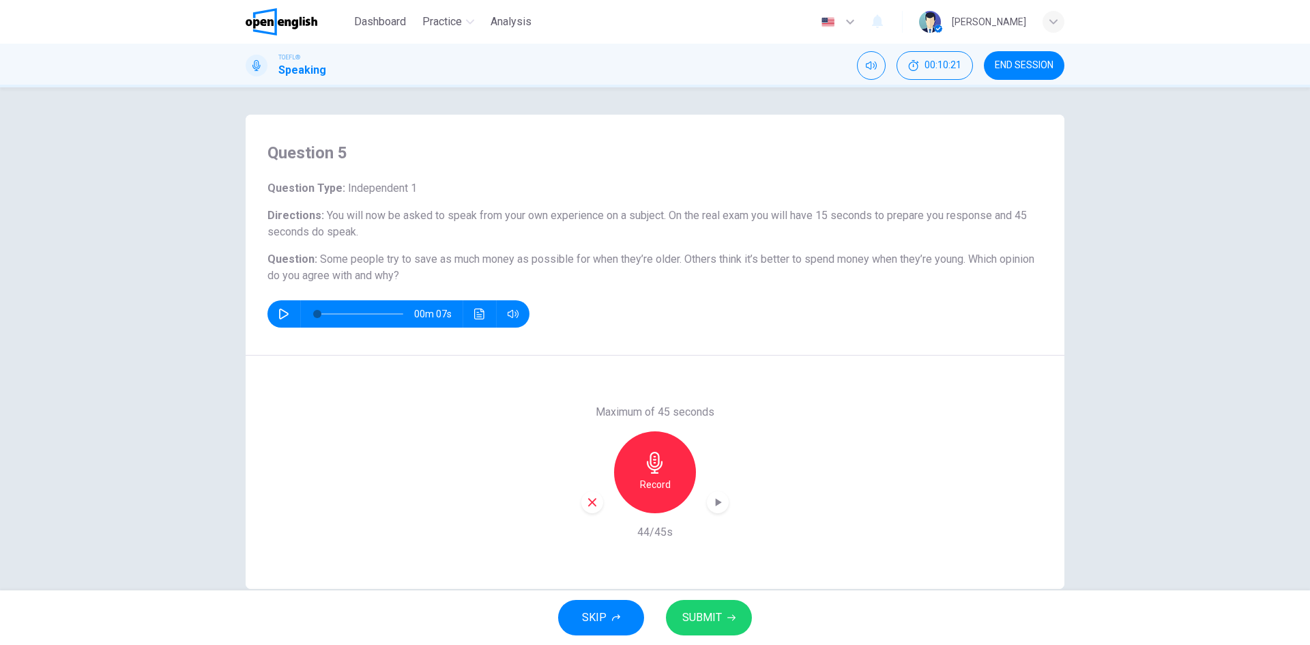
click at [714, 614] on span "SUBMIT" at bounding box center [702, 617] width 40 height 19
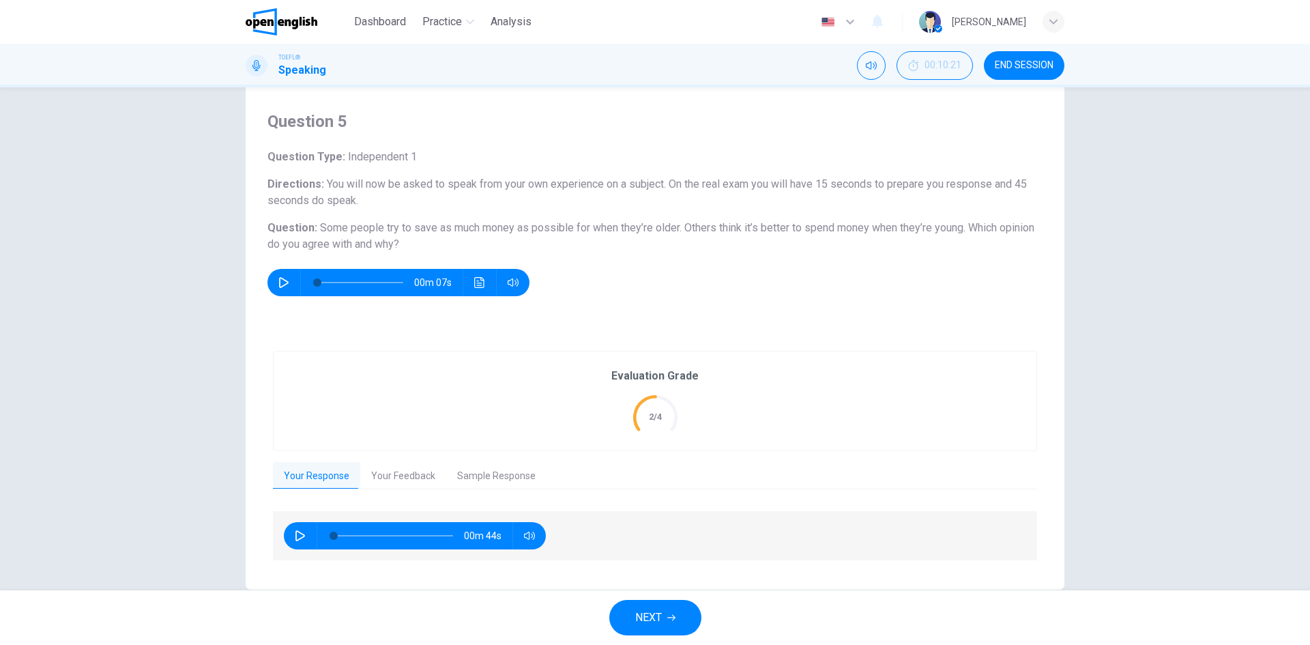
scroll to position [58, 0]
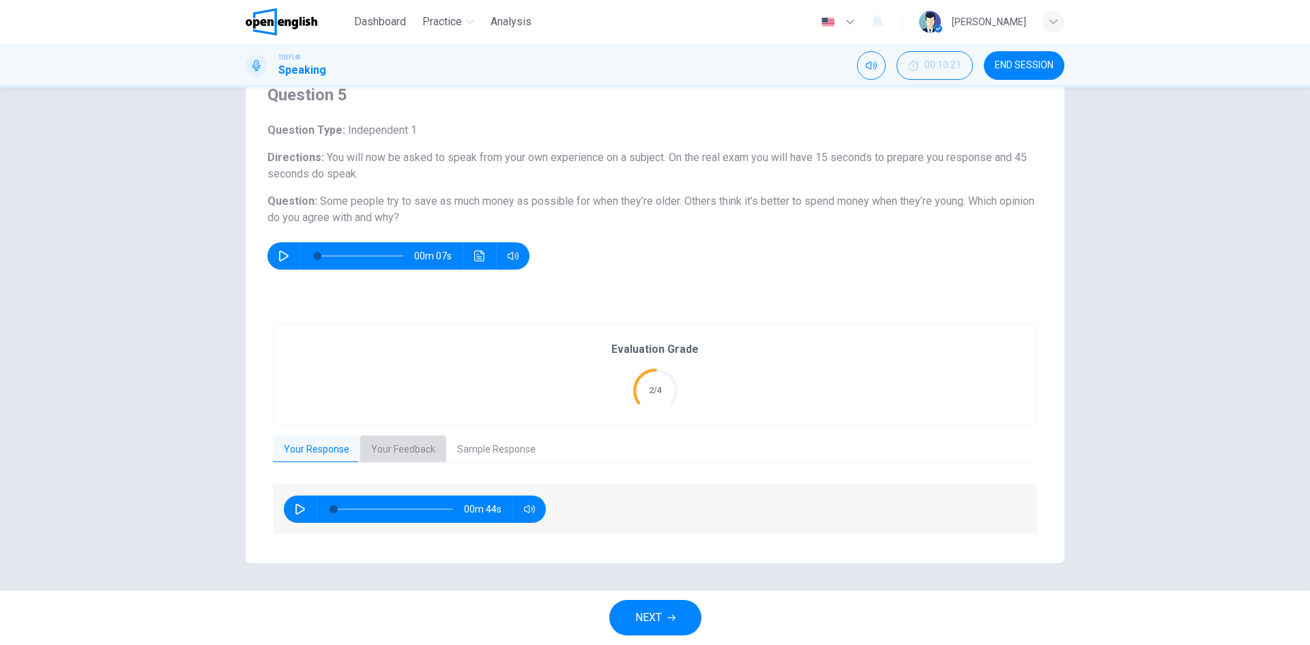
click at [387, 446] on button "Your Feedback" at bounding box center [403, 449] width 86 height 29
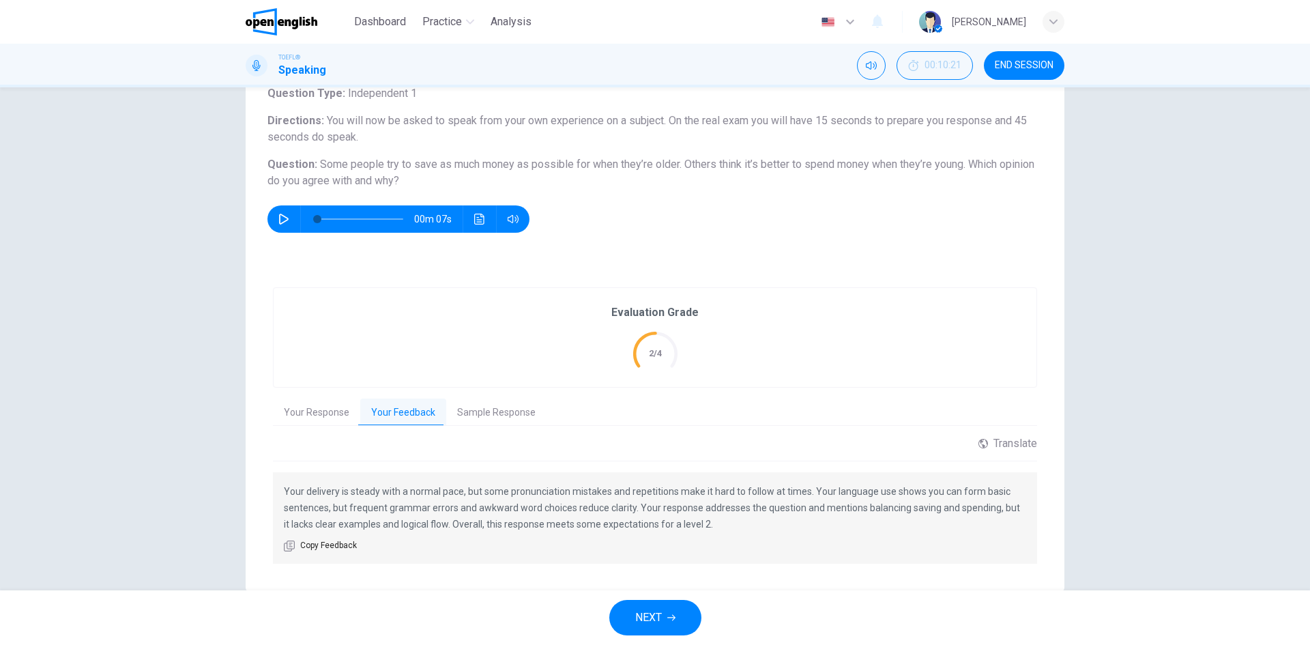
scroll to position [124, 0]
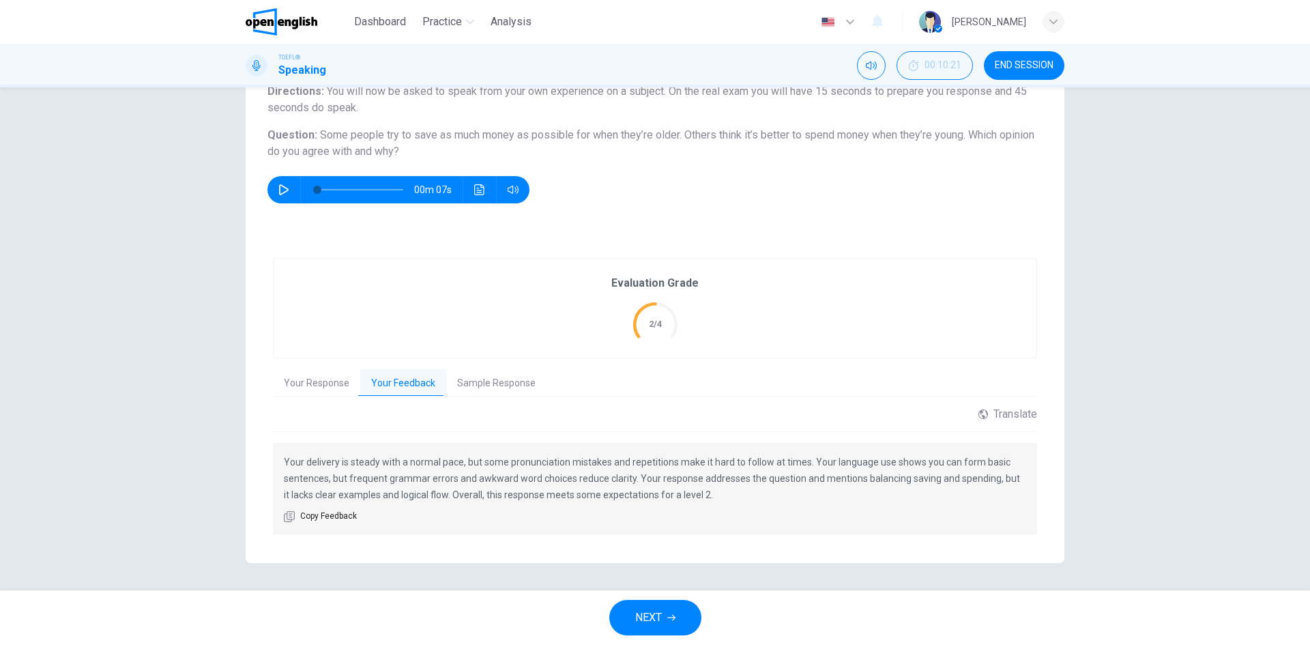
click at [311, 525] on div "Your delivery is steady with a normal pace, but some pronunciation mistakes and…" at bounding box center [655, 488] width 764 height 91
click at [284, 517] on icon "button" at bounding box center [289, 516] width 11 height 11
click at [486, 379] on button "Sample Response" at bounding box center [496, 383] width 100 height 29
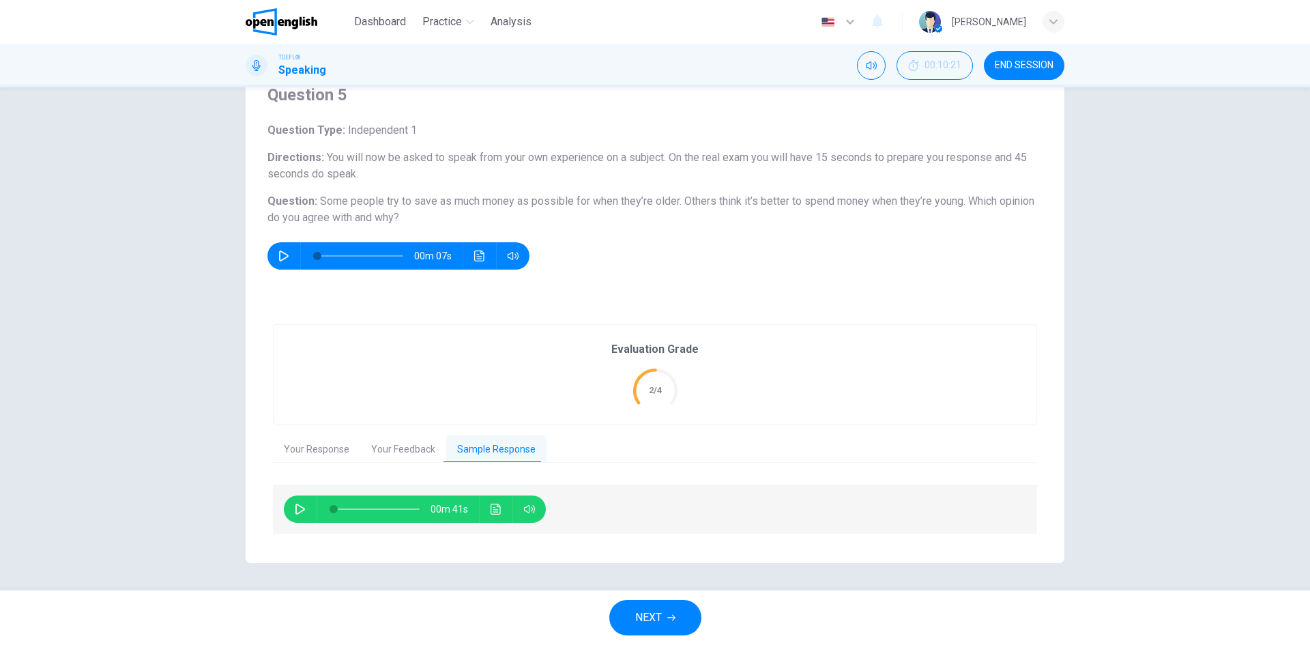
click at [298, 507] on icon "button" at bounding box center [301, 509] width 10 height 11
type input "*"
click at [1033, 63] on span "END SESSION" at bounding box center [1024, 65] width 59 height 11
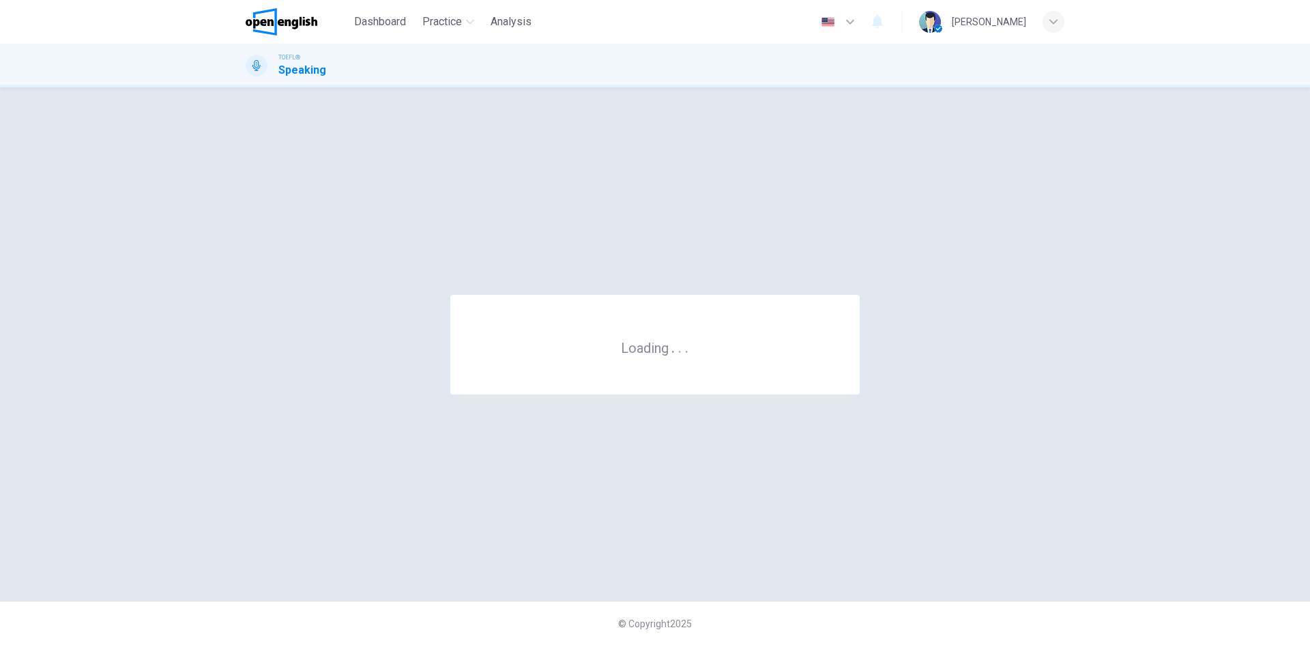
scroll to position [0, 0]
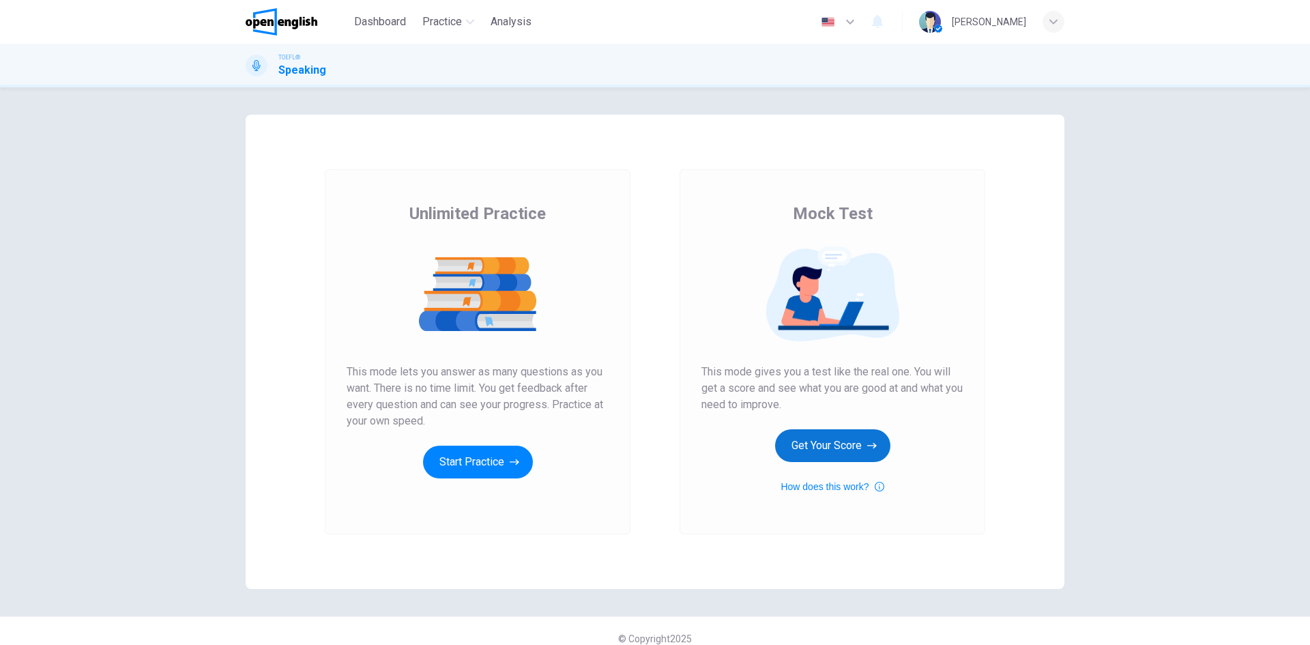
click at [840, 440] on button "Get Your Score" at bounding box center [832, 445] width 115 height 33
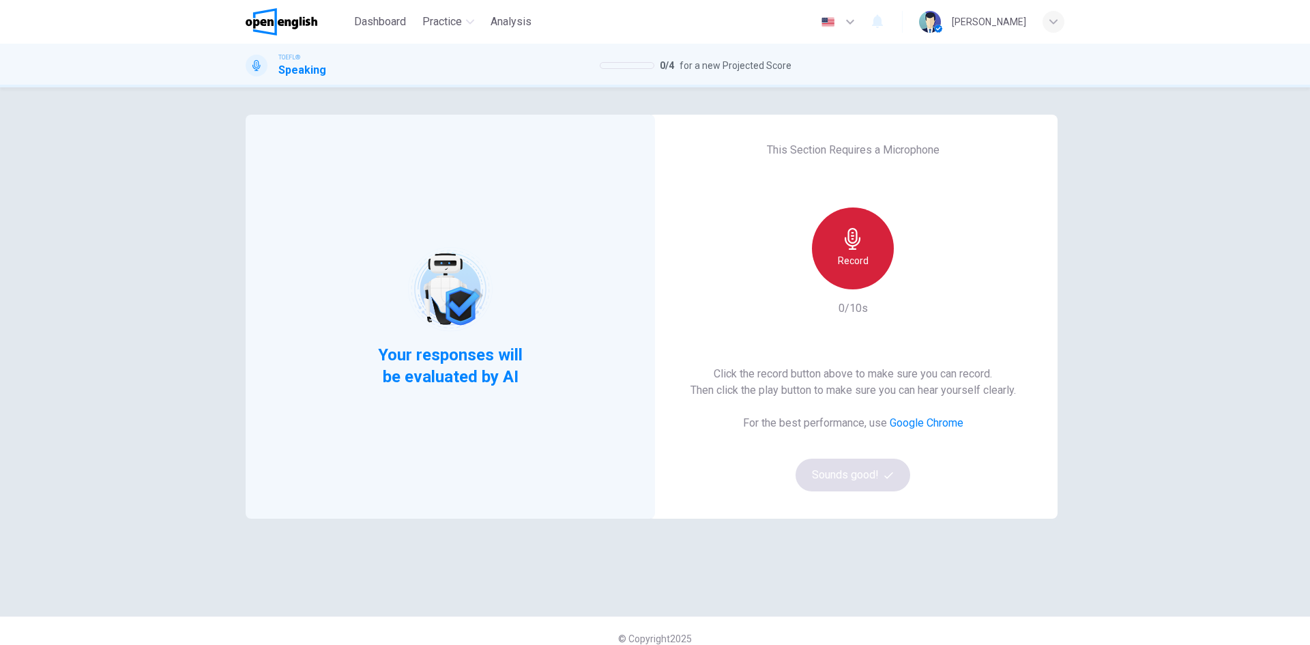
click at [850, 285] on div "Record" at bounding box center [853, 248] width 82 height 82
click at [882, 465] on button "Sounds good!" at bounding box center [853, 475] width 115 height 33
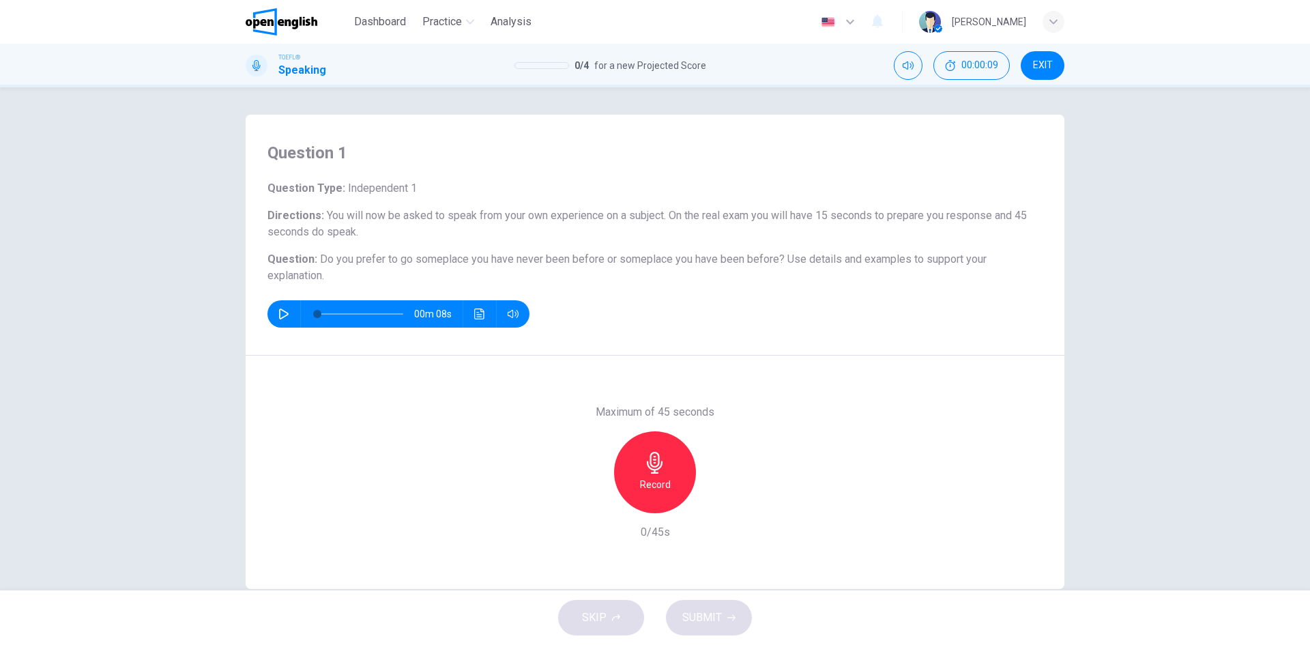
click at [285, 310] on icon "button" at bounding box center [283, 313] width 11 height 11
type input "*"
click at [640, 478] on h6 "Record" at bounding box center [655, 484] width 31 height 16
click at [715, 622] on span "SUBMIT" at bounding box center [702, 617] width 40 height 19
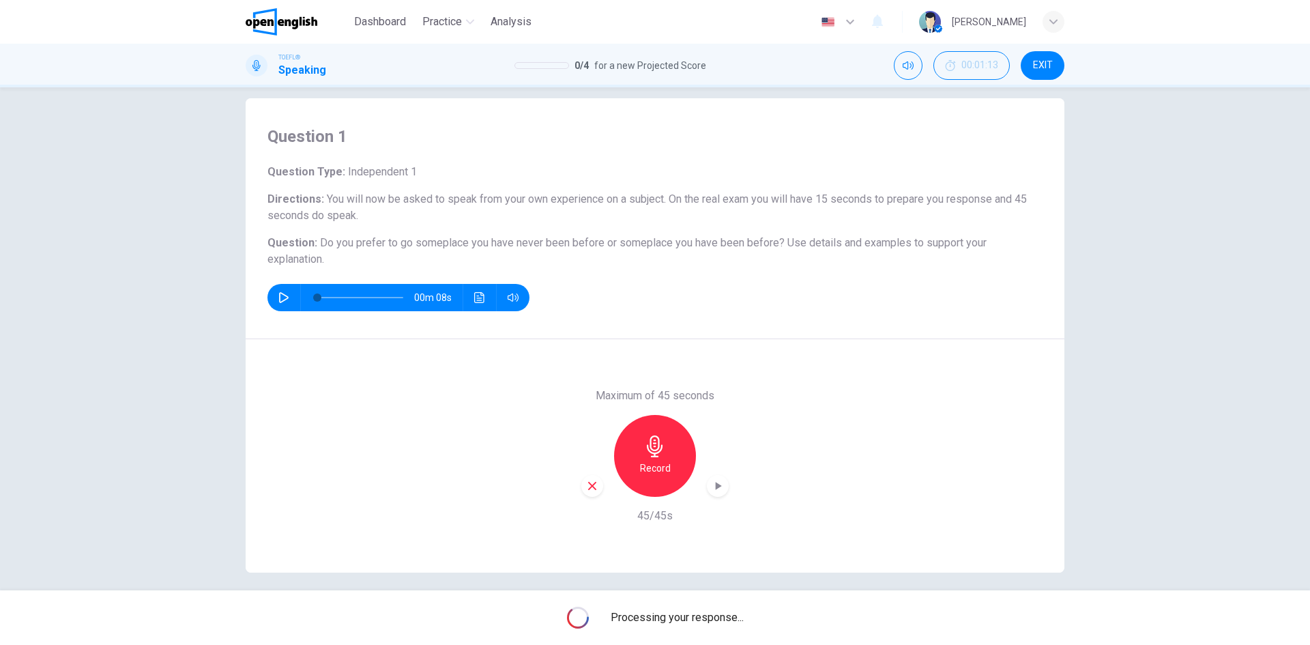
scroll to position [26, 0]
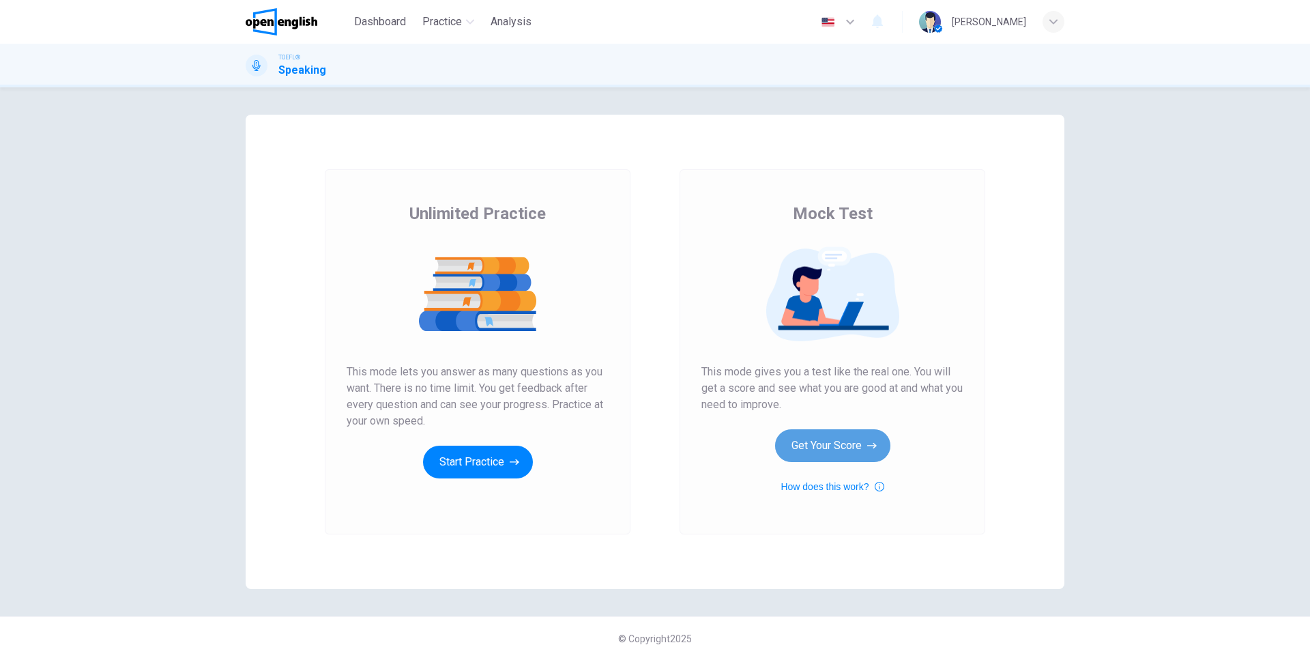
click at [820, 448] on button "Get Your Score" at bounding box center [832, 445] width 115 height 33
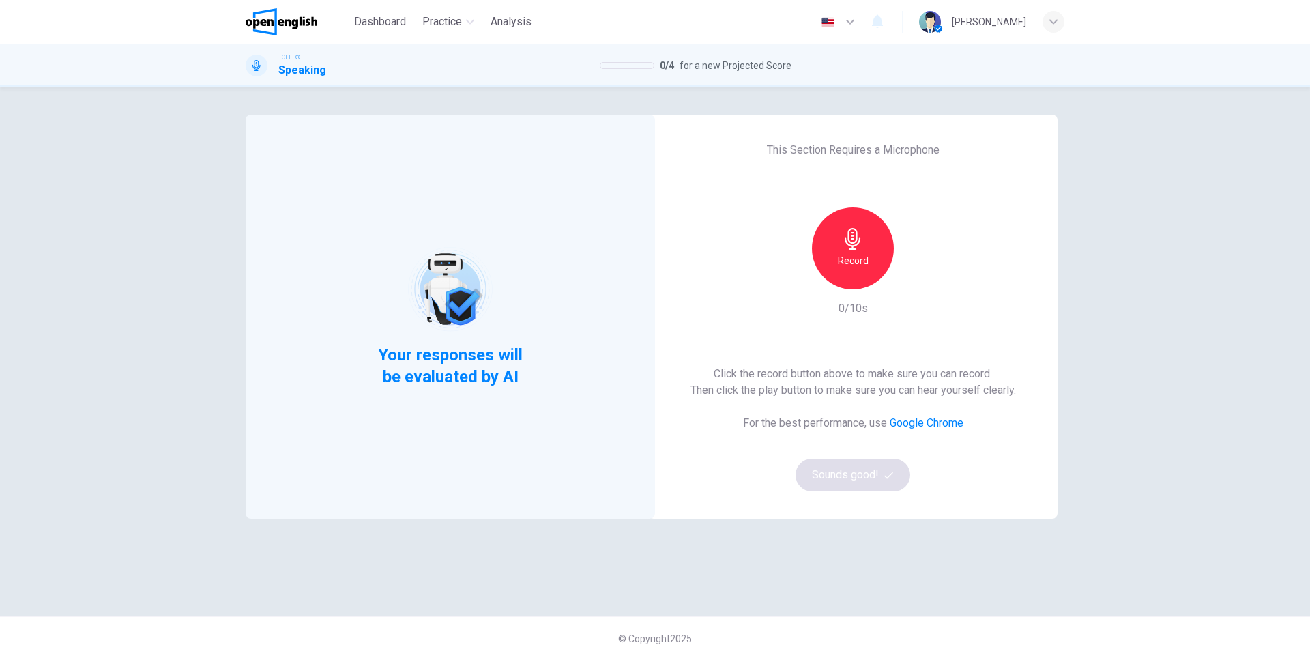
click at [842, 243] on icon "button" at bounding box center [853, 239] width 22 height 22
click at [833, 478] on button "Sounds good!" at bounding box center [853, 475] width 115 height 33
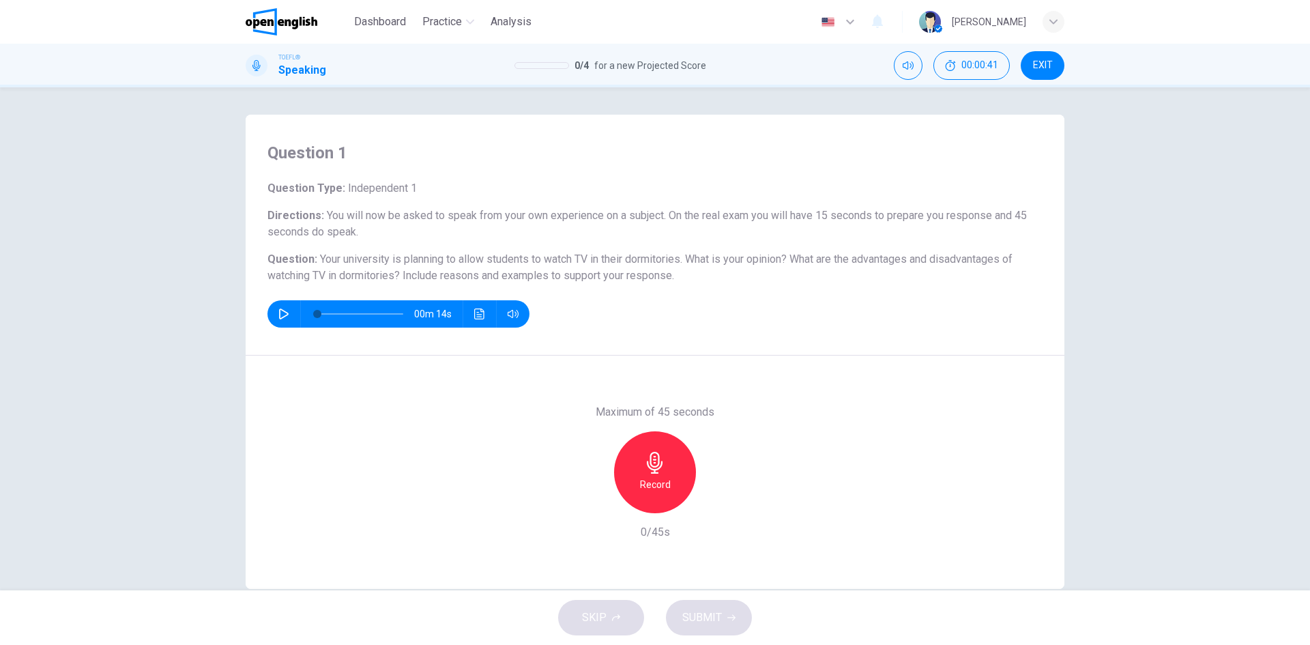
click at [663, 484] on h6 "Record" at bounding box center [655, 484] width 31 height 16
click at [721, 622] on button "SUBMIT" at bounding box center [709, 617] width 86 height 35
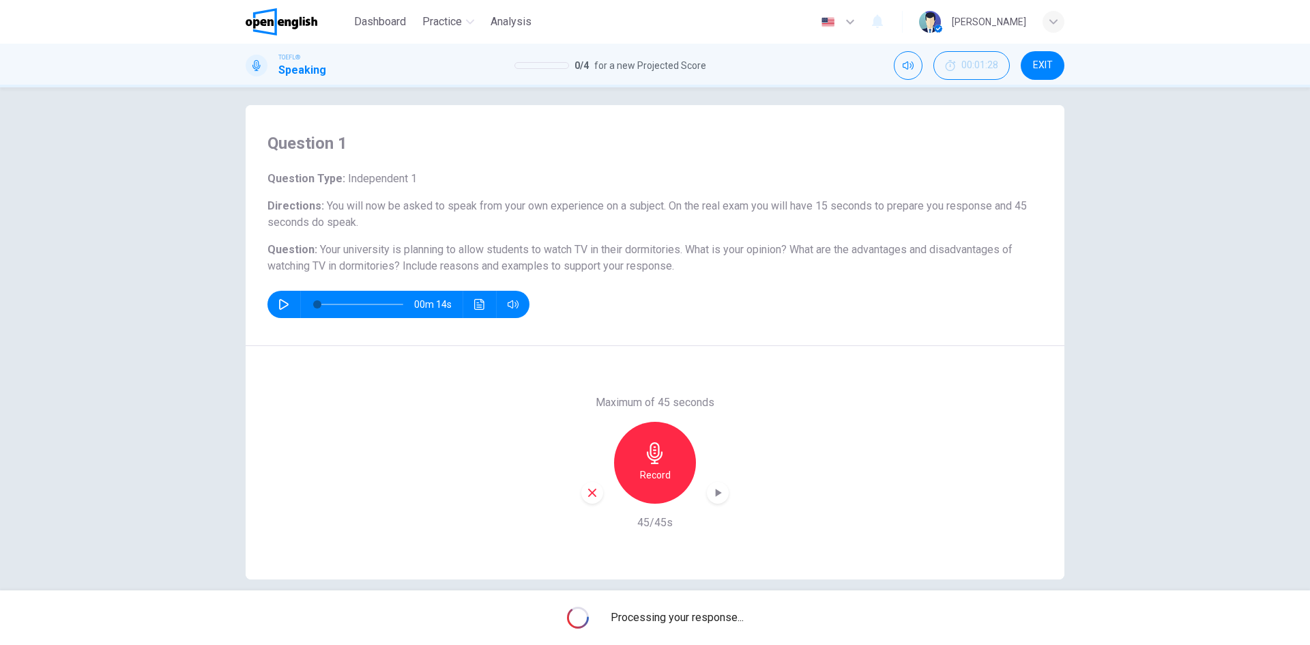
scroll to position [26, 0]
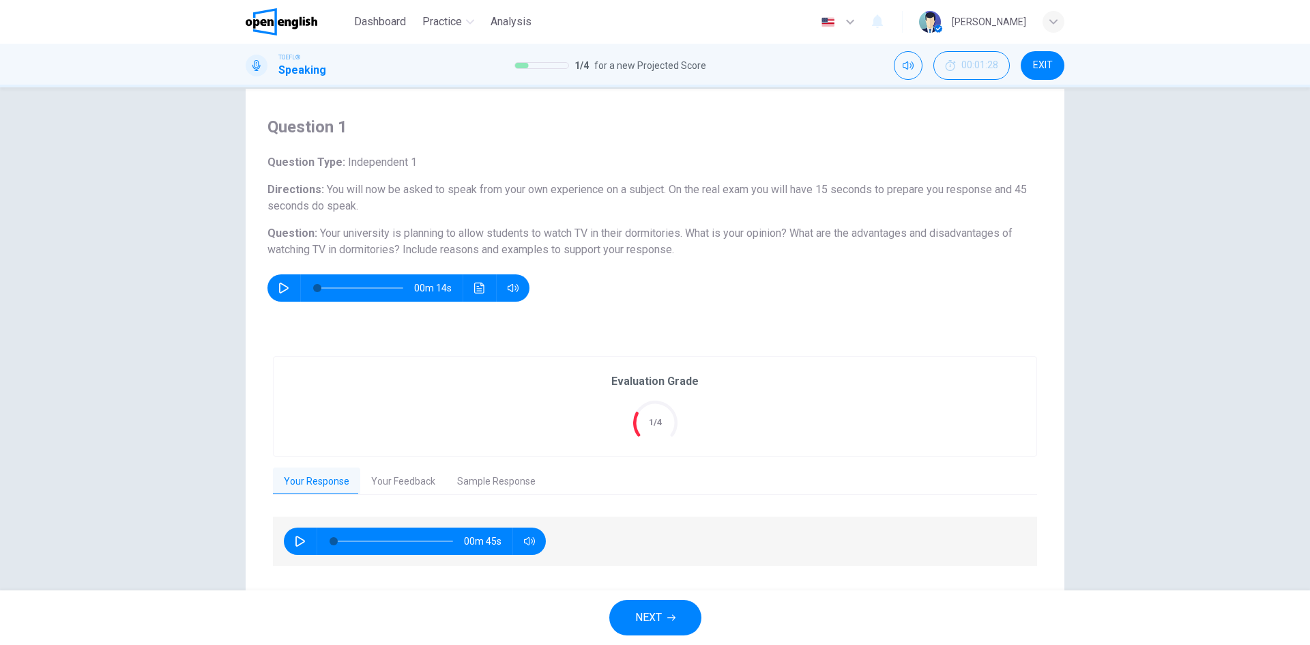
click at [395, 480] on button "Your Feedback" at bounding box center [403, 481] width 86 height 29
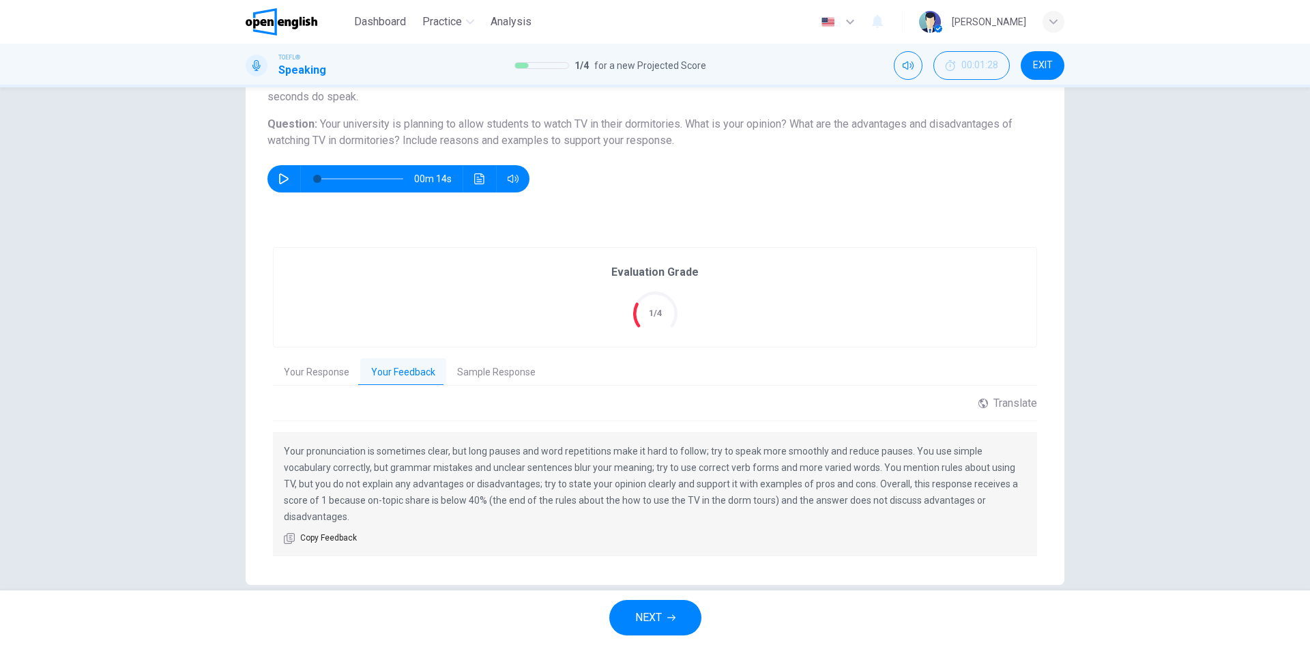
scroll to position [141, 0]
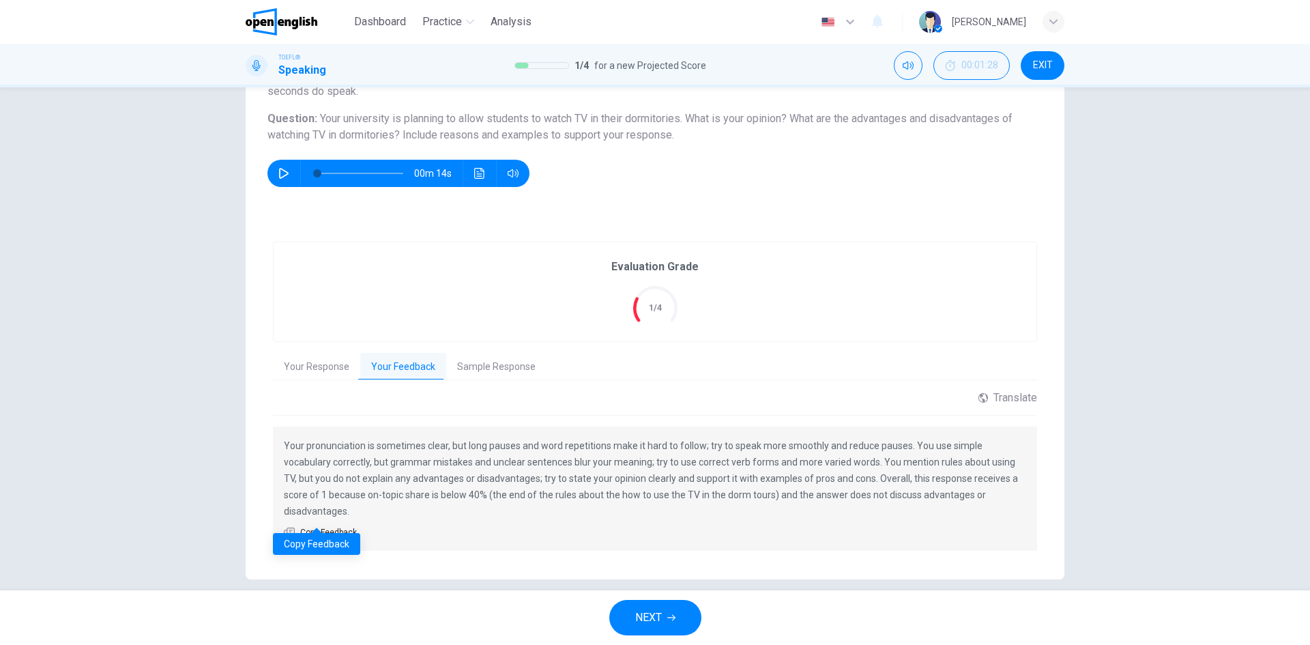
click at [309, 526] on span "Copy Feedback" at bounding box center [328, 533] width 57 height 14
click at [285, 364] on button "Your Response" at bounding box center [316, 367] width 87 height 29
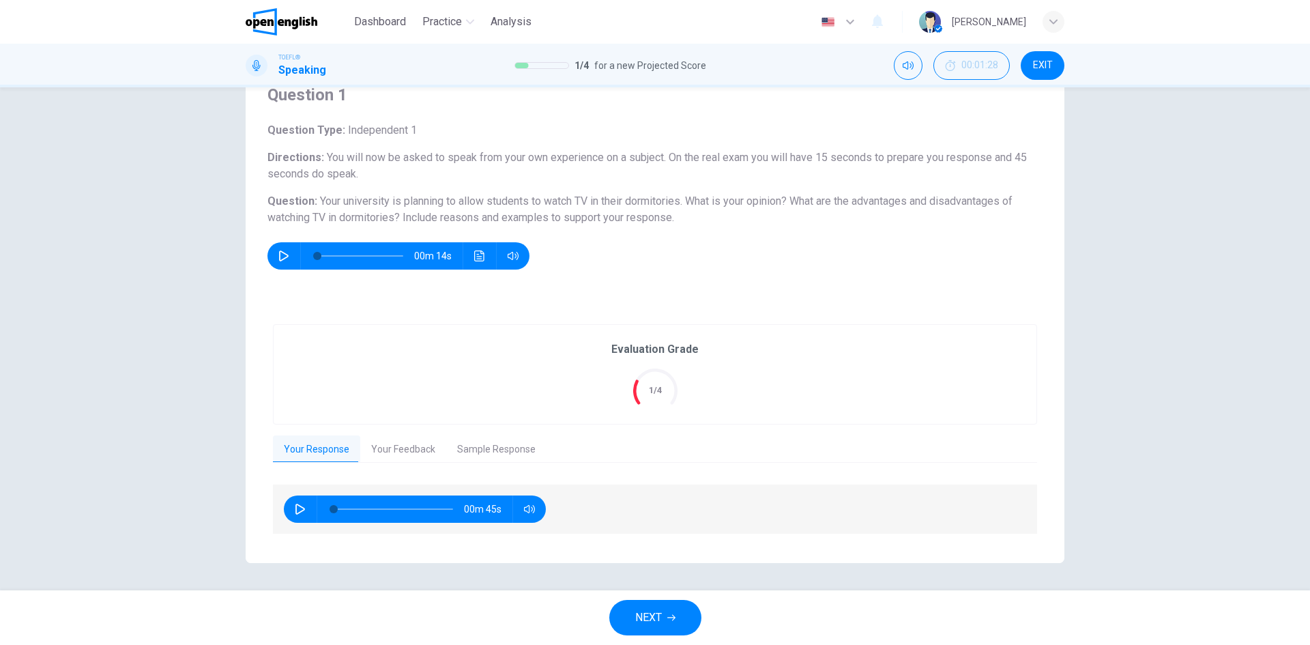
scroll to position [58, 0]
click at [299, 506] on icon "button" at bounding box center [300, 509] width 11 height 11
type input "*"
click at [412, 446] on button "Your Feedback" at bounding box center [403, 449] width 86 height 29
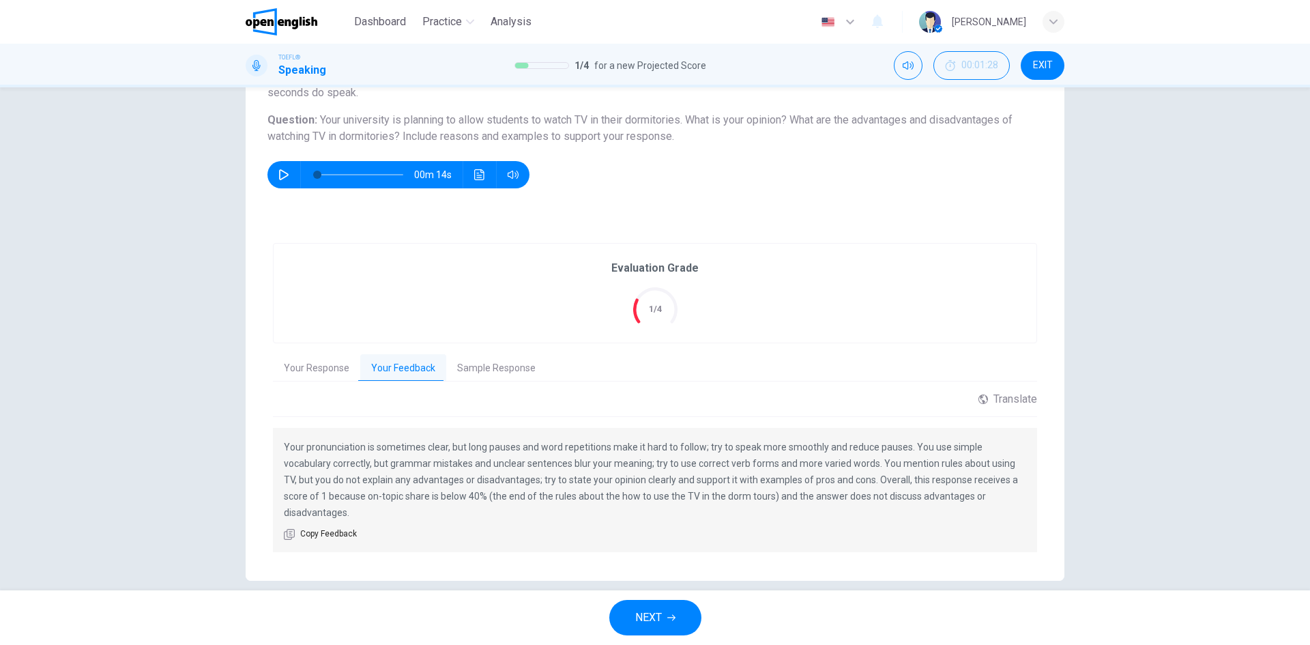
scroll to position [141, 0]
click at [654, 624] on span "NEXT" at bounding box center [648, 617] width 27 height 19
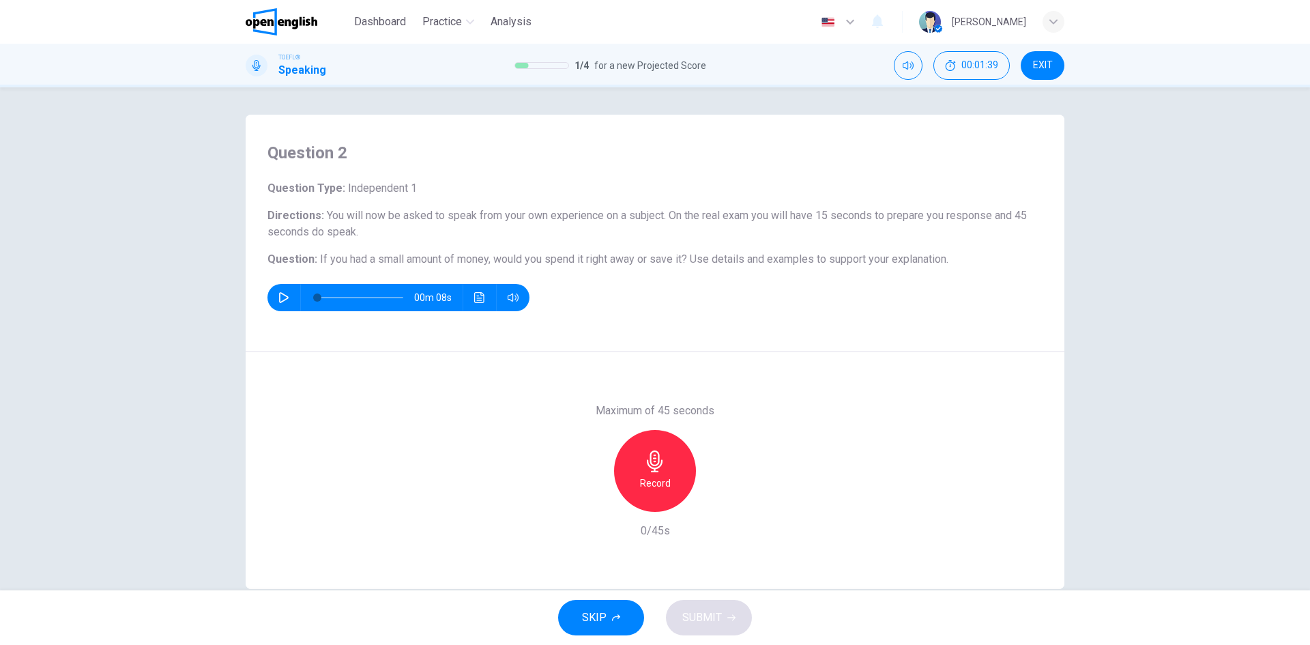
click at [278, 302] on icon "button" at bounding box center [283, 297] width 11 height 11
drag, startPoint x: 545, startPoint y: 262, endPoint x: 668, endPoint y: 263, distance: 122.8
click at [668, 263] on span "If you had a small amount of money, would you spend it right away or save it?" at bounding box center [503, 259] width 367 height 13
drag, startPoint x: 677, startPoint y: 262, endPoint x: 515, endPoint y: 257, distance: 161.8
click at [545, 253] on span "If you had a small amount of money, would you spend it right away or save it?" at bounding box center [503, 259] width 367 height 13
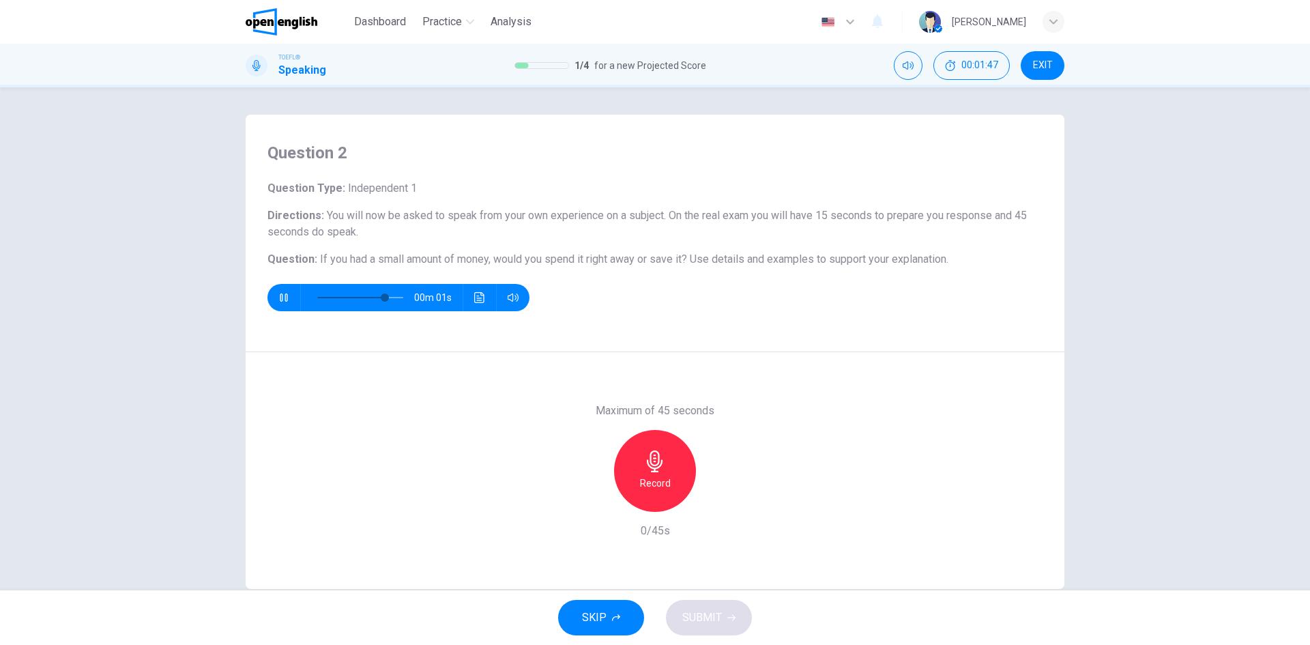
drag, startPoint x: 529, startPoint y: 261, endPoint x: 561, endPoint y: 263, distance: 32.1
click at [549, 261] on span "If you had a small amount of money, would you spend it right away or save it?" at bounding box center [503, 259] width 367 height 13
type input "*"
click at [640, 483] on h6 "Record" at bounding box center [655, 483] width 31 height 16
click at [689, 614] on span "SUBMIT" at bounding box center [702, 617] width 40 height 19
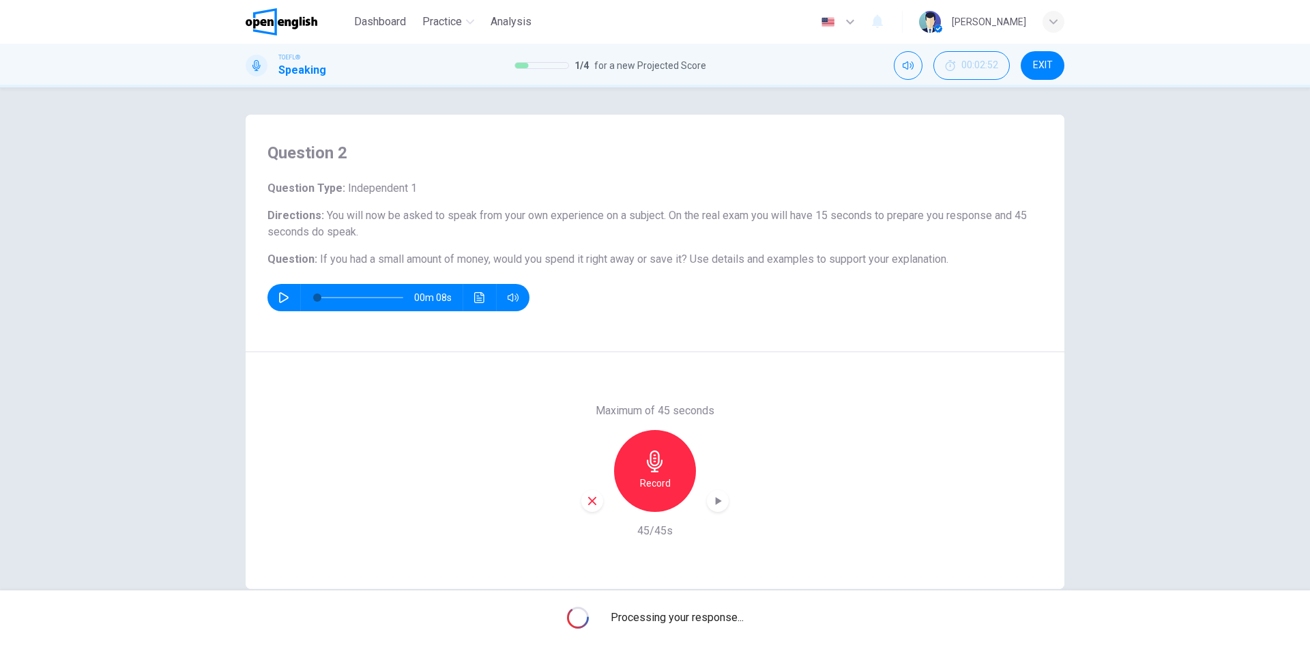
scroll to position [26, 0]
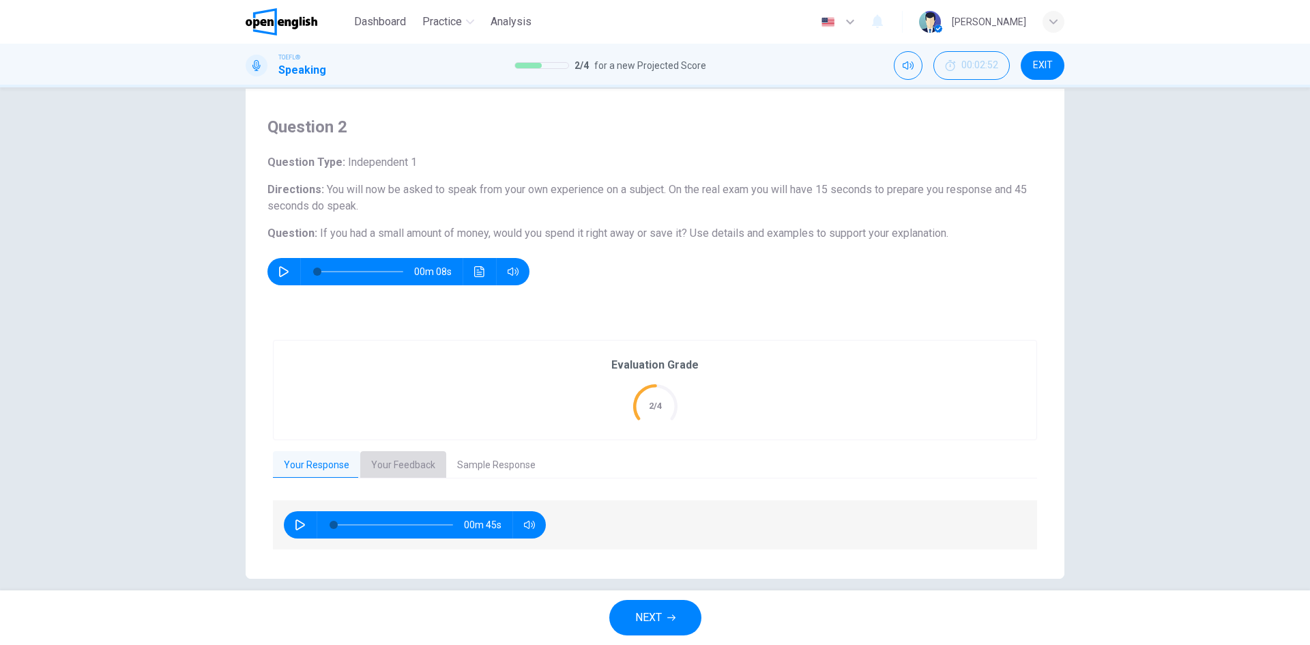
click at [409, 465] on button "Your Feedback" at bounding box center [403, 465] width 86 height 29
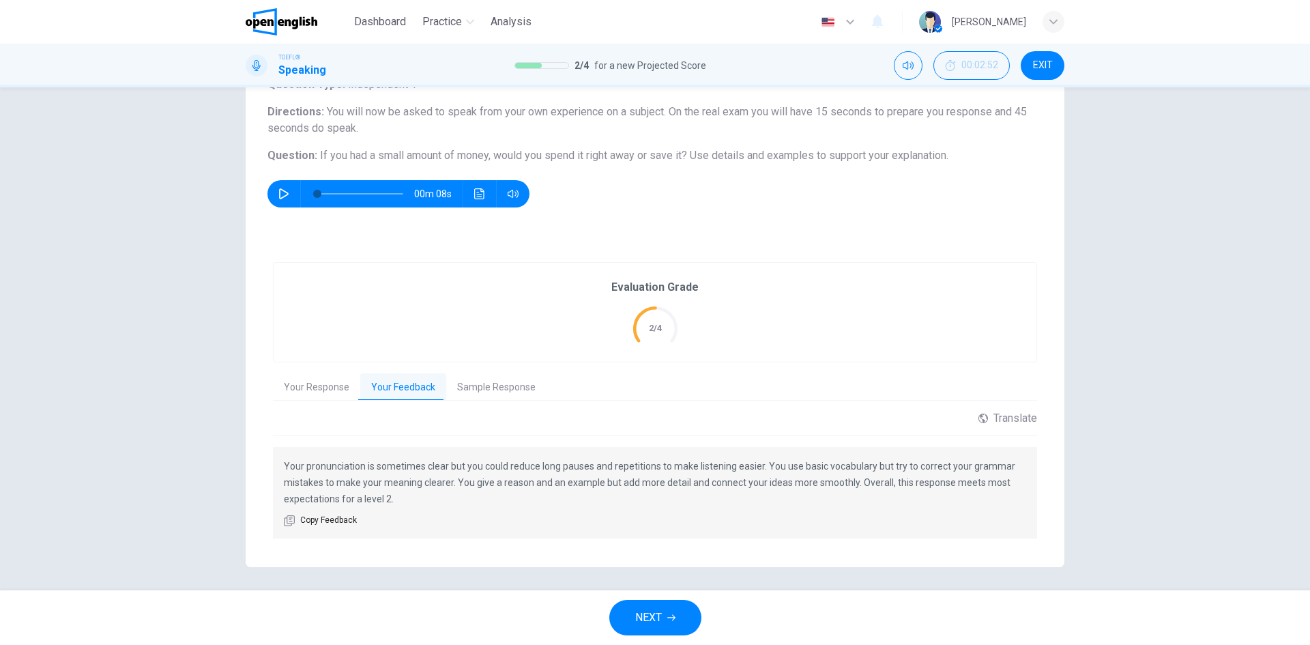
scroll to position [108, 0]
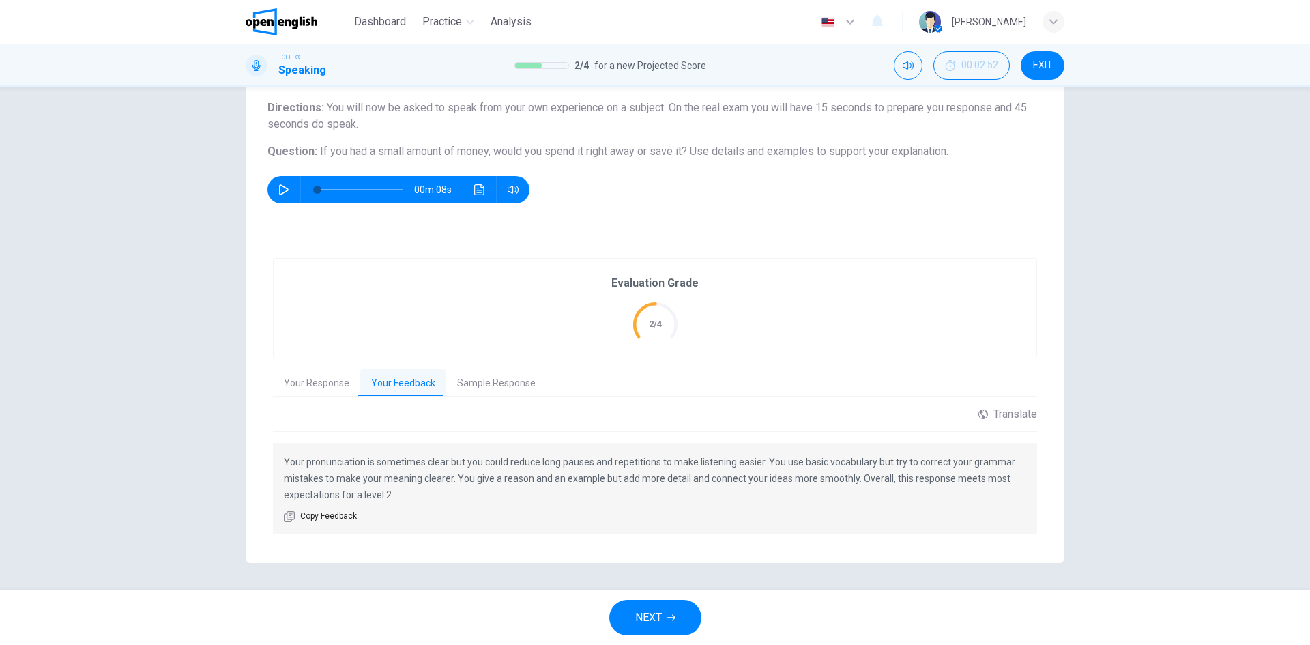
drag, startPoint x: 281, startPoint y: 461, endPoint x: 399, endPoint y: 499, distance: 123.9
click at [399, 499] on p "Your pronunciation is sometimes clear but you could reduce long pauses and repe…" at bounding box center [655, 478] width 743 height 49
click at [325, 517] on span "Copy Feedback" at bounding box center [328, 517] width 57 height 14
drag, startPoint x: 808, startPoint y: 479, endPoint x: 852, endPoint y: 478, distance: 43.7
click at [852, 478] on p "Your pronunciation is sometimes clear but you could reduce long pauses and repe…" at bounding box center [655, 478] width 743 height 49
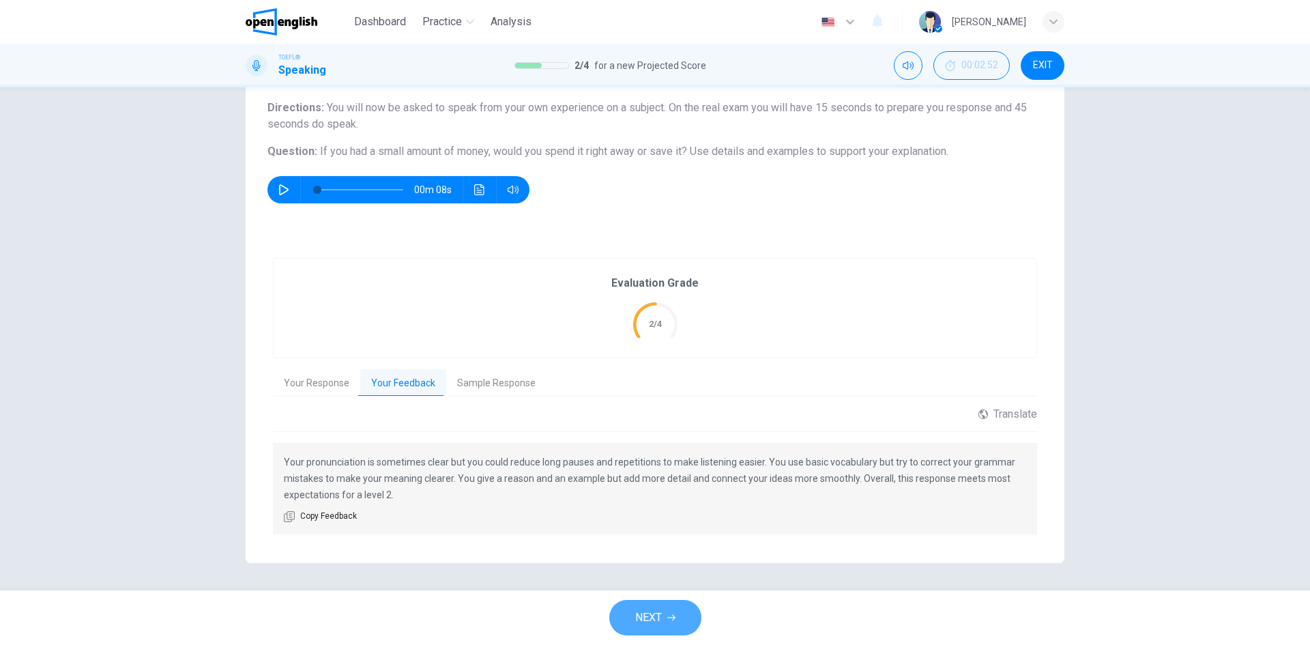
click at [655, 612] on span "NEXT" at bounding box center [648, 617] width 27 height 19
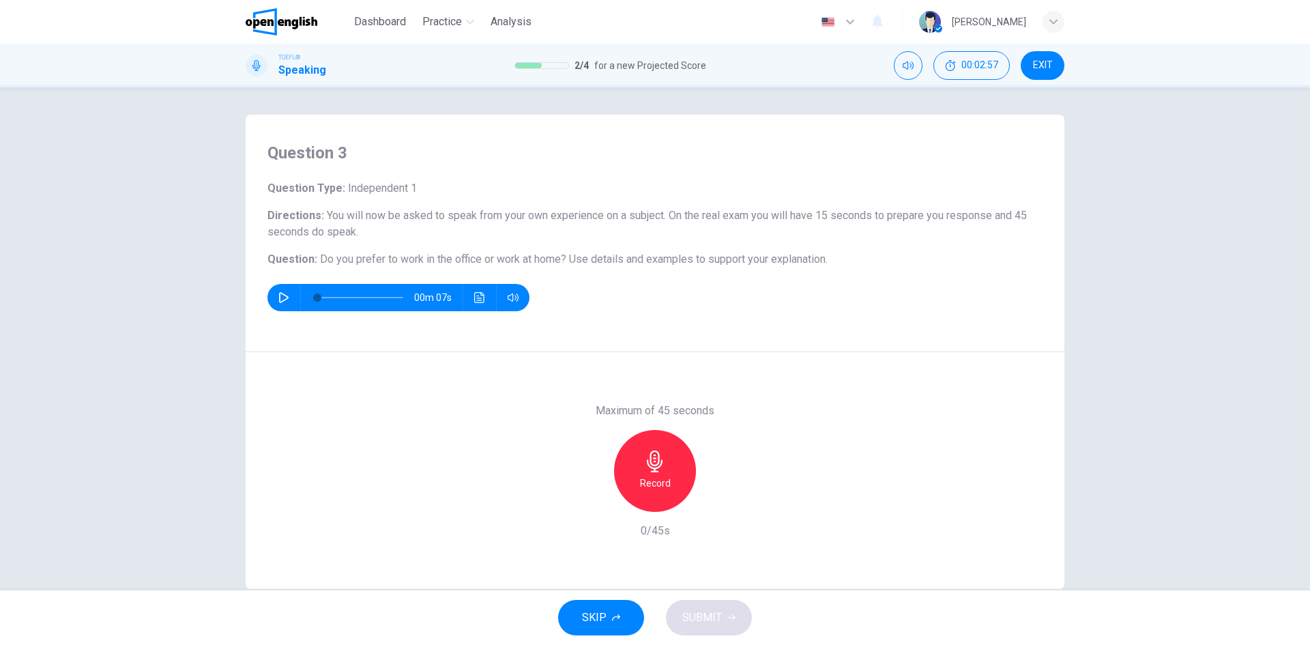
click at [283, 296] on icon "button" at bounding box center [283, 297] width 11 height 11
type input "*"
click at [680, 464] on div "Record" at bounding box center [655, 471] width 82 height 82
click at [647, 472] on div "Stop" at bounding box center [655, 471] width 82 height 82
click at [594, 506] on icon "button" at bounding box center [592, 501] width 12 height 12
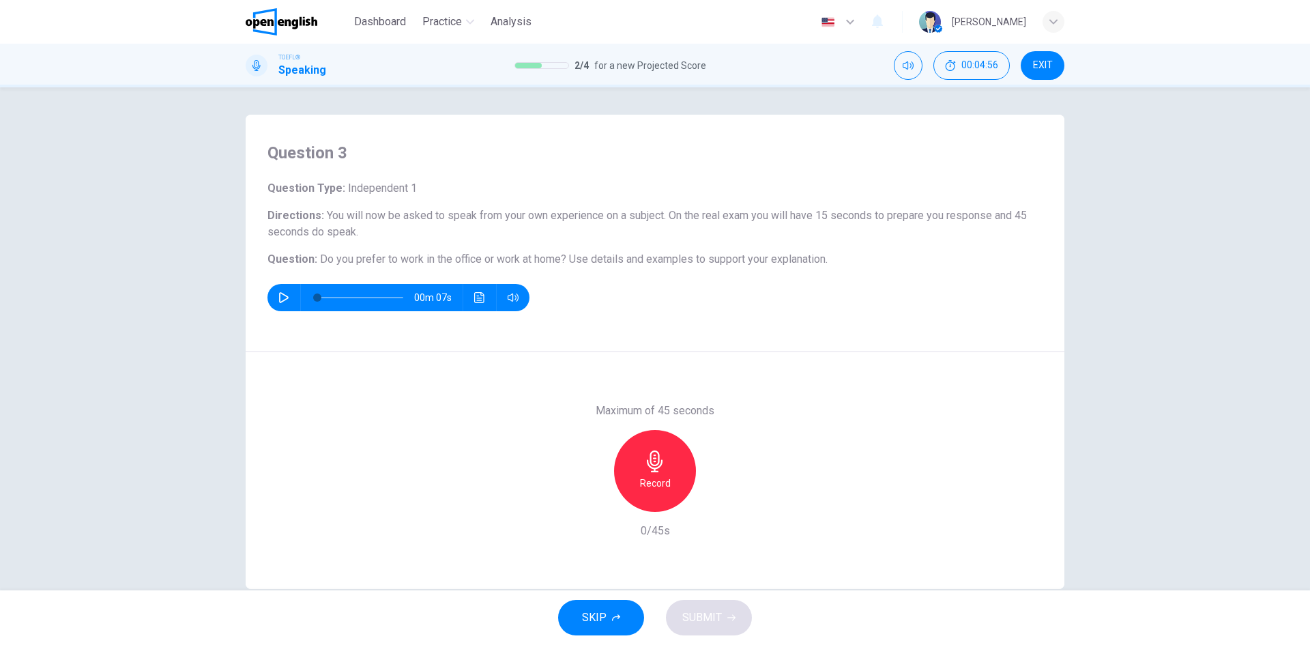
click at [655, 459] on icon "button" at bounding box center [655, 461] width 16 height 22
click at [639, 496] on div "Stop" at bounding box center [655, 471] width 82 height 82
click at [696, 618] on span "SUBMIT" at bounding box center [702, 617] width 40 height 19
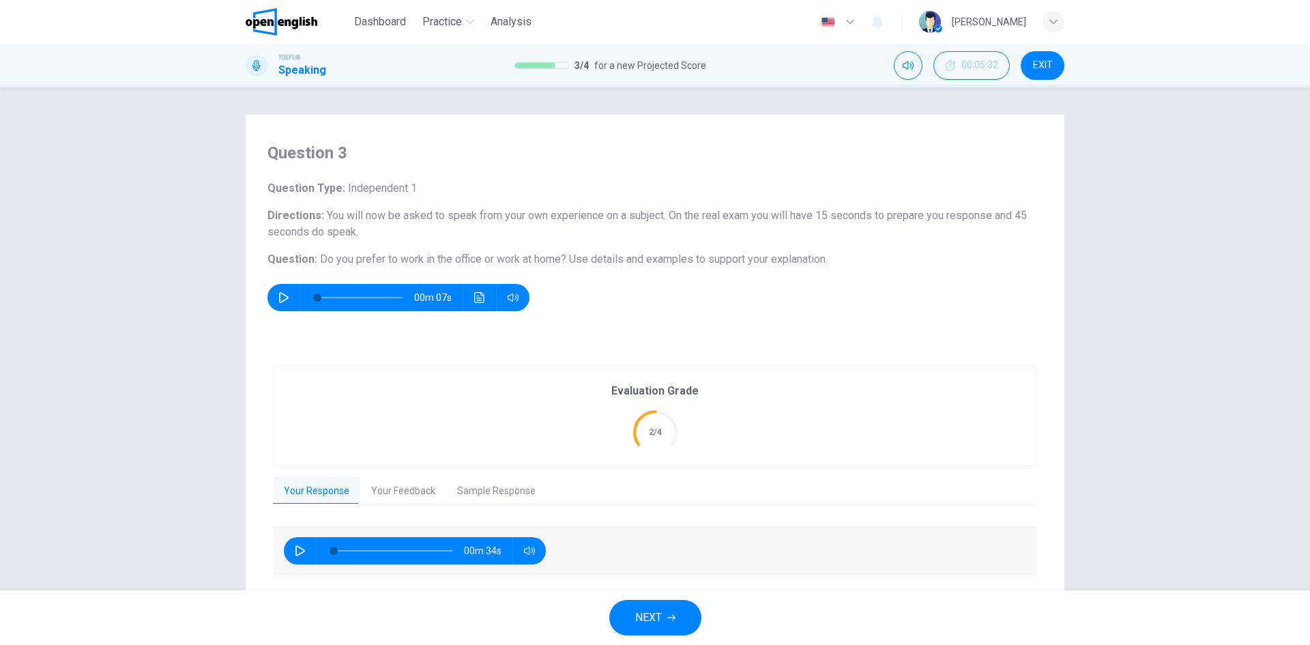
click at [292, 562] on button "button" at bounding box center [300, 550] width 22 height 27
type input "*"
click at [383, 500] on button "Your Feedback" at bounding box center [403, 491] width 86 height 29
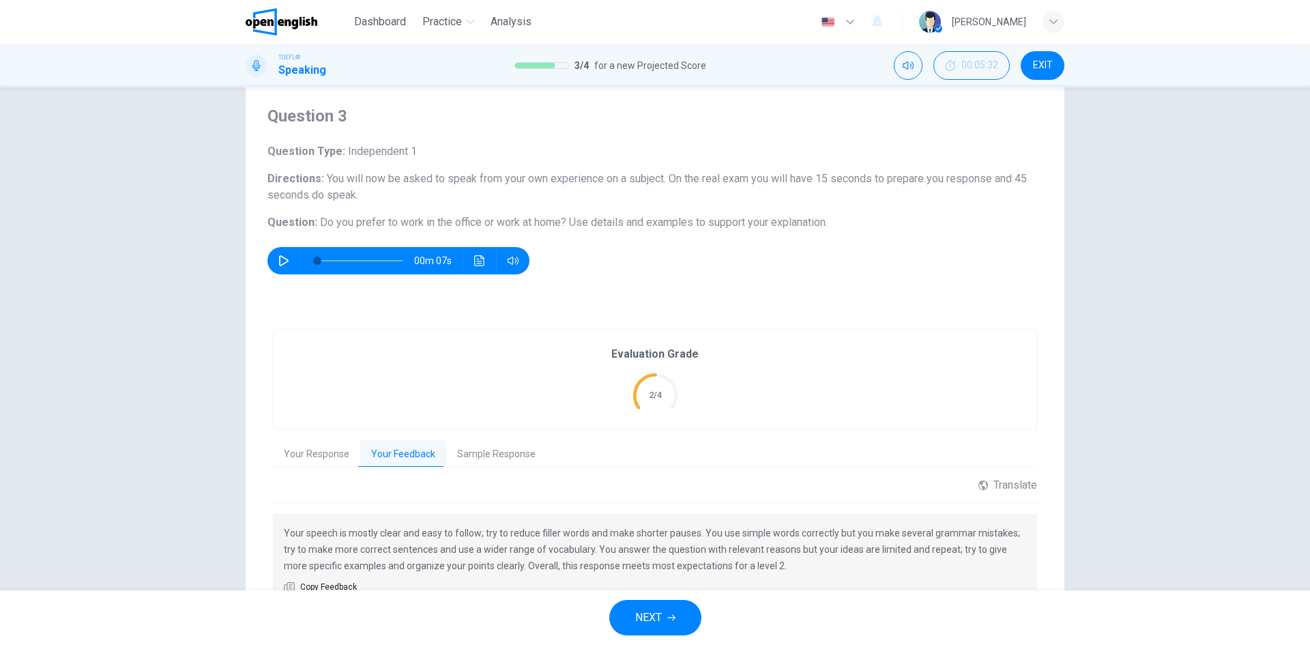
scroll to position [108, 0]
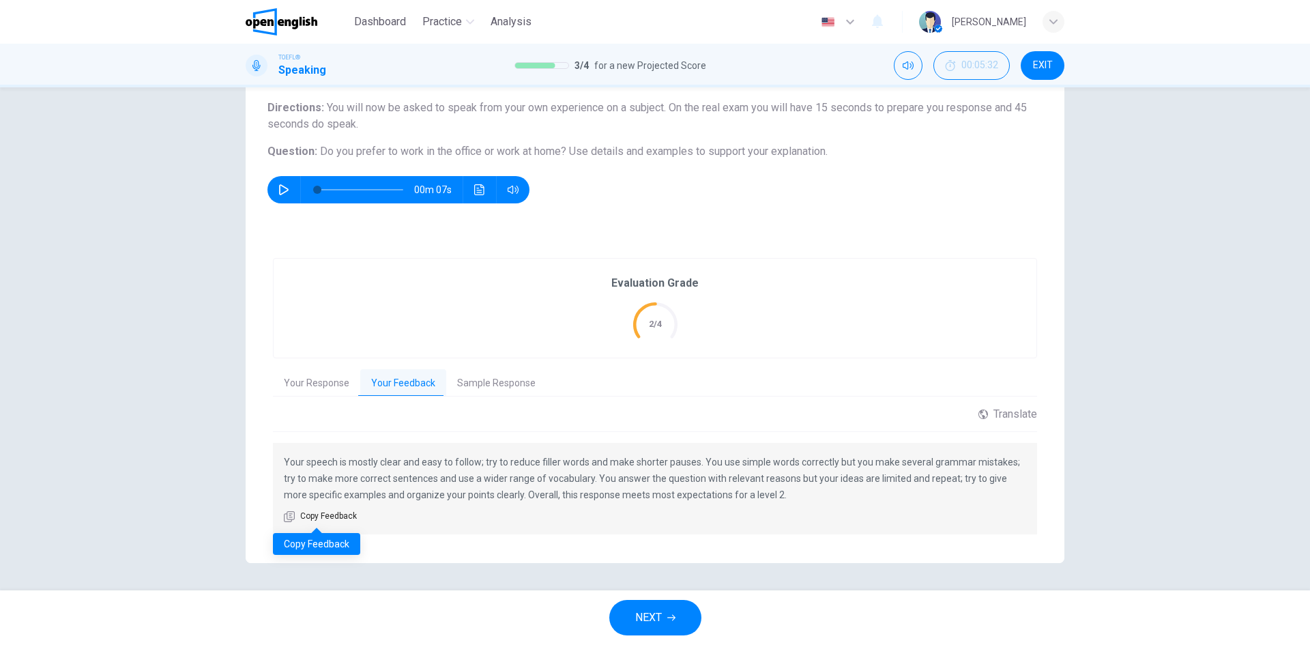
click at [332, 519] on span "Copy Feedback" at bounding box center [328, 517] width 57 height 14
click at [650, 626] on span "NEXT" at bounding box center [648, 617] width 27 height 19
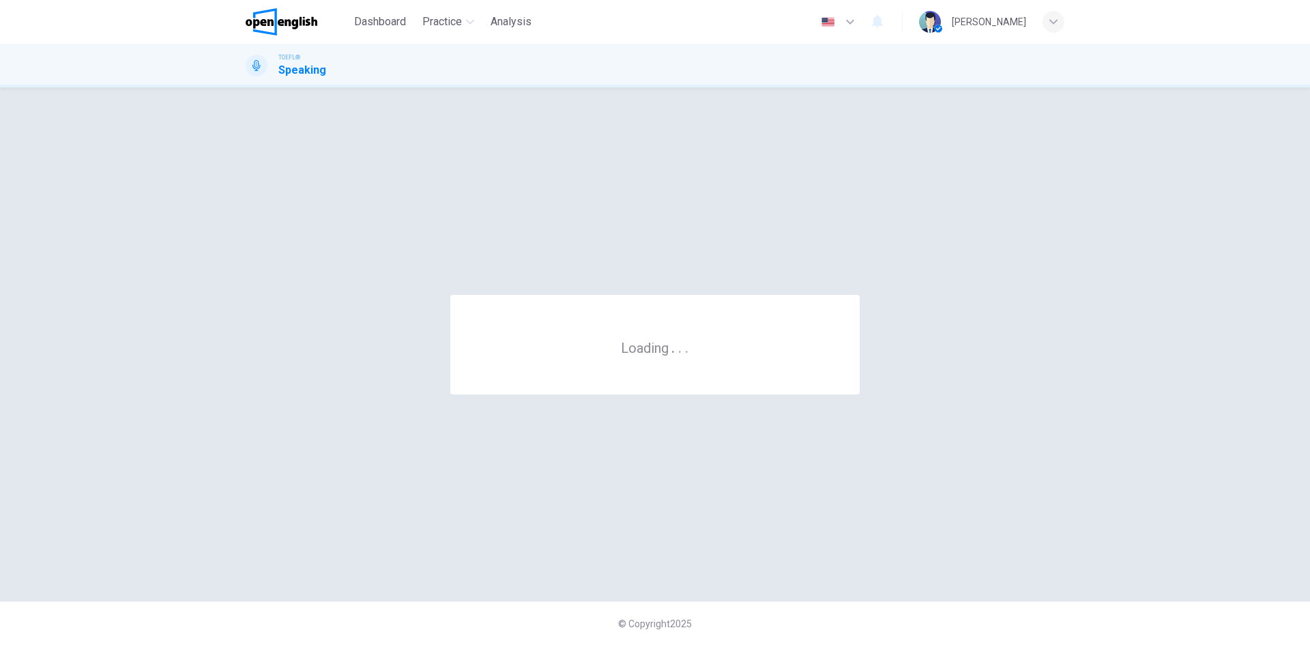
scroll to position [0, 0]
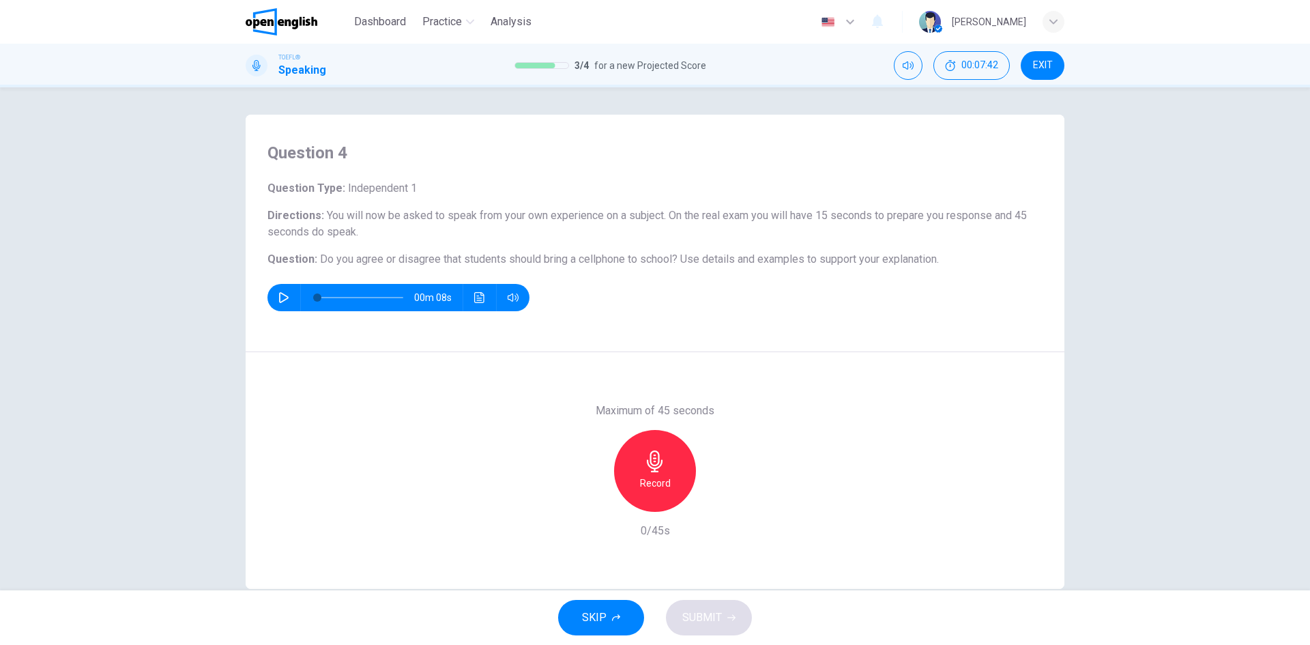
click at [661, 463] on icon "button" at bounding box center [655, 461] width 22 height 22
click at [686, 617] on span "SUBMIT" at bounding box center [702, 617] width 40 height 19
click at [717, 506] on icon "button" at bounding box center [718, 501] width 14 height 14
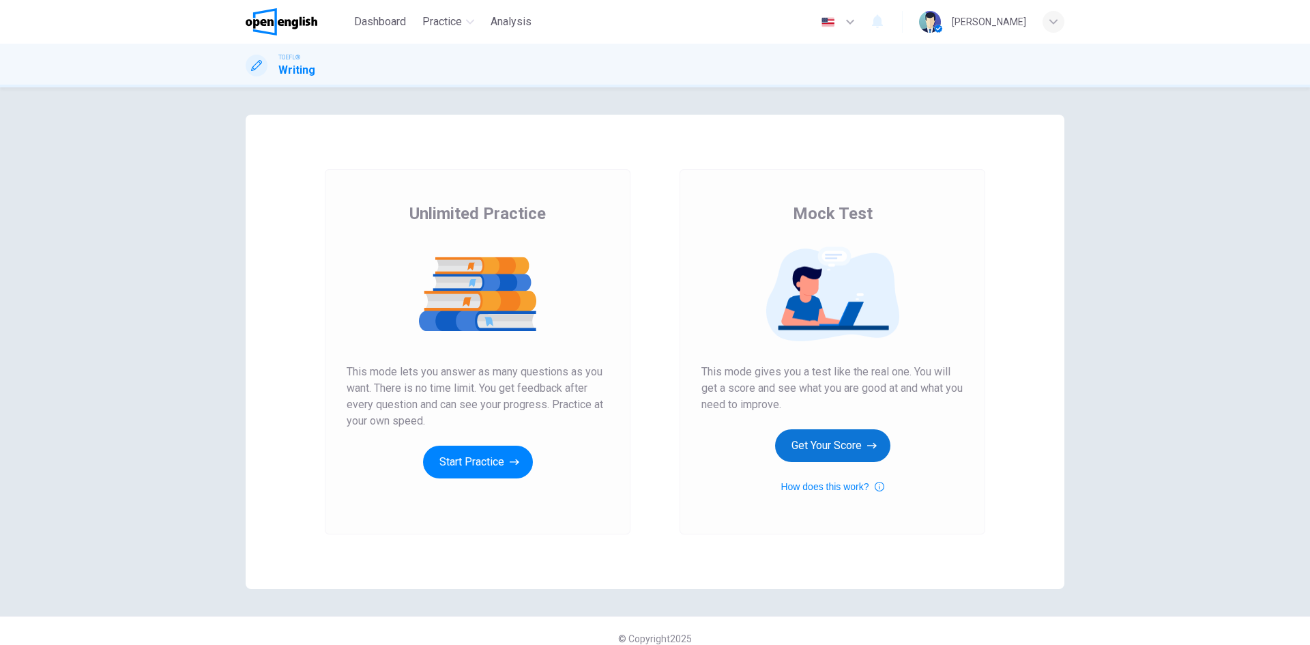
click at [813, 449] on button "Get Your Score" at bounding box center [832, 445] width 115 height 33
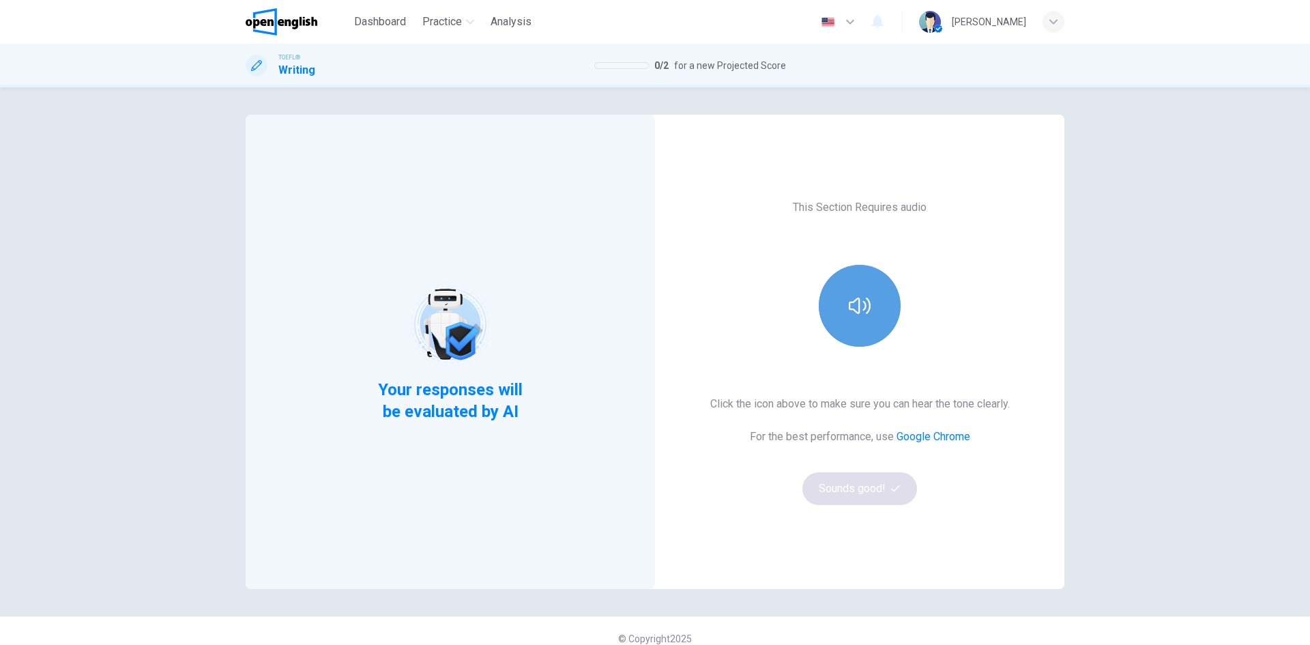
click at [839, 298] on button "button" at bounding box center [860, 306] width 82 height 82
click at [859, 489] on button "Sounds good!" at bounding box center [860, 488] width 115 height 33
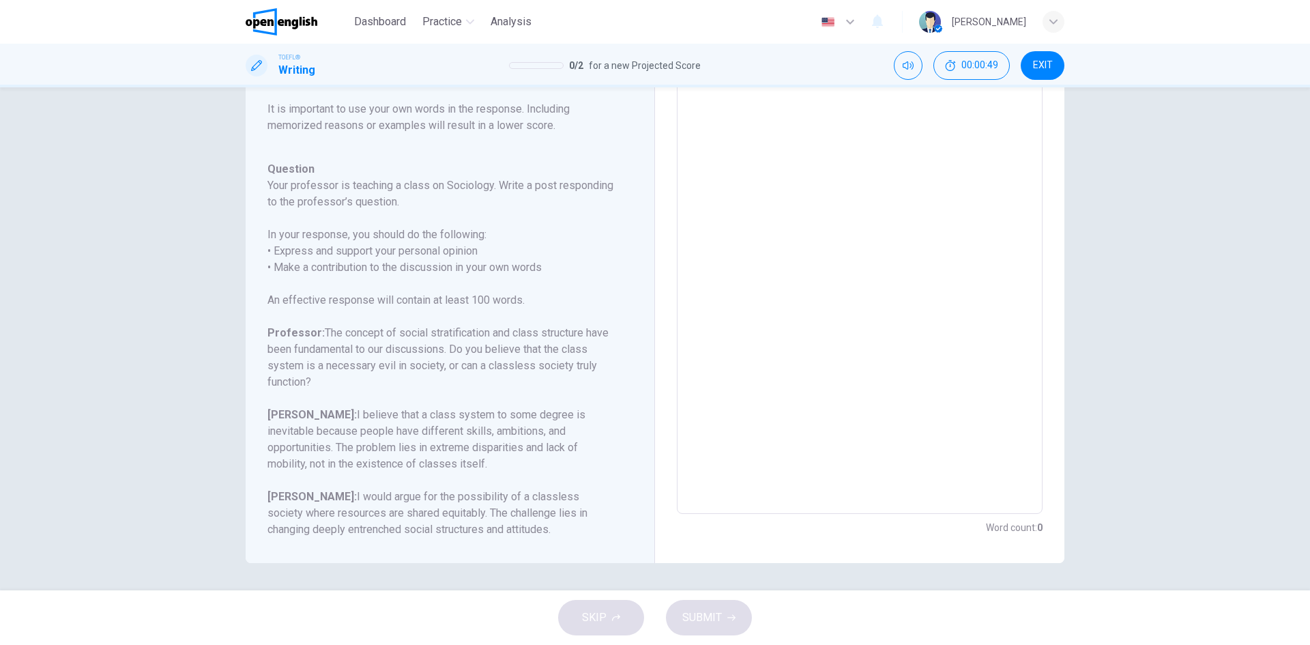
scroll to position [168, 0]
drag, startPoint x: 265, startPoint y: 297, endPoint x: 548, endPoint y: 298, distance: 283.2
click at [548, 298] on h6 "An effective response will contain at least 100 words." at bounding box center [442, 298] width 349 height 16
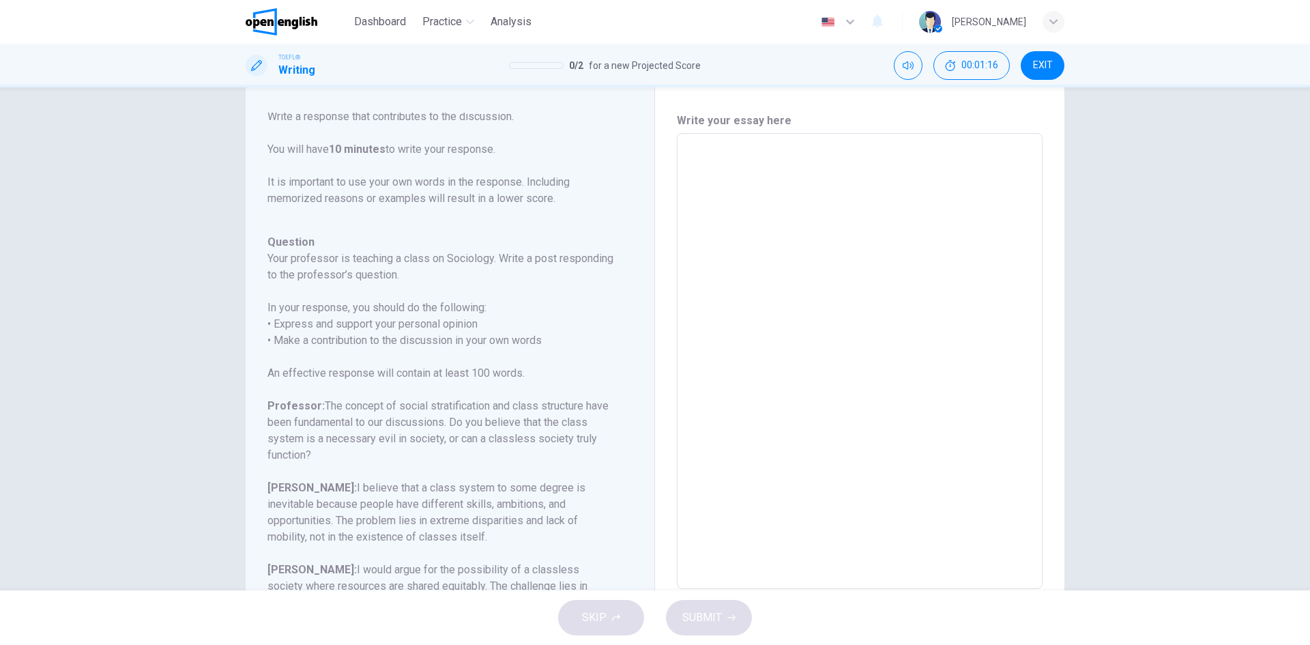
scroll to position [0, 0]
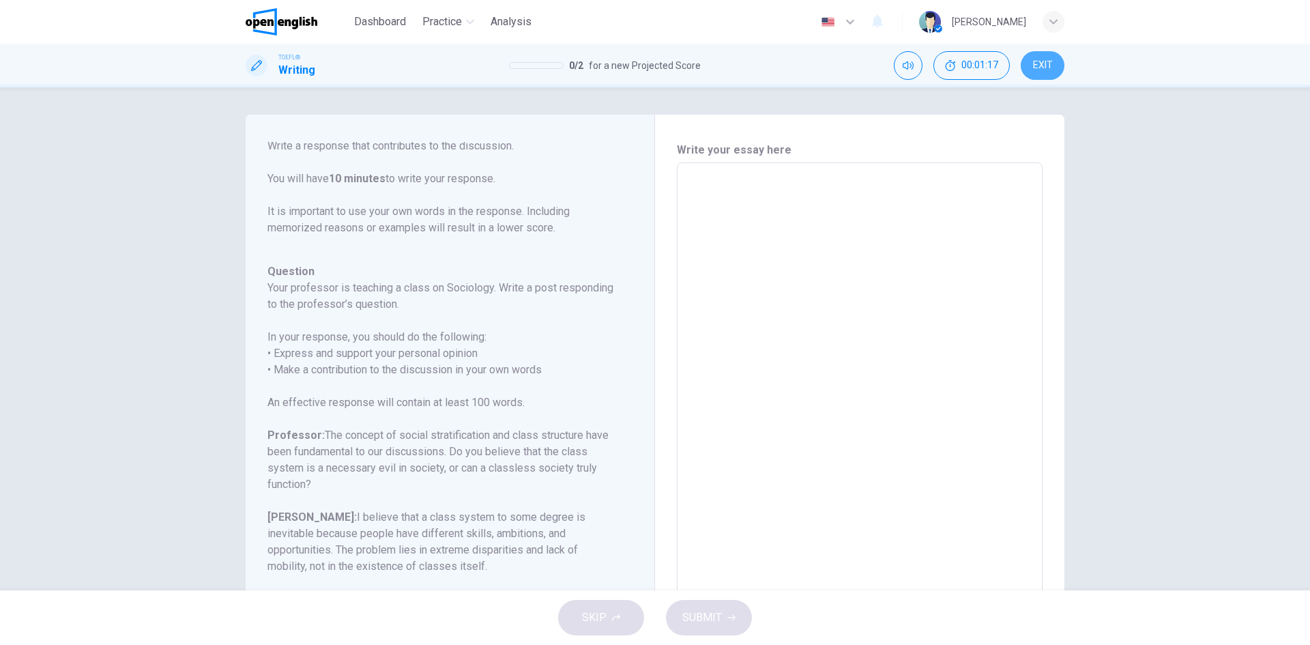
click at [1047, 56] on button "EXIT" at bounding box center [1043, 65] width 44 height 29
